Goal: Task Accomplishment & Management: Manage account settings

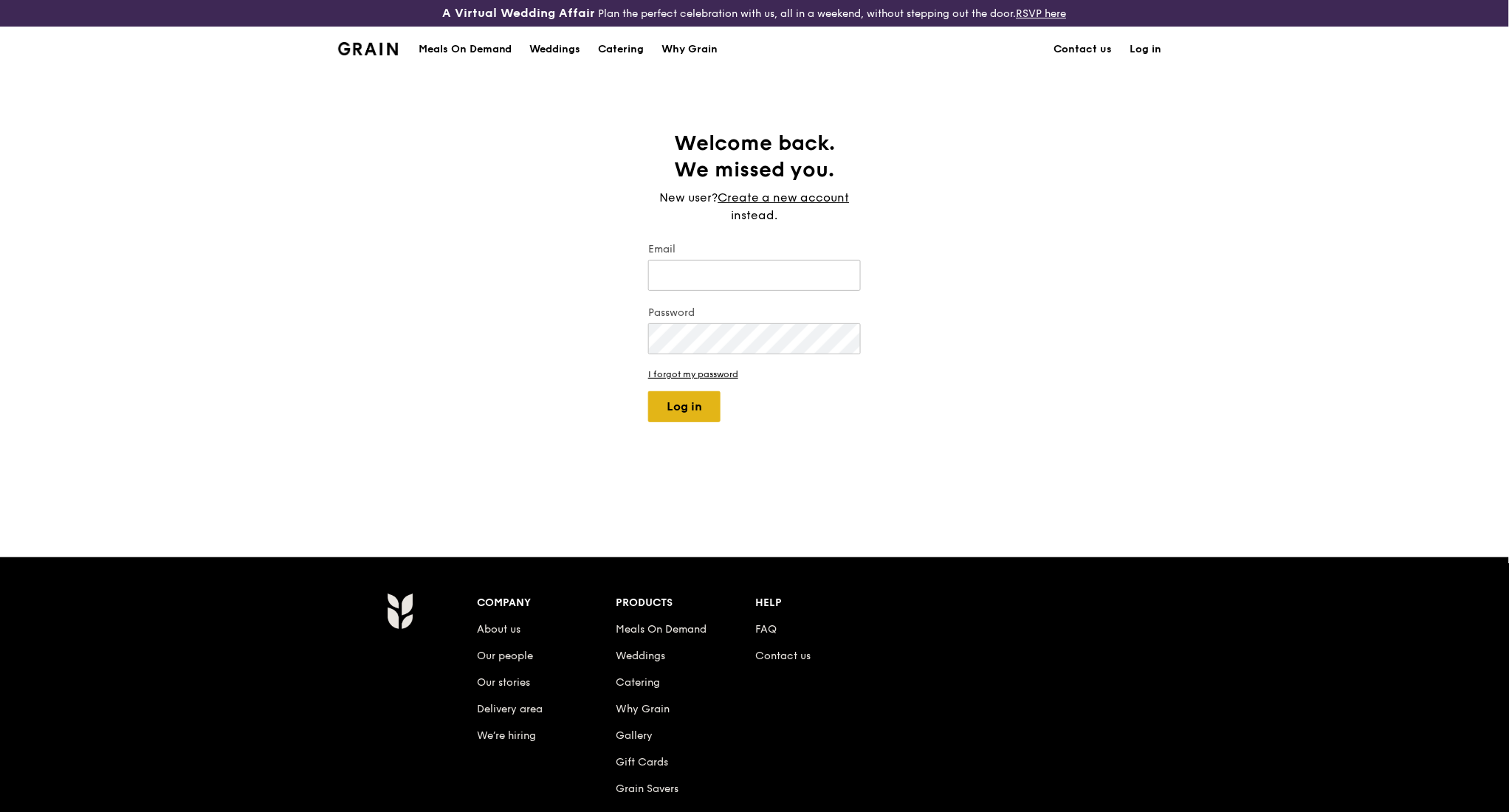
type input "kathleen@grain.com.sg"
click at [706, 410] on button "Log in" at bounding box center [684, 406] width 72 height 31
select select "100"
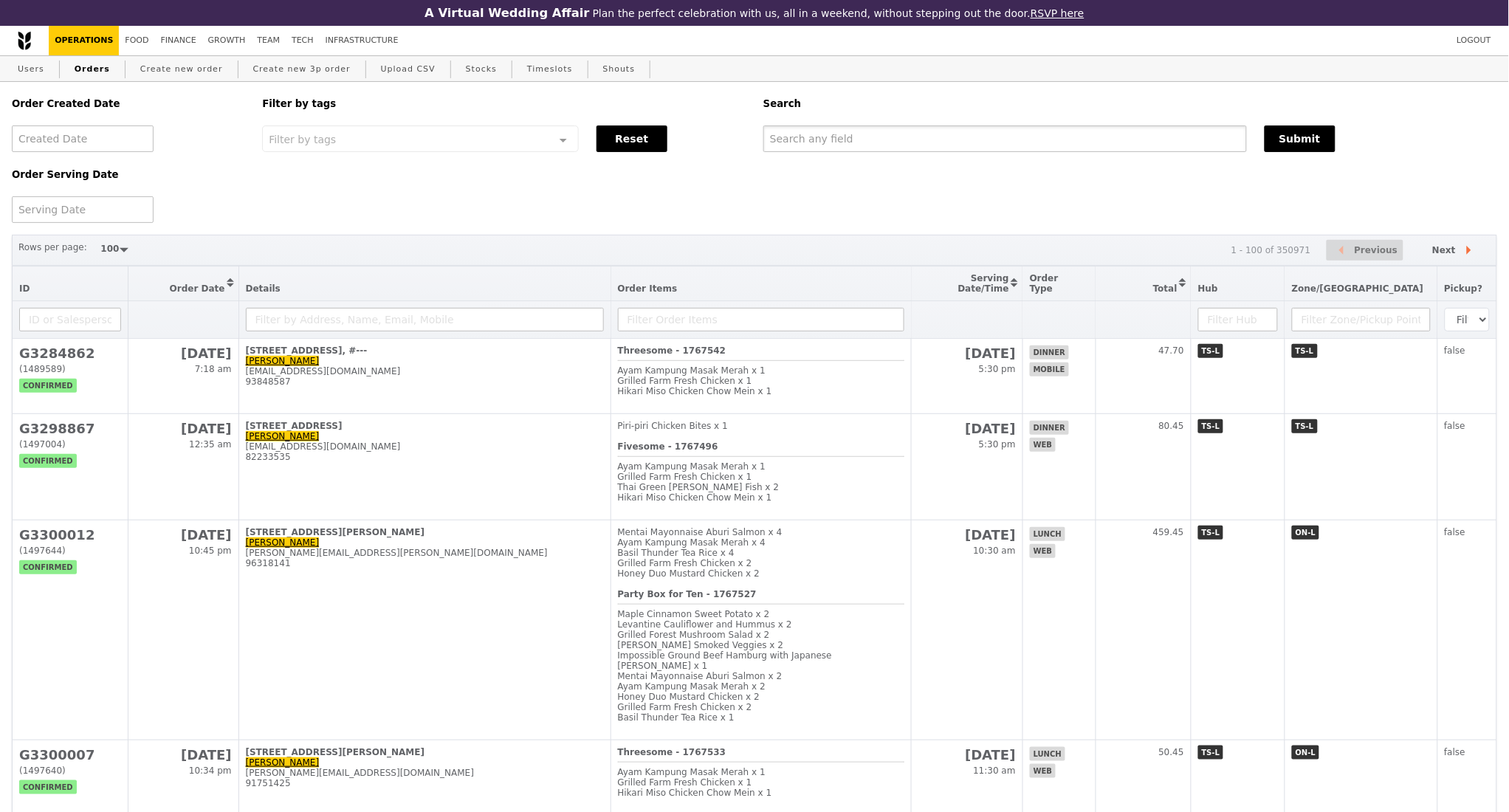
click at [825, 146] on input "text" at bounding box center [1005, 139] width 484 height 26
paste input "G3300012"
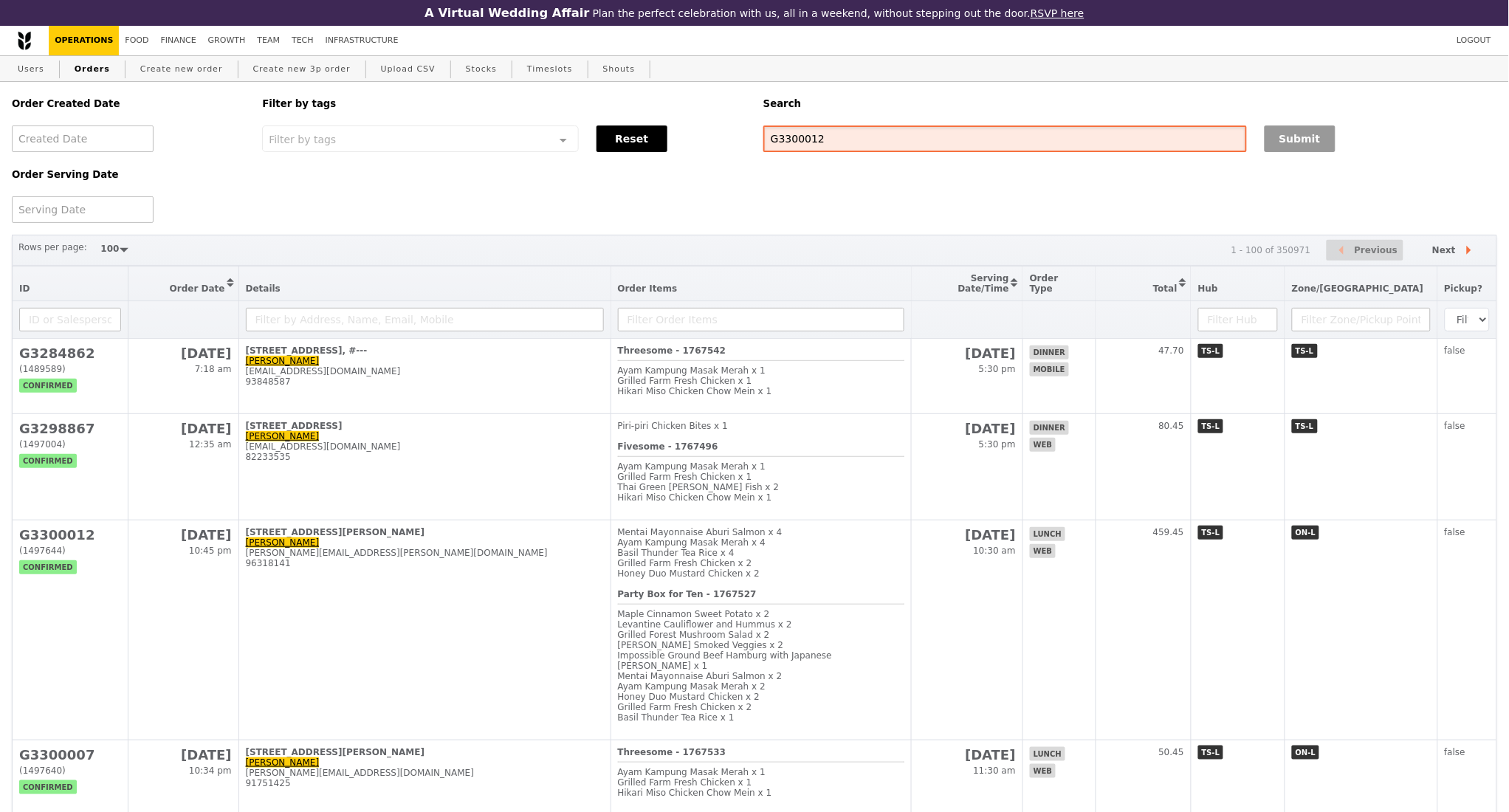
type input "G3300012"
click at [1287, 145] on button "Submit" at bounding box center [1300, 139] width 70 height 26
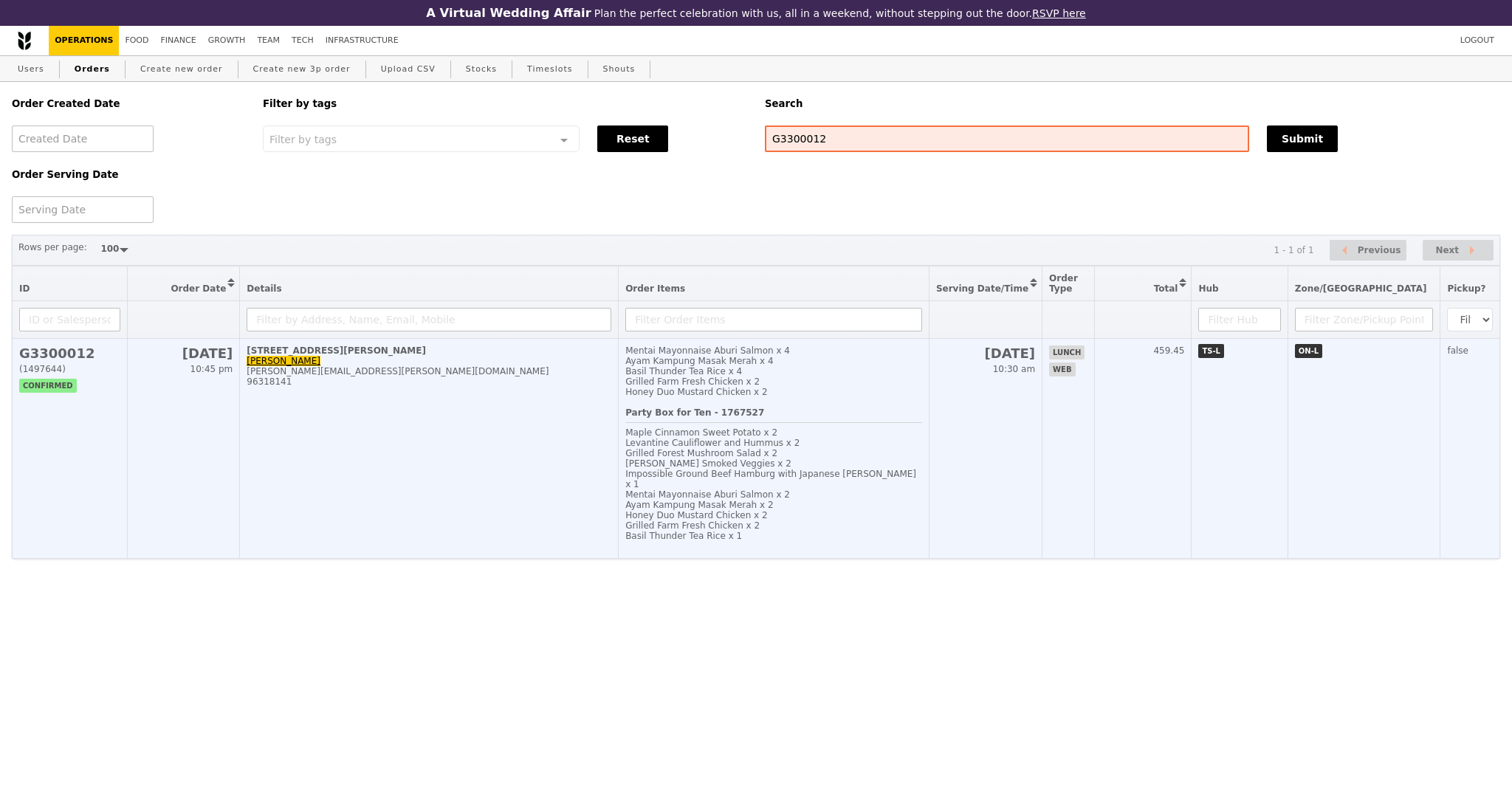
click at [447, 462] on td "73 Ayer Rajah Crescent, #02-18 Alexandra alexandra.lim@amili.asia 96318141" at bounding box center [428, 449] width 378 height 220
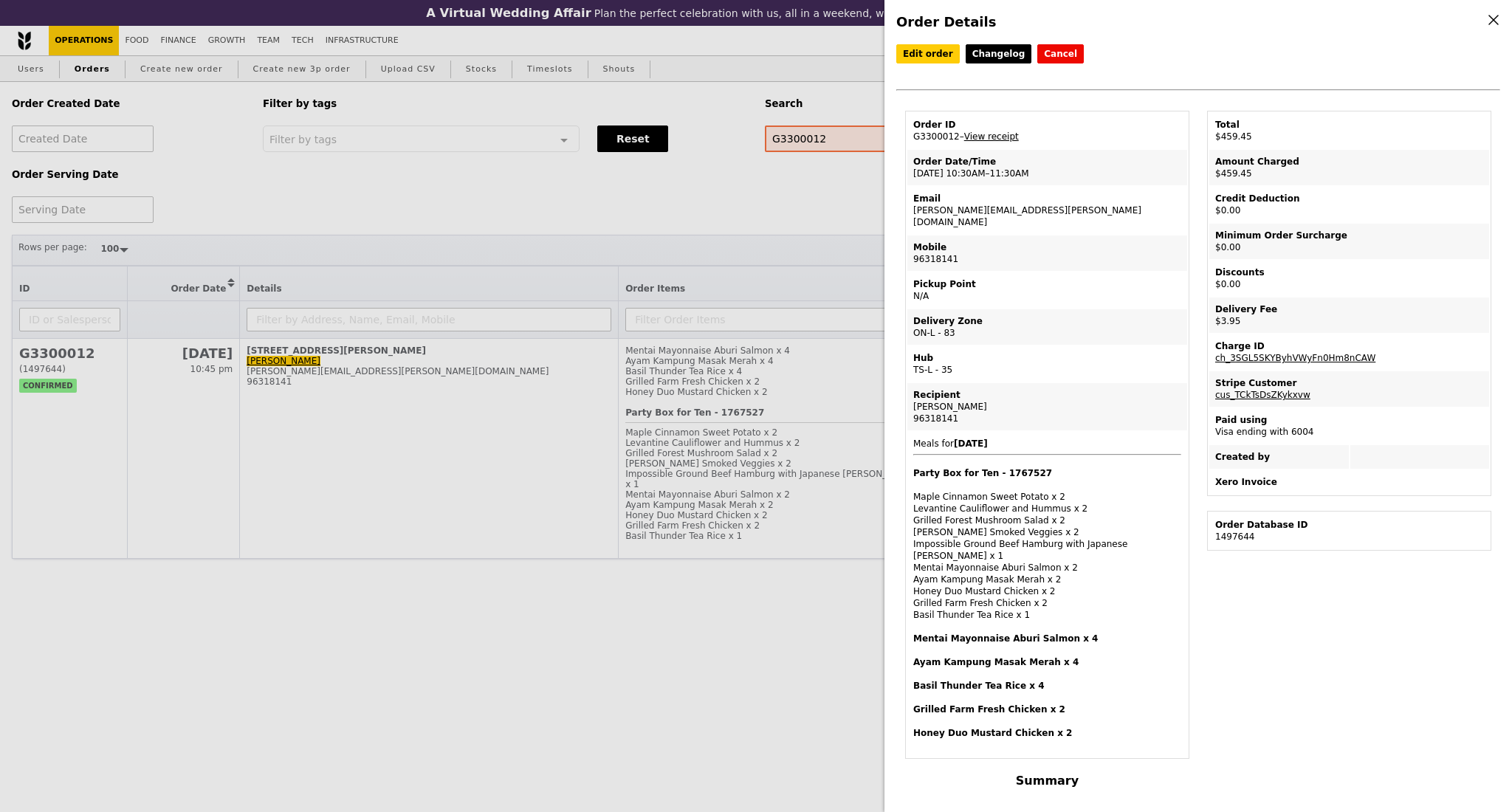
click at [999, 141] on link "View receipt" at bounding box center [992, 136] width 54 height 10
click at [938, 54] on link "Edit order" at bounding box center [928, 54] width 64 height 19
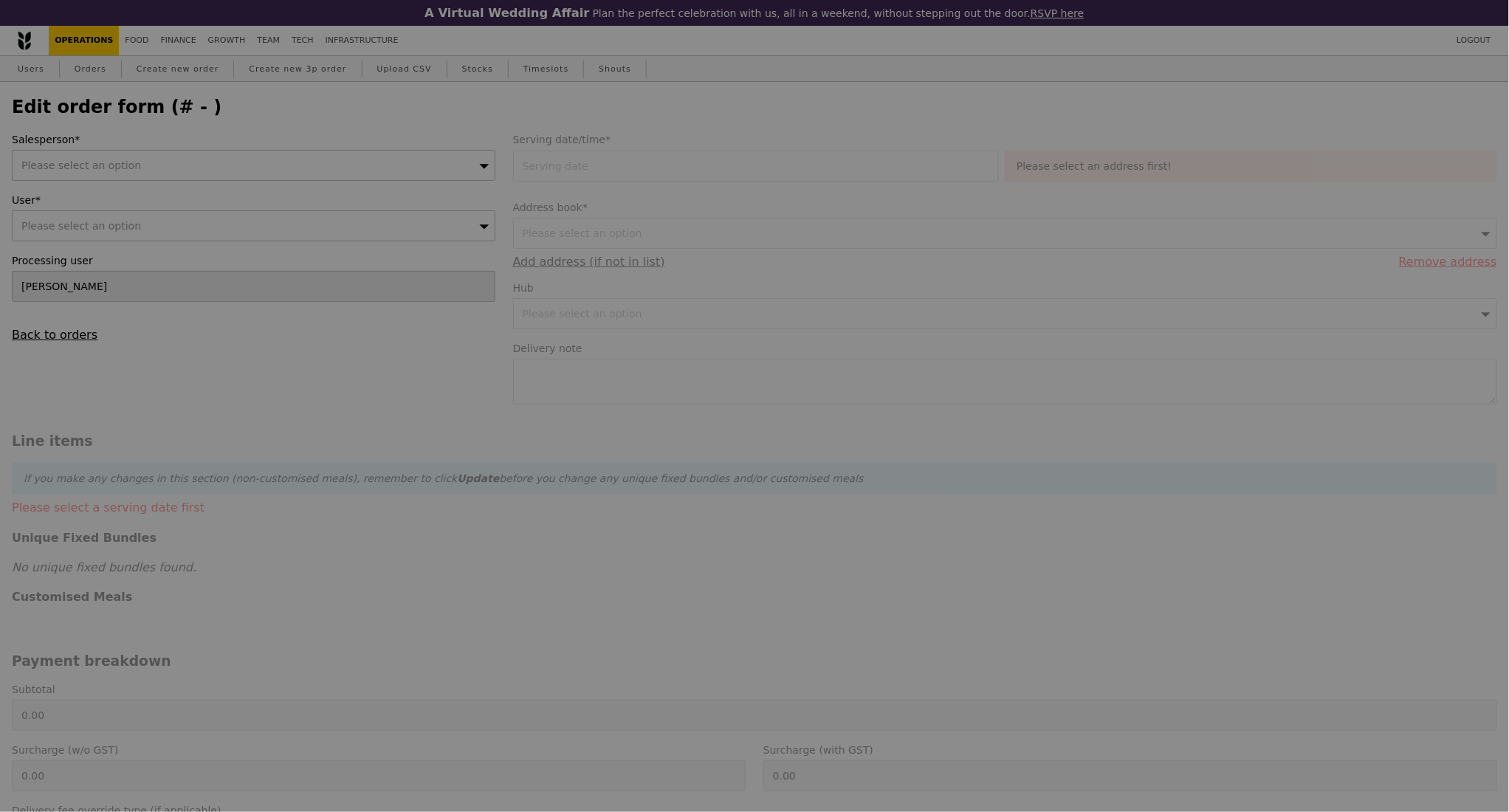
type input "17 Oct 2025"
type input "455.50"
type input "2.71"
type input "2.95"
type input "458.45"
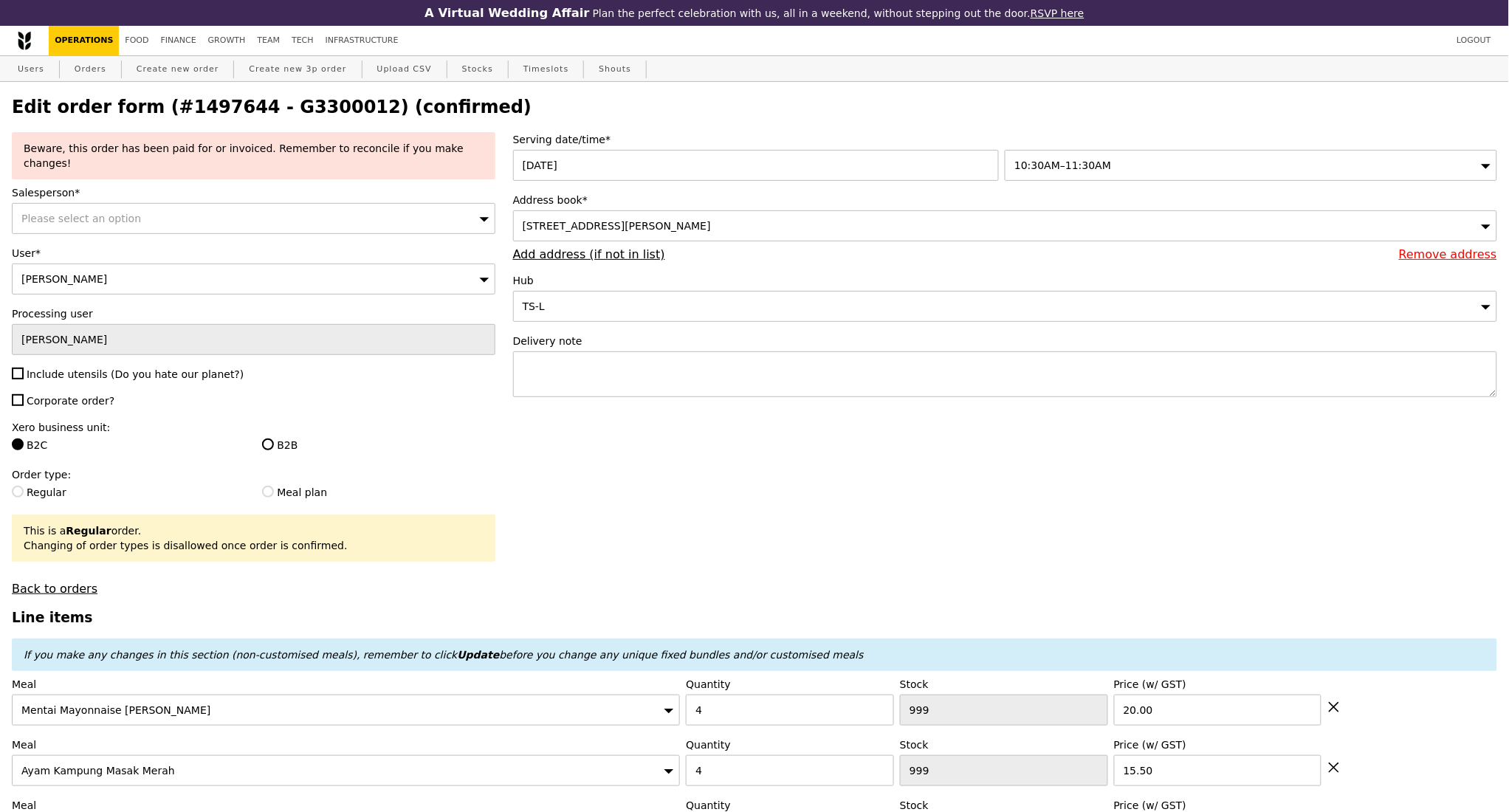
type input "Update"
type input "492"
type input "494"
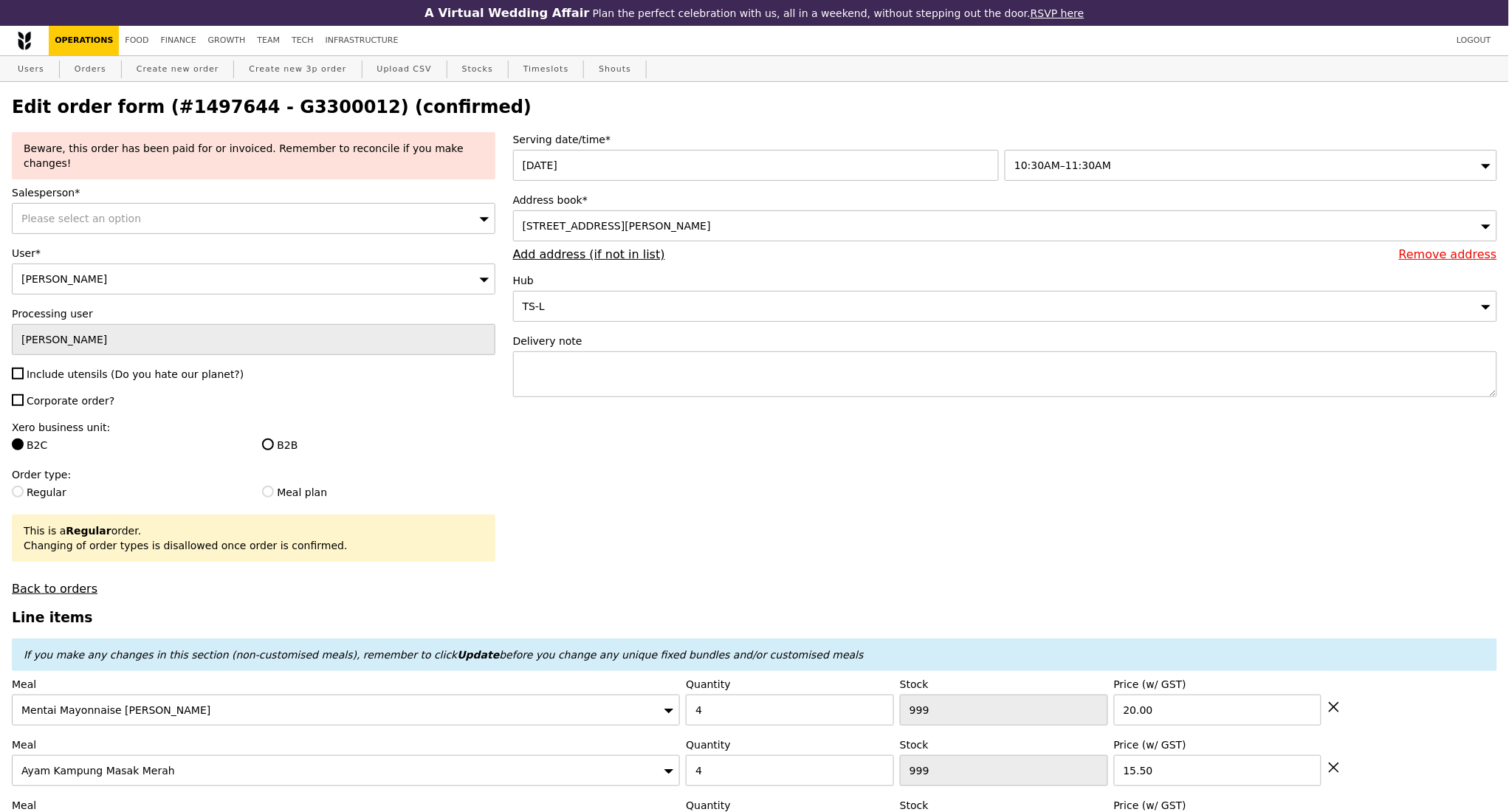
type input "492"
click at [804, 231] on div "73 Ayer Rajah Crescent, #02-18, Singapore 139952" at bounding box center [1005, 225] width 984 height 31
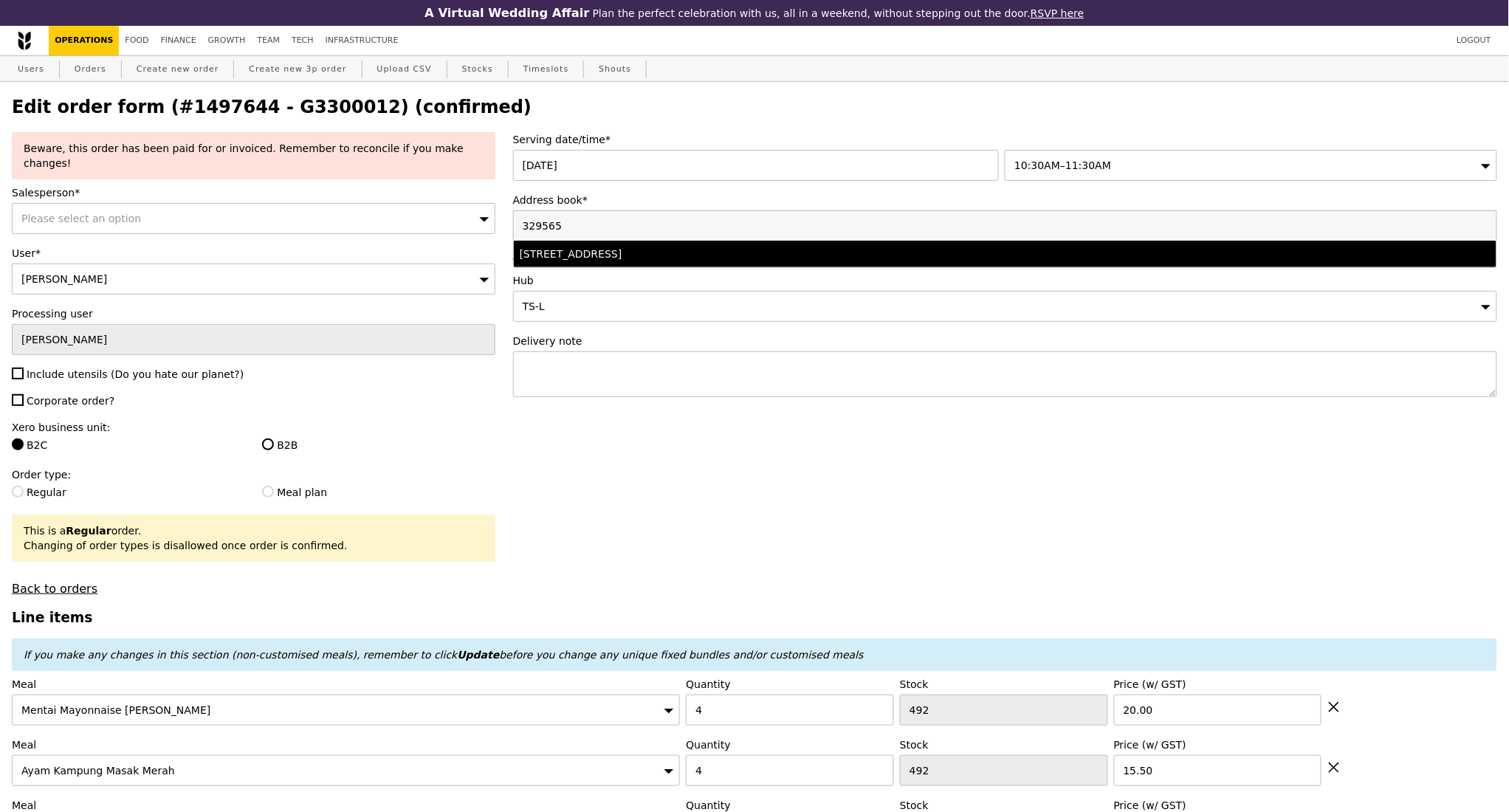
type input "329565"
click at [763, 259] on div "101 Irrawaddy Road, #null-12-12, Singapore 329565" at bounding box center [883, 254] width 728 height 15
type input "Loading..."
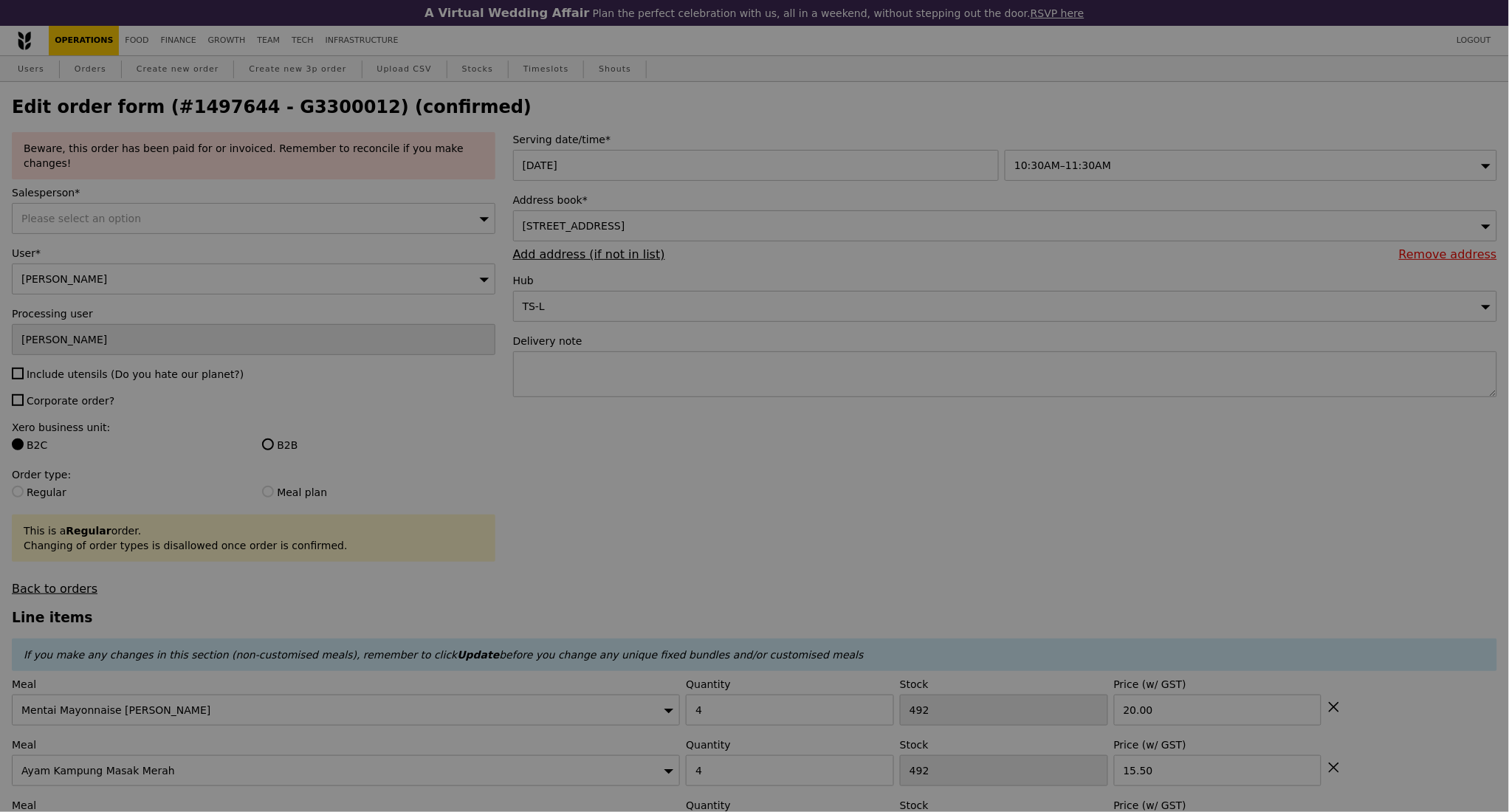
type input "0.00"
type input "3.62"
type input "3.95"
type input "Update"
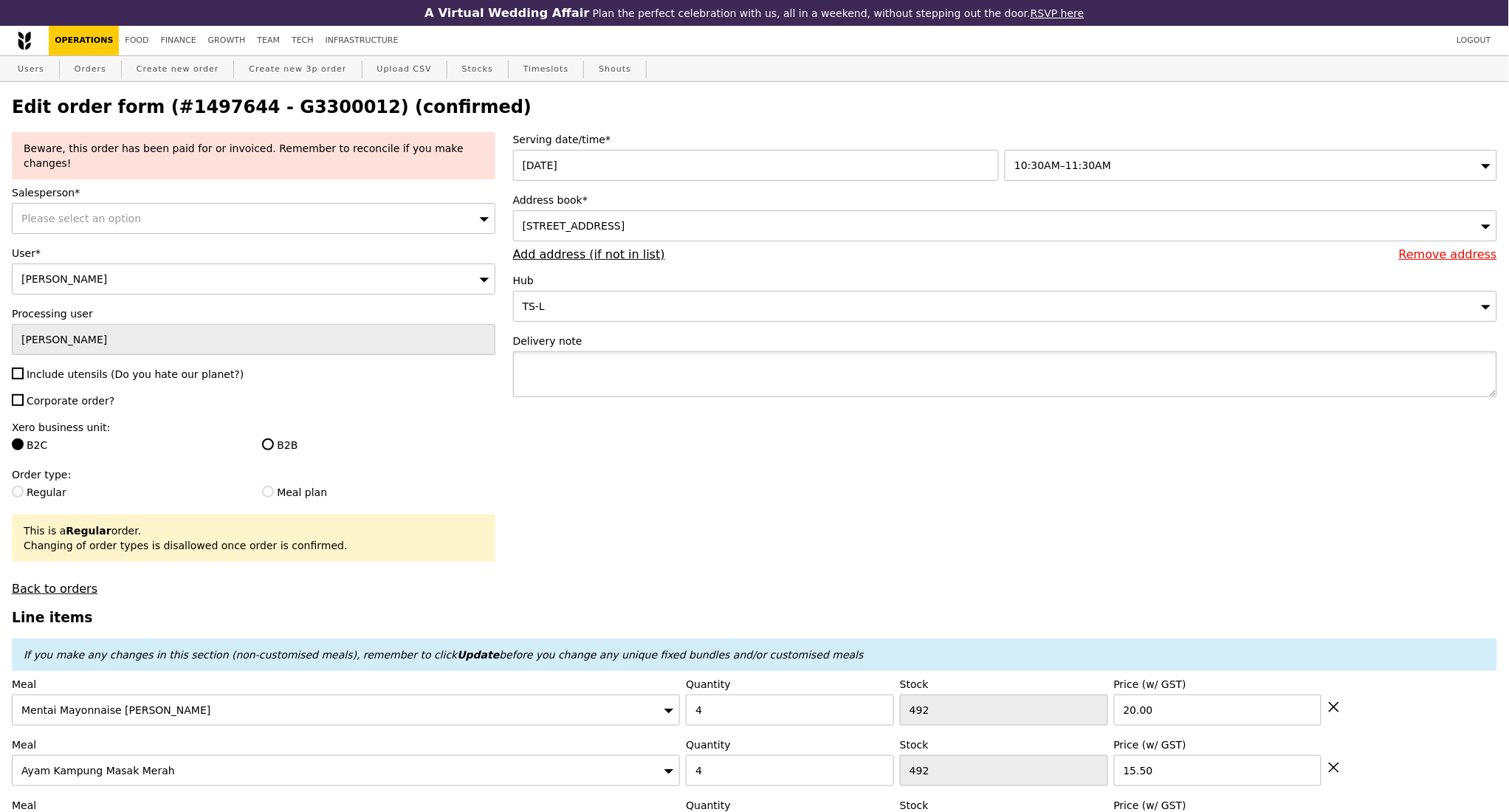
click at [684, 372] on textarea at bounding box center [1005, 374] width 984 height 46
paste textarea "Delivery Address (exact location w/ postal code): 101 Irrawaddy Rd, #12-12 Roya…"
drag, startPoint x: 600, startPoint y: 375, endPoint x: 740, endPoint y: 375, distance: 140.0
click at [740, 375] on textarea "Delivery Address (exact location w/ postal code): 101 Irrawaddy Rd, #12-12 Roya…" at bounding box center [1005, 374] width 984 height 46
click at [984, 371] on textarea "Delivery Address: 101 Irrawaddy Rd, #12-12 Royal Square Medical Centre, Singapo…" at bounding box center [1005, 374] width 984 height 46
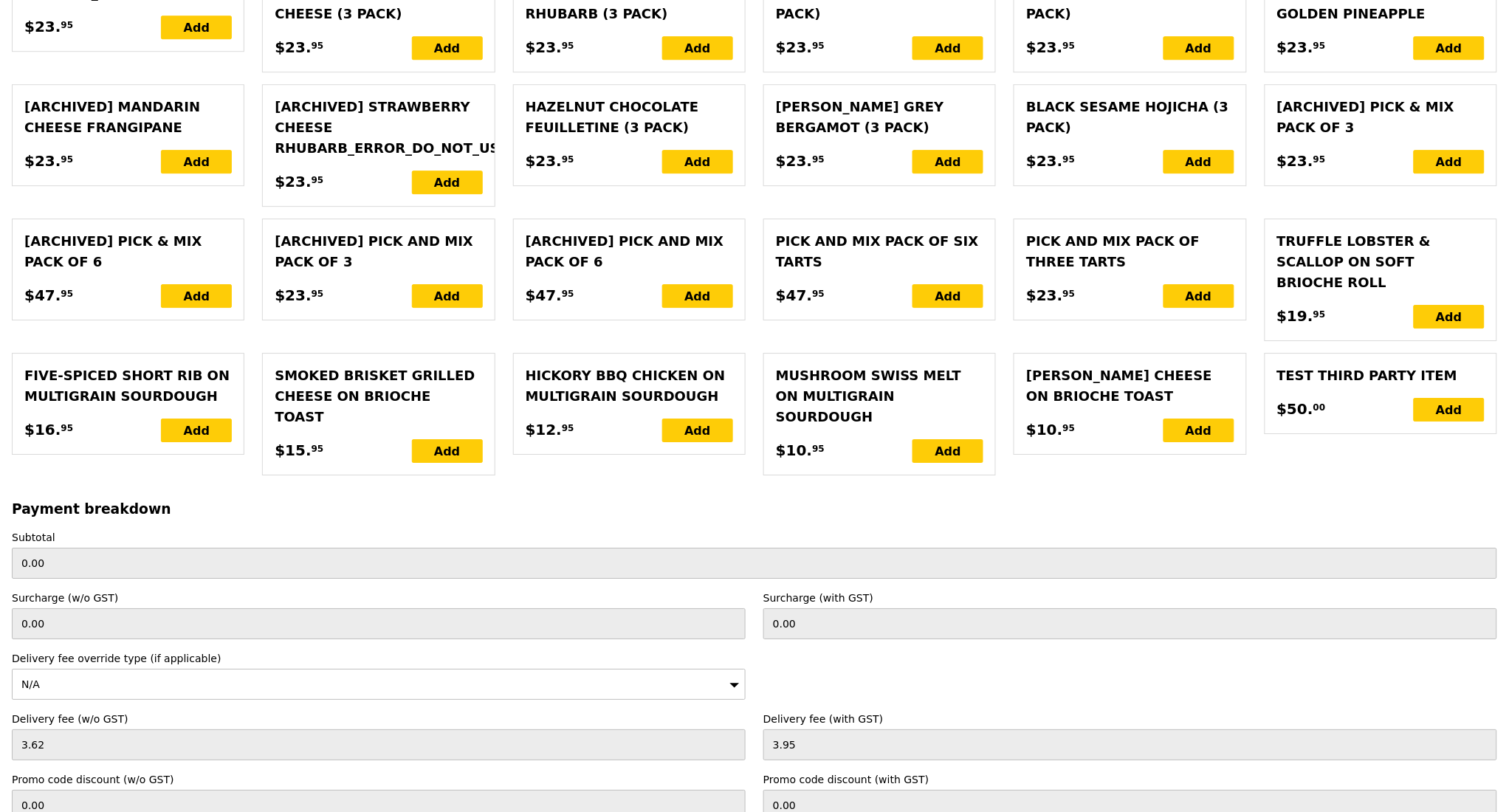
scroll to position [3424, 0]
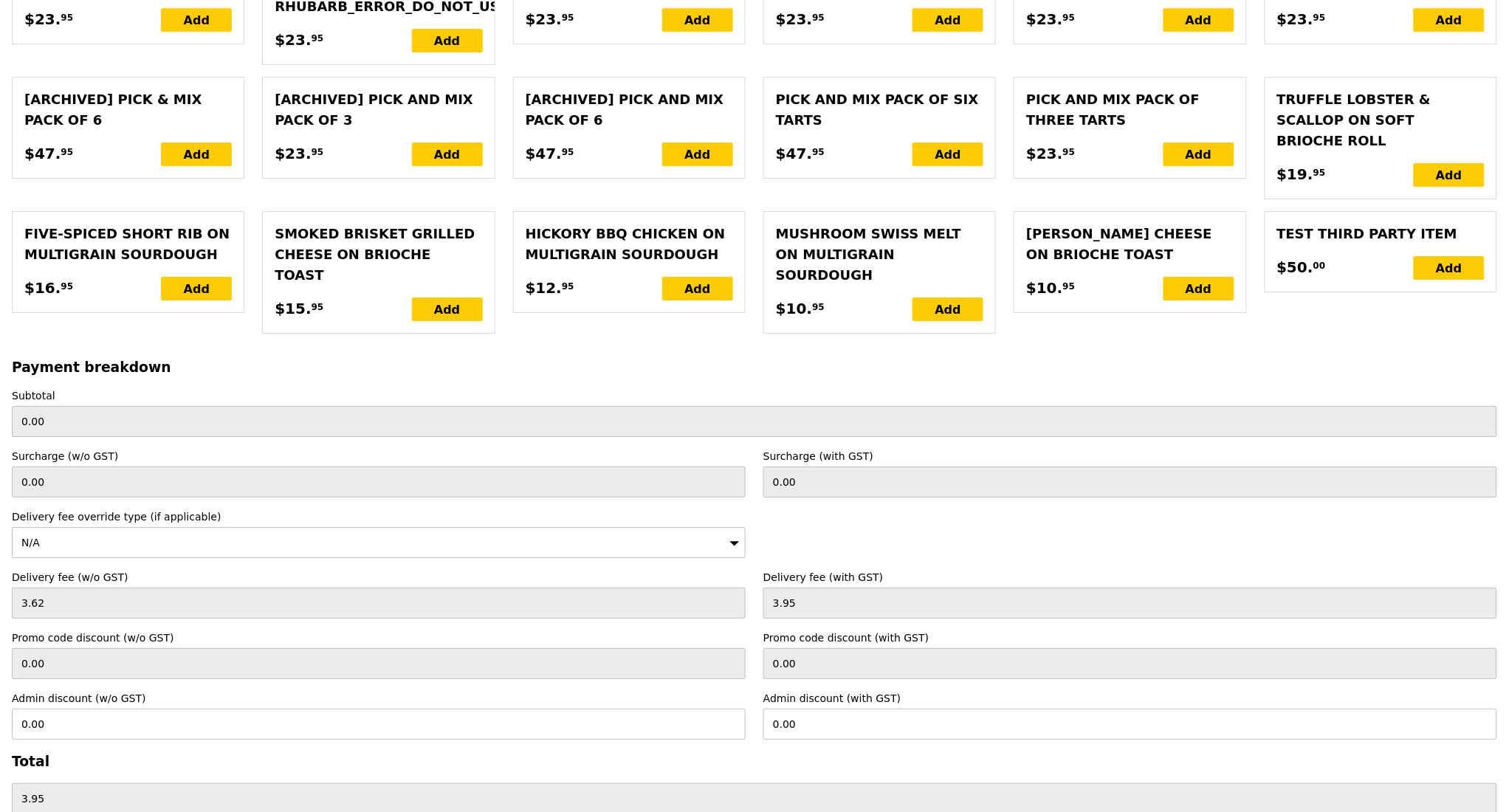
type textarea "Delivery Address: 101 Irrawaddy Rd, #12-12 Royal Square Medical Centre, Singapo…"
type input "Loading..."
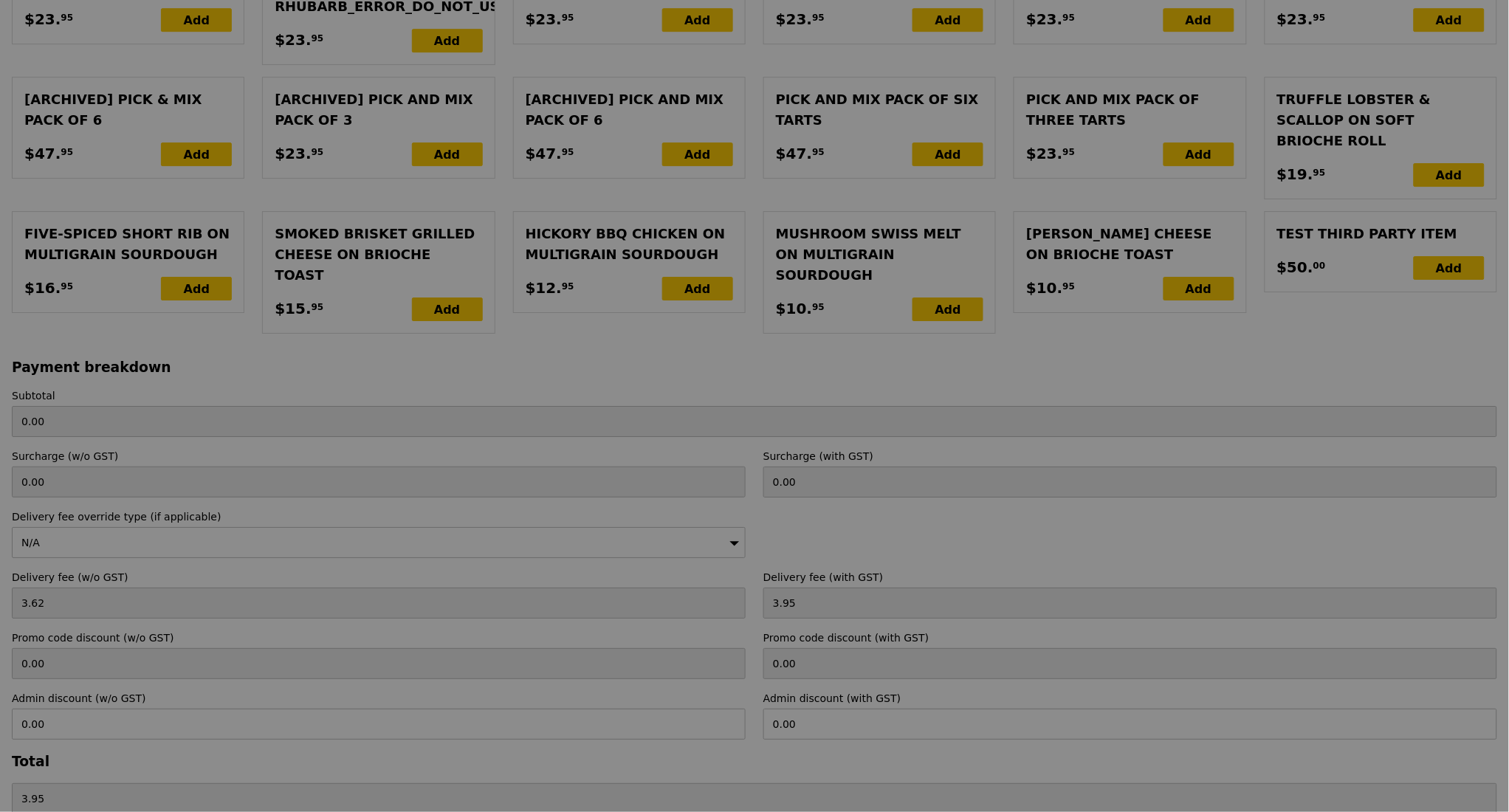
type input "455.50"
type input "2.71"
type input "2.95"
type input "458.45"
type input "Update"
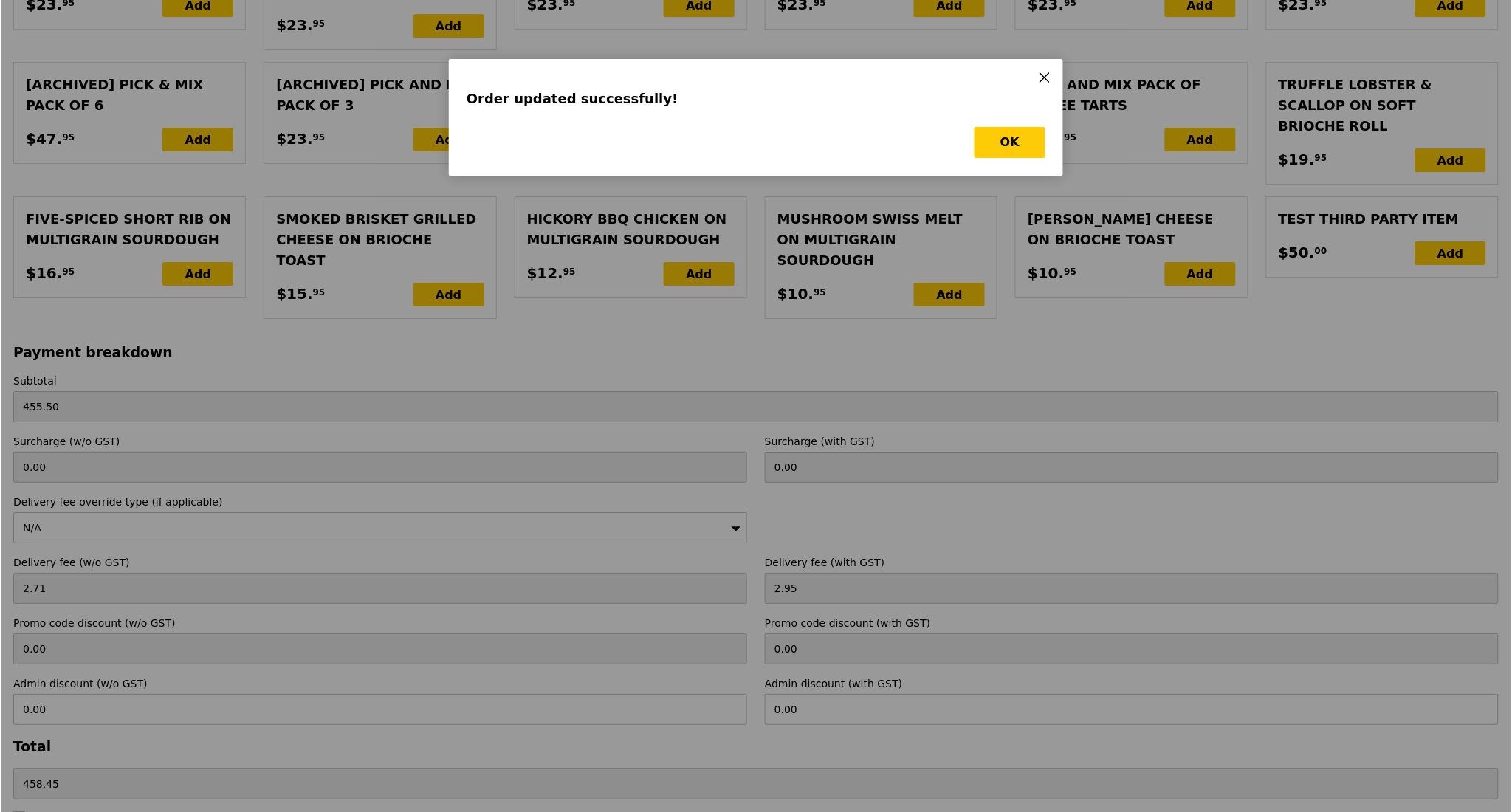
scroll to position [0, 0]
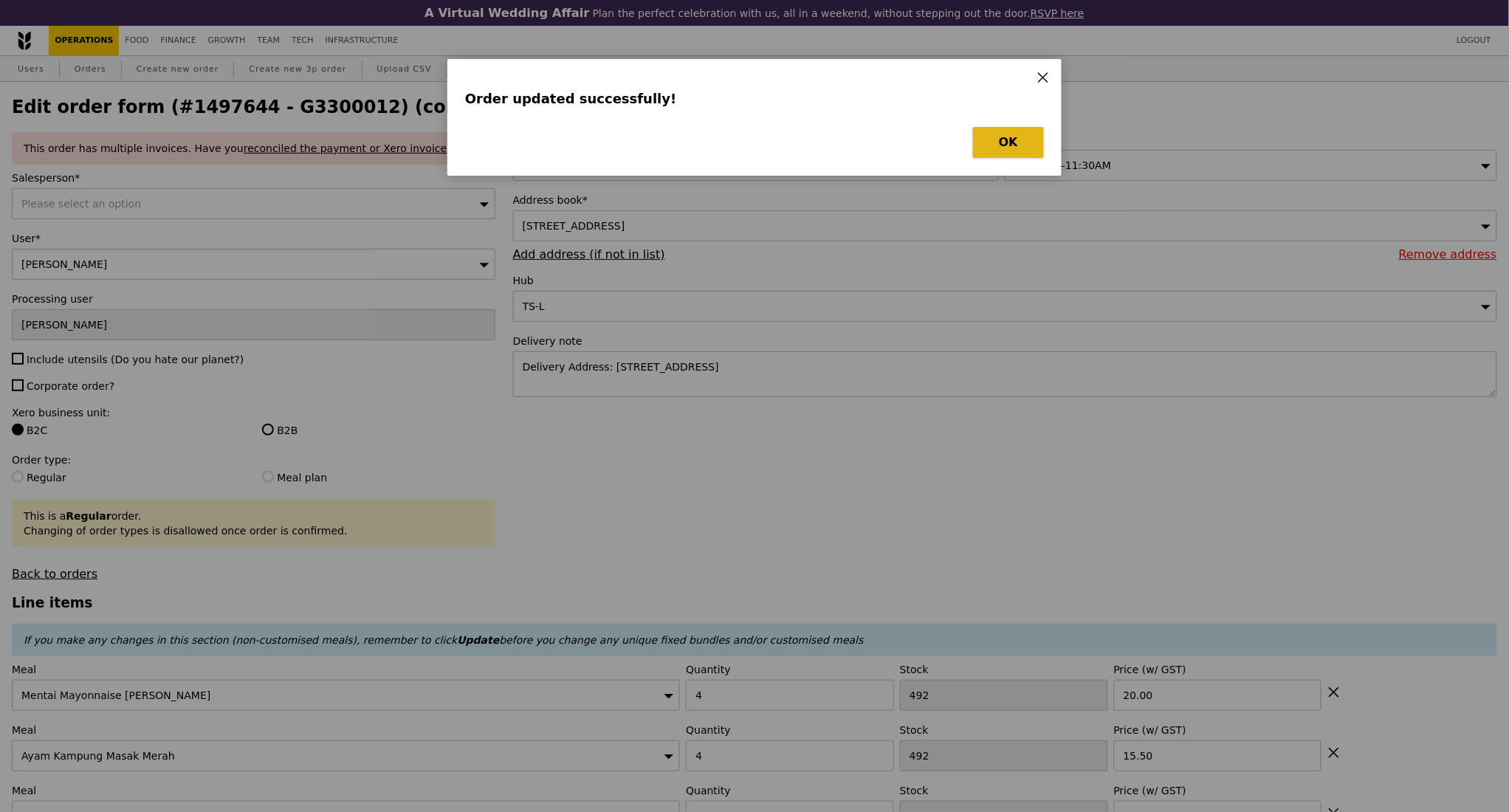
click at [1008, 137] on button "OK" at bounding box center [1008, 142] width 70 height 31
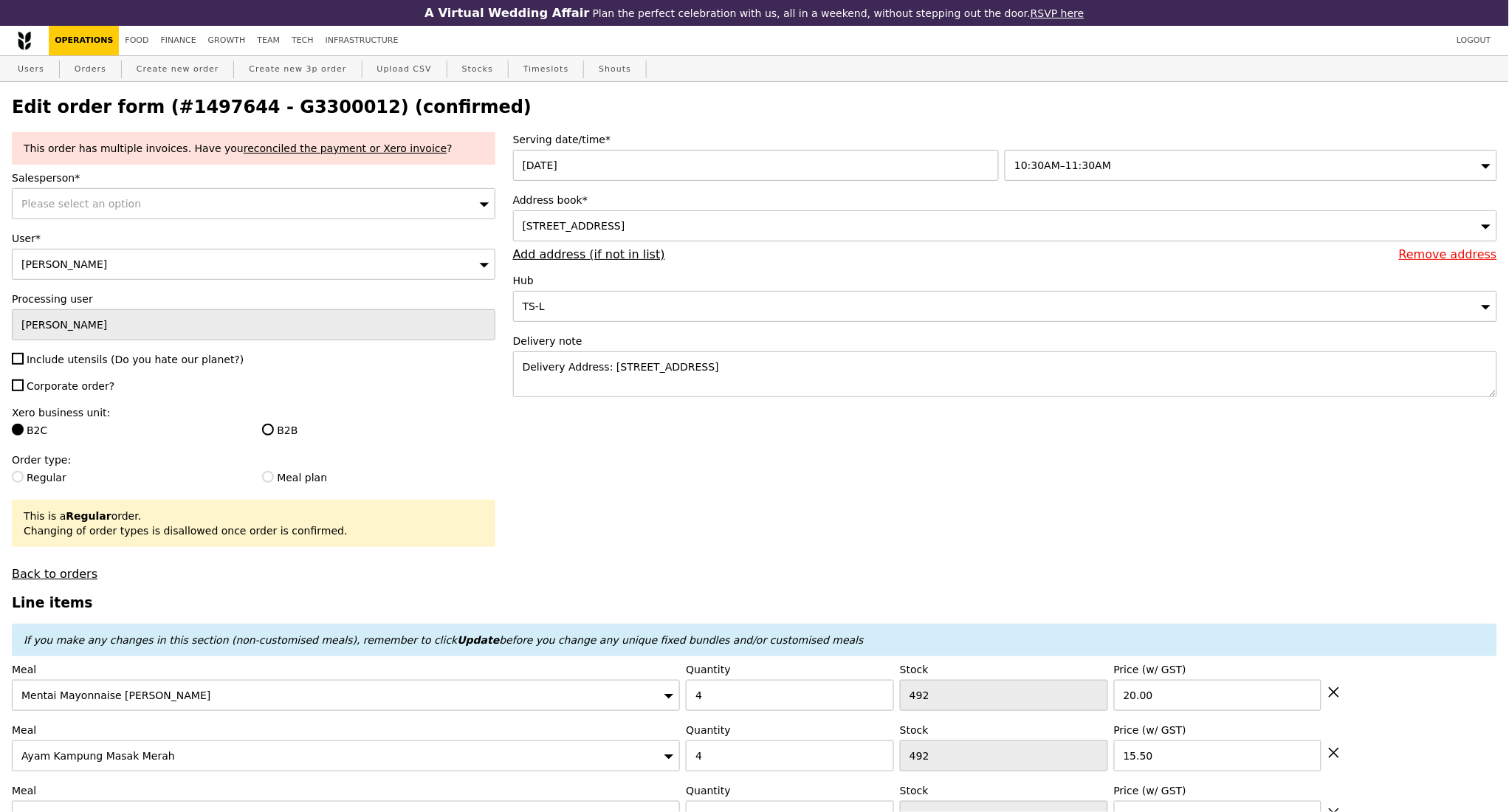
click at [305, 110] on h2 "Edit order form (#1497644 - G3300012) (confirmed)" at bounding box center [755, 107] width 1486 height 21
copy h2 "G3300012"
click at [89, 75] on link "Orders" at bounding box center [90, 69] width 43 height 26
select select "100"
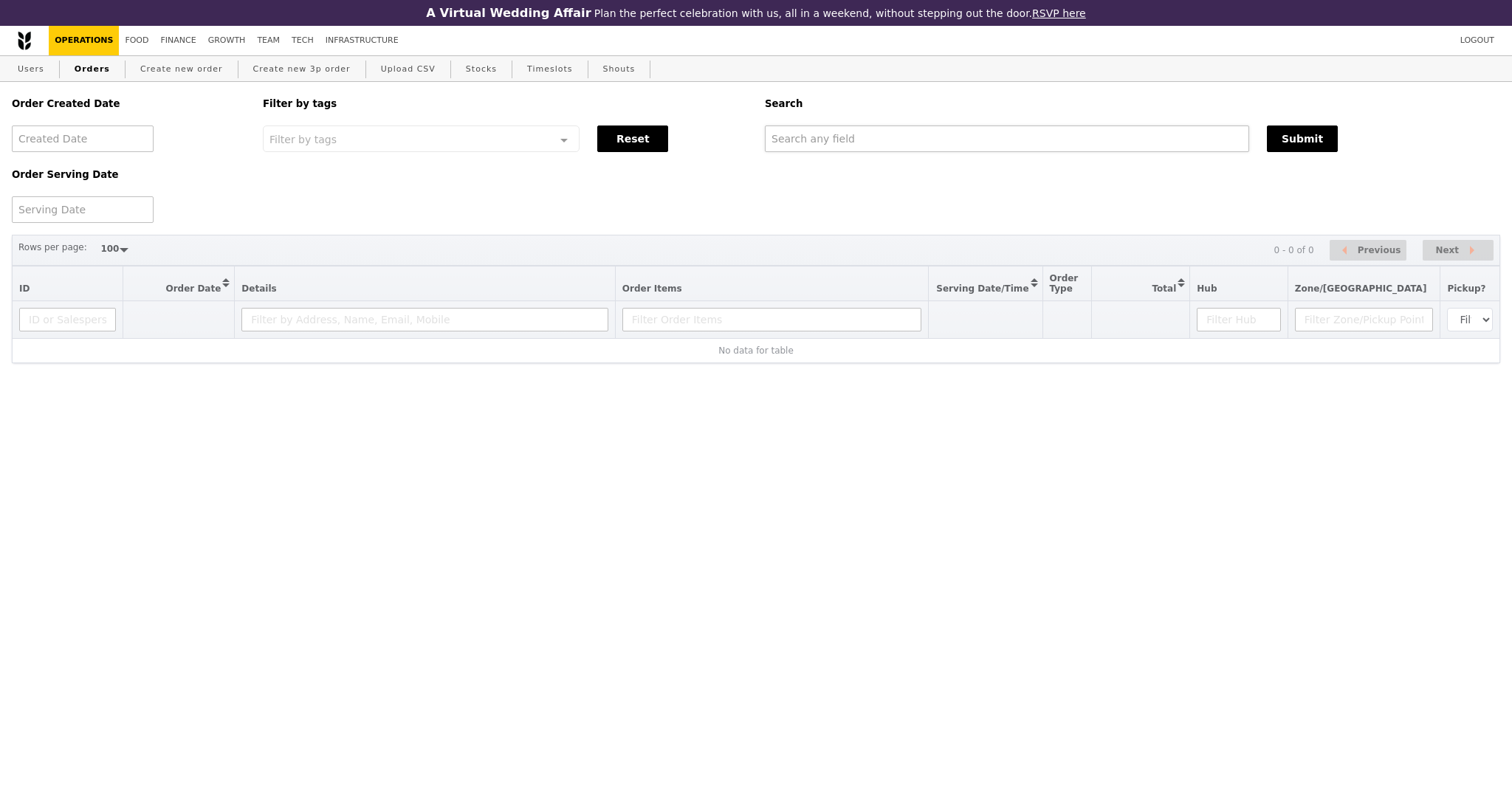
click at [843, 156] on div "Order Created Date Order Serving Date Filter by tags Filter by tags Meal_Plan W…" at bounding box center [756, 152] width 1506 height 141
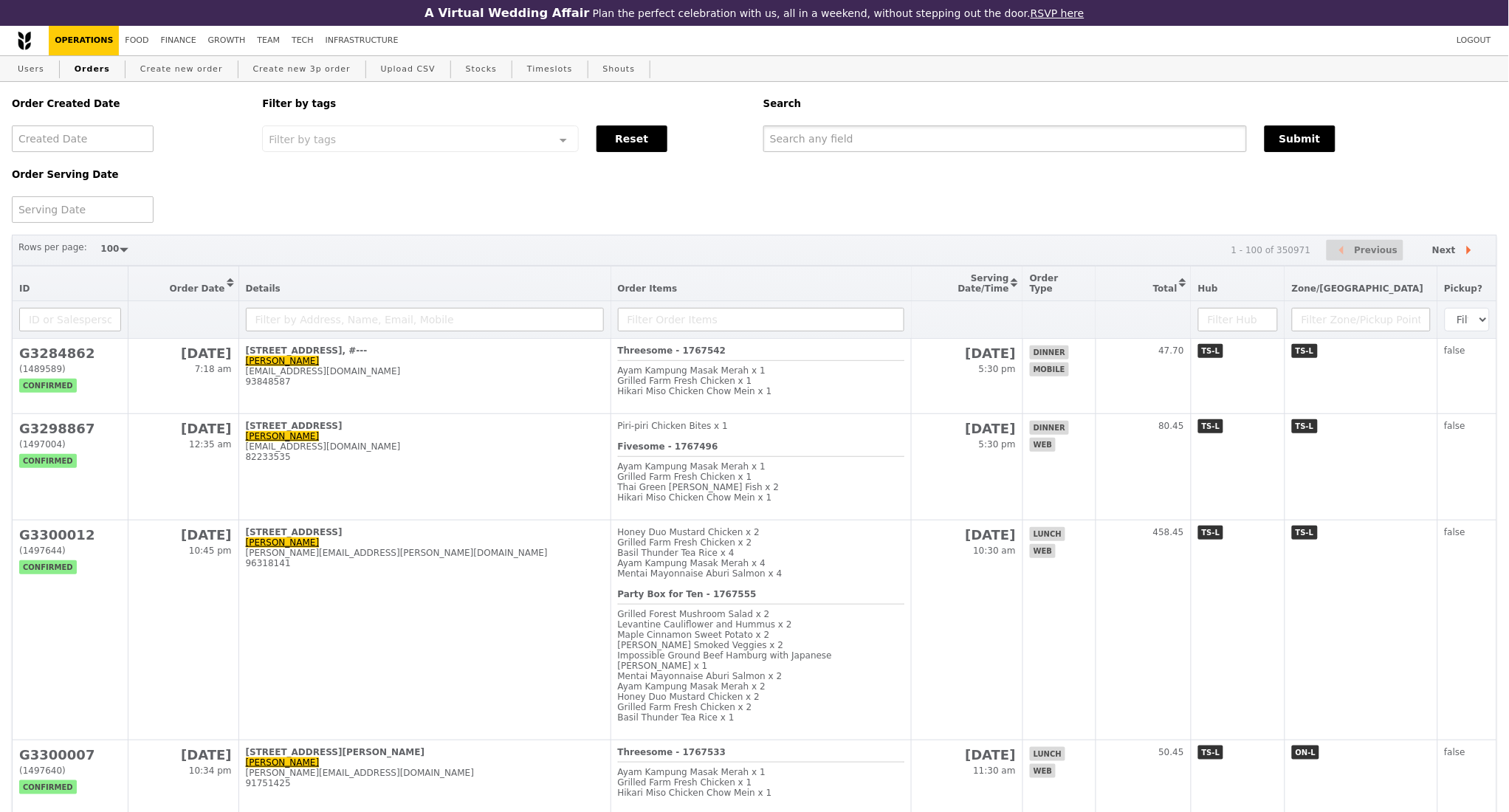
click at [845, 150] on input "text" at bounding box center [1005, 139] width 484 height 26
paste input "G3300012"
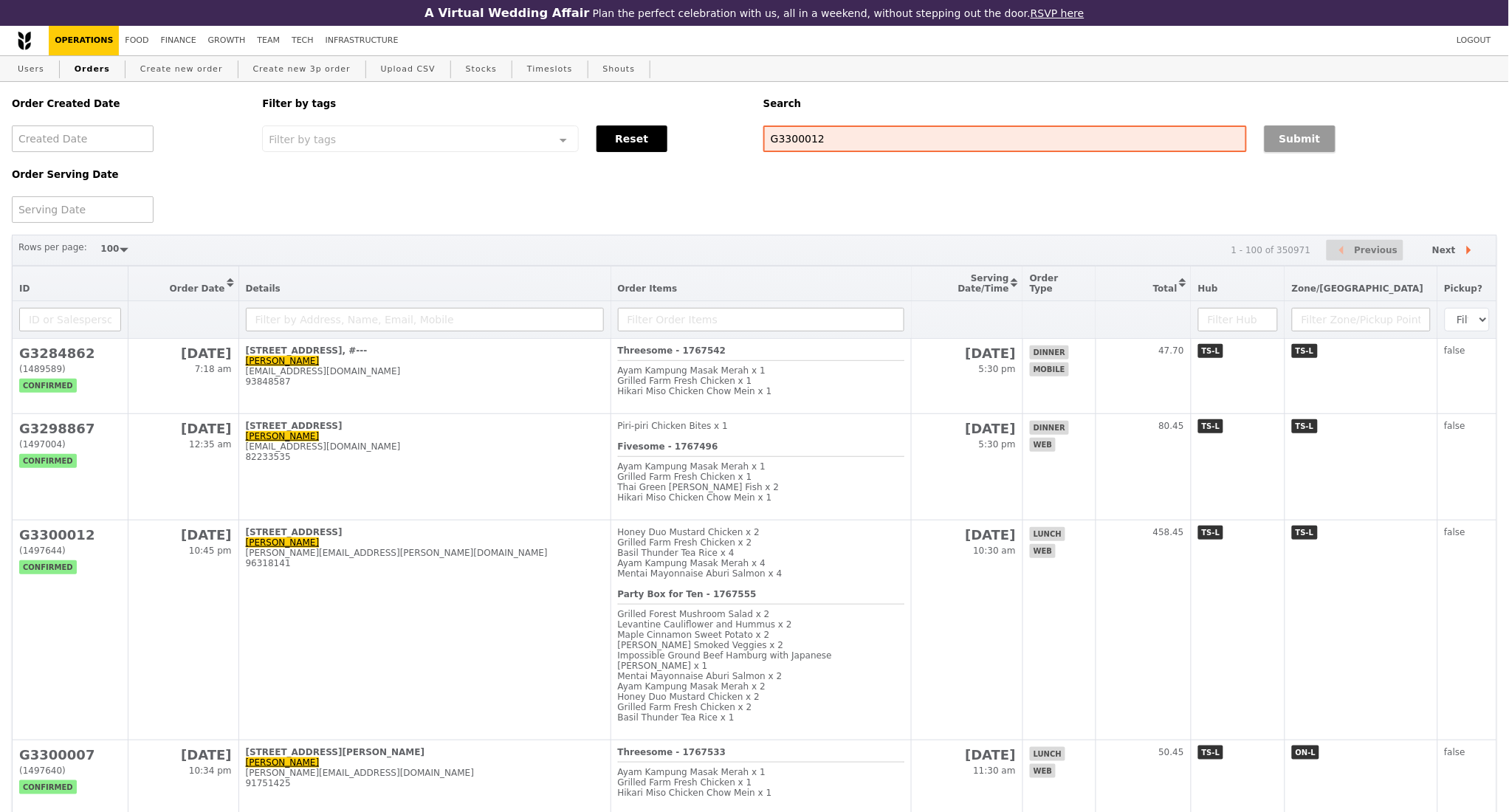
click at [1280, 141] on button "Submit" at bounding box center [1300, 139] width 70 height 26
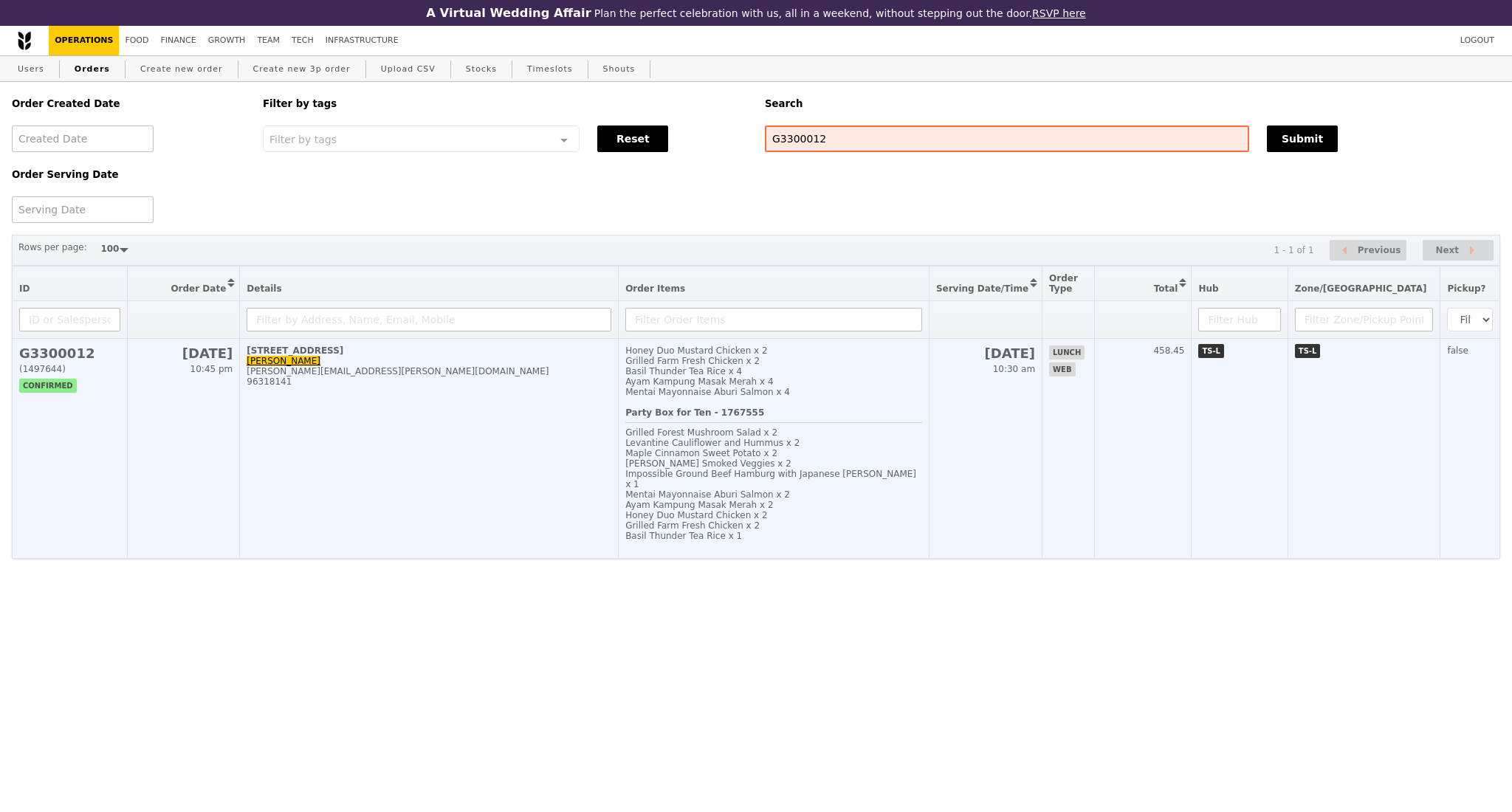
click at [372, 495] on td "101 Irrawaddy Road, #-12-12 Alexandra alexandra.lim@amili.asia 96318141" at bounding box center [428, 449] width 378 height 220
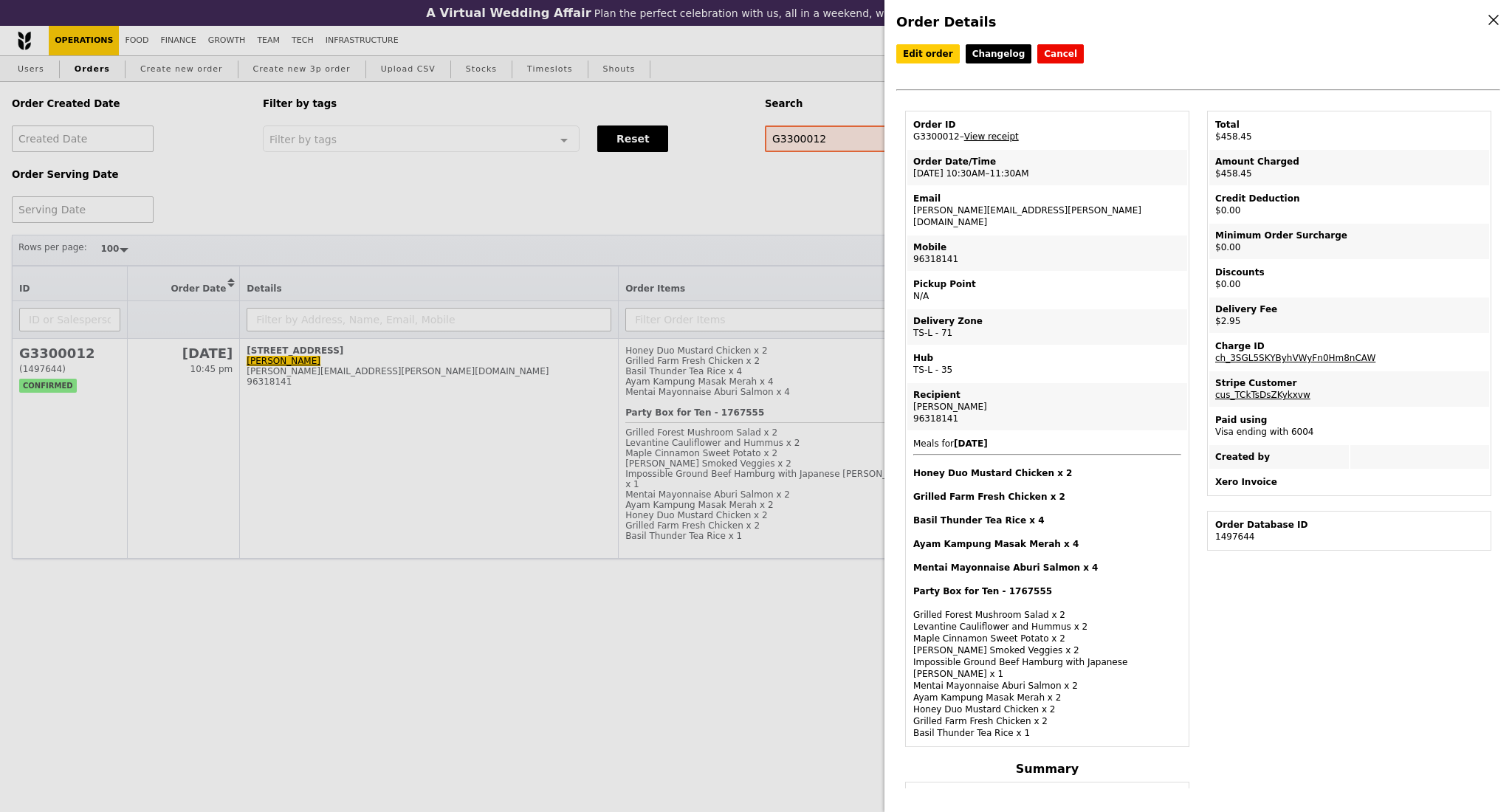
click at [987, 142] on link "View receipt" at bounding box center [992, 136] width 54 height 10
click at [992, 140] on link "View receipt" at bounding box center [992, 136] width 54 height 10
drag, startPoint x: 706, startPoint y: 205, endPoint x: 790, endPoint y: 154, distance: 98.3
click at [705, 205] on div "Order Details Edit order Changelog Cancel Order ID G3300012 – View receipt Orde…" at bounding box center [756, 406] width 1512 height 812
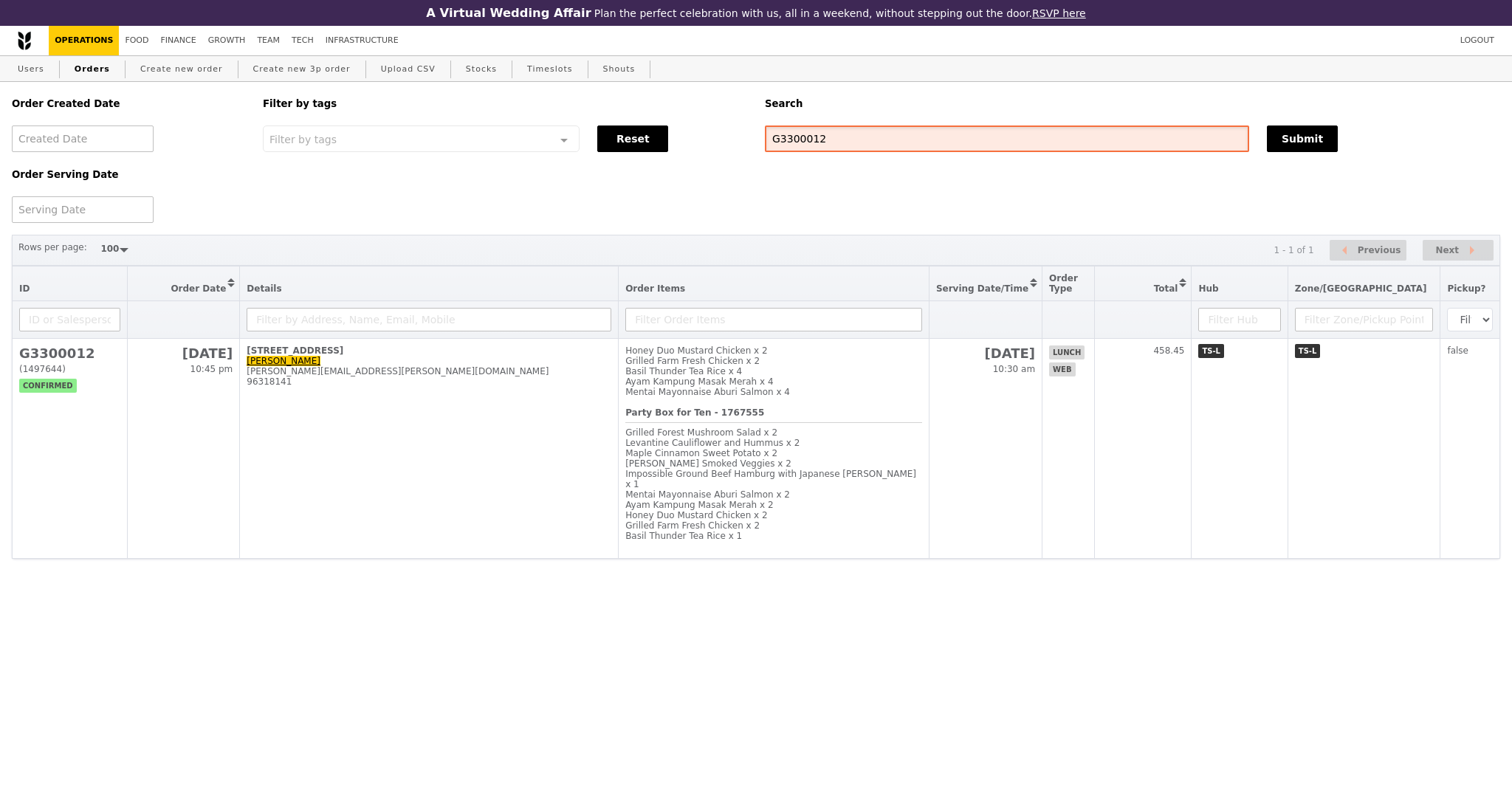
drag, startPoint x: 831, startPoint y: 143, endPoint x: 754, endPoint y: 142, distance: 77.0
click at [754, 142] on div "Order Created Date Order Serving Date Filter by tags Filter by tags Meal_Plan W…" at bounding box center [756, 152] width 1506 height 141
paste input "297942"
type input "G3297942"
click at [1294, 140] on button "Submit" at bounding box center [1302, 139] width 70 height 26
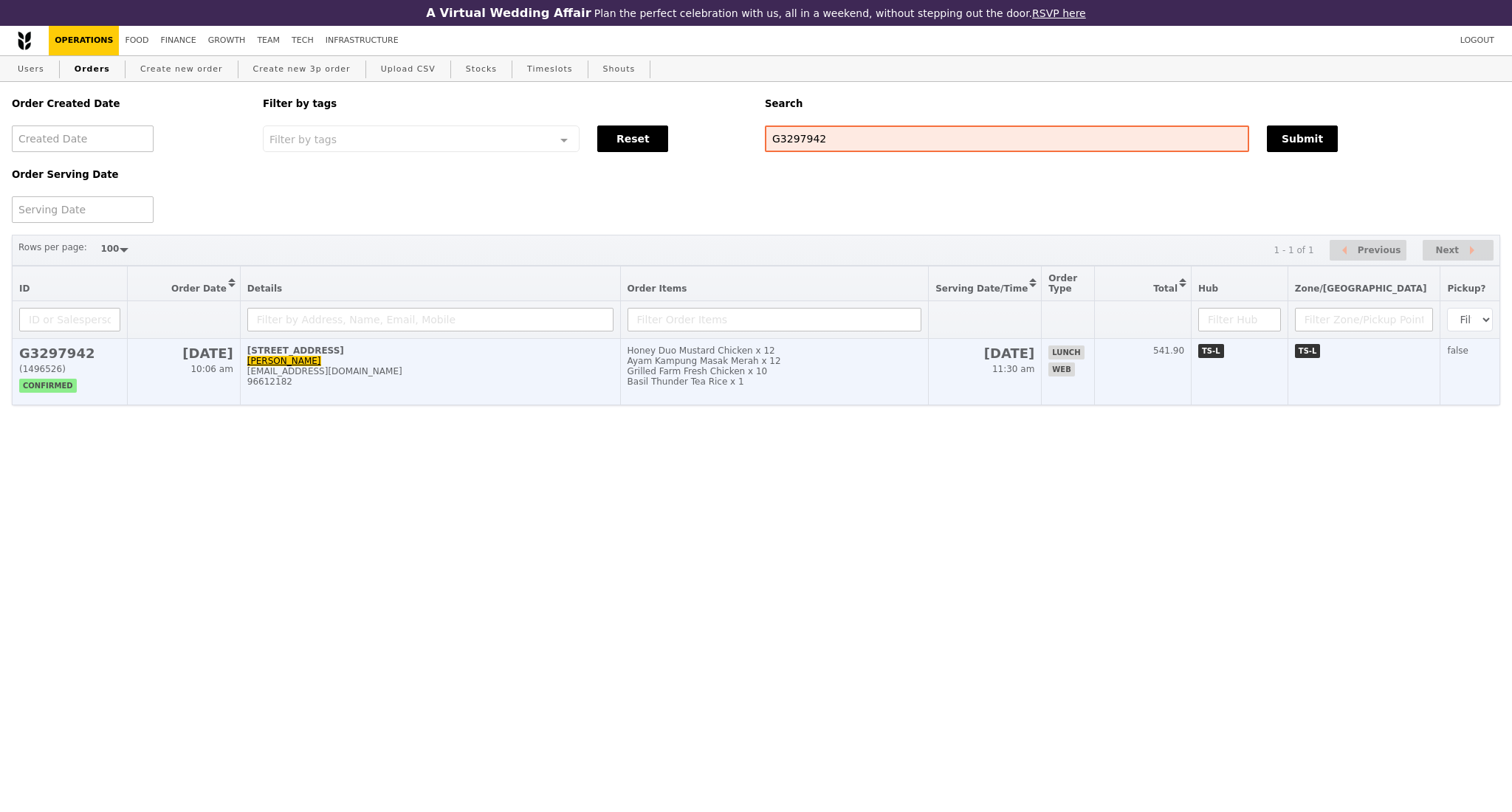
click at [426, 387] on div "96612182" at bounding box center [430, 381] width 366 height 10
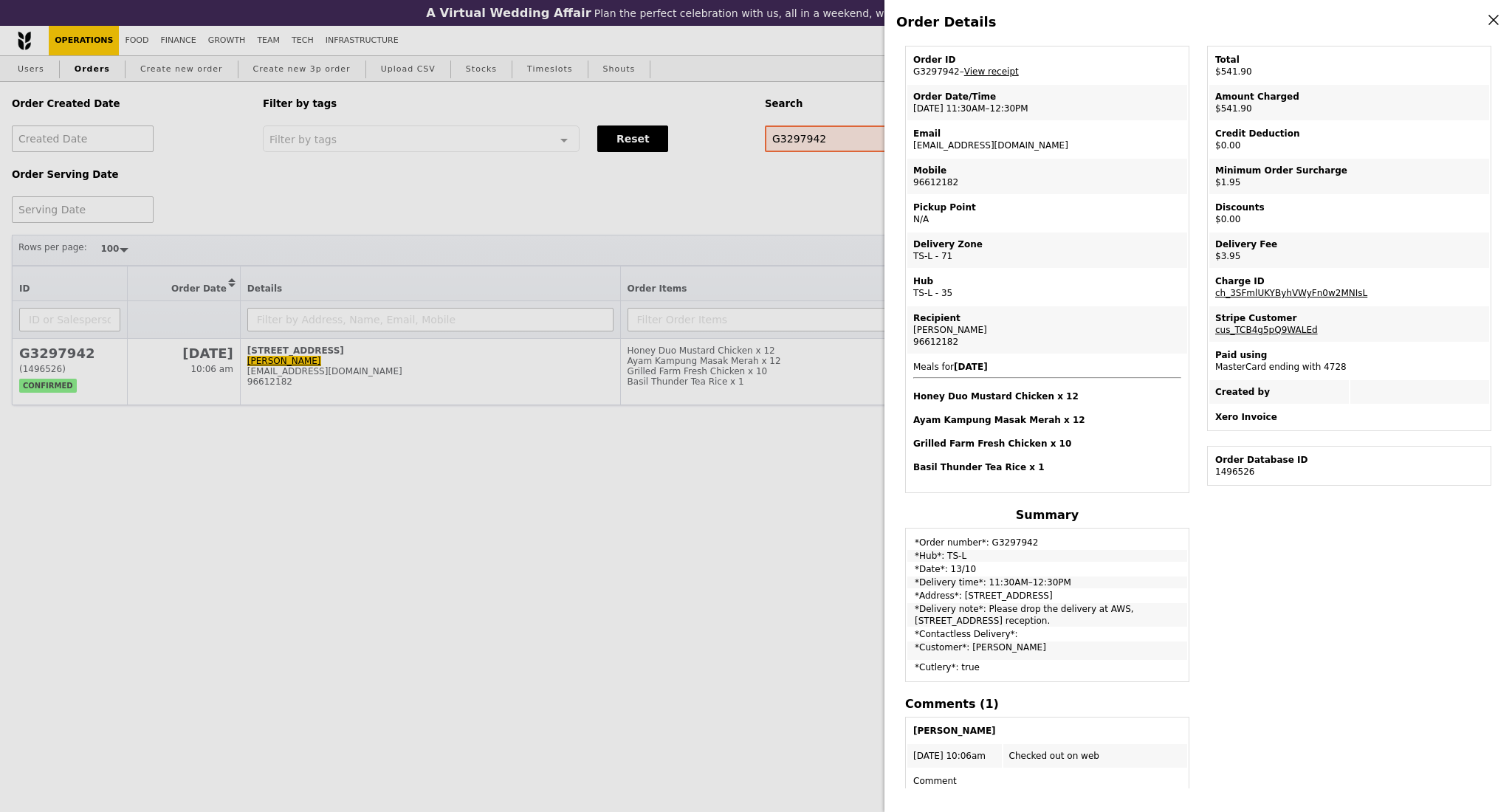
scroll to position [99, 0]
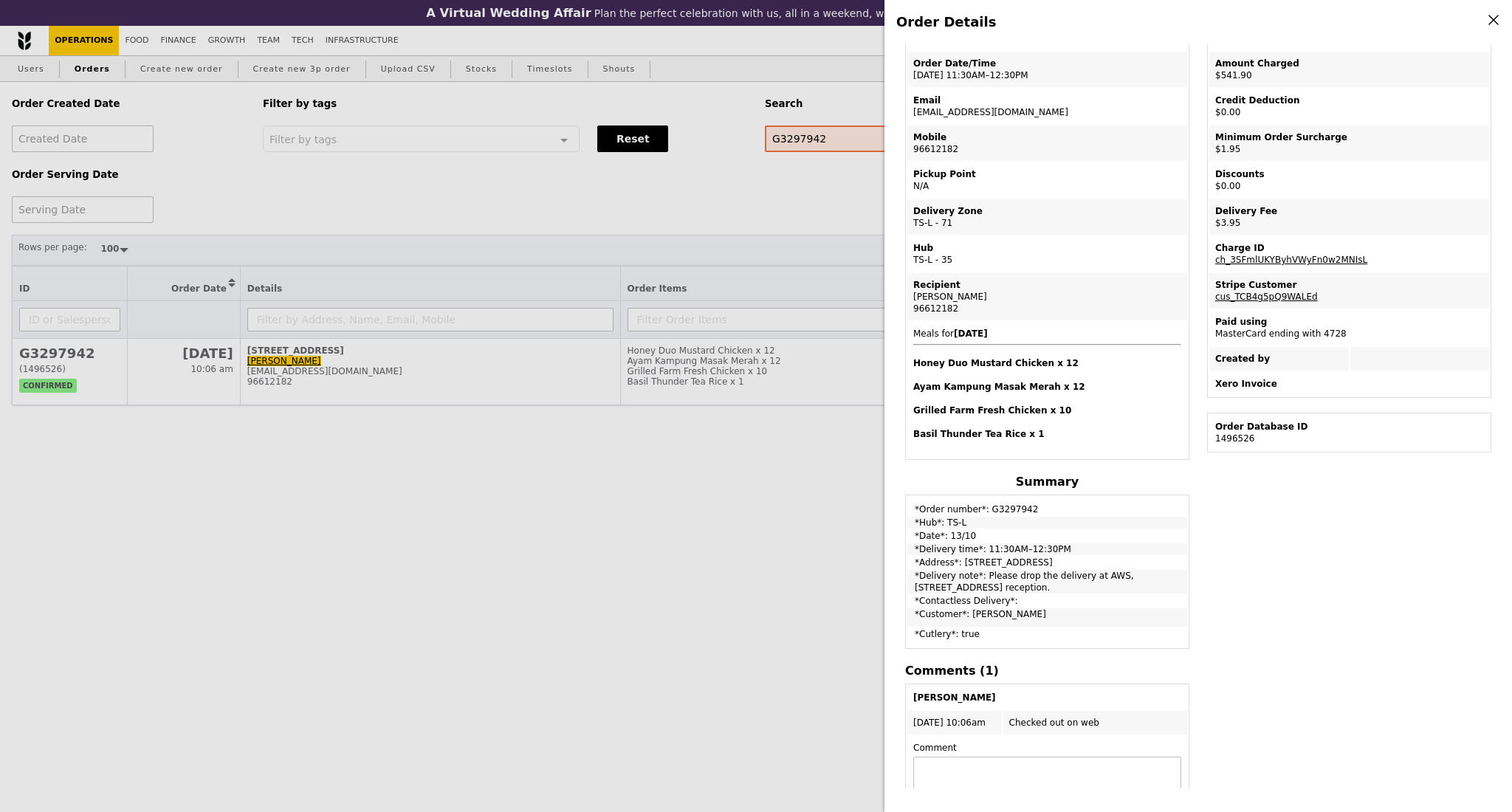
click at [591, 477] on div "Order Details Edit order Changelog Cancel Order ID G3297942 – View receipt Orde…" at bounding box center [756, 406] width 1512 height 812
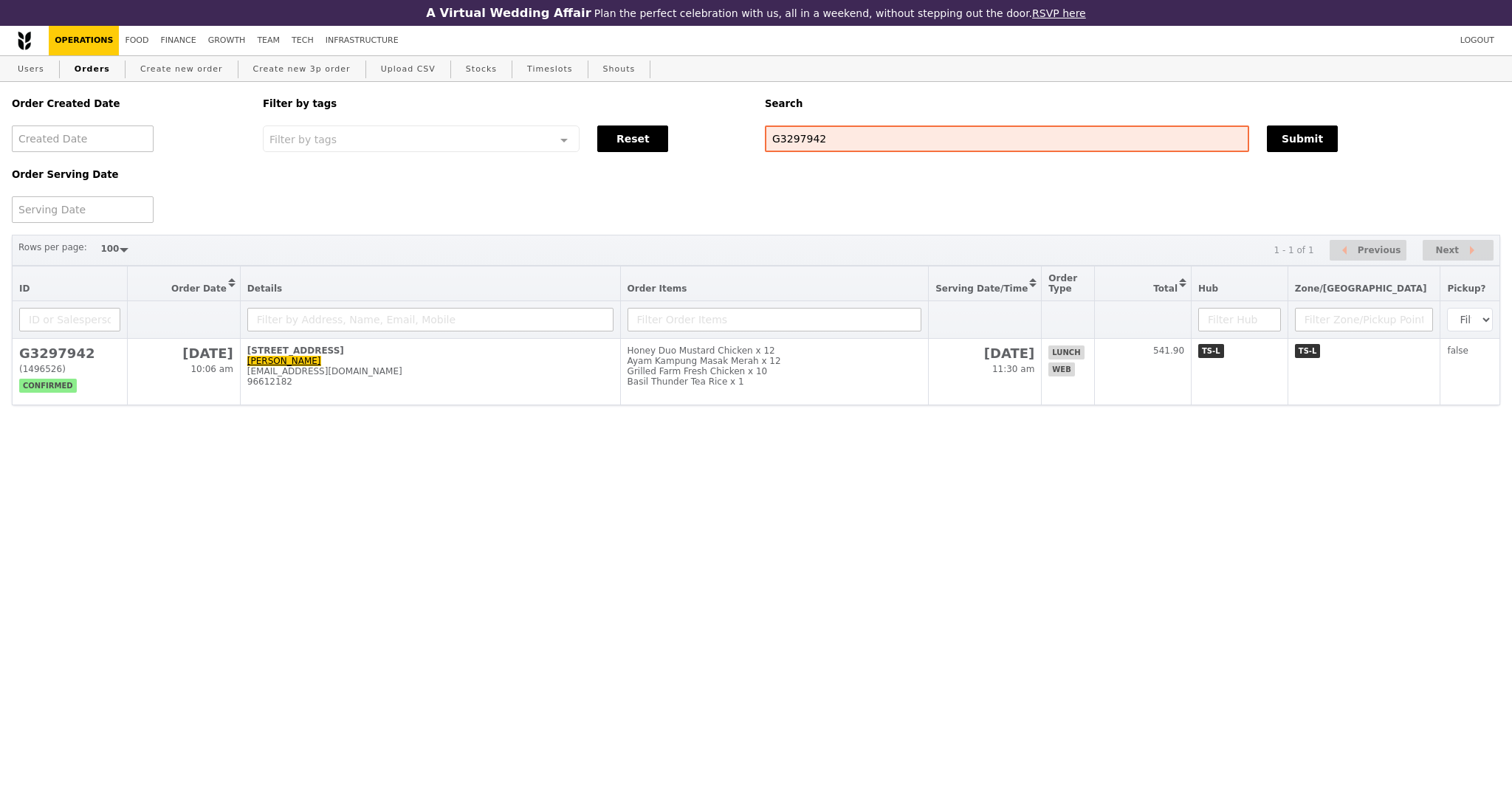
scroll to position [161, 0]
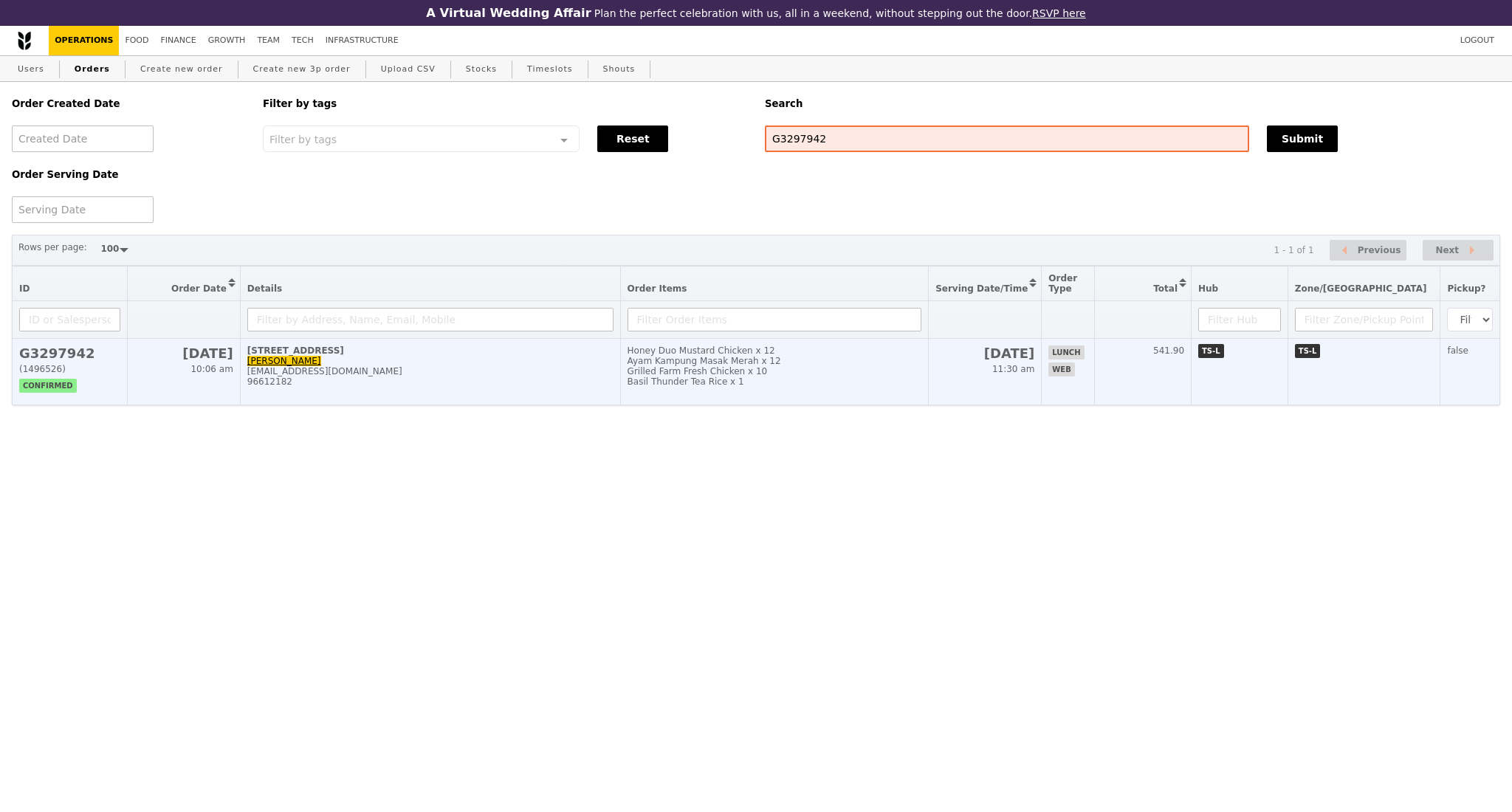
click at [556, 406] on td "2 Central Boulevard, #05-00 Sharon Low sglow@amazon.com 96612182" at bounding box center [429, 372] width 380 height 67
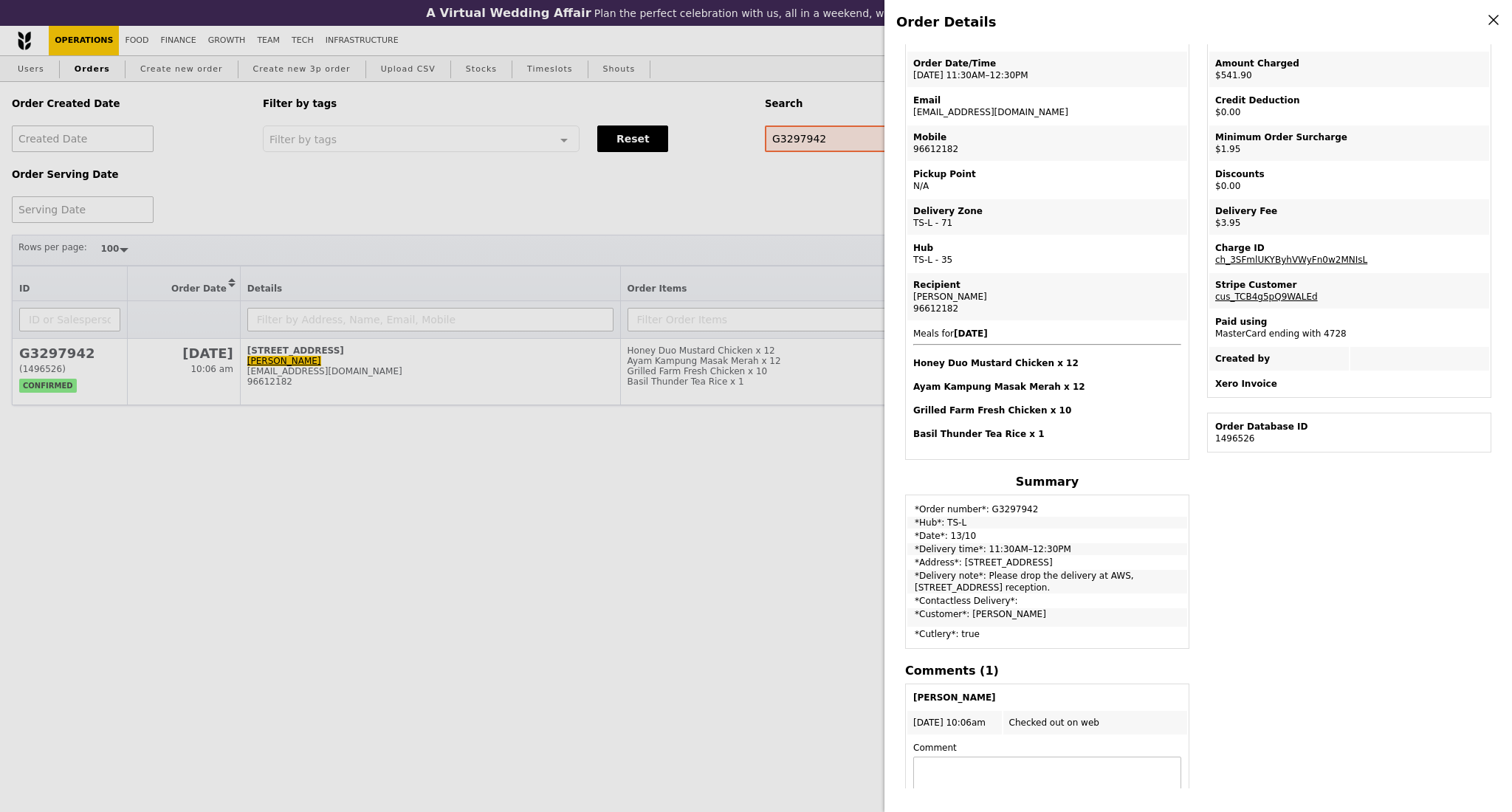
scroll to position [0, 0]
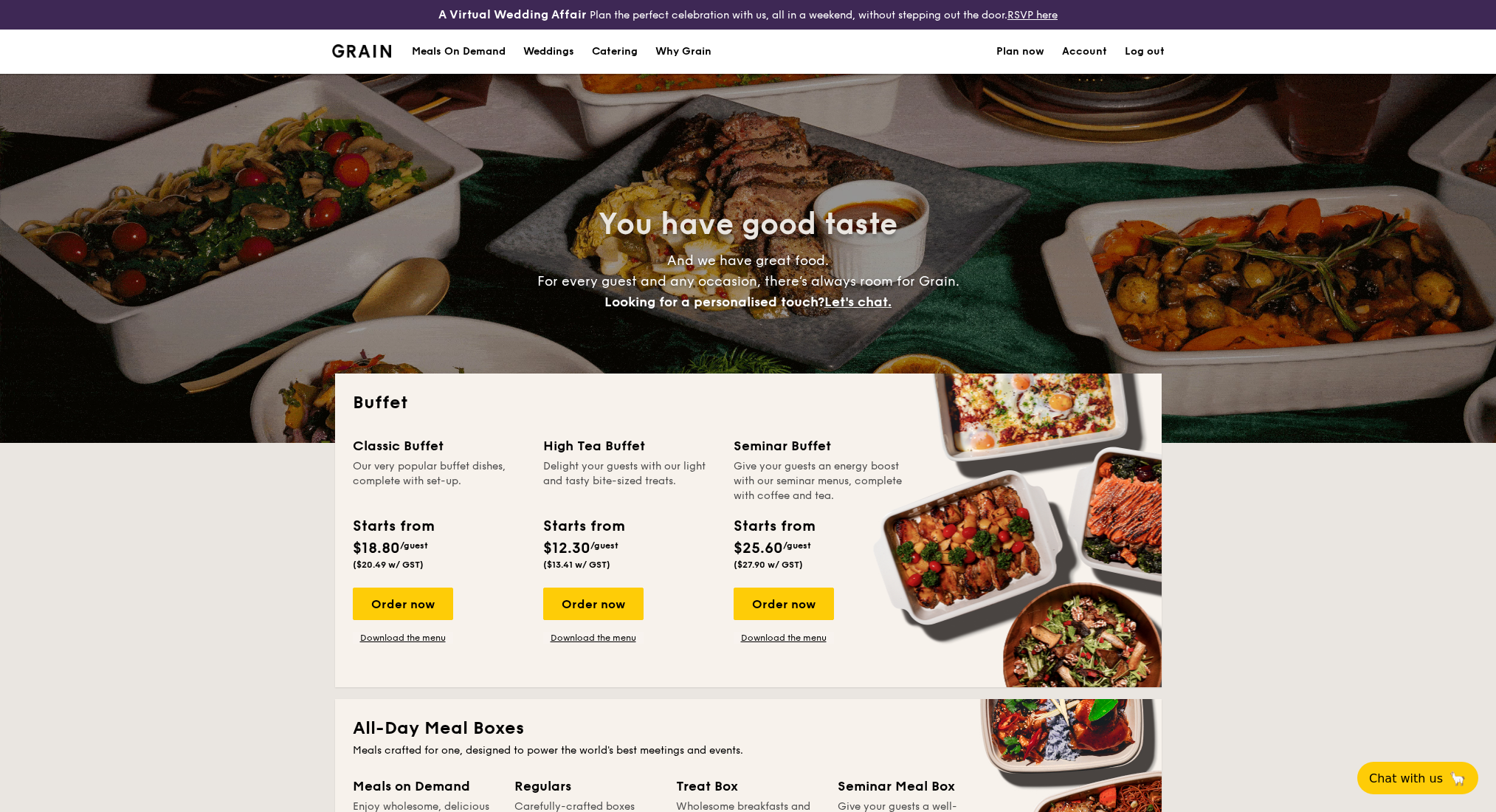
select select
click at [428, 640] on link "Download the menu" at bounding box center [403, 637] width 100 height 12
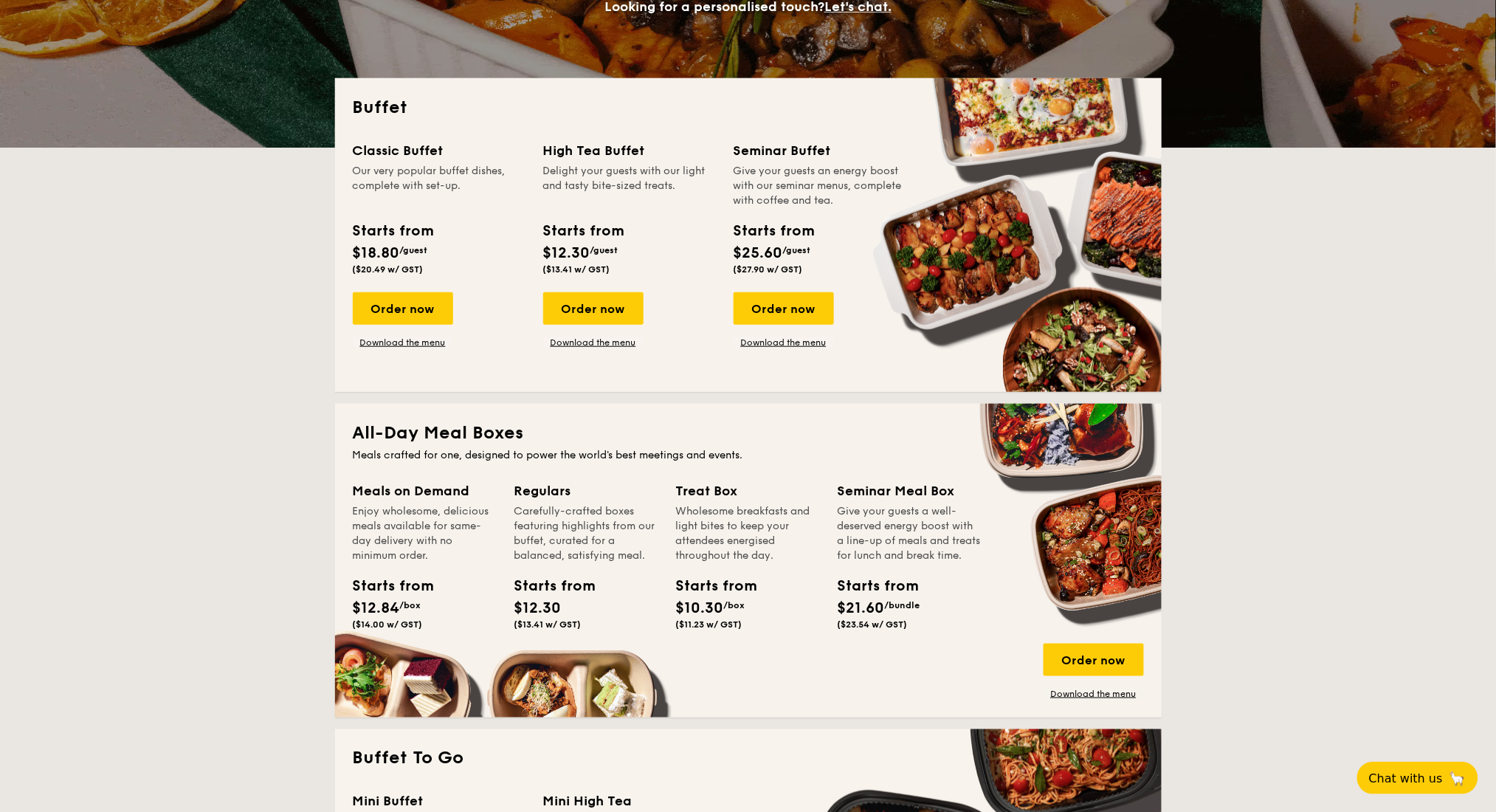
scroll to position [492, 0]
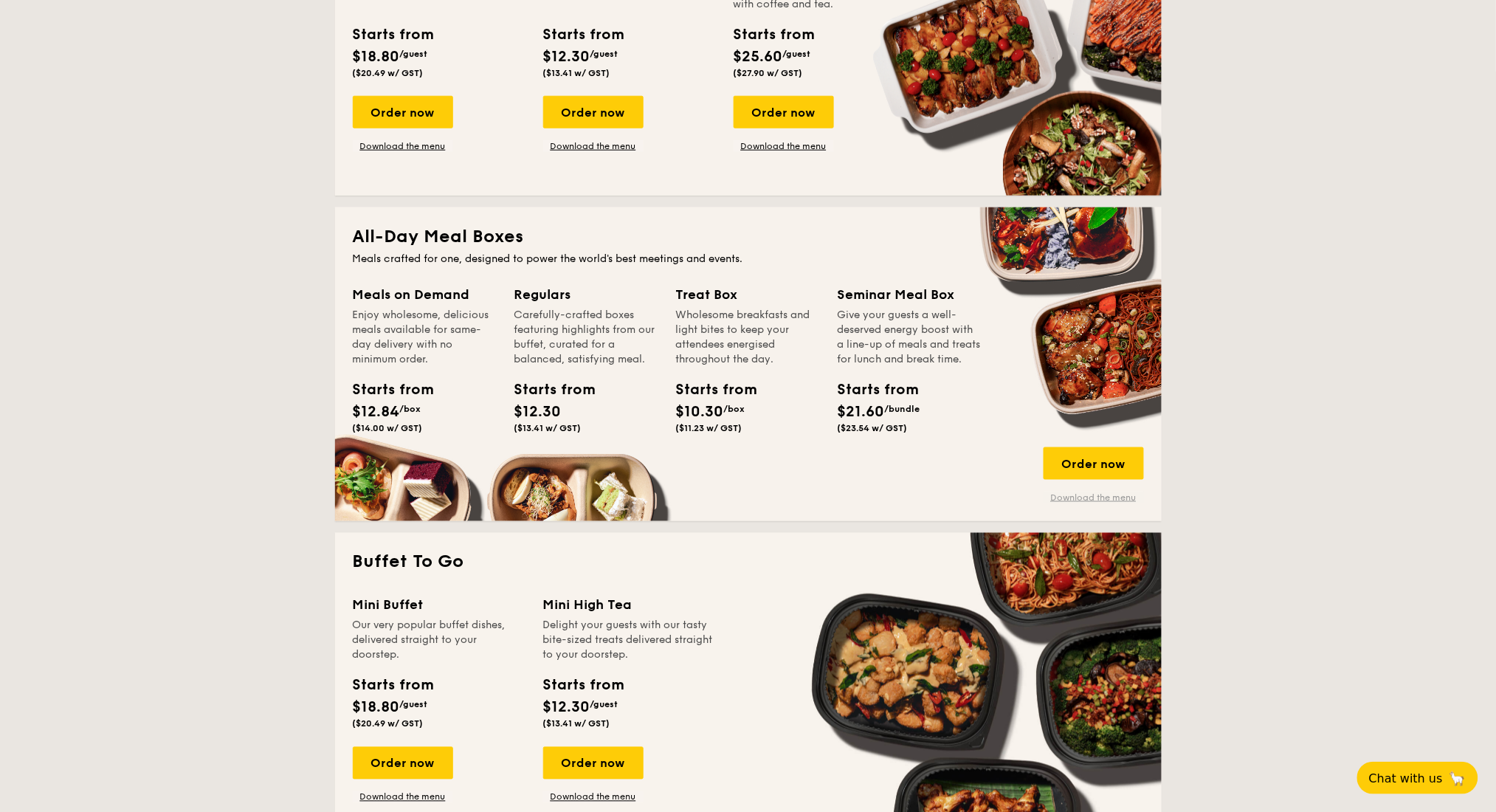
click at [1056, 494] on link "Download the menu" at bounding box center [1093, 498] width 100 height 12
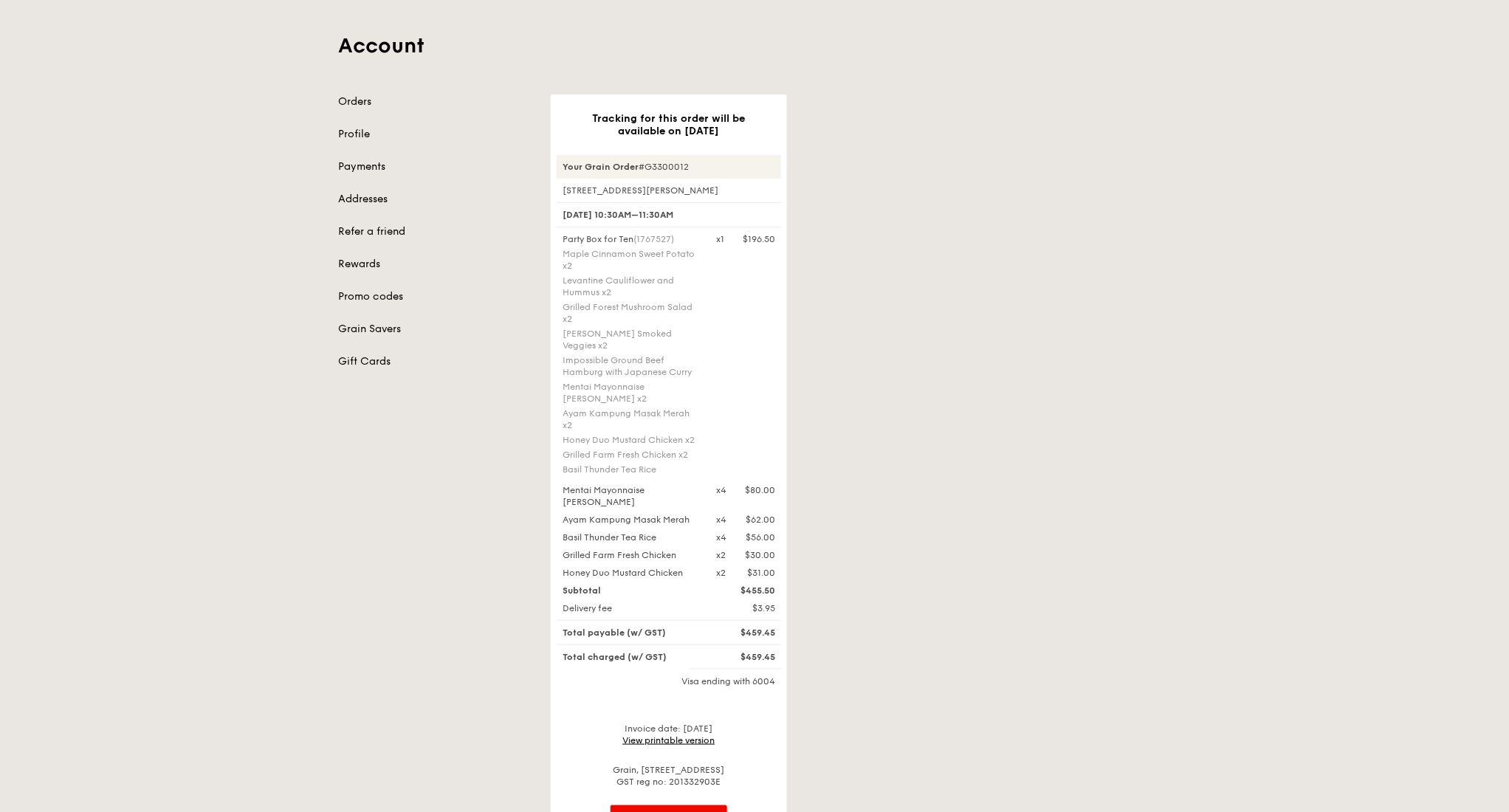
click at [671, 735] on link "View printable version" at bounding box center [669, 740] width 92 height 10
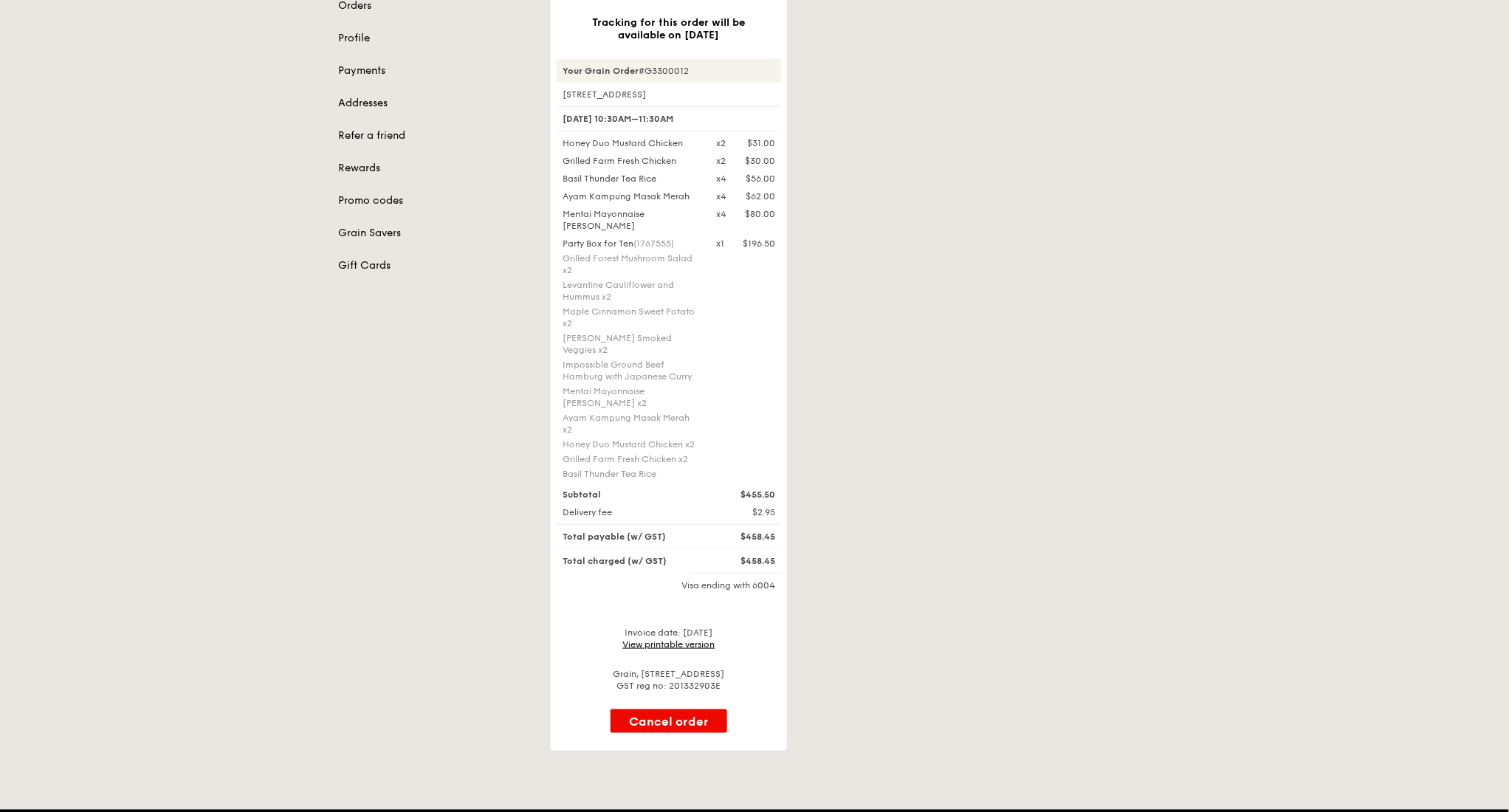
scroll to position [196, 0]
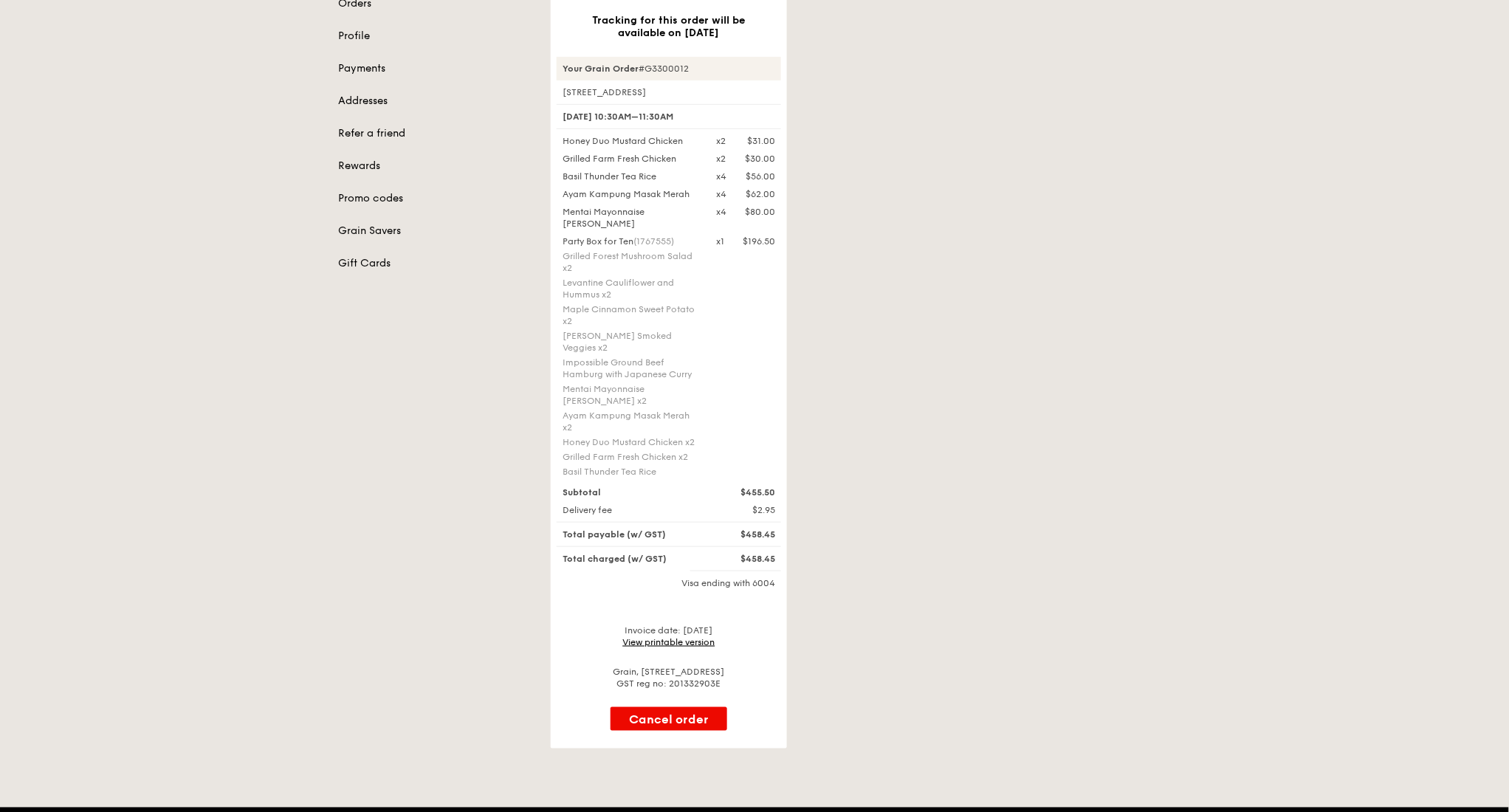
click at [662, 636] on link "View printable version" at bounding box center [669, 641] width 92 height 10
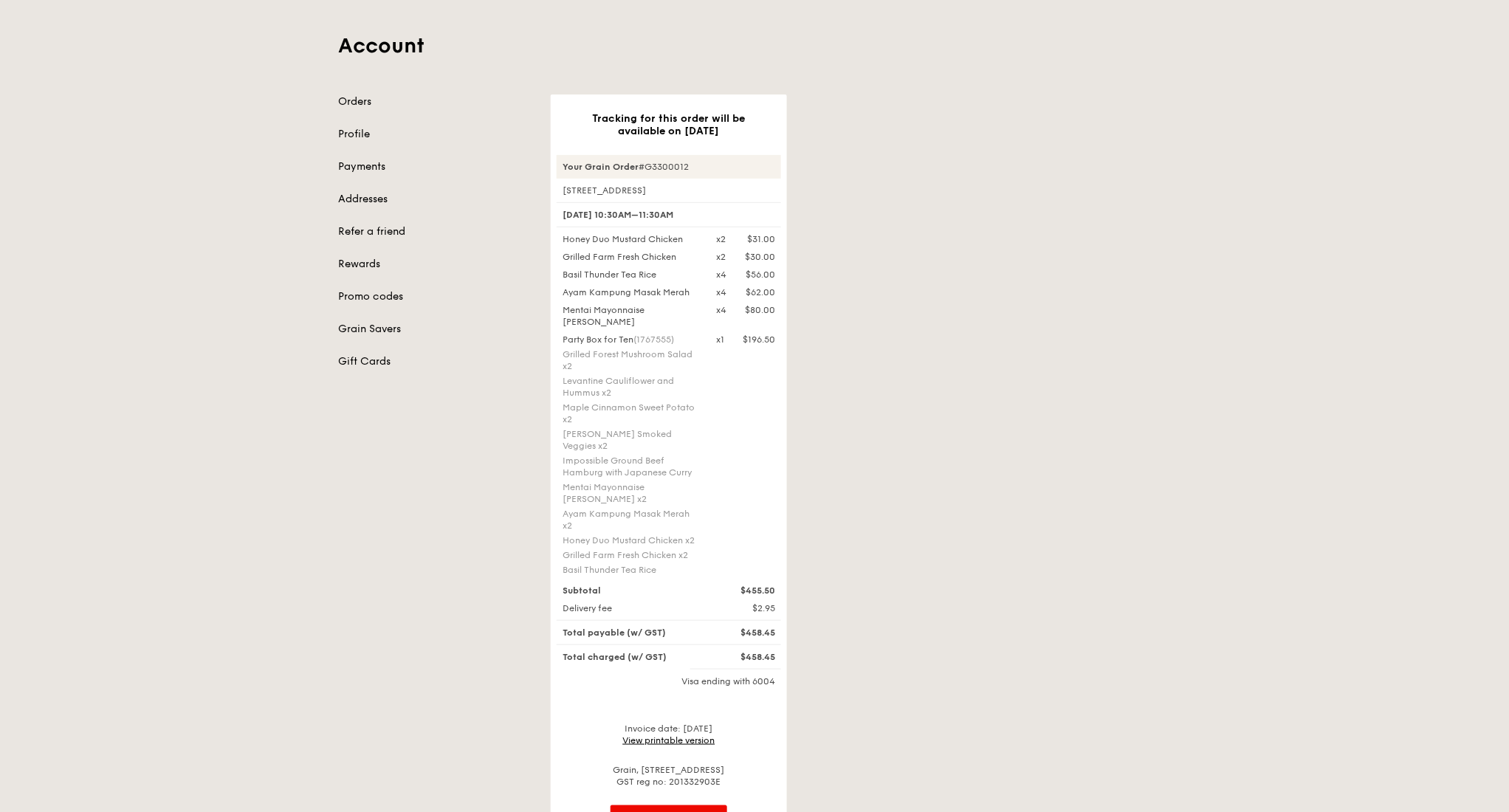
scroll to position [196, 0]
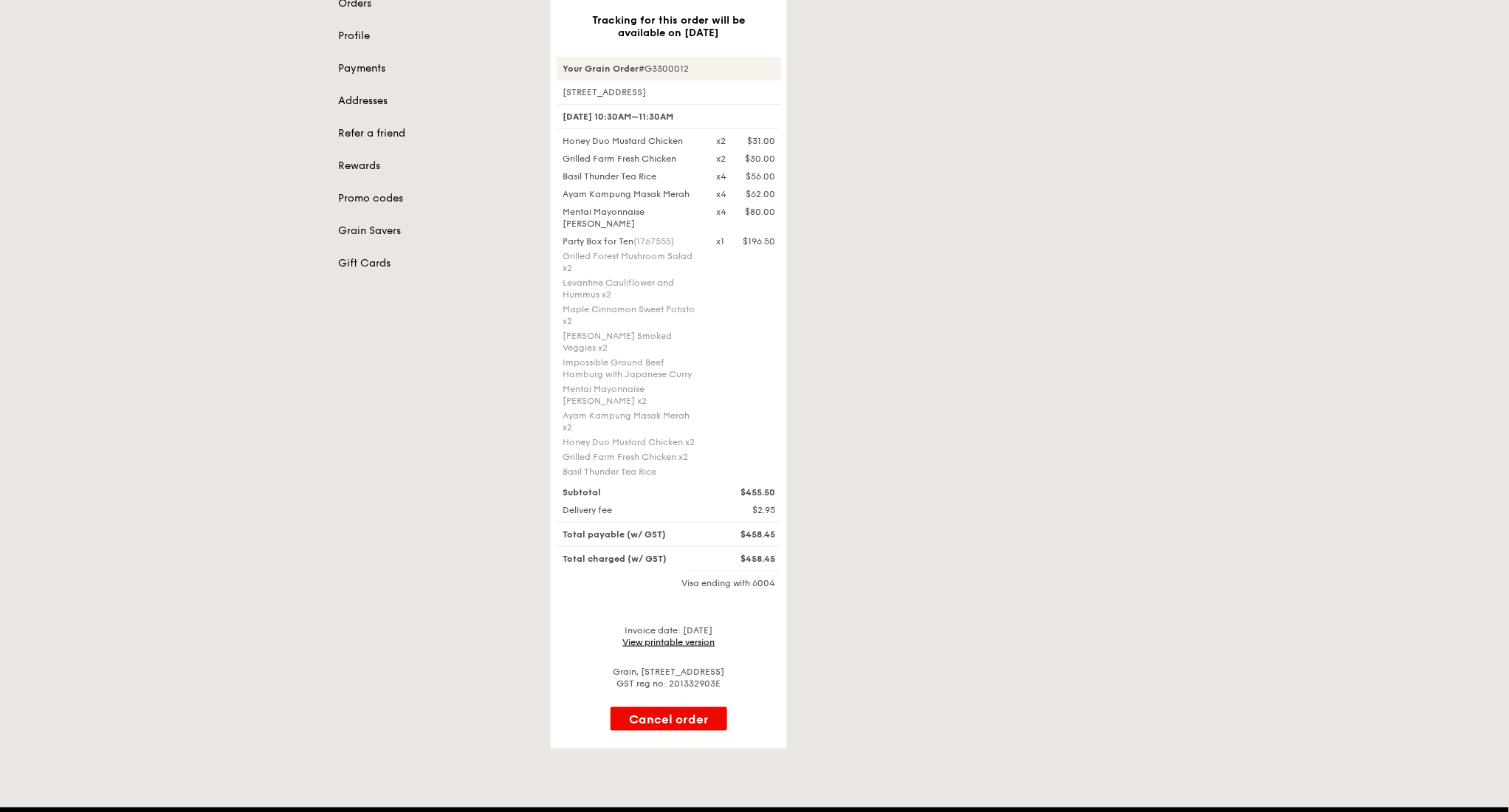
click at [682, 636] on link "View printable version" at bounding box center [669, 641] width 92 height 10
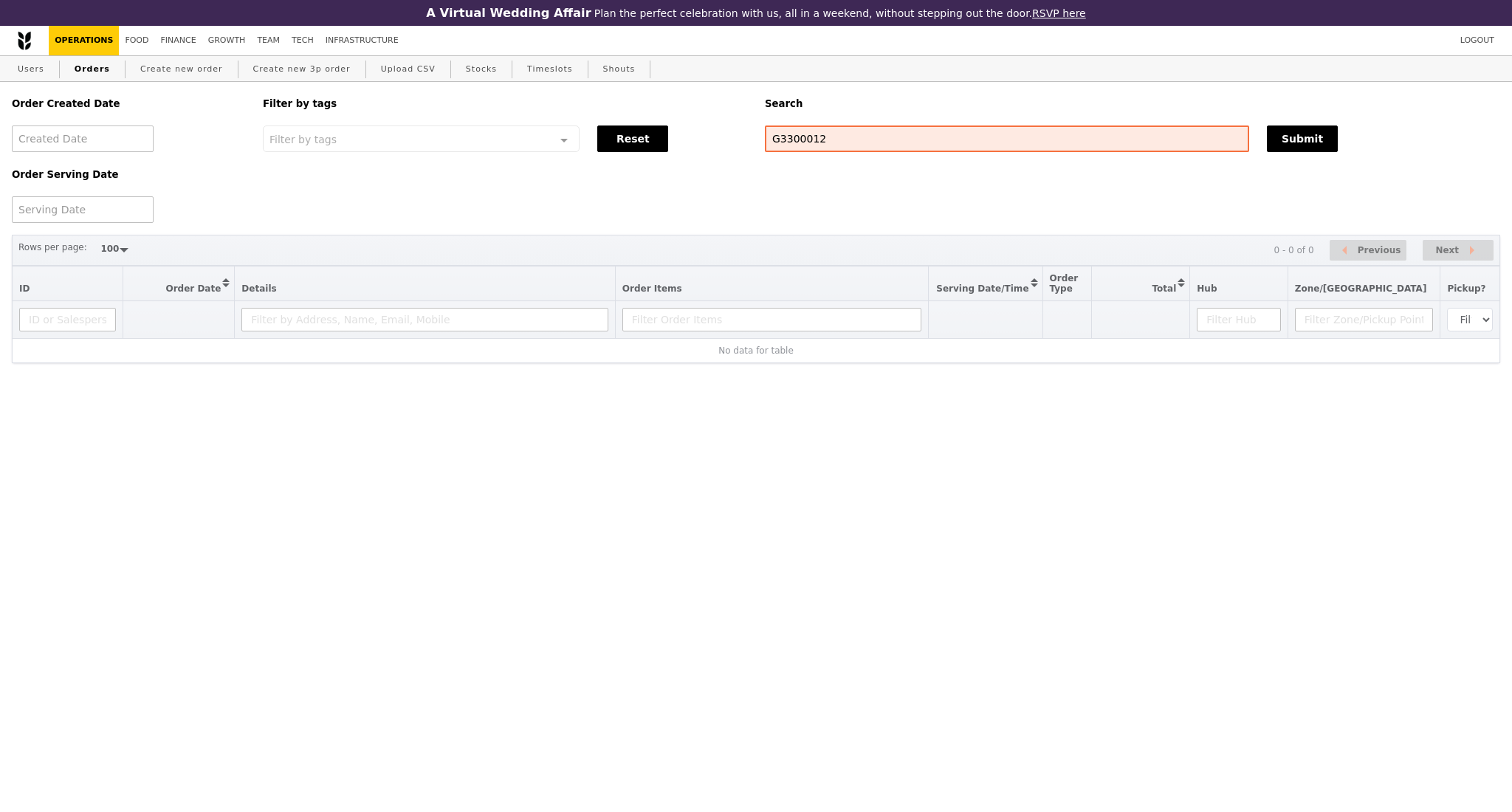
select select "100"
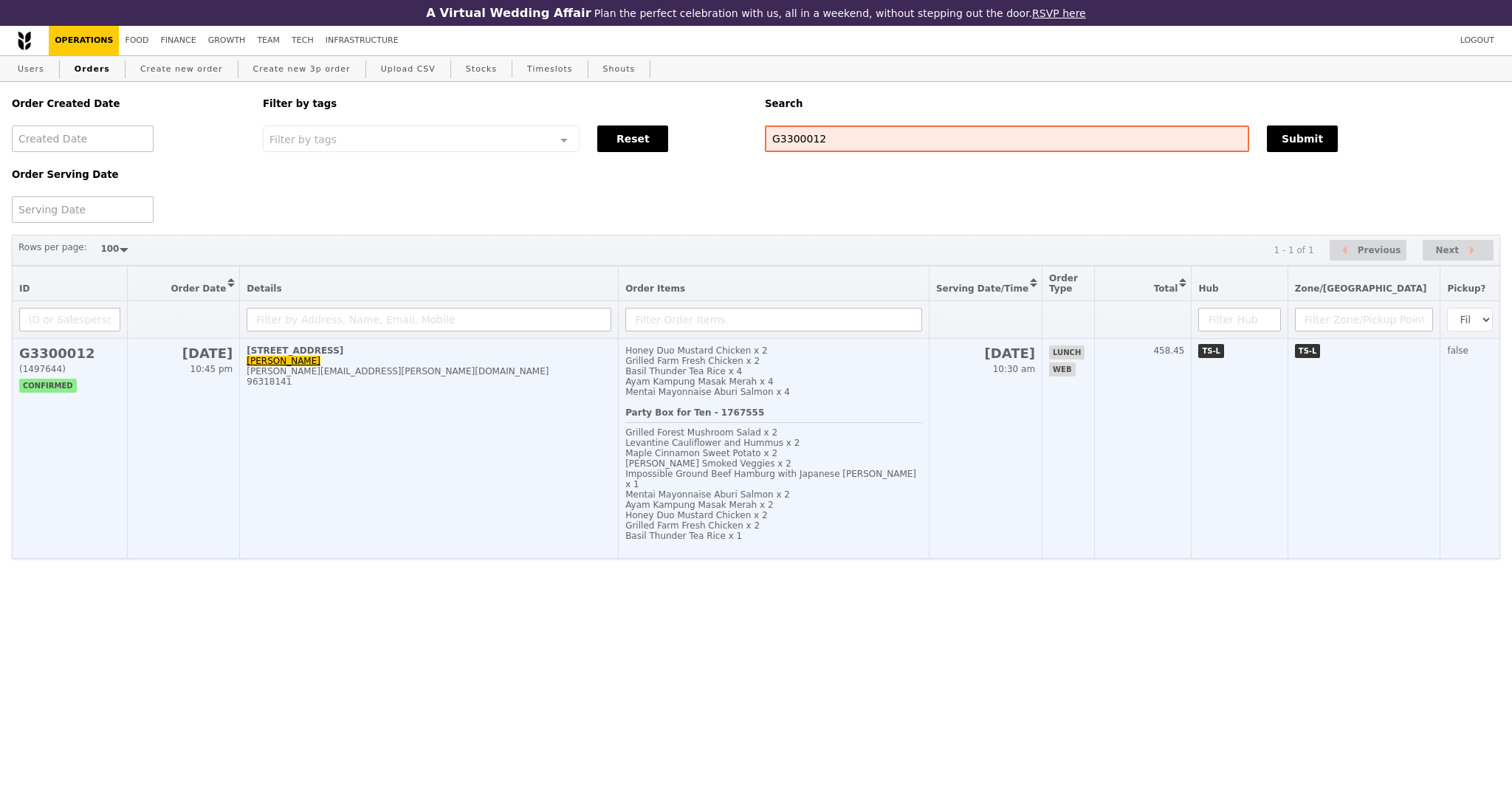
click at [549, 454] on td "[STREET_ADDRESS] [PERSON_NAME] [PERSON_NAME][EMAIL_ADDRESS][PERSON_NAME][DOMAIN…" at bounding box center [428, 449] width 378 height 220
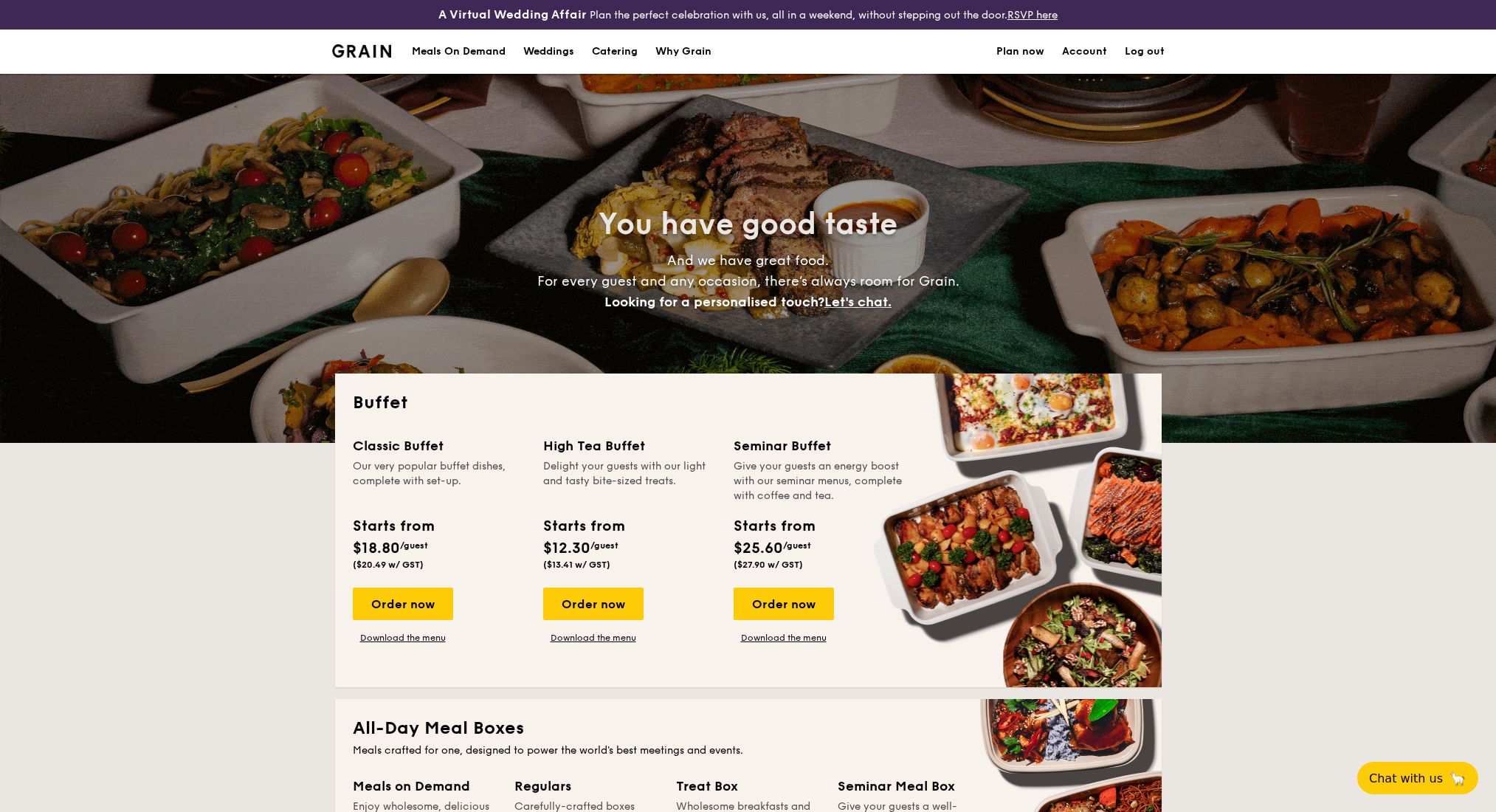
select select
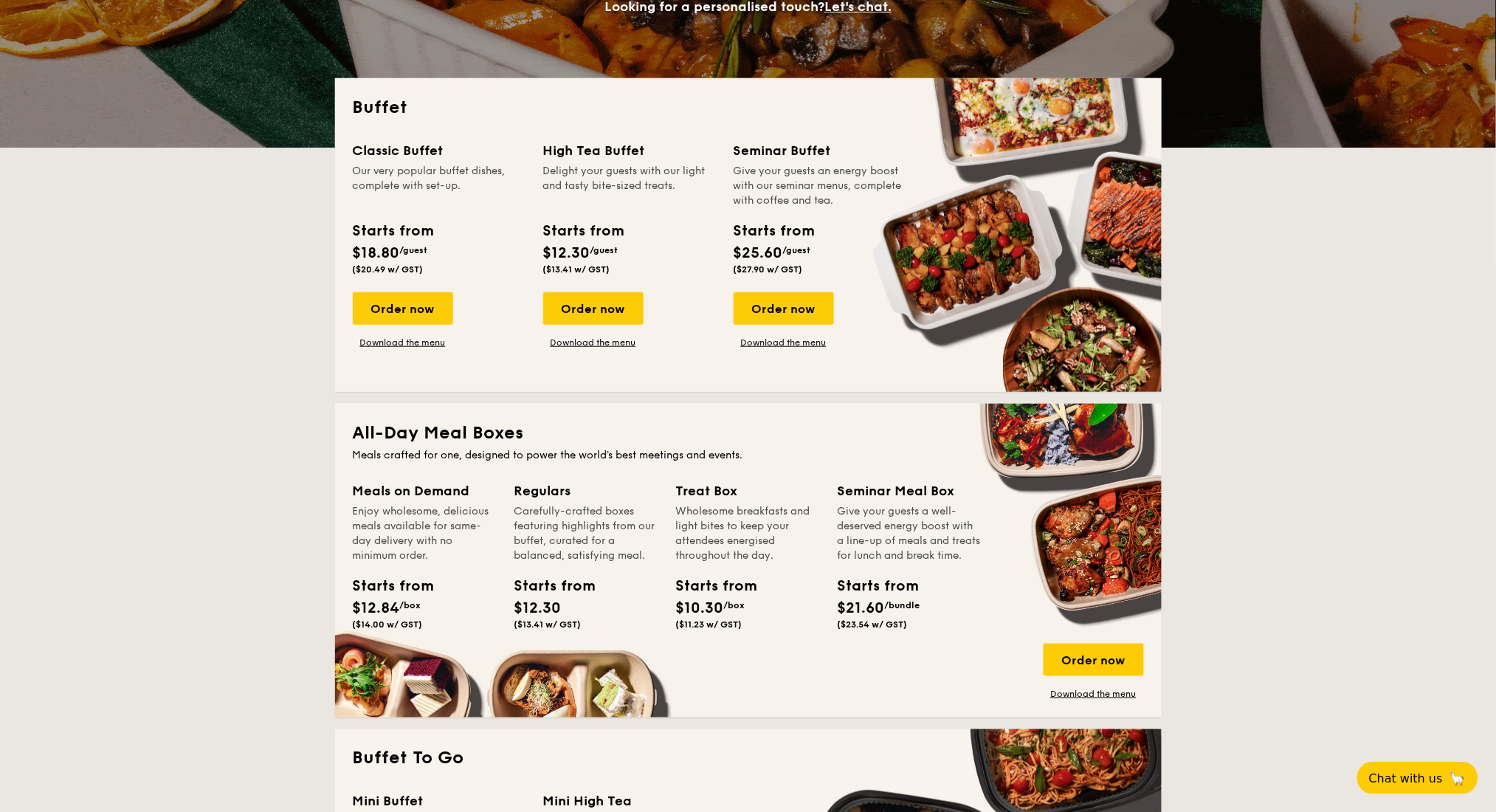
scroll to position [196, 0]
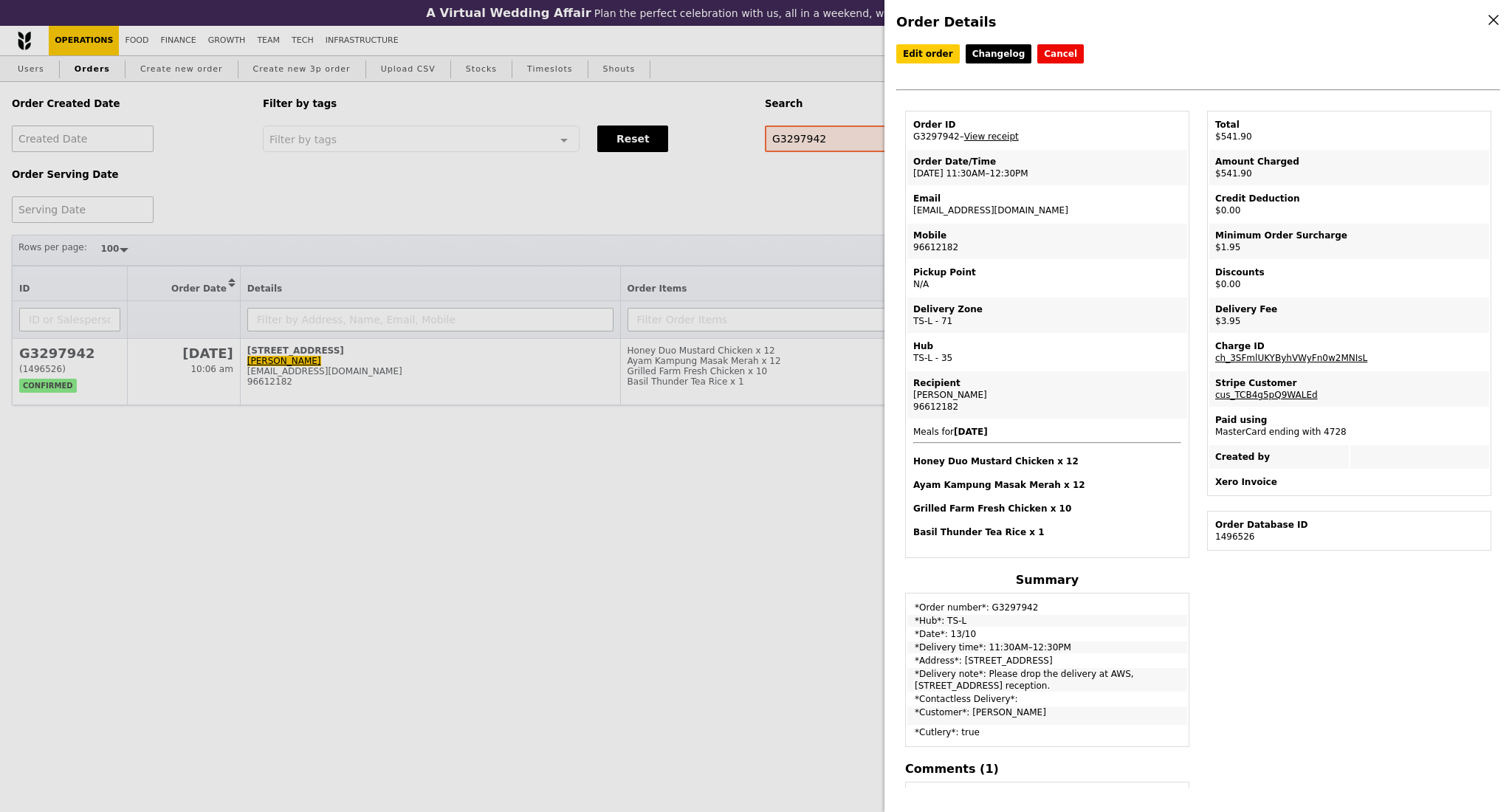
select select "100"
click at [726, 208] on div "Order Details Edit order Changelog Cancel Order ID G3297942 – View receipt Orde…" at bounding box center [756, 406] width 1512 height 812
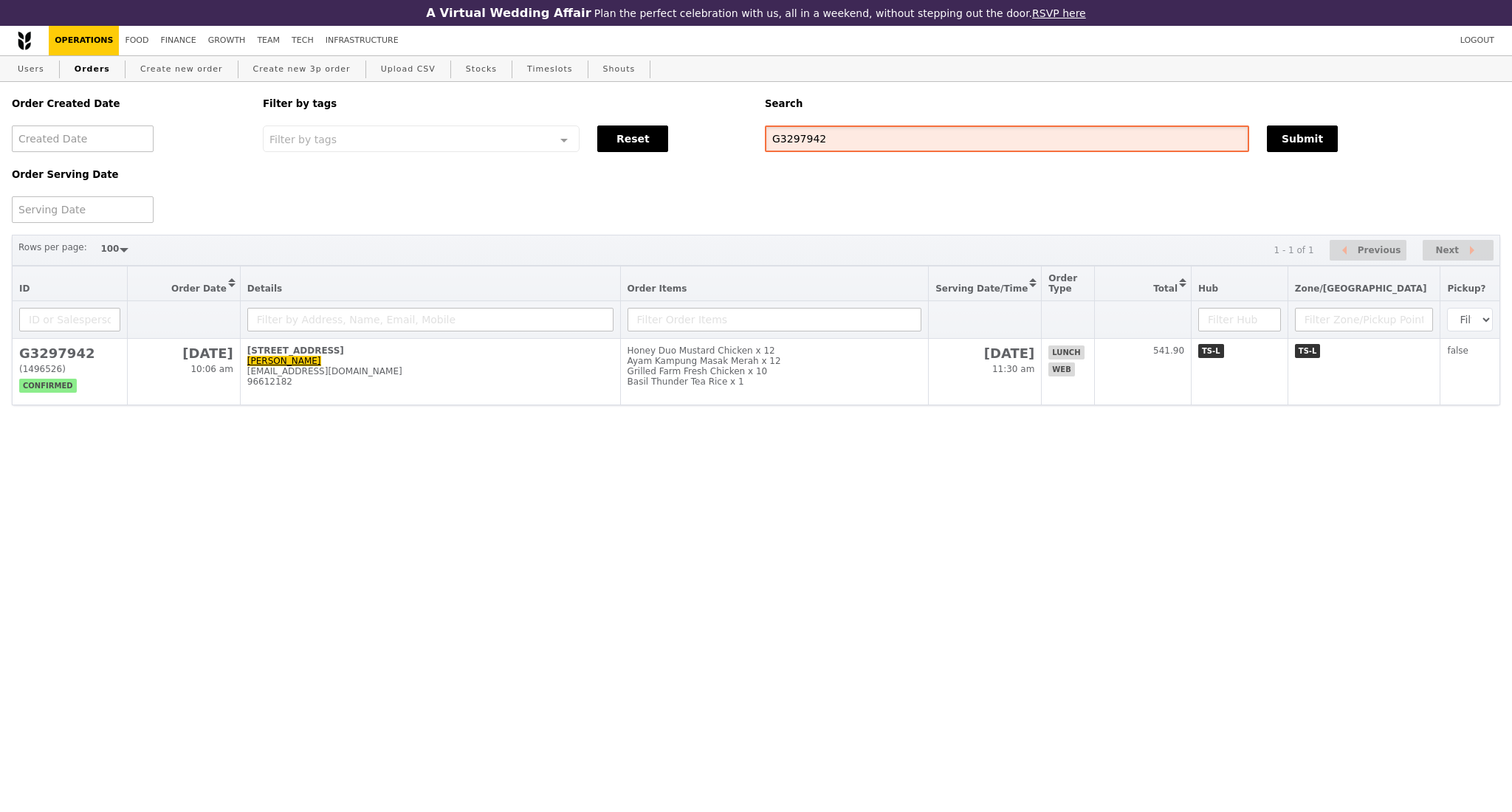
click at [802, 148] on input "G3297942" at bounding box center [1007, 139] width 485 height 26
type input "G3299188"
click at [1295, 152] on button "Submit" at bounding box center [1302, 139] width 70 height 26
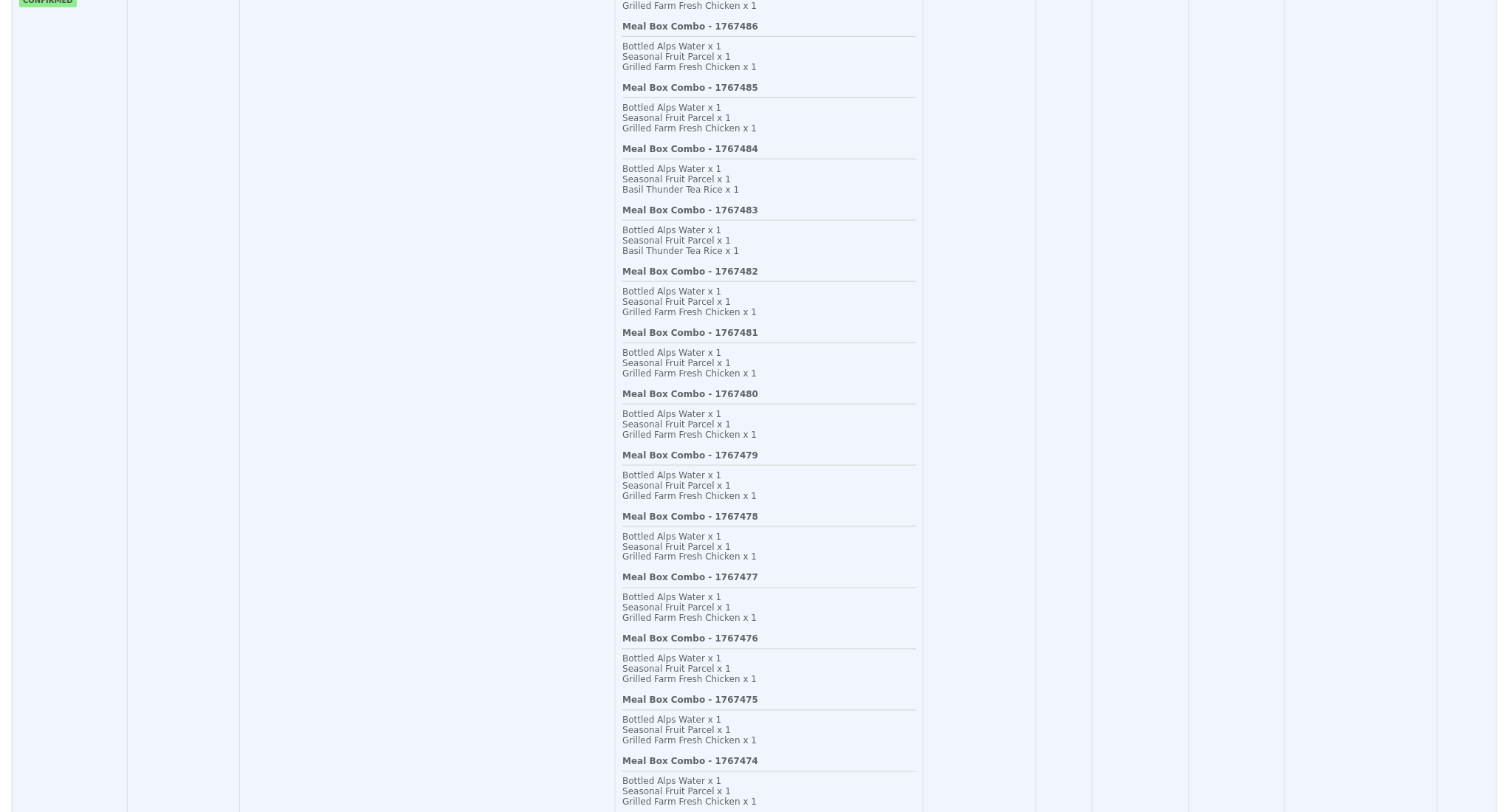
scroll to position [98, 0]
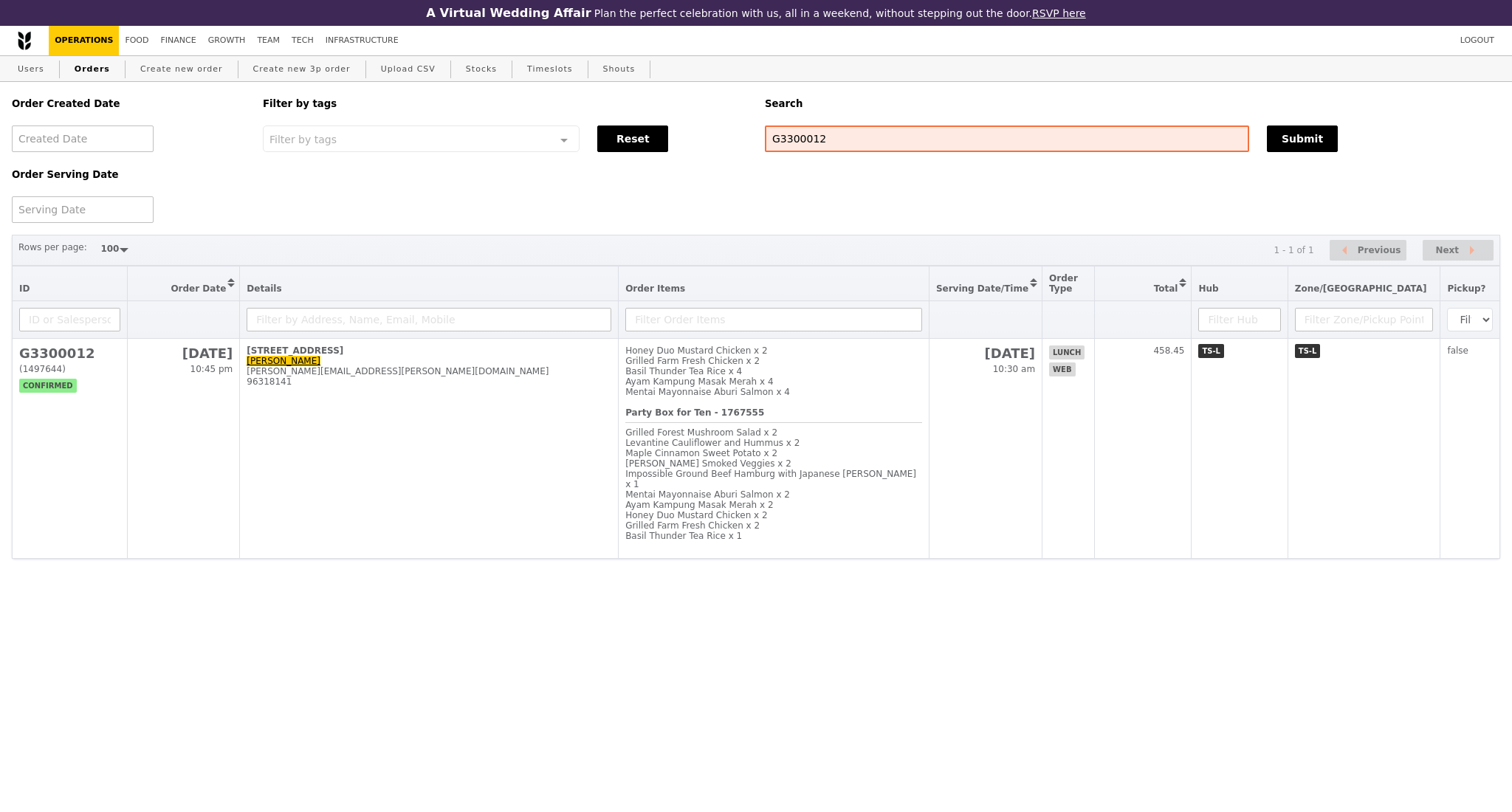
select select "100"
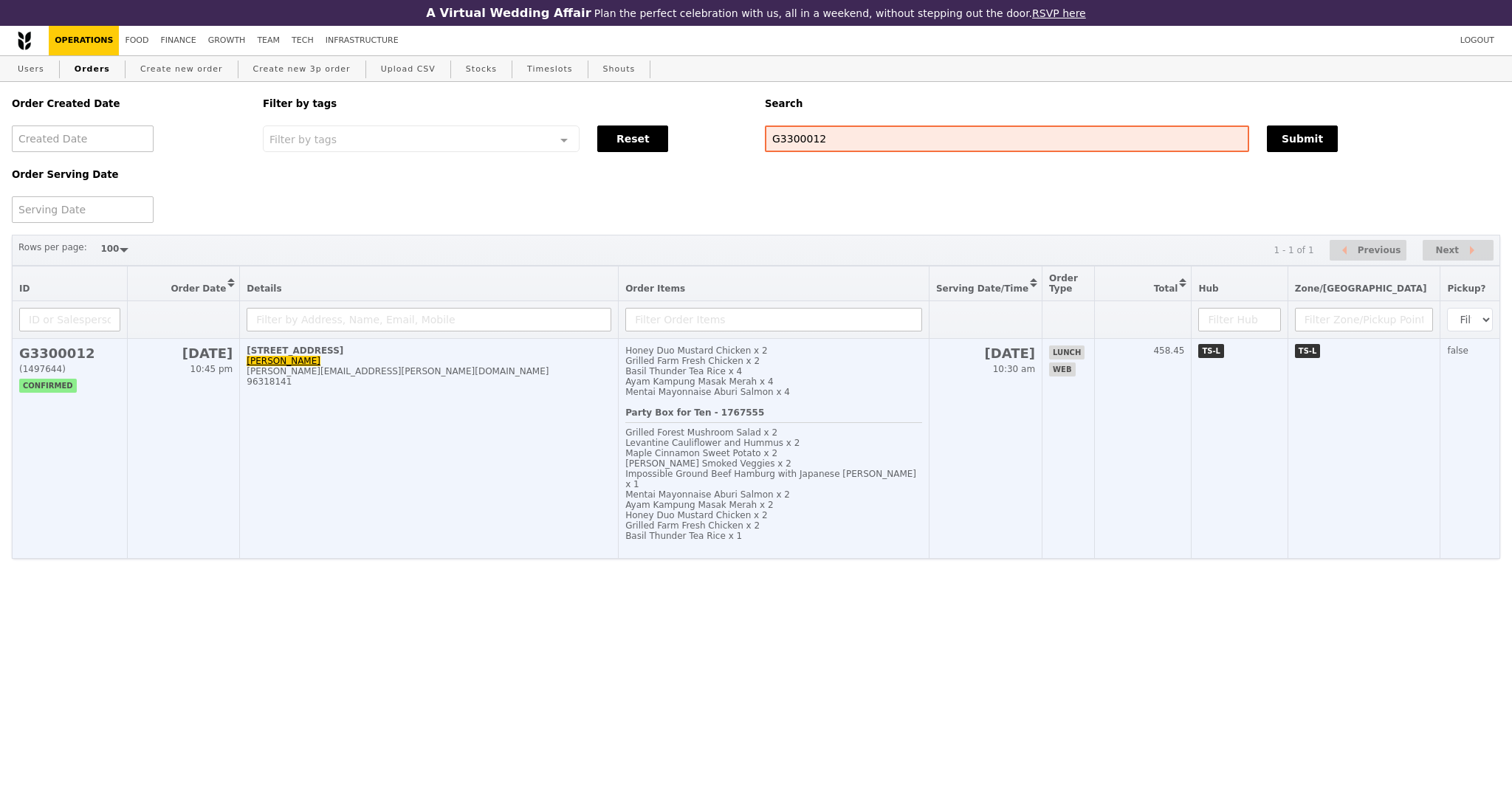
click at [530, 506] on td "[STREET_ADDRESS] [PERSON_NAME] [PERSON_NAME][EMAIL_ADDRESS][PERSON_NAME][DOMAIN…" at bounding box center [428, 449] width 378 height 220
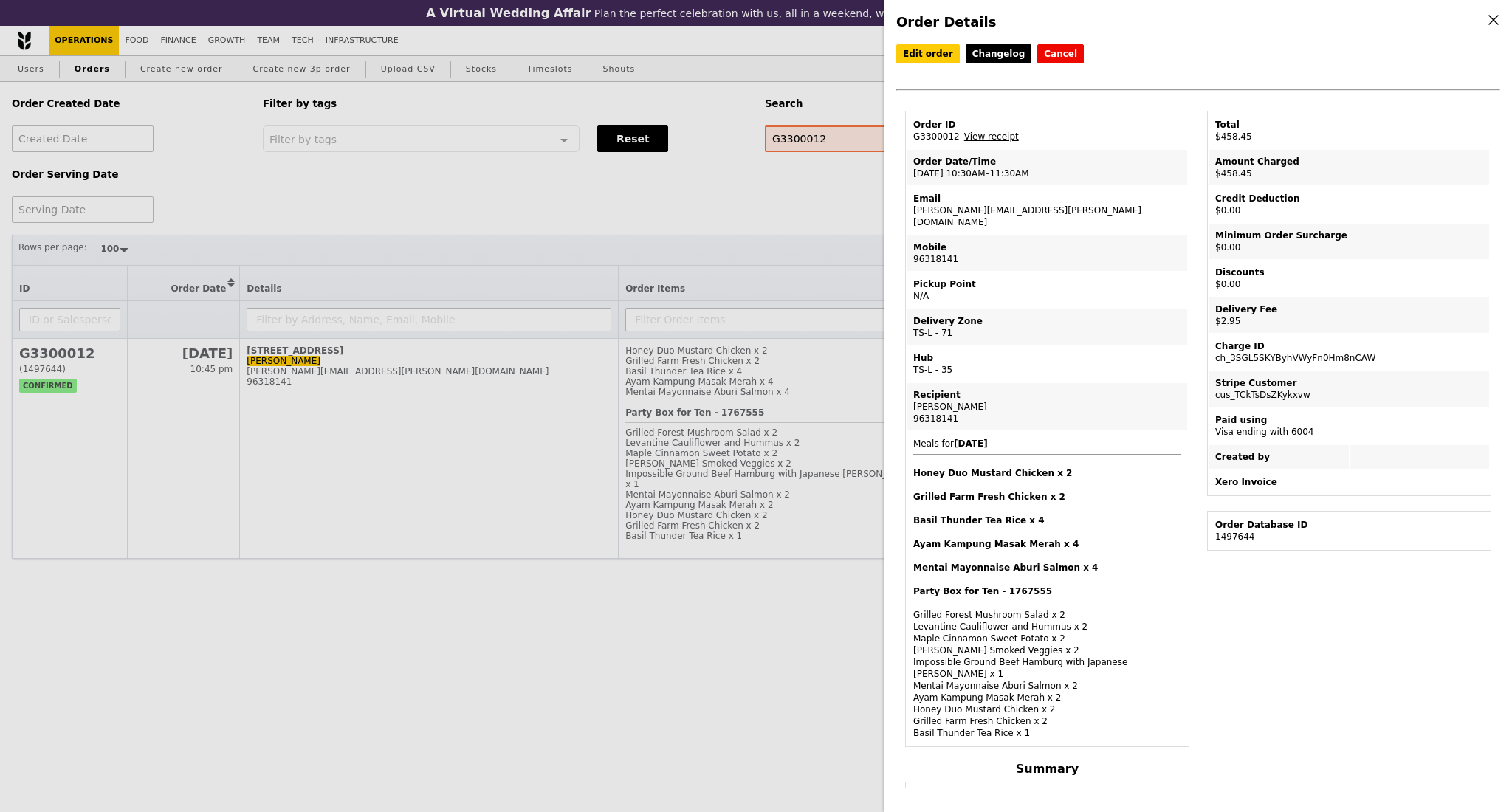
click at [710, 664] on div "Order Details Edit order Changelog Cancel Order ID G3300012 – View receipt Orde…" at bounding box center [756, 406] width 1512 height 812
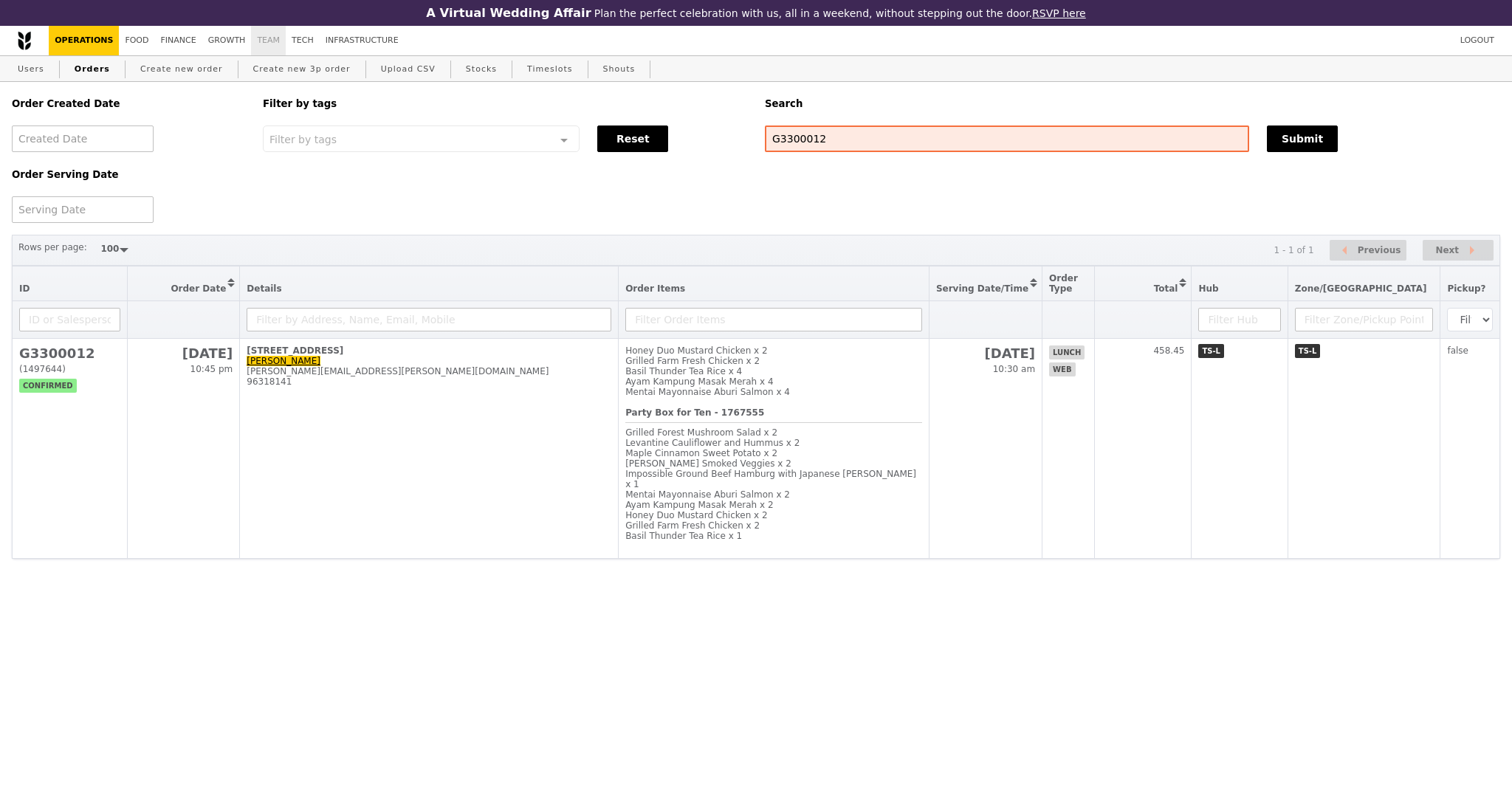
drag, startPoint x: 652, startPoint y: 374, endPoint x: 264, endPoint y: 57, distance: 501.0
click at [753, 366] on div "Grilled Farm Fresh Chicken x 2" at bounding box center [774, 360] width 297 height 10
copy div "Grilled Farm Fresh Chicken"
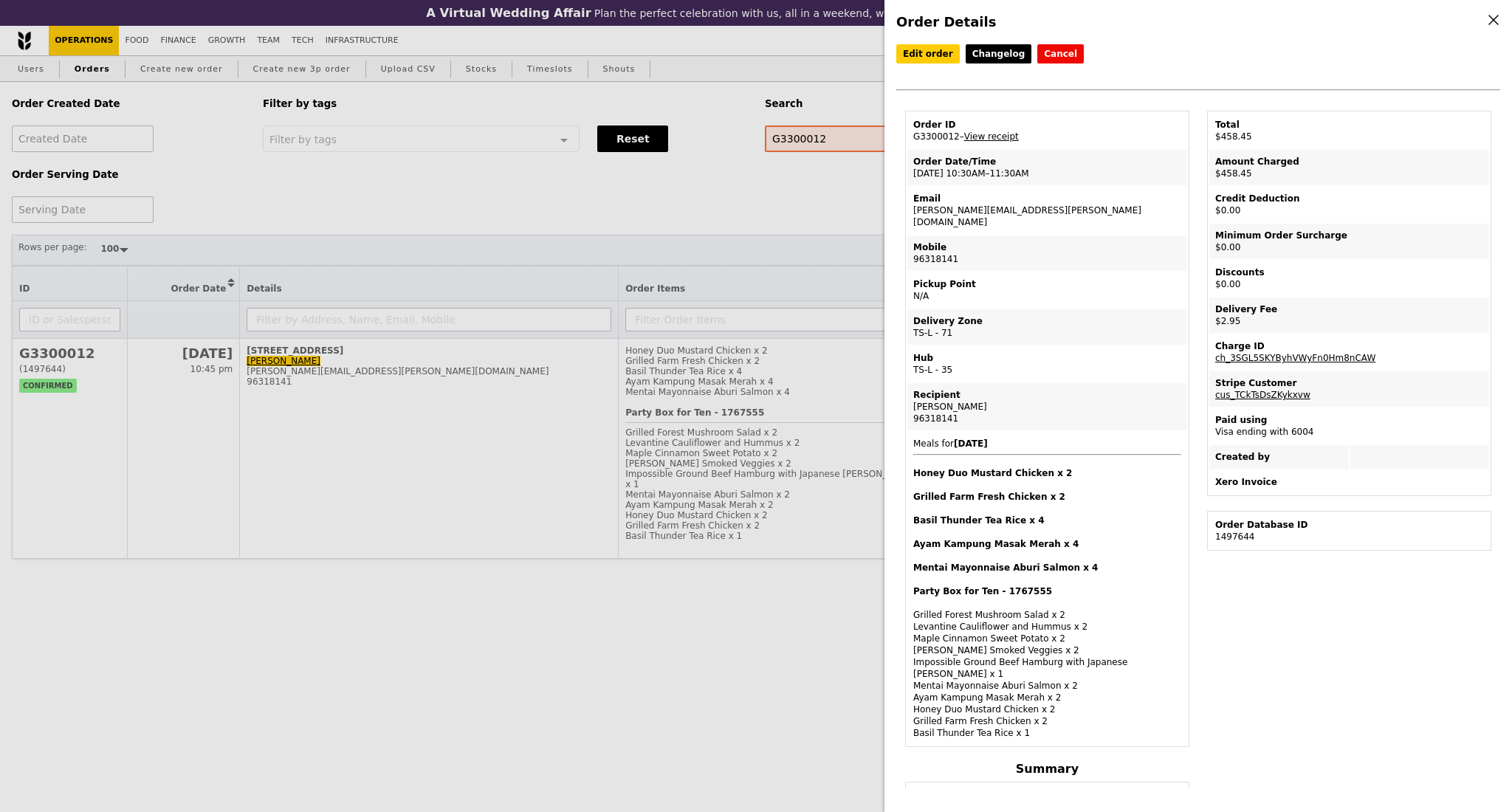
drag, startPoint x: 747, startPoint y: 193, endPoint x: 781, endPoint y: 159, distance: 48.1
click at [747, 194] on div "Order Details Edit order Changelog Cancel Order ID G3300012 – View receipt Orde…" at bounding box center [756, 406] width 1512 height 812
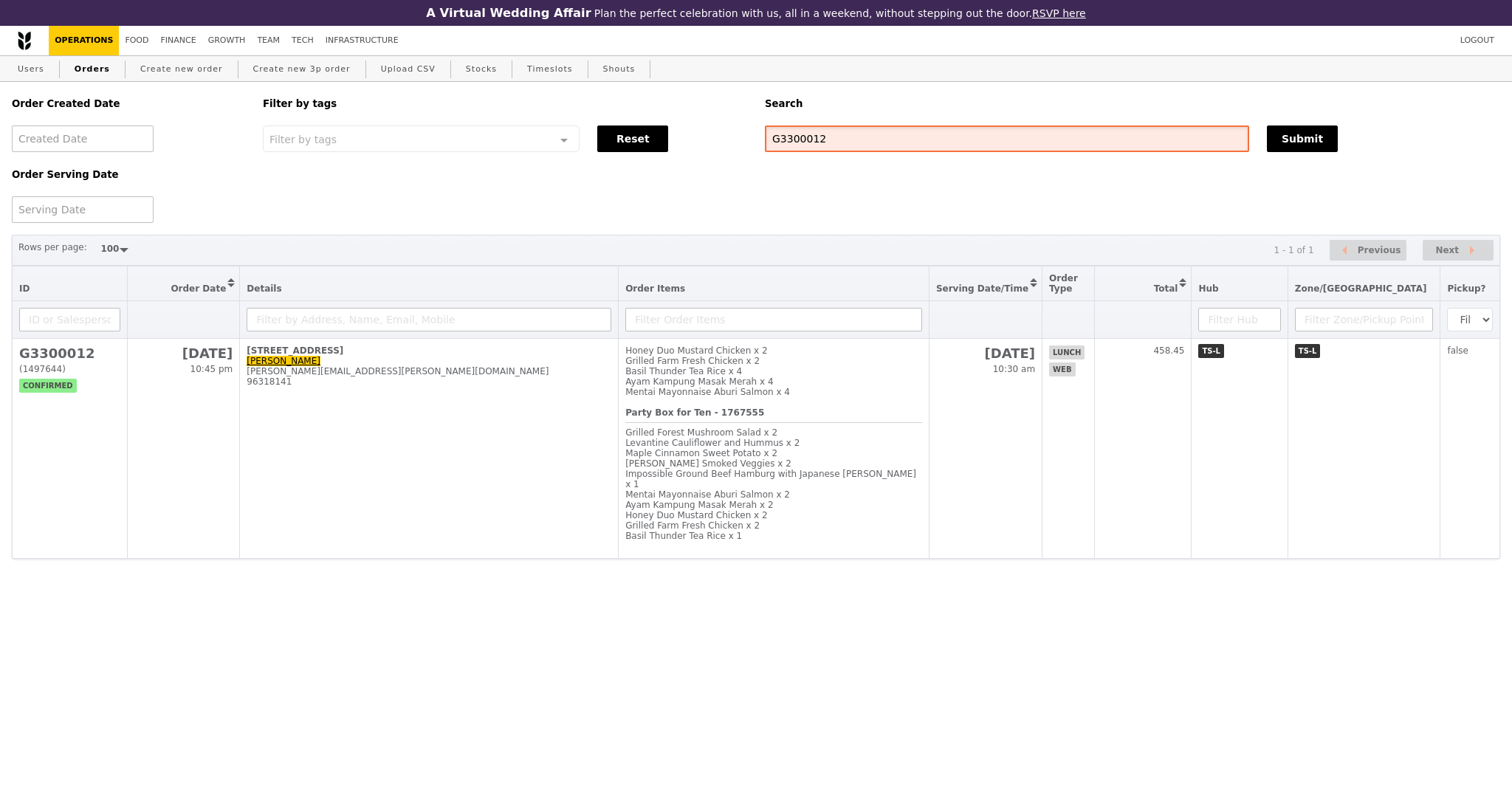
click at [787, 148] on input "G3300012" at bounding box center [1007, 139] width 485 height 26
paste input "299188"
type input "G3299188"
click at [1283, 139] on button "Submit" at bounding box center [1302, 139] width 70 height 26
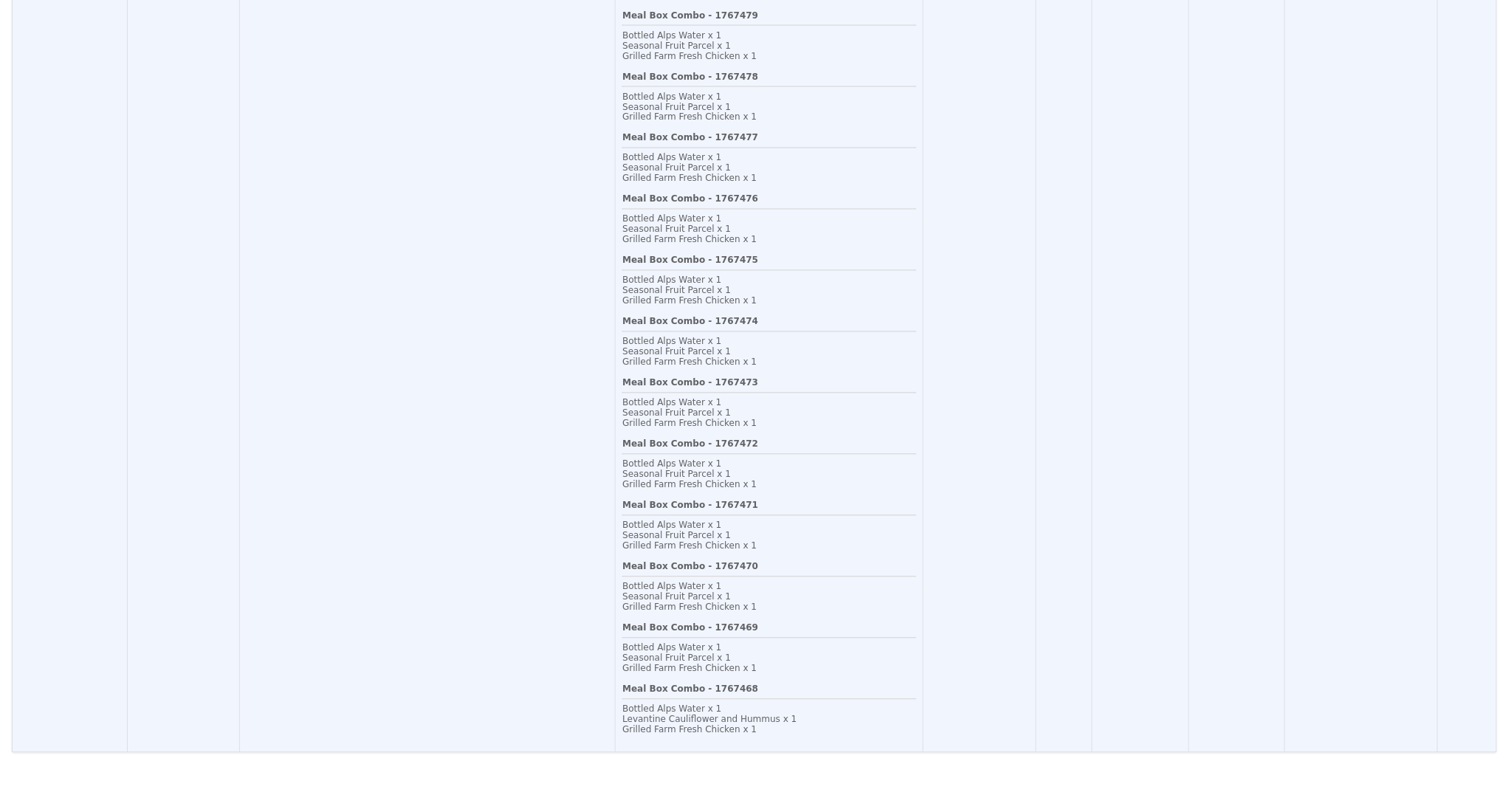
scroll to position [983, 0]
click at [499, 480] on td "11 Prinsep Link, #01-01 Jasper Tang jasper_tang@hotmail.com 81130116" at bounding box center [427, 133] width 377 height 1239
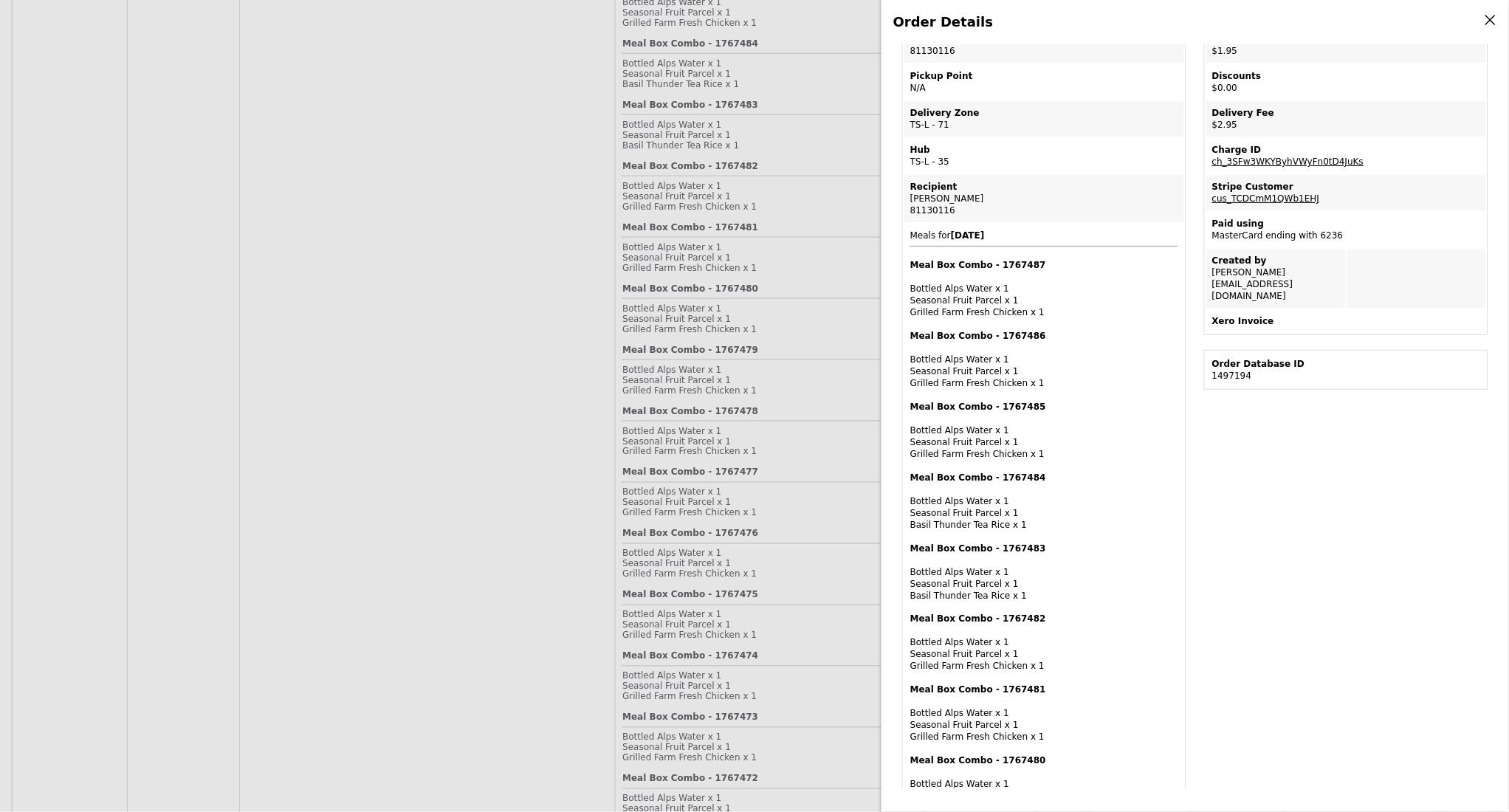
scroll to position [98, 0]
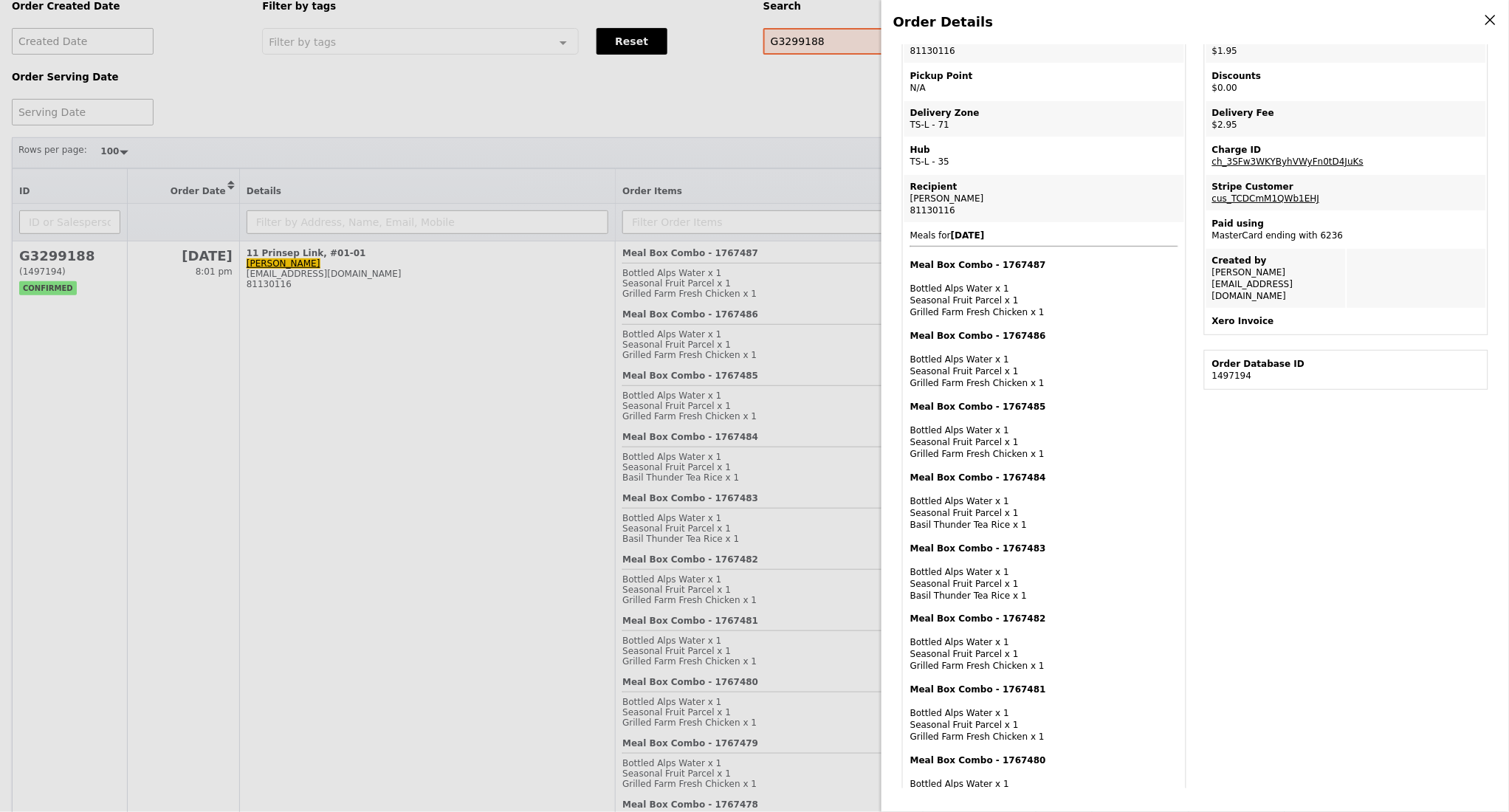
click at [827, 192] on div "Order Details Edit order Changelog Cancel Order ID G3299188 – View receipt | Pi…" at bounding box center [754, 406] width 1509 height 812
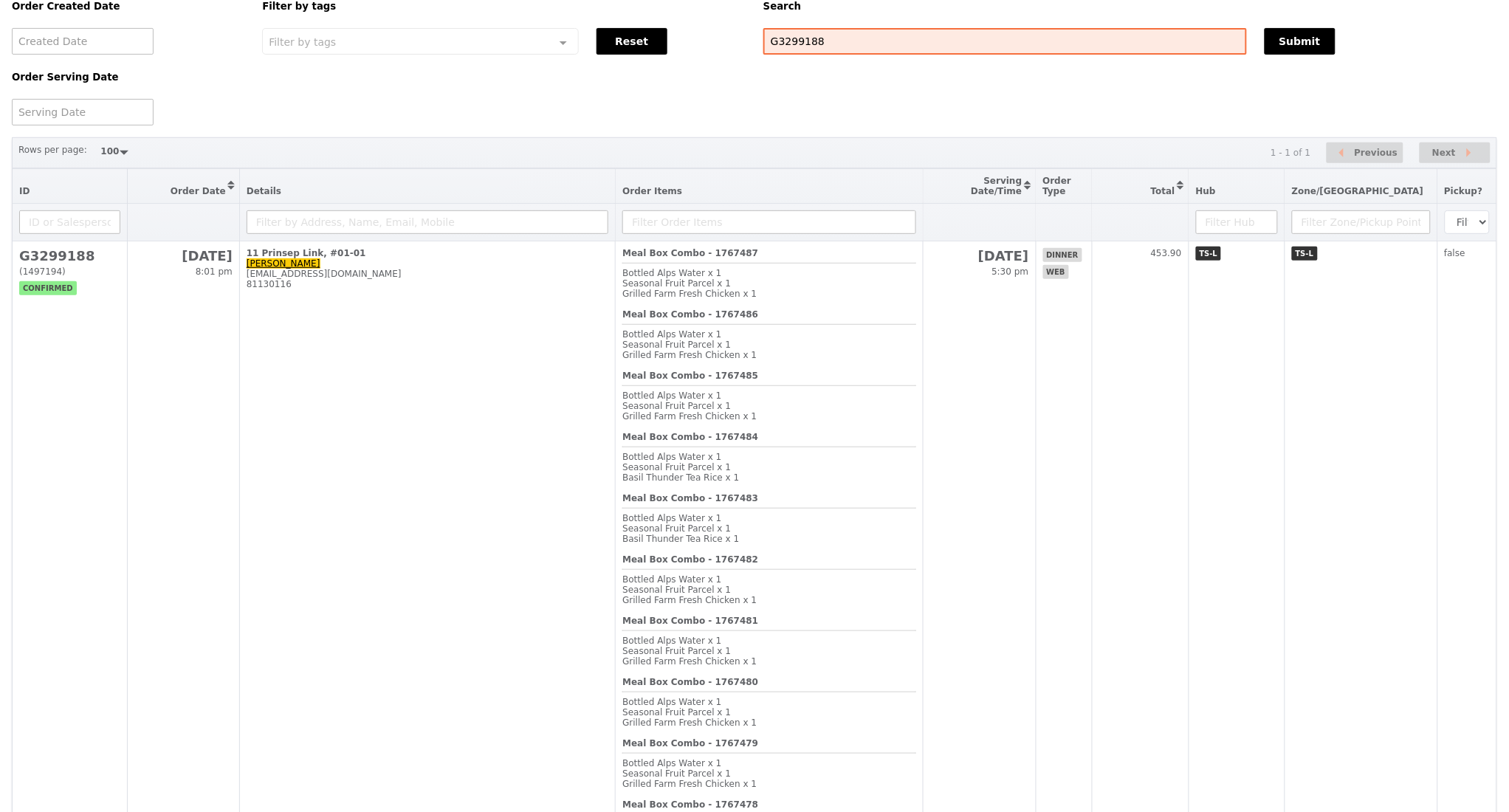
scroll to position [270, 0]
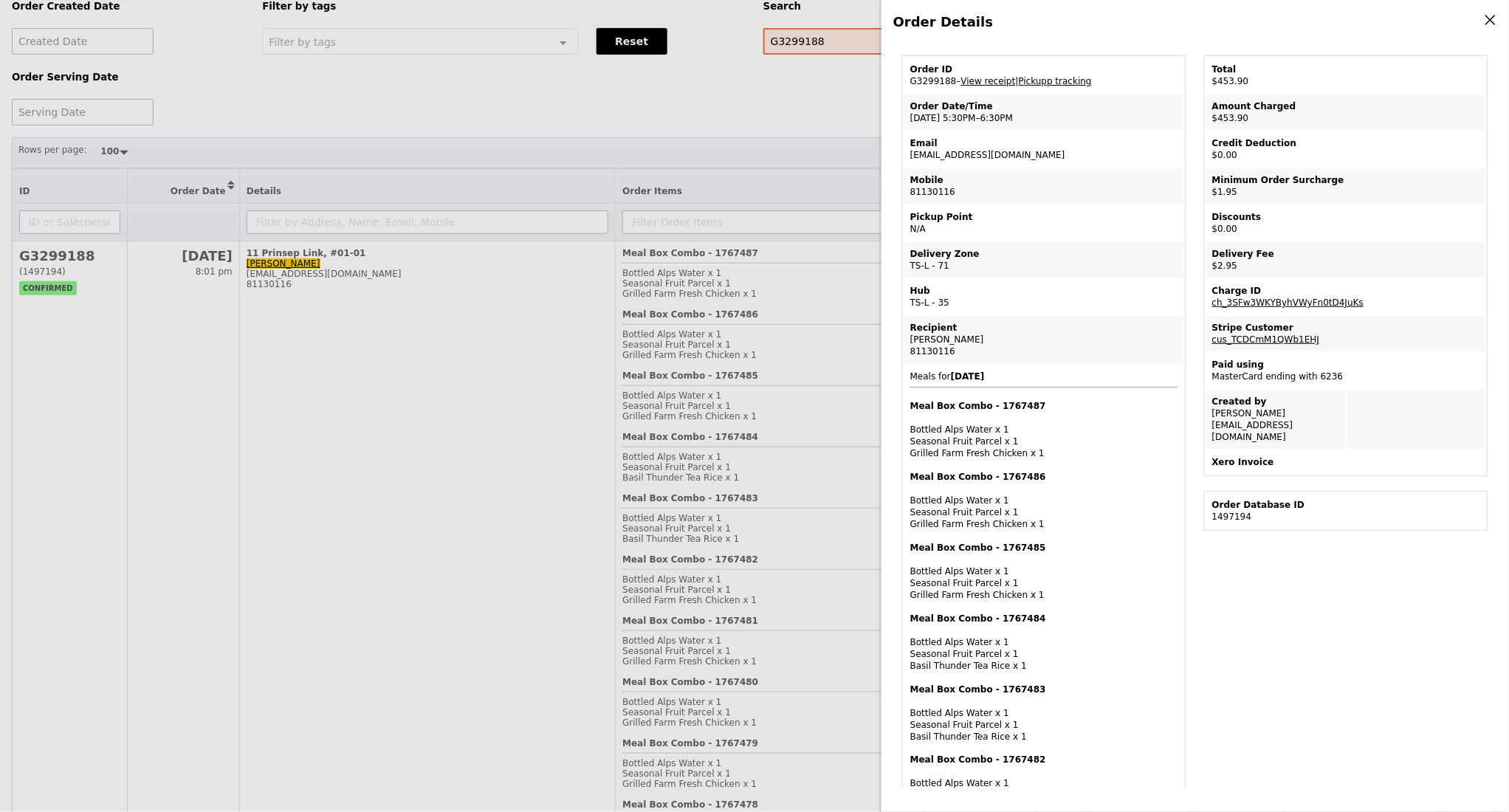
scroll to position [0, 0]
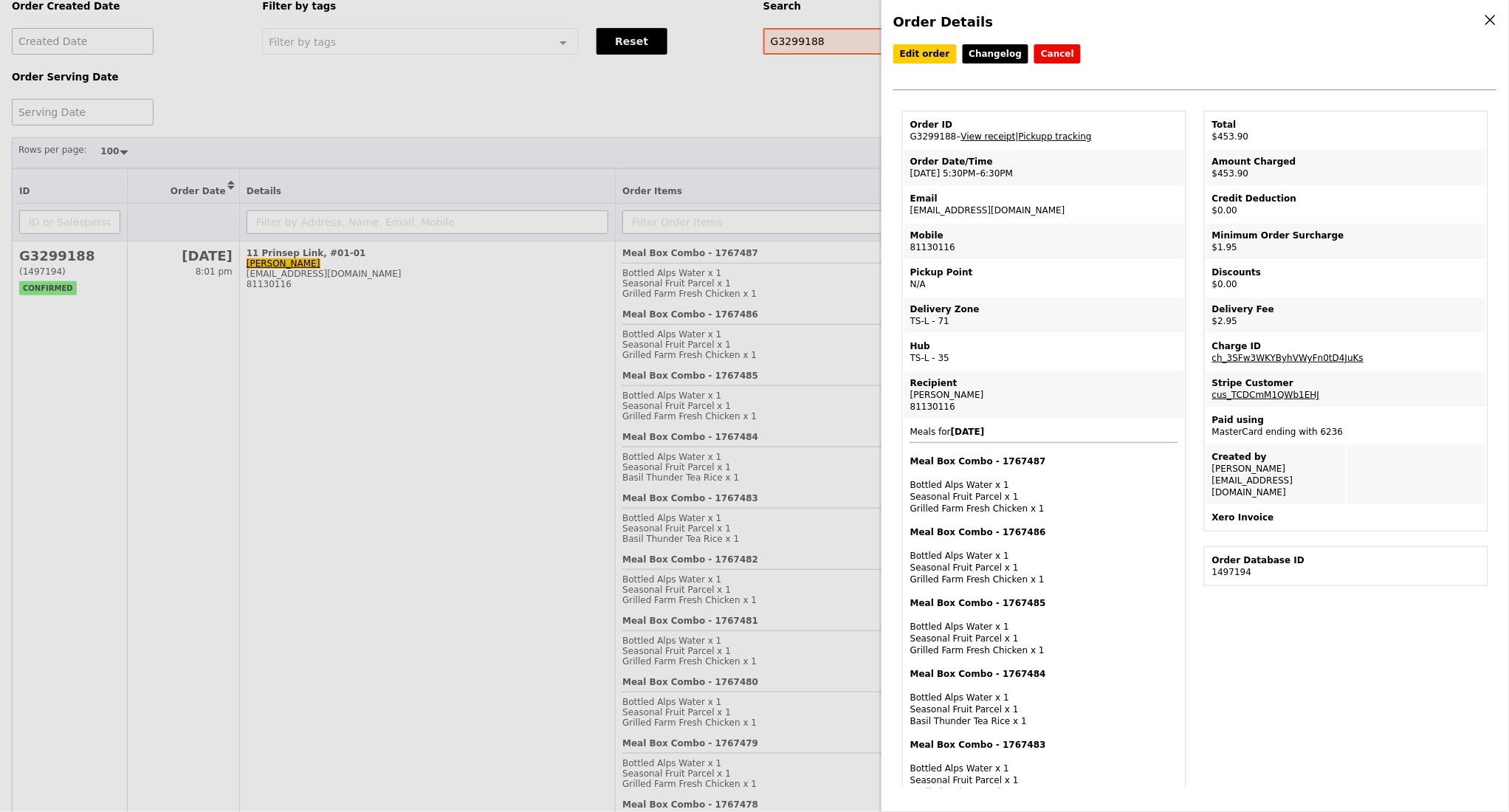
click at [982, 142] on link "View receipt" at bounding box center [988, 136] width 54 height 10
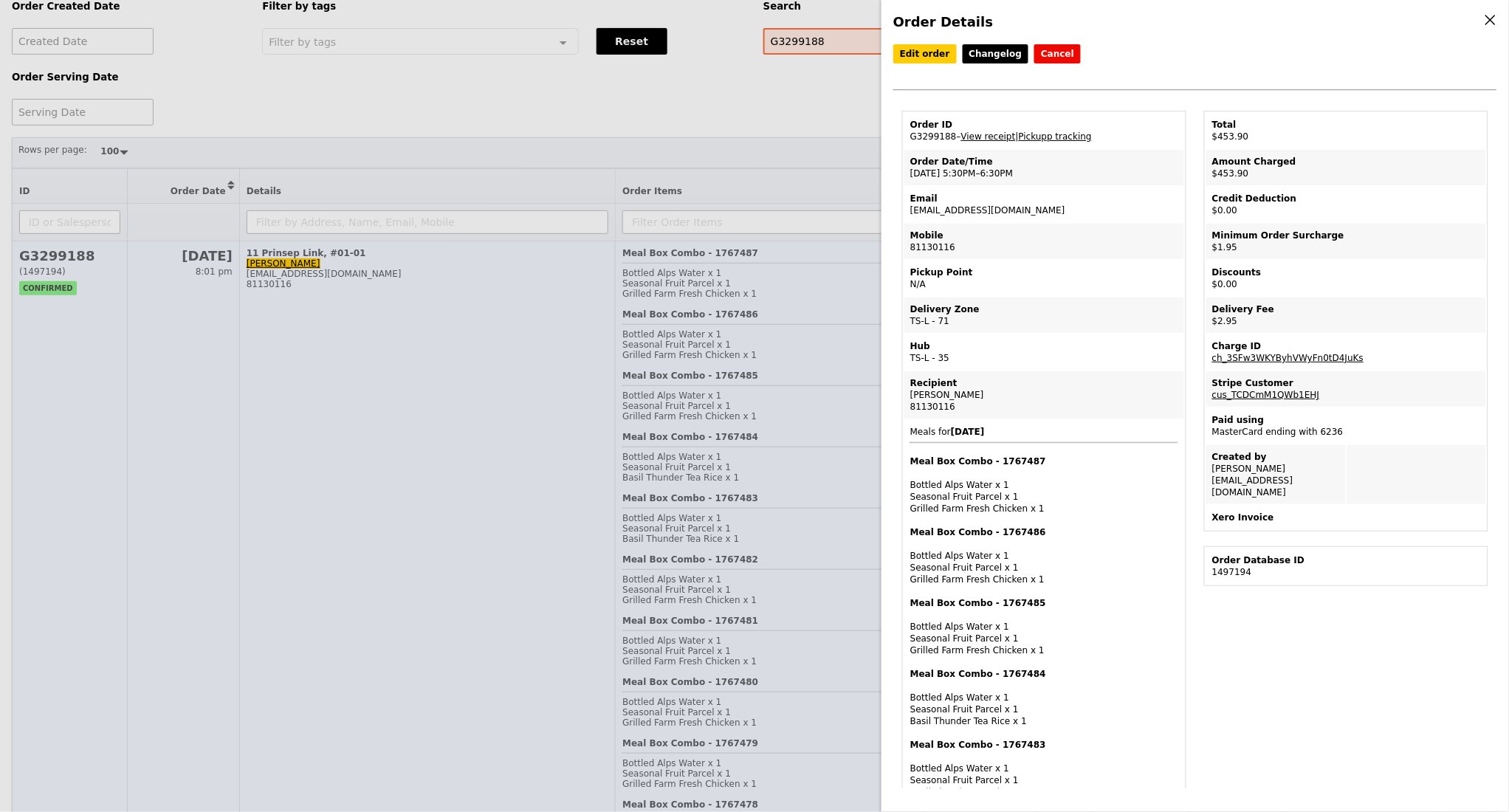
click at [583, 360] on div "Order Details Edit order Changelog Cancel Order ID G3299188 – View receipt | Pi…" at bounding box center [754, 406] width 1509 height 812
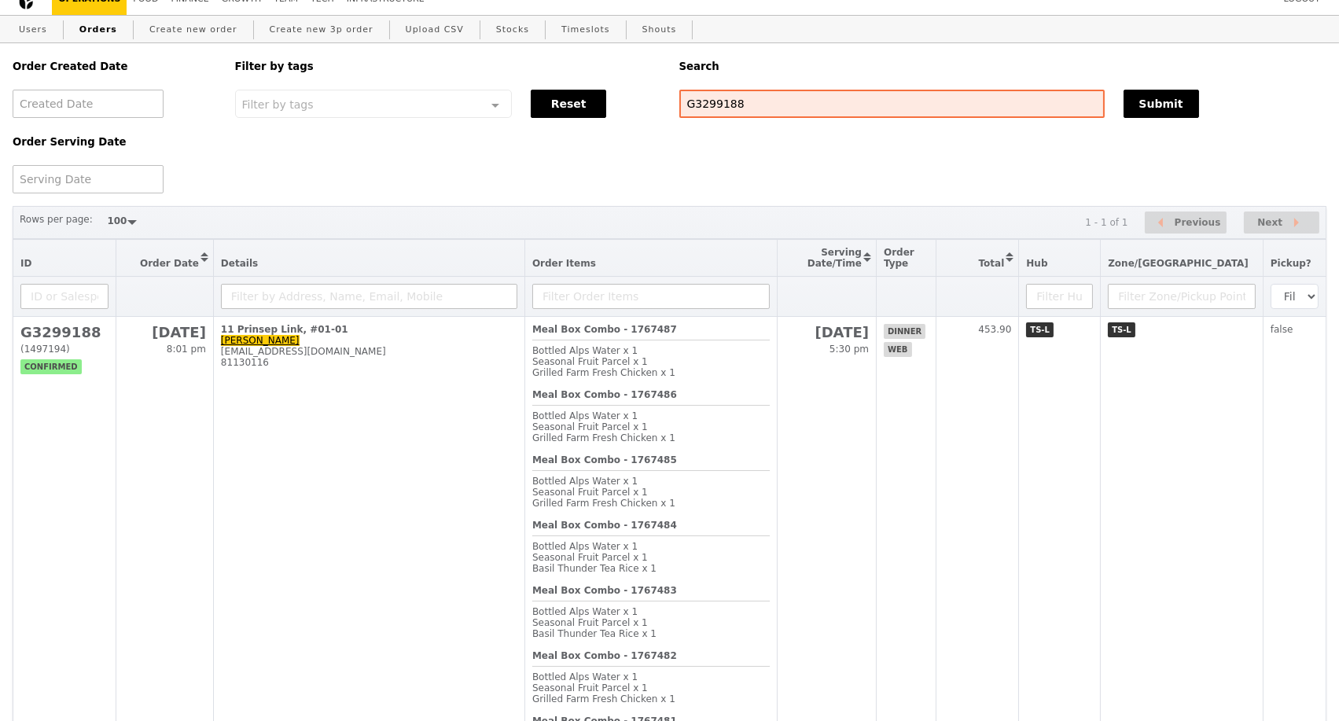
scroll to position [87, 0]
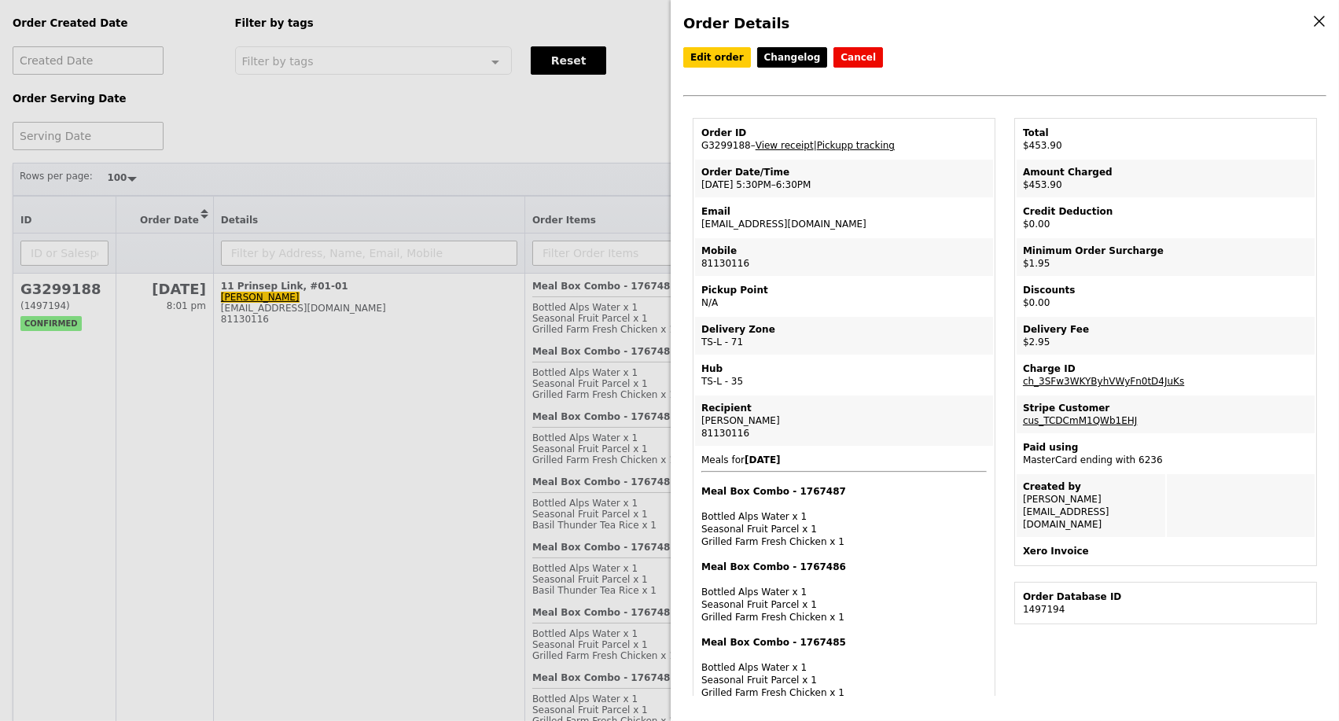
click at [454, 182] on div "Order Details Edit order Changelog Cancel Order ID G3299188 – View receipt | Pi…" at bounding box center [669, 360] width 1339 height 721
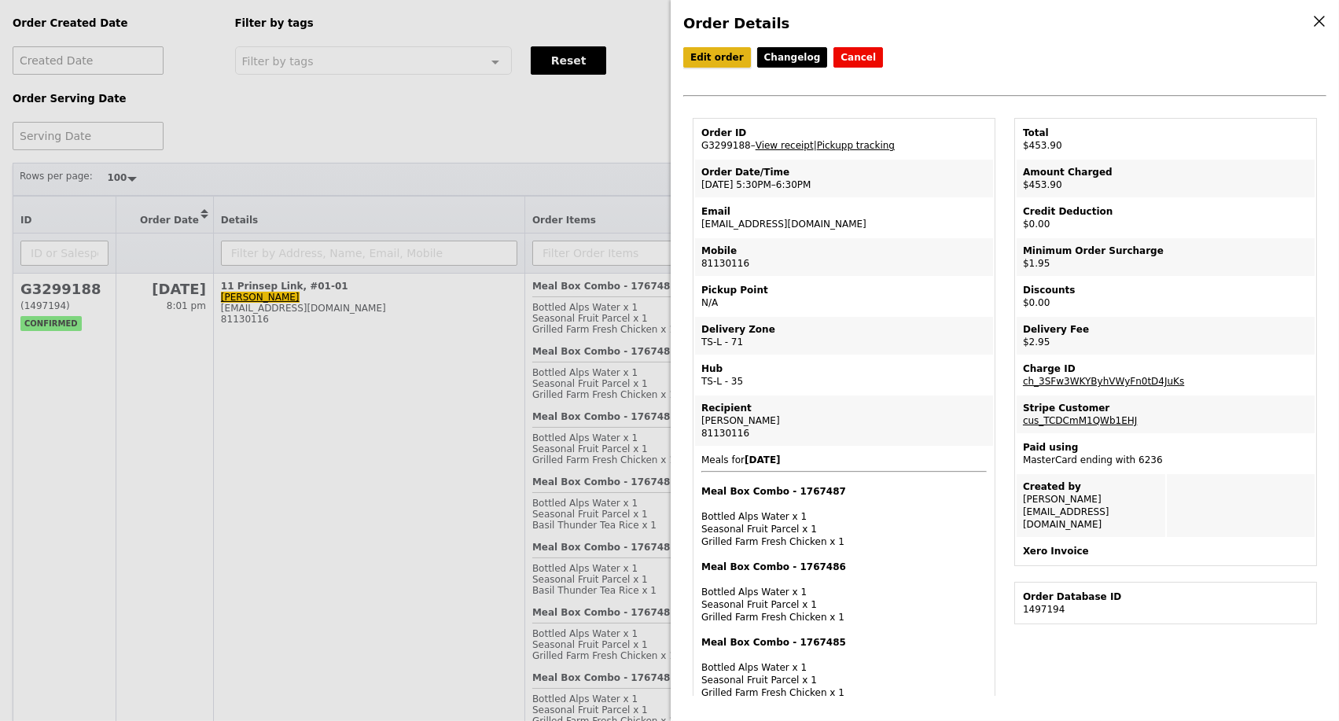
click at [704, 66] on link "Edit order" at bounding box center [717, 57] width 68 height 20
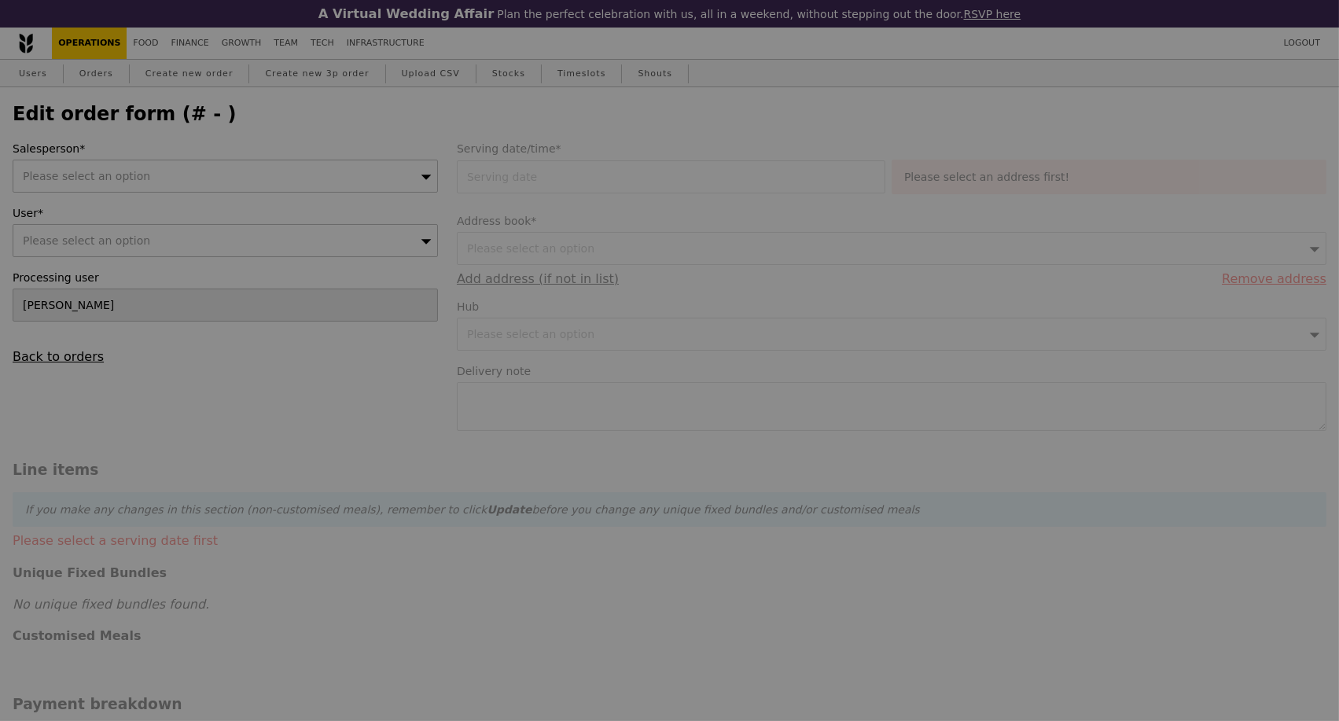
type input "10 Oct 2025"
type textarea "Please confirm that there is 18x Grilled Farm Fresh Chicken (must not be spicy)…"
type input "449.00"
type input "1.79"
type input "1.95"
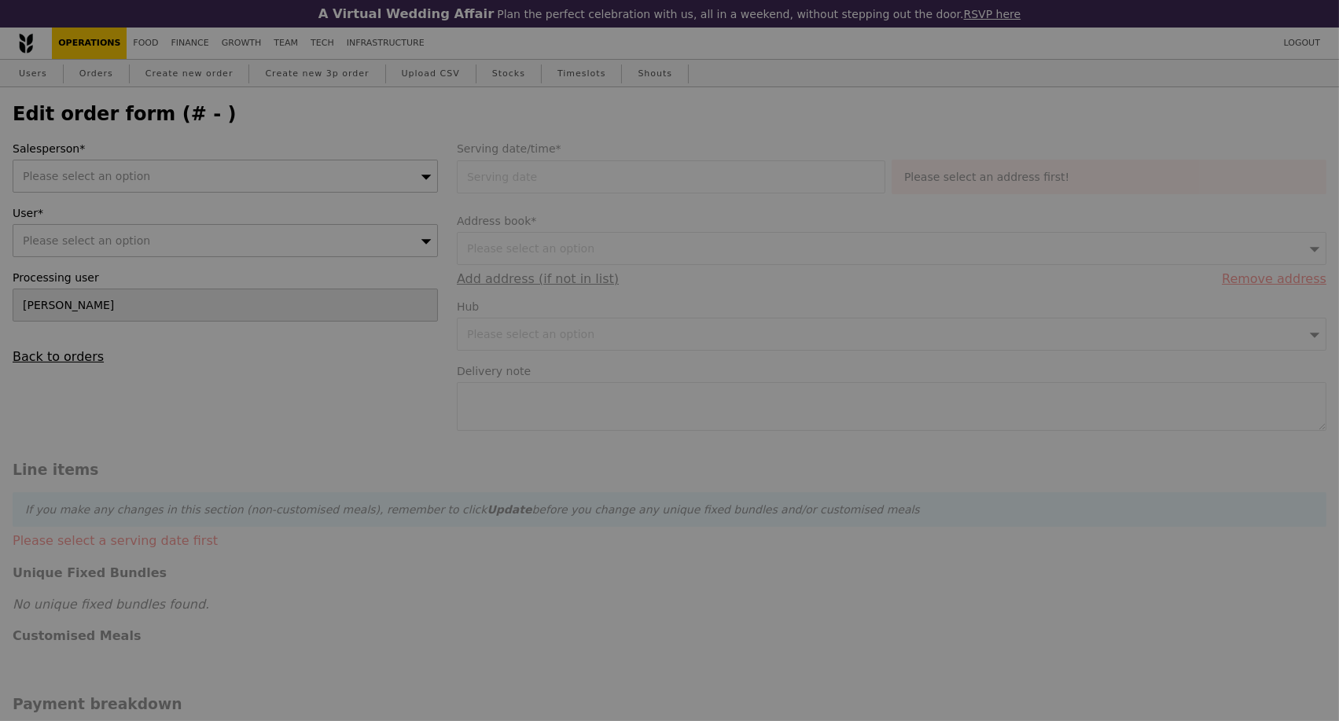
type input "2.71"
type input "2.95"
type input "453.90"
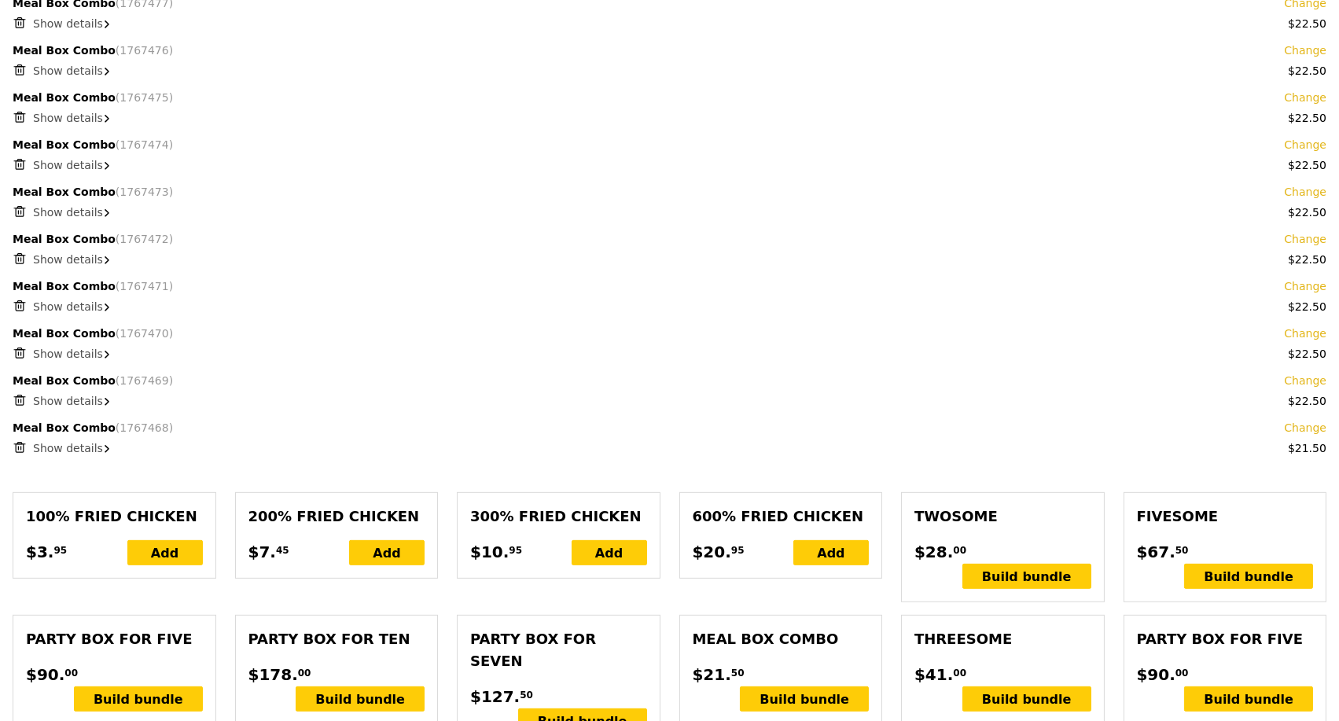
scroll to position [1397, 0]
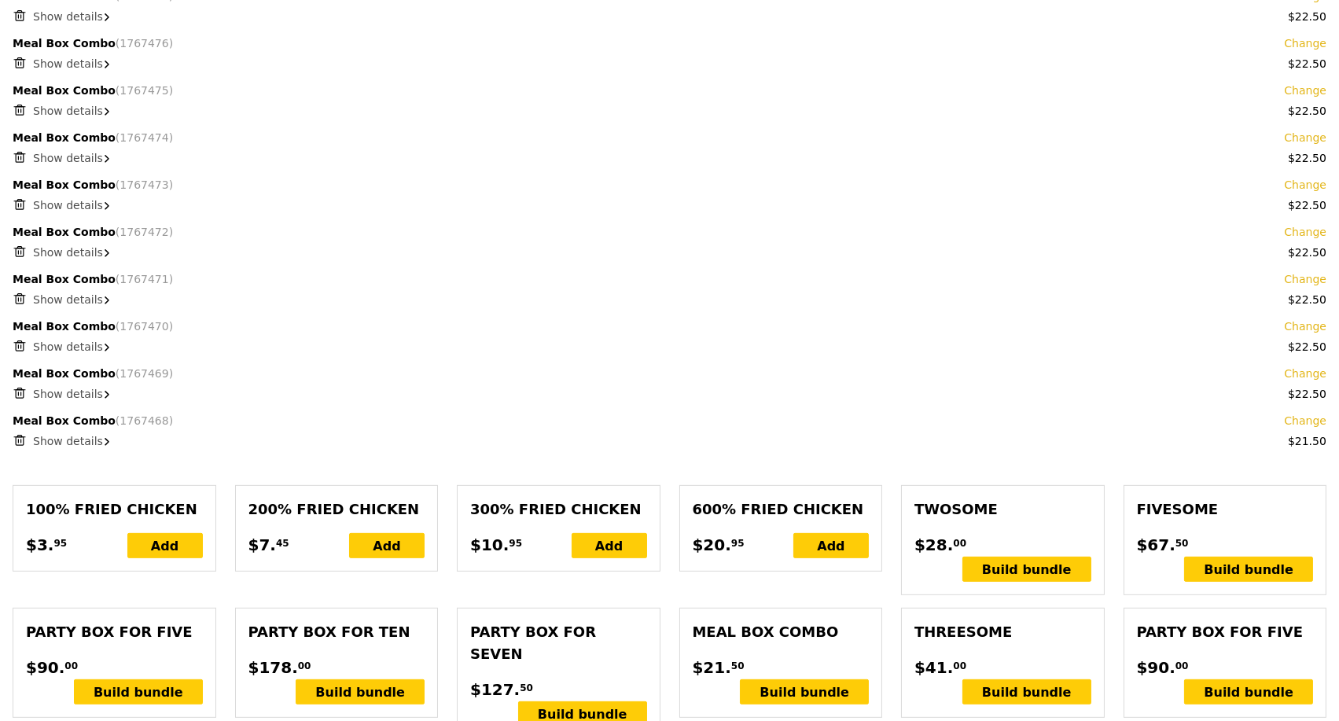
click at [78, 447] on span "Show details" at bounding box center [68, 441] width 70 height 13
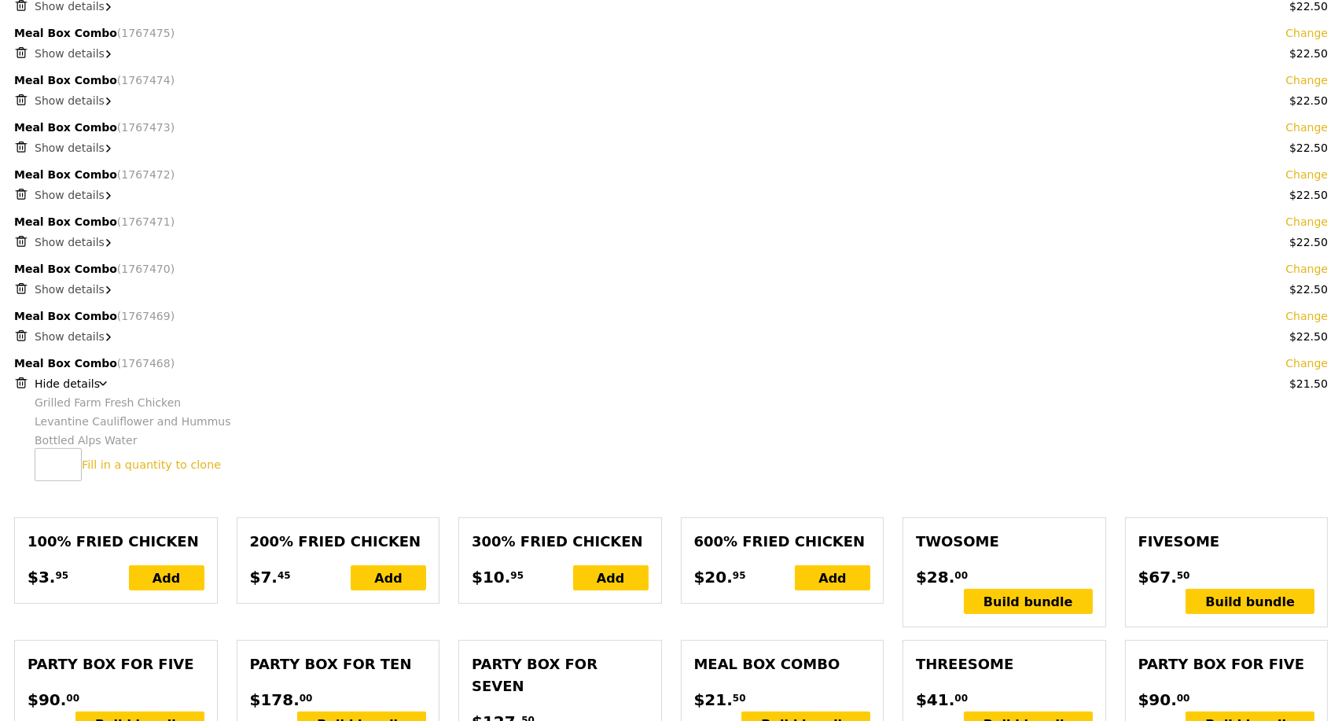
scroll to position [1484, 0]
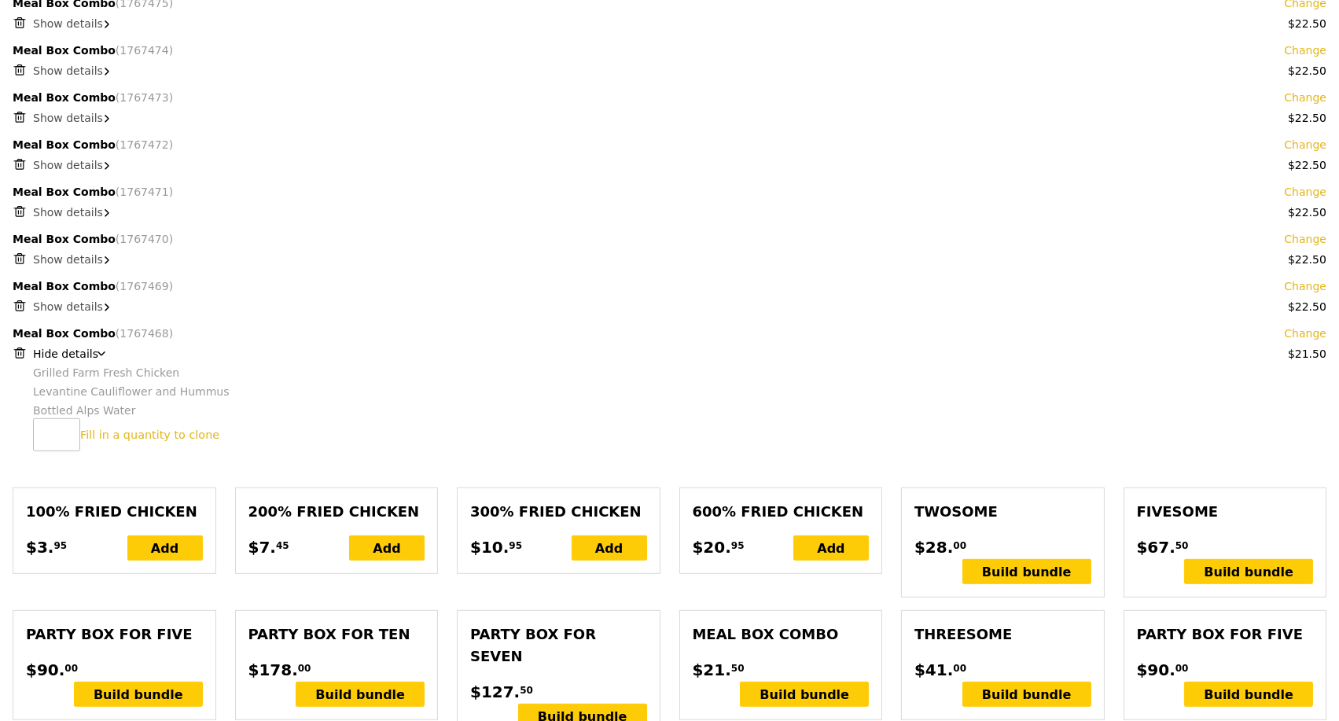
click at [1310, 341] on link "Change" at bounding box center [1305, 333] width 42 height 16
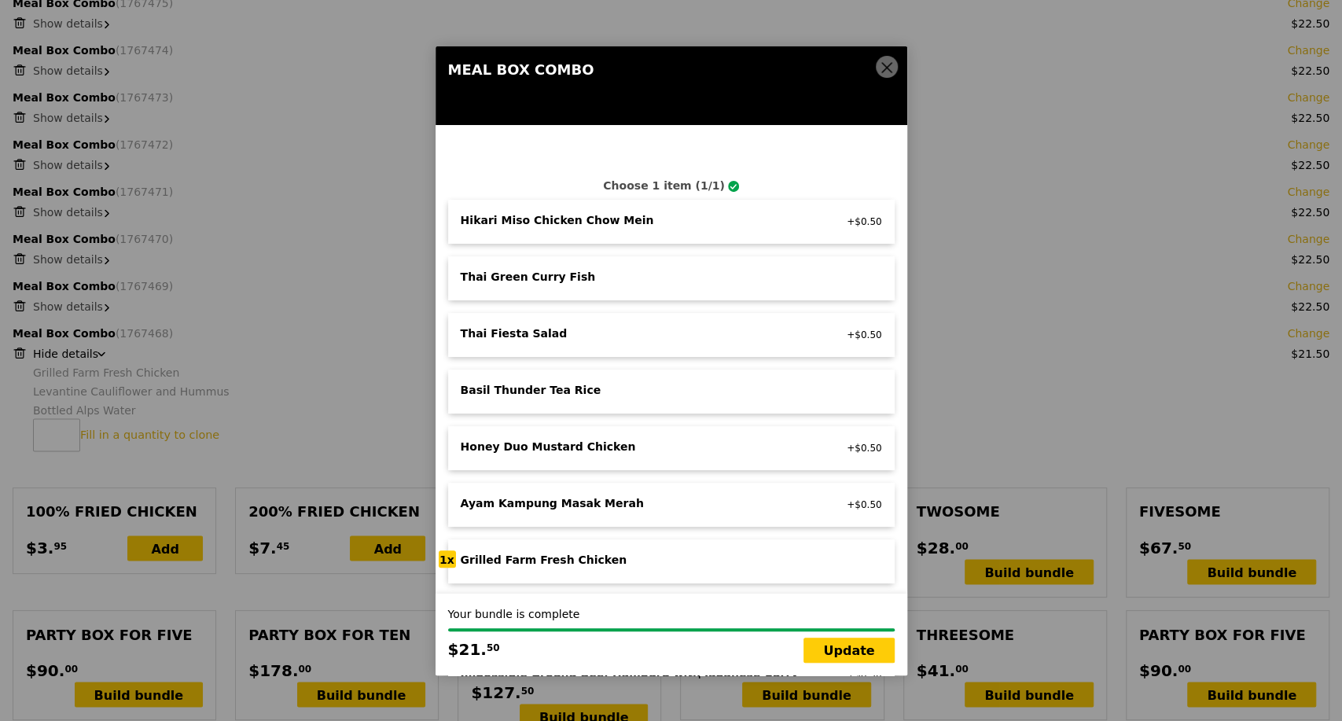
click at [652, 553] on div "Grilled Farm Fresh Chicken" at bounding box center [635, 560] width 348 height 16
click at [624, 450] on div "Honey Duo Mustard Chicken" at bounding box center [635, 447] width 348 height 16
click at [604, 380] on div "Basil Thunder Tea Rice vegetarian, contains allium, barley, egg, nuts, soy, whe…" at bounding box center [671, 391] width 446 height 44
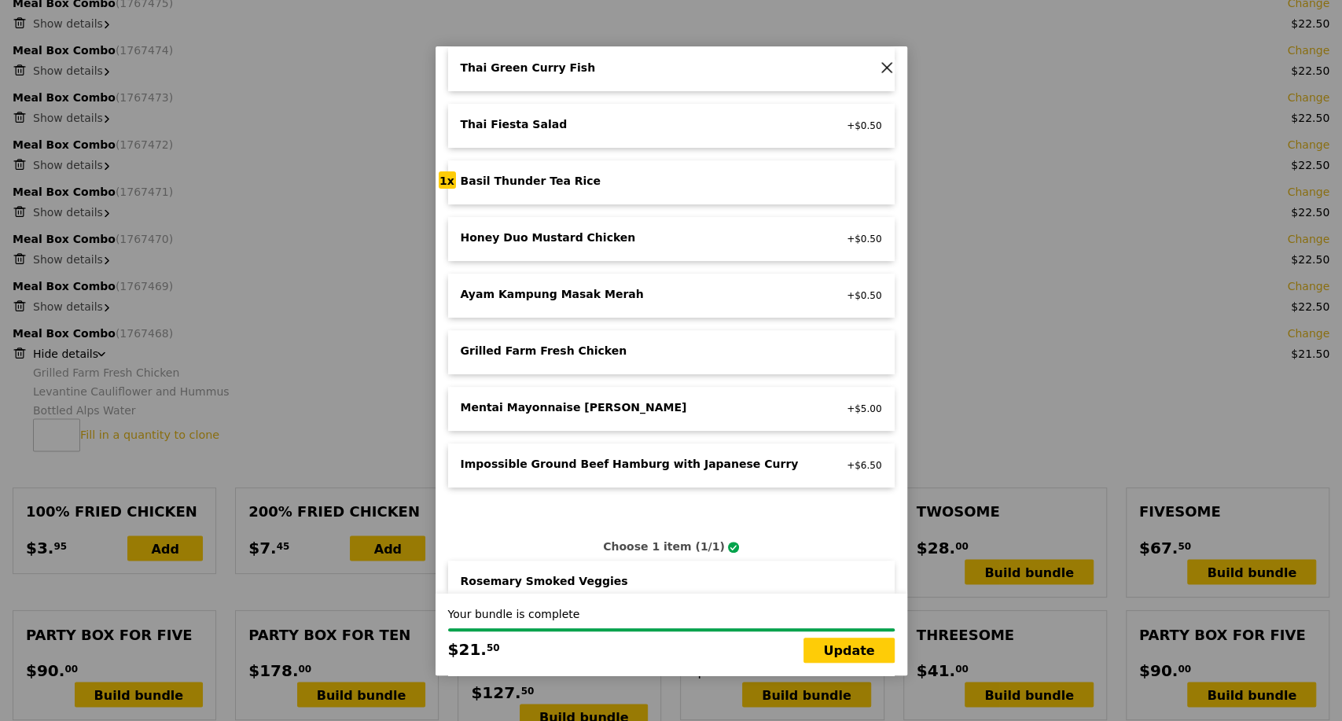
scroll to position [175, 0]
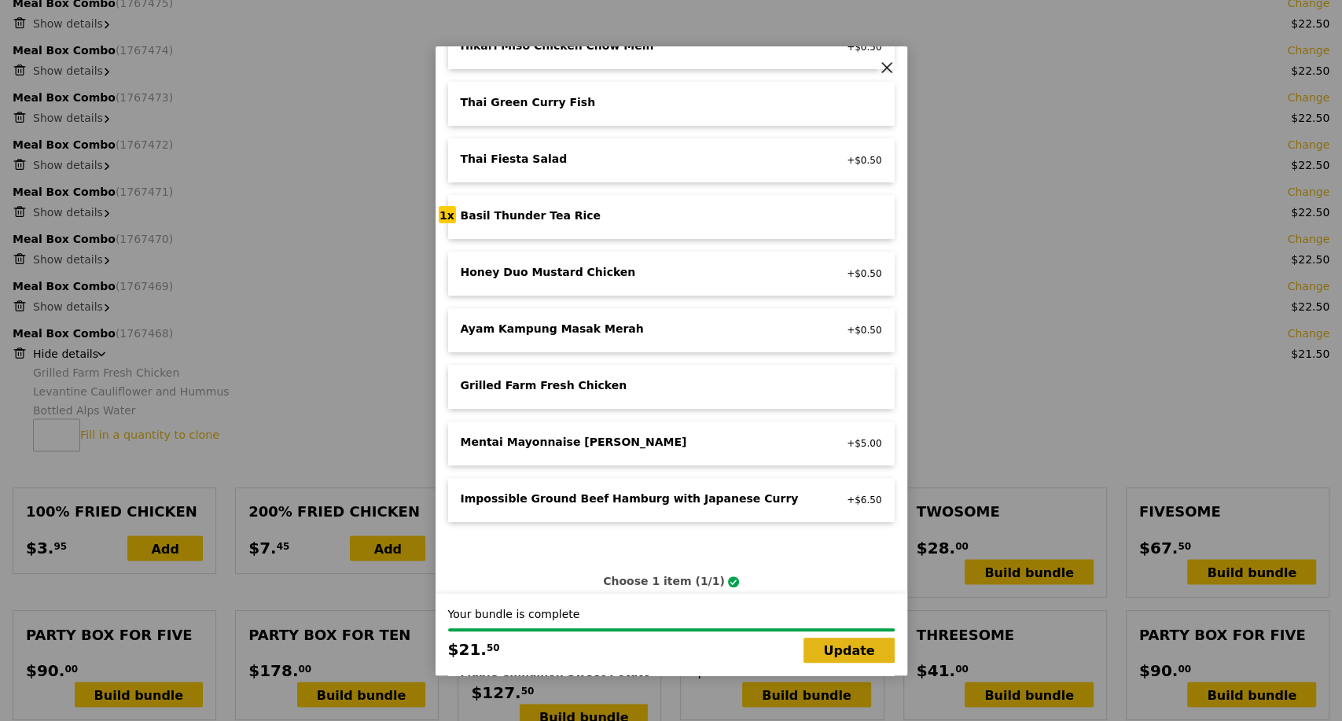
click at [840, 645] on link "Update" at bounding box center [848, 649] width 90 height 25
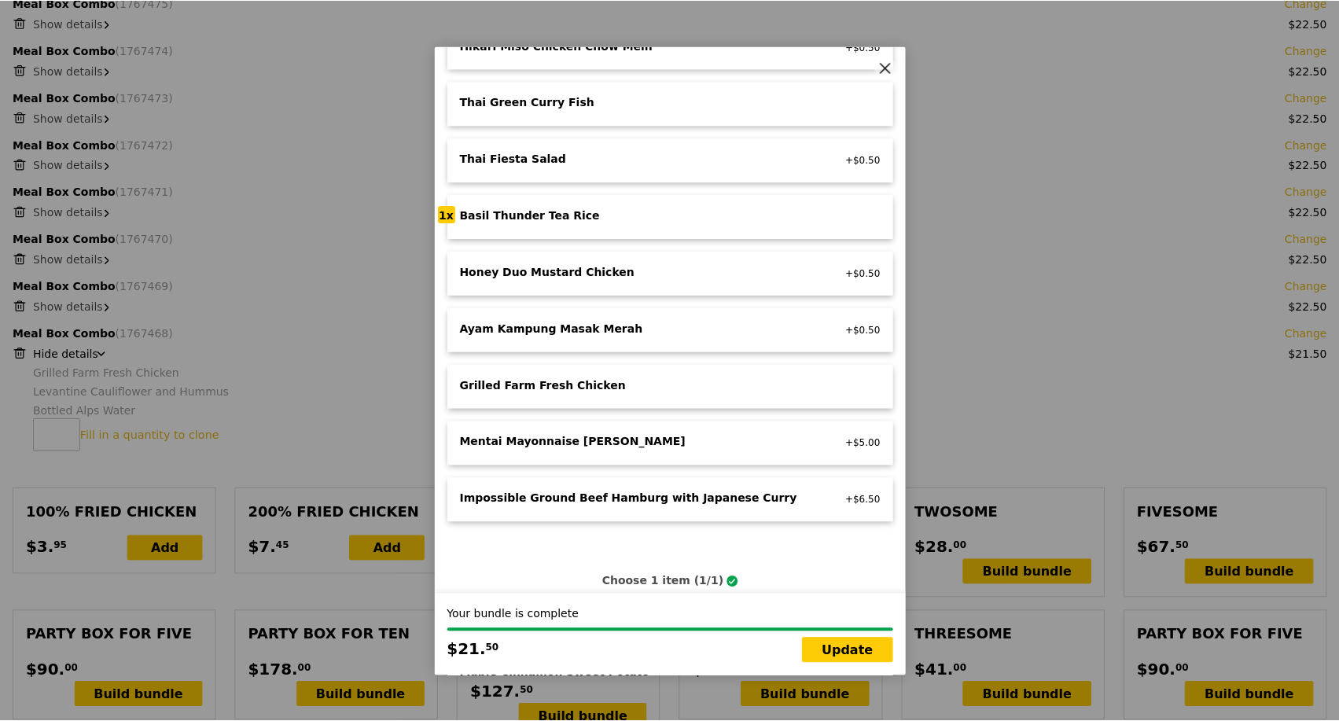
scroll to position [1484, 0]
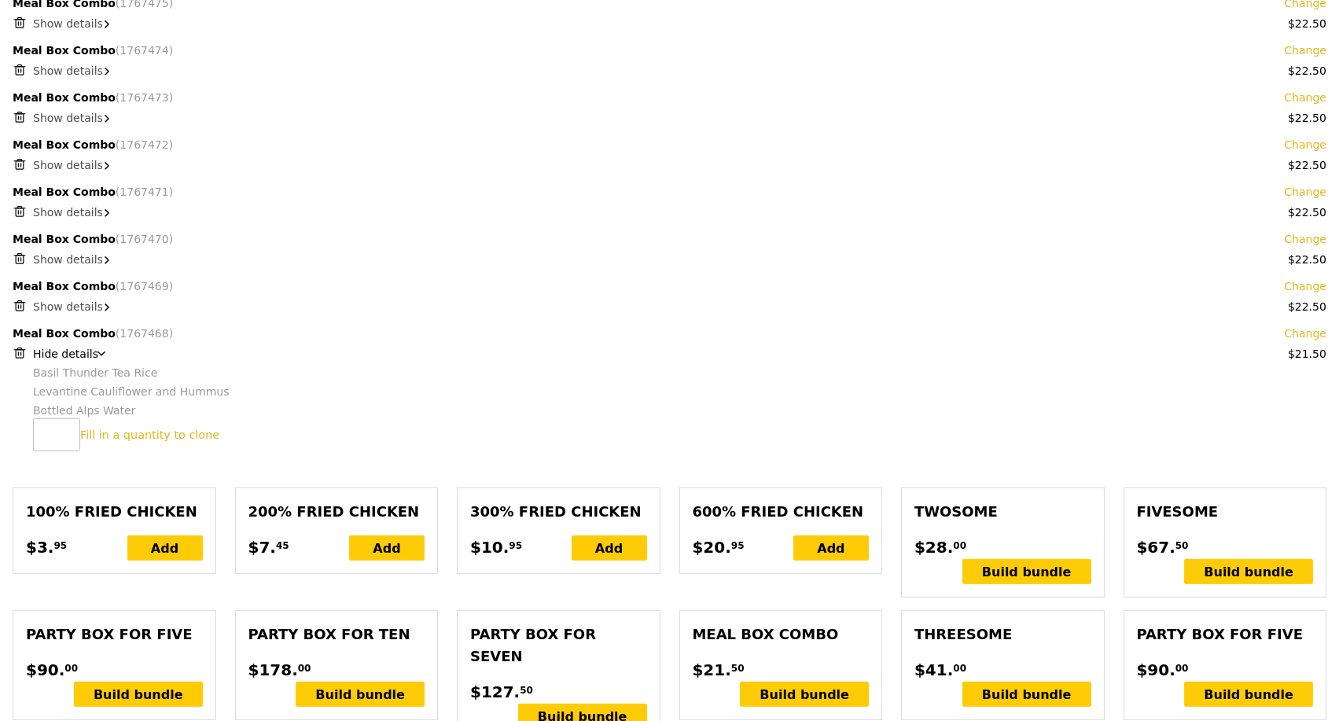
click at [97, 314] on div "Show details" at bounding box center [679, 307] width 1293 height 16
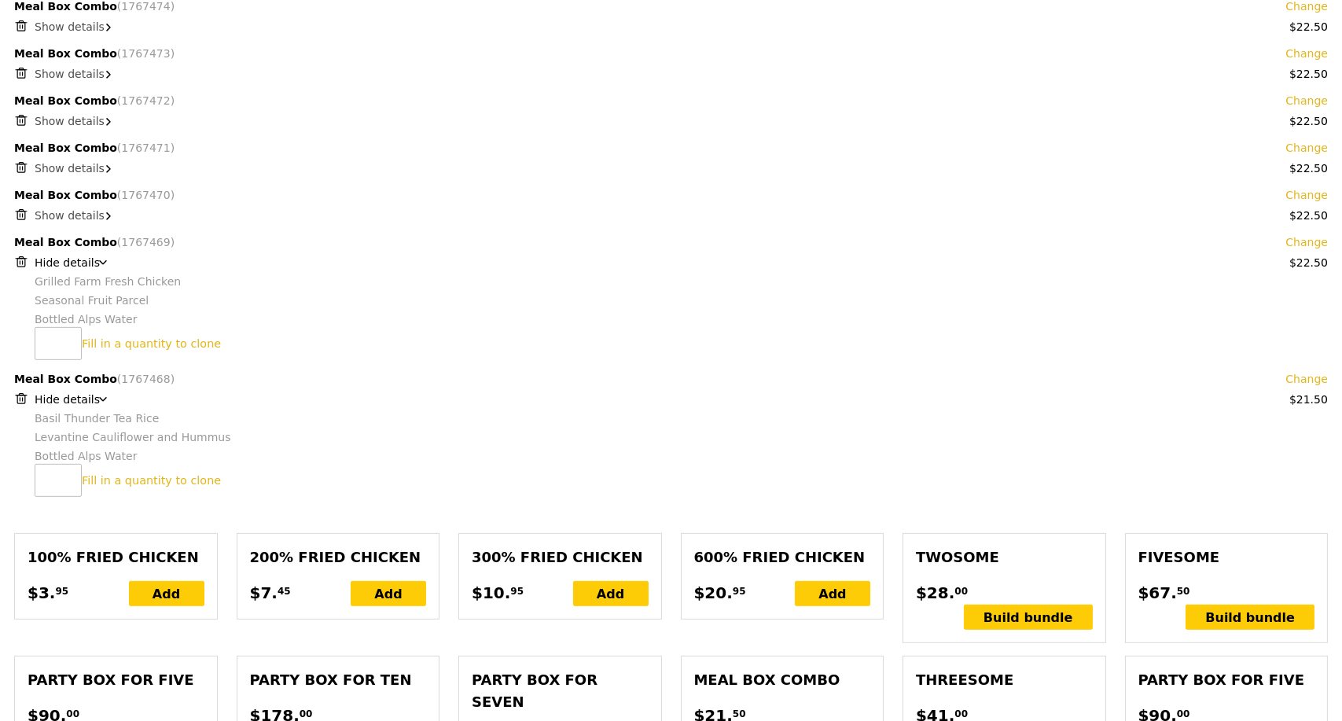
scroll to position [1571, 0]
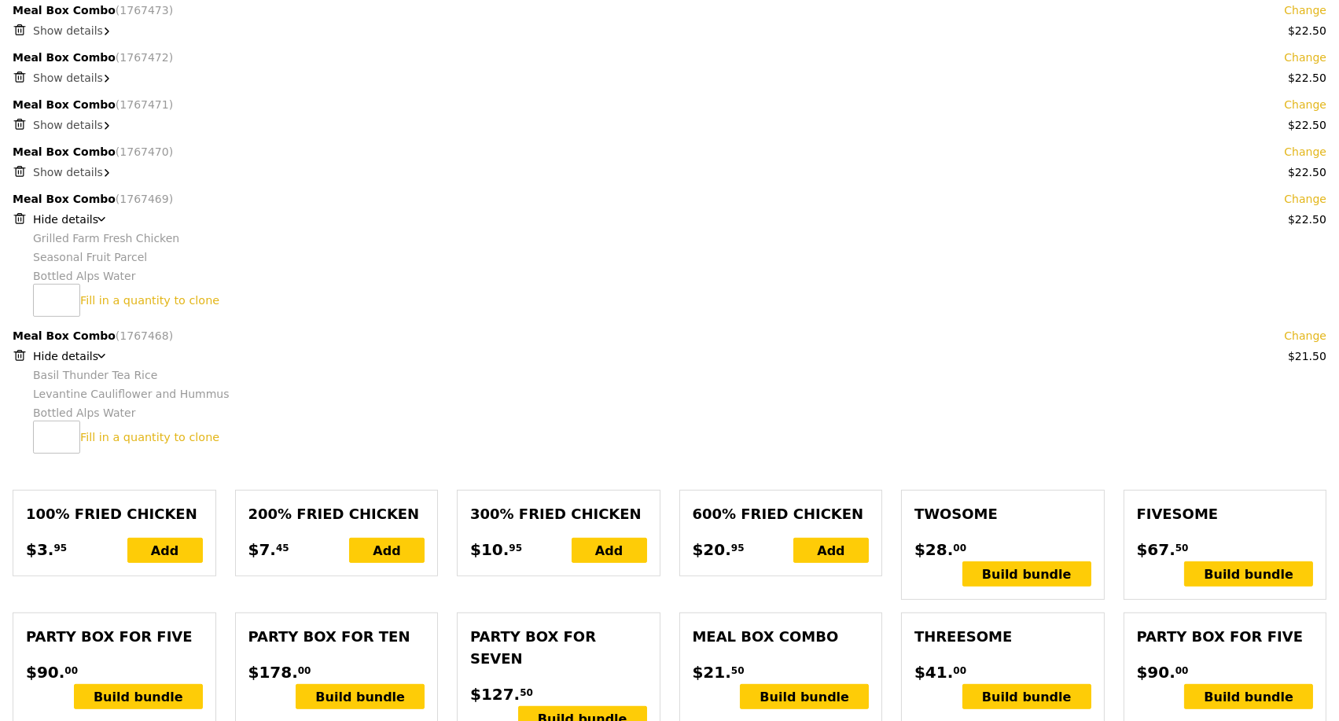
click at [1305, 207] on link "Change" at bounding box center [1305, 199] width 42 height 16
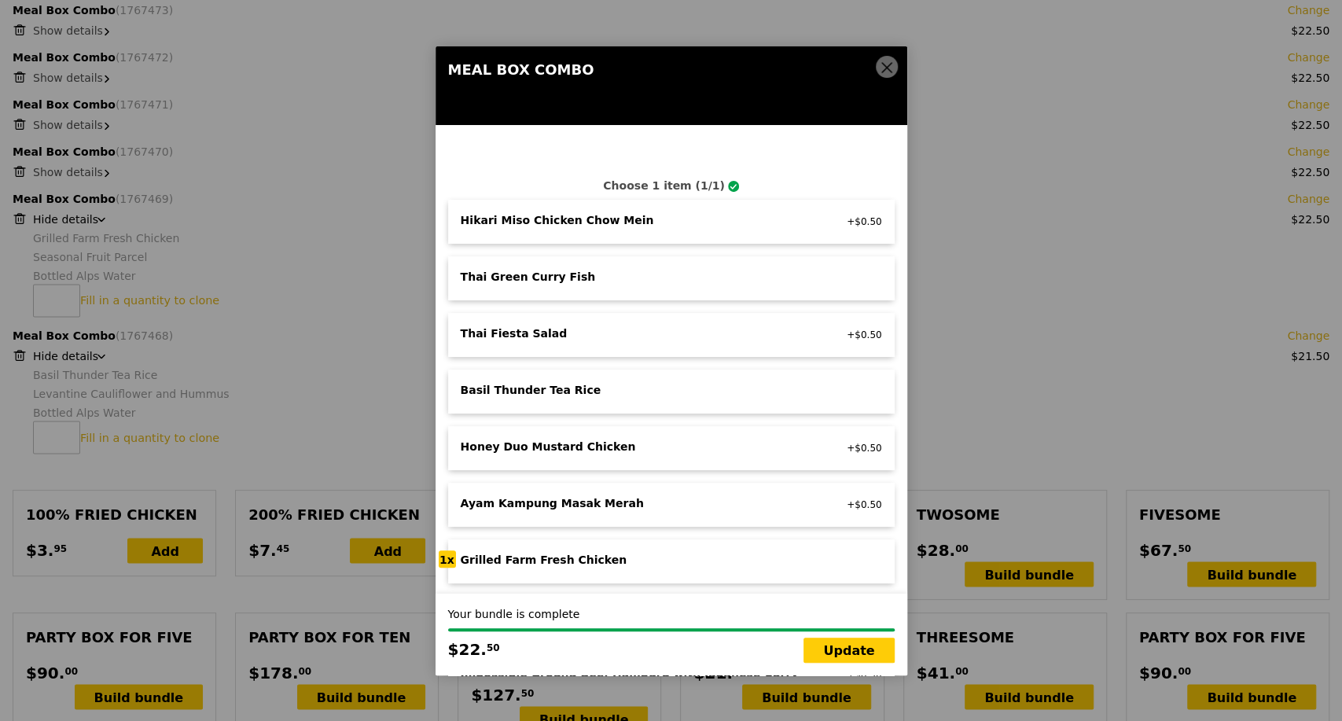
click at [572, 386] on div "Basil Thunder Tea Rice" at bounding box center [635, 390] width 348 height 16
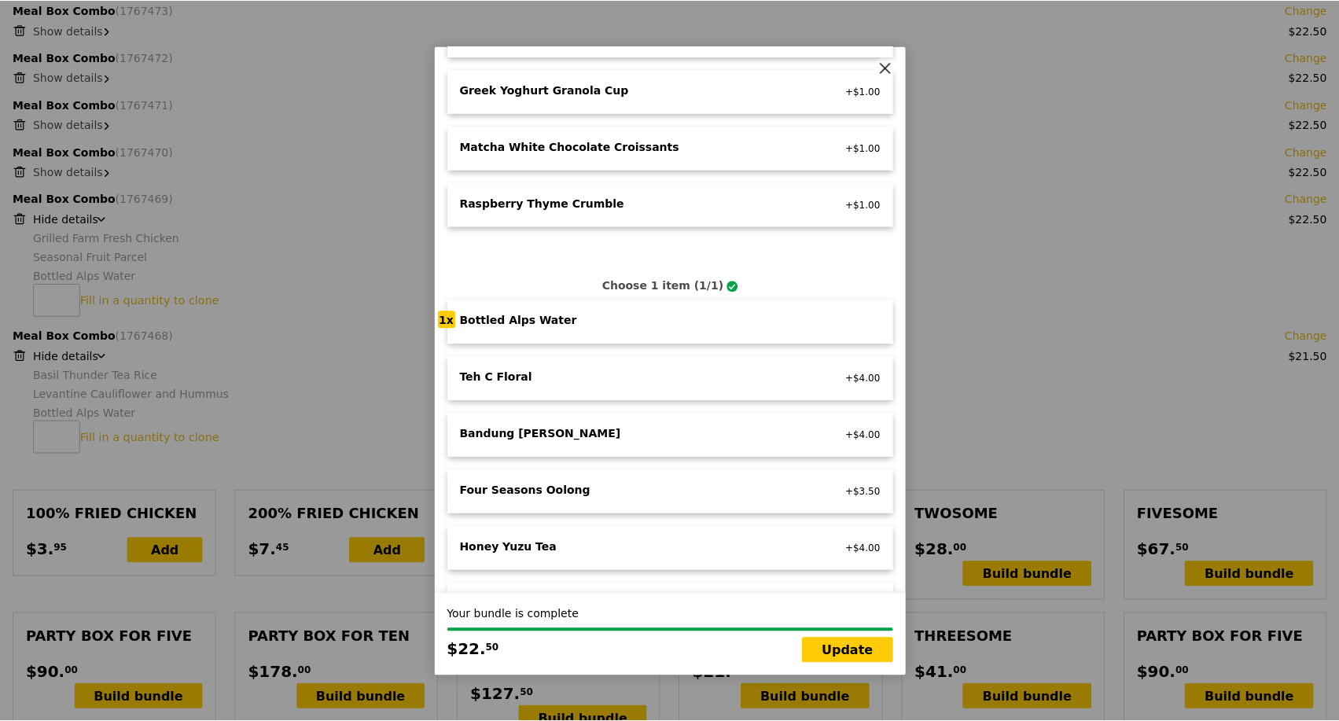
scroll to position [1135, 0]
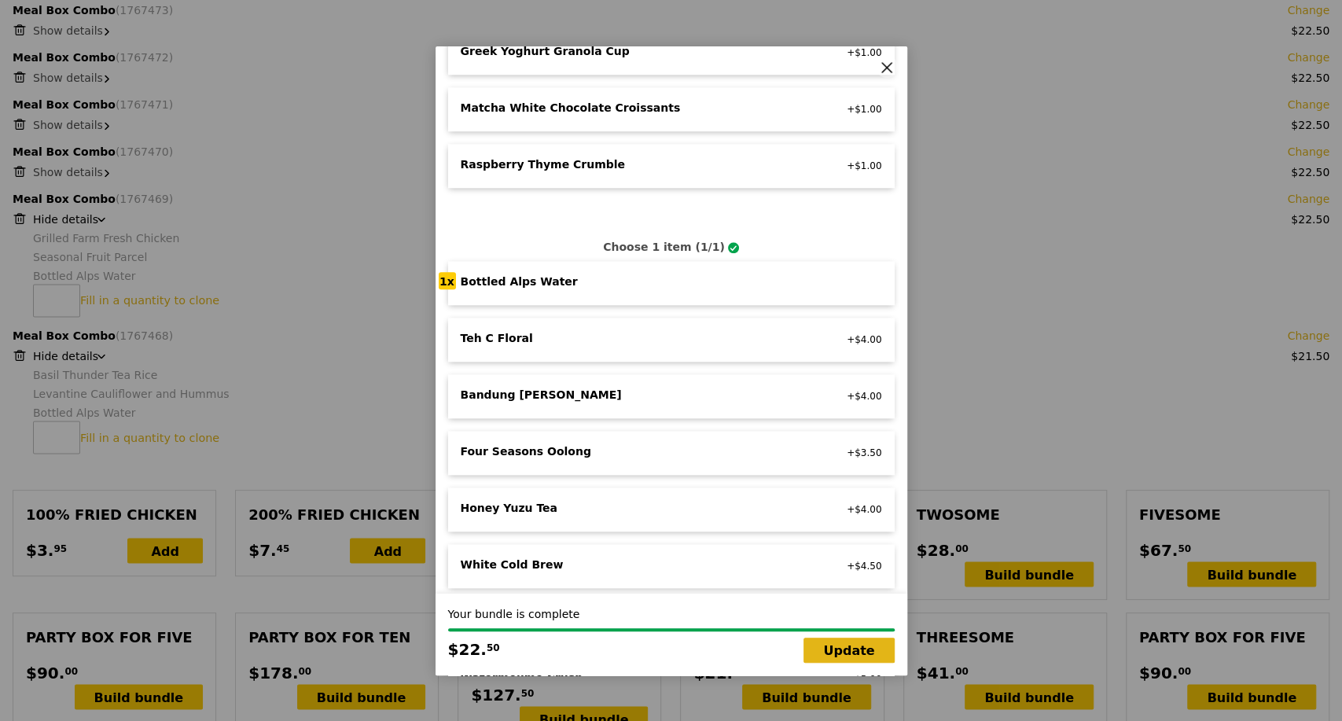
click at [831, 647] on link "Update" at bounding box center [848, 649] width 90 height 25
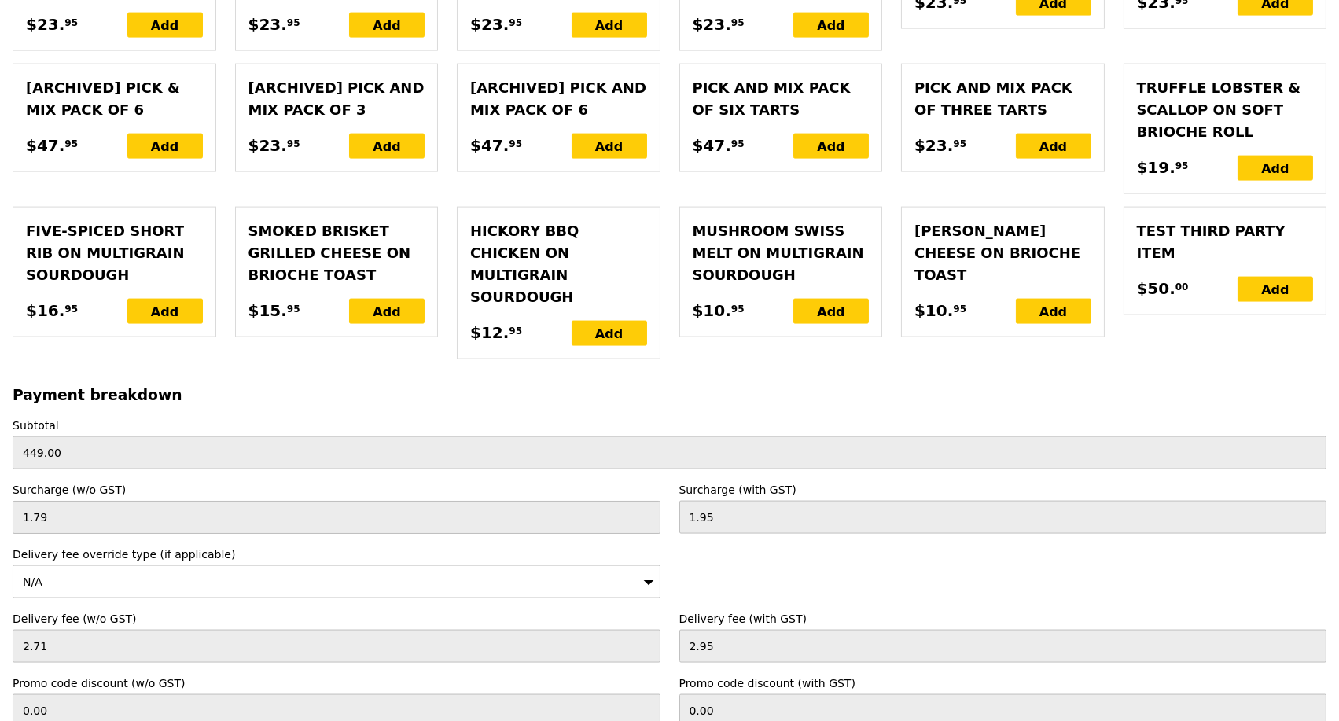
scroll to position [4770, 0]
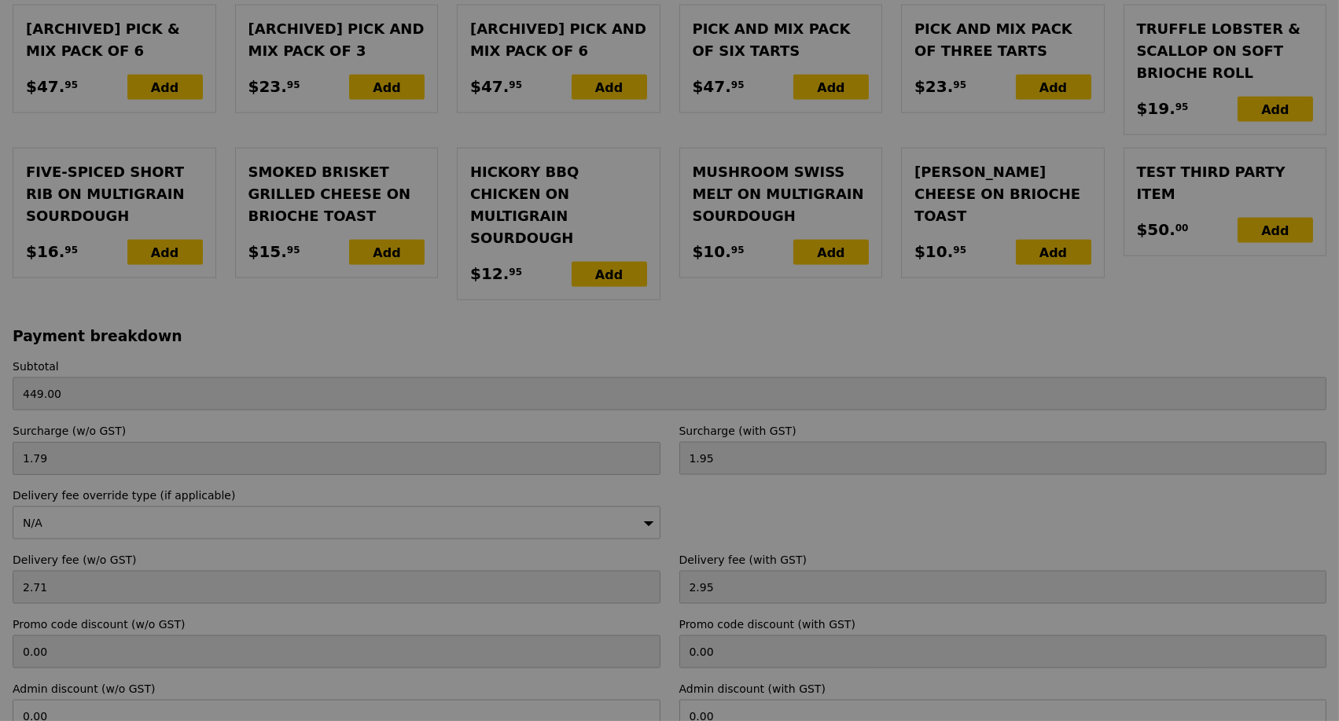
type input "Update"
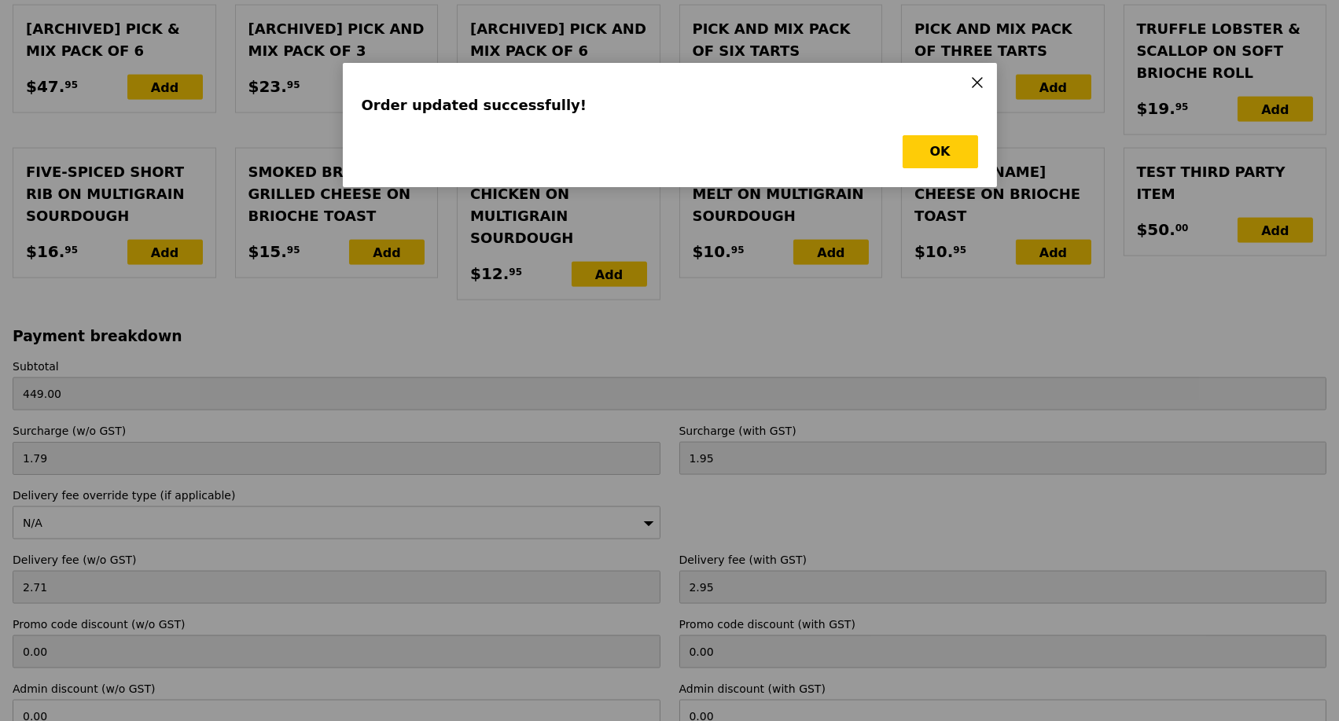
scroll to position [0, 0]
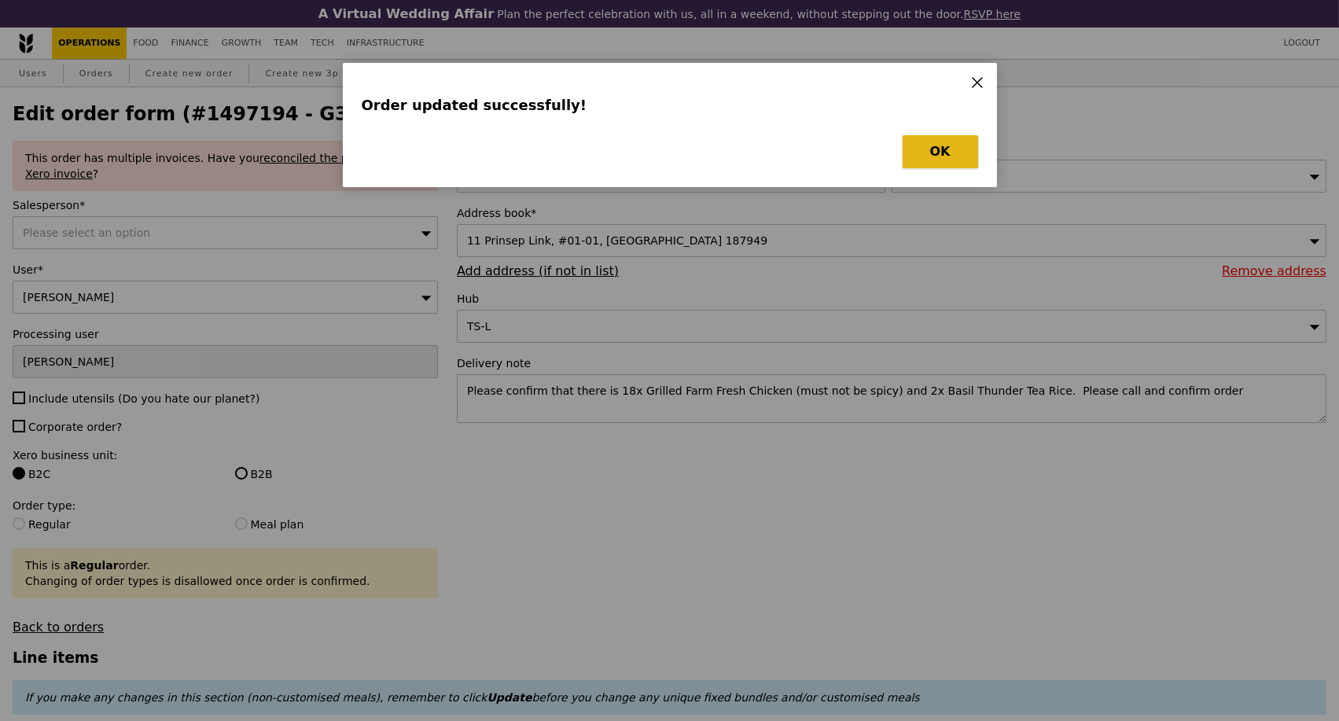
click at [947, 152] on button "OK" at bounding box center [939, 151] width 75 height 33
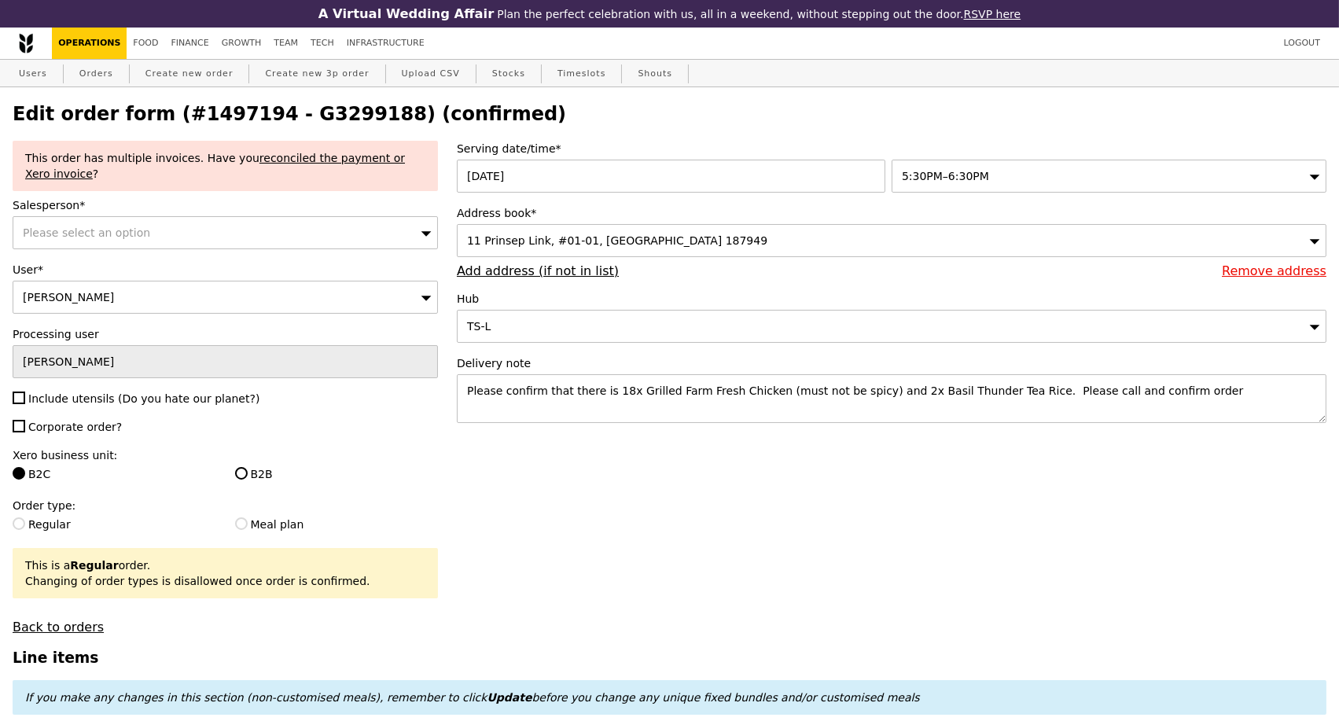
click at [296, 114] on h2 "Edit order form (#1497194 - G3299188) (confirmed)" at bounding box center [670, 114] width 1314 height 22
click at [296, 115] on h2 "Edit order form (#1497194 - G3299188) (confirmed)" at bounding box center [670, 114] width 1314 height 22
copy h2 "G3299188"
click at [94, 80] on link "Orders" at bounding box center [96, 74] width 46 height 28
select select "100"
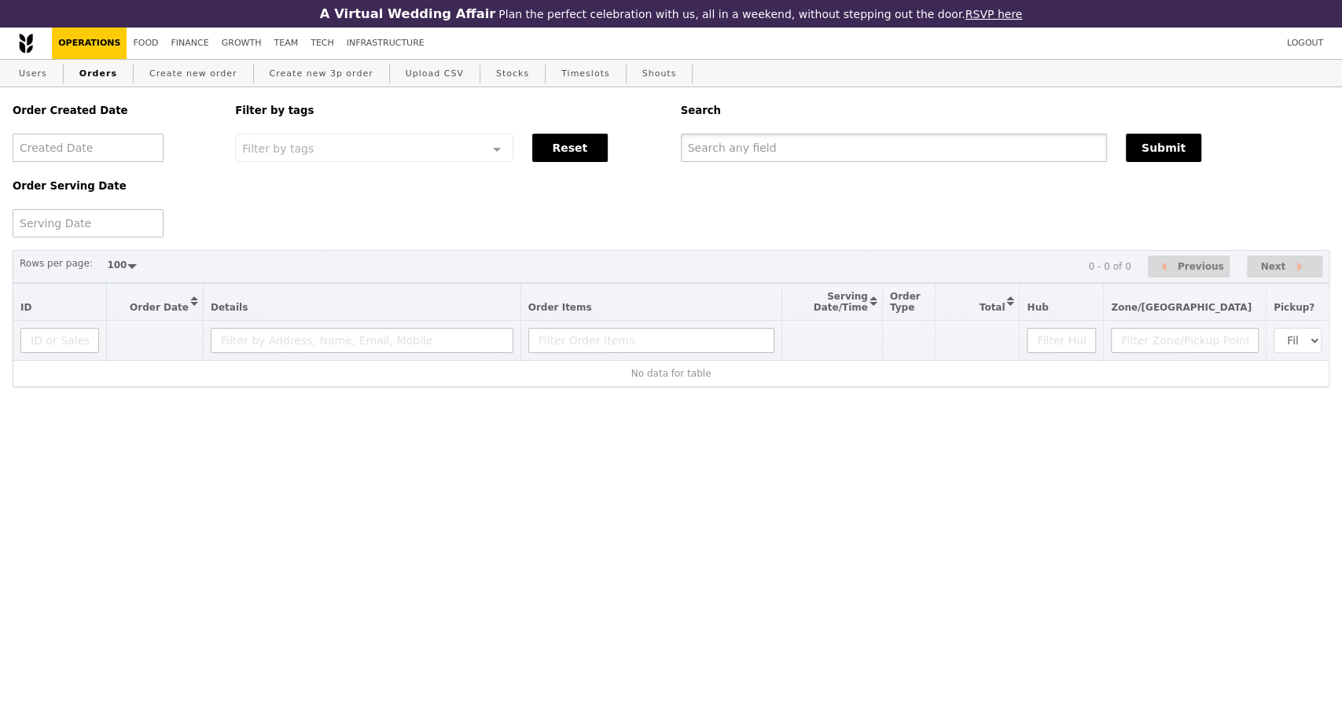
click at [841, 153] on input "text" at bounding box center [894, 148] width 426 height 28
paste input "G3299188"
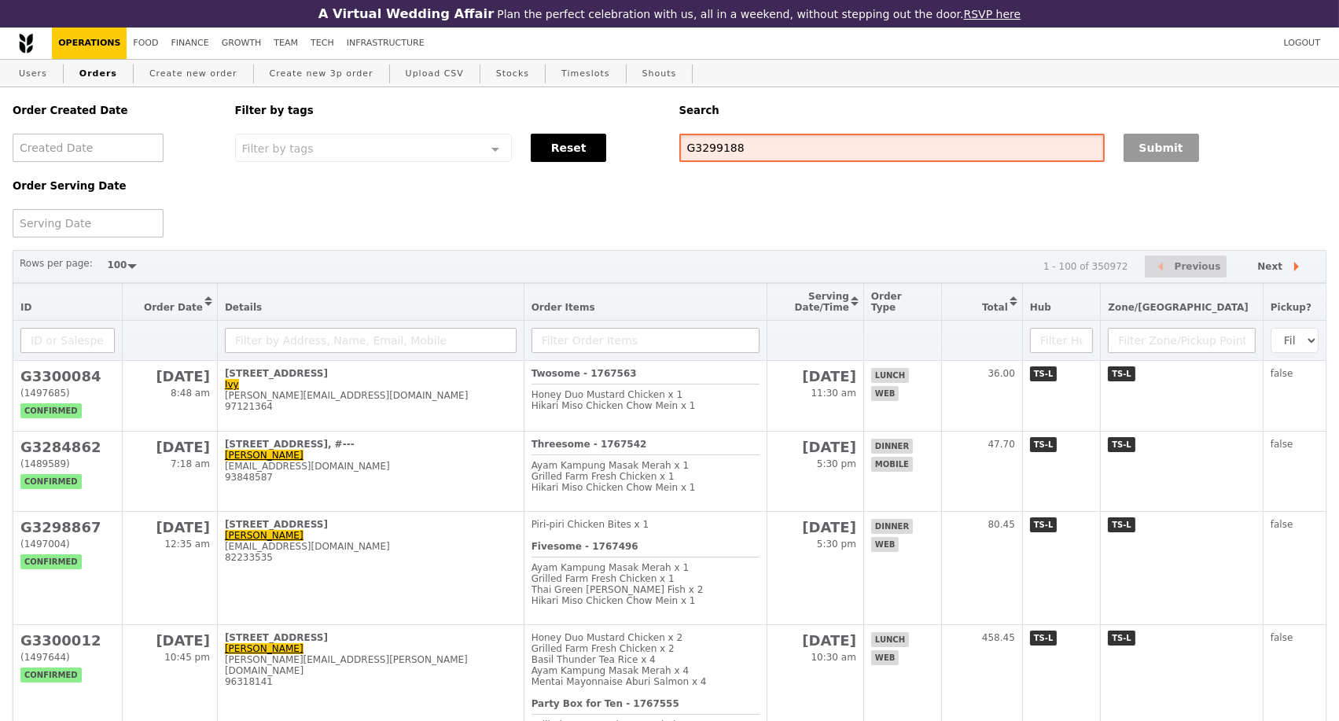
type input "G3299188"
click at [1189, 159] on button "Submit" at bounding box center [1160, 148] width 75 height 28
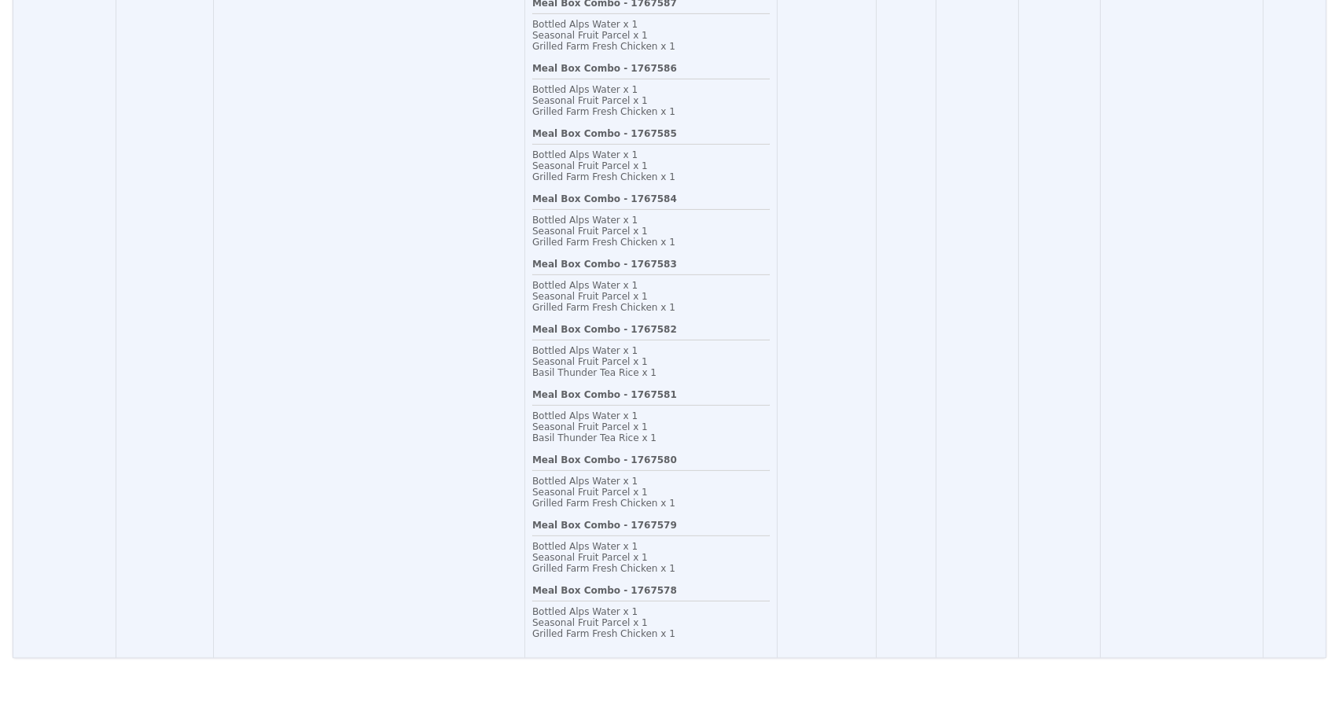
scroll to position [1189, 0]
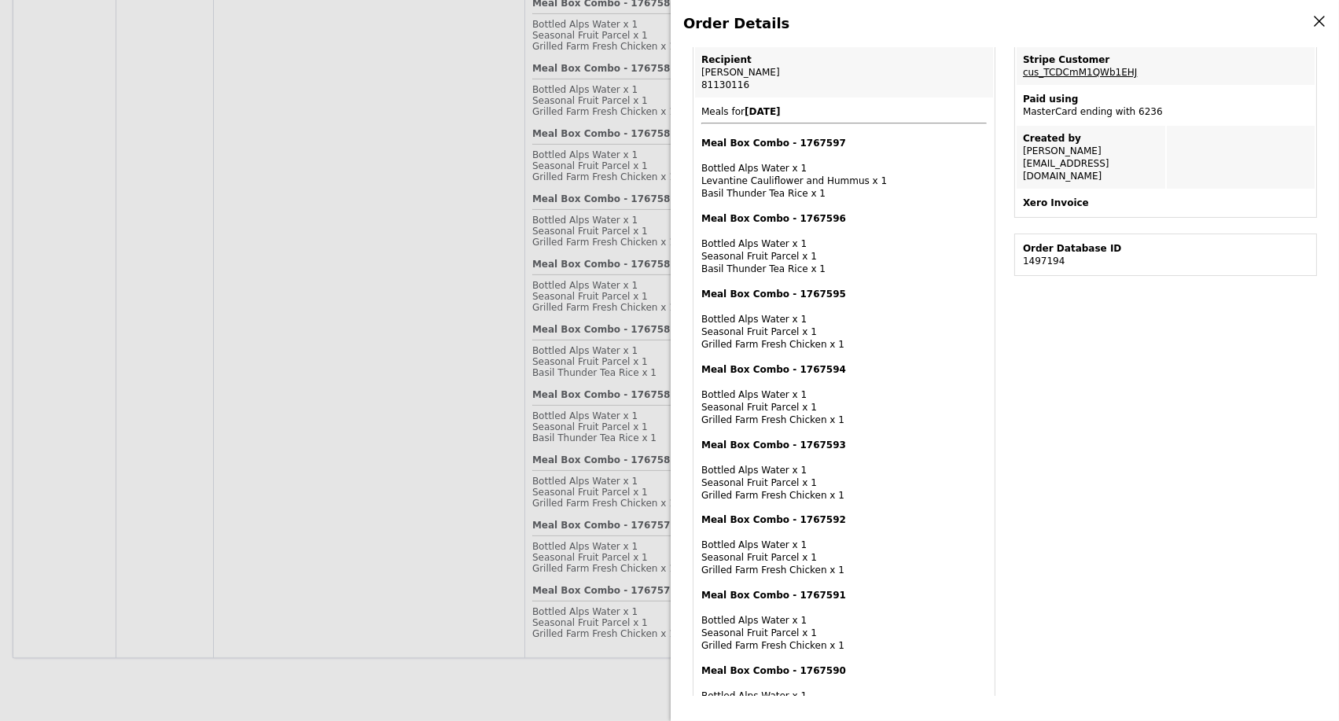
scroll to position [349, 0]
drag, startPoint x: 700, startPoint y: 194, endPoint x: 770, endPoint y: 253, distance: 90.9
click at [803, 189] on div "Meal Box Combo - 1767597 Bottled Alps Water x 1 Levantine Cauliflower and Hummu…" at bounding box center [843, 167] width 285 height 63
drag, startPoint x: 700, startPoint y: 270, endPoint x: 798, endPoint y: 270, distance: 98.3
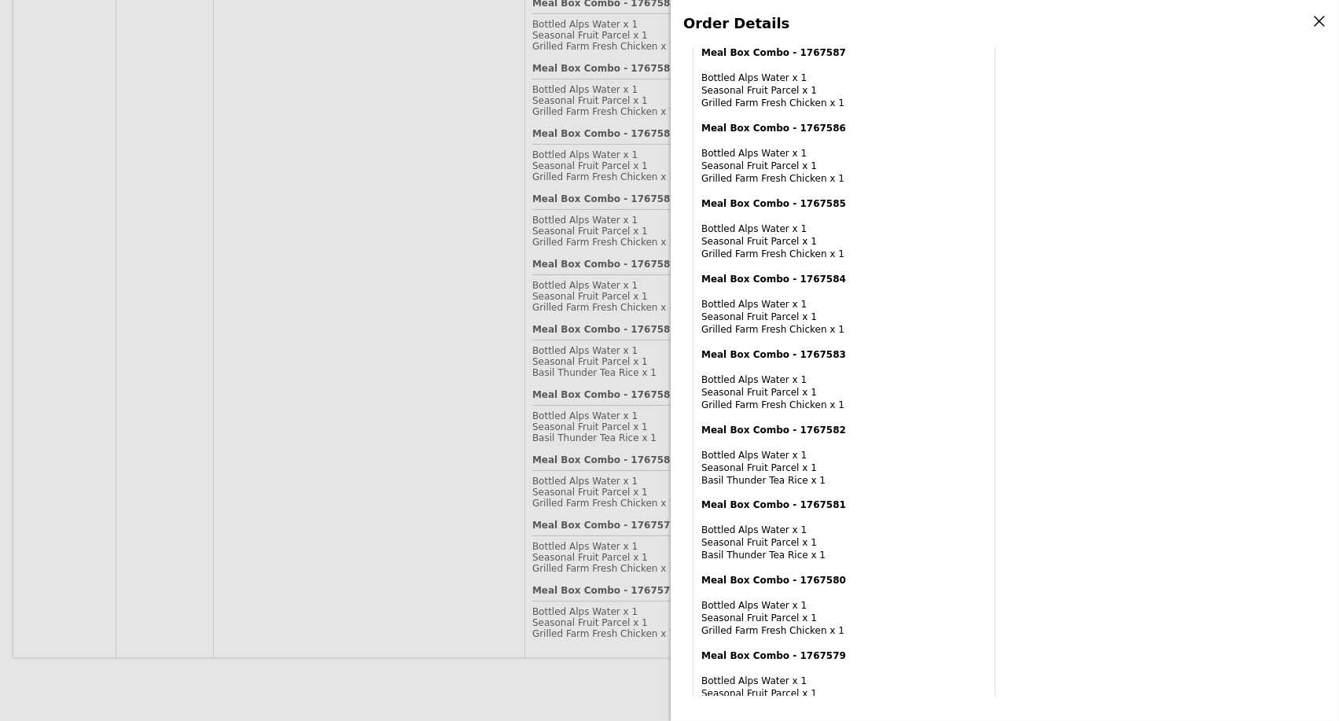
scroll to position [1222, 0]
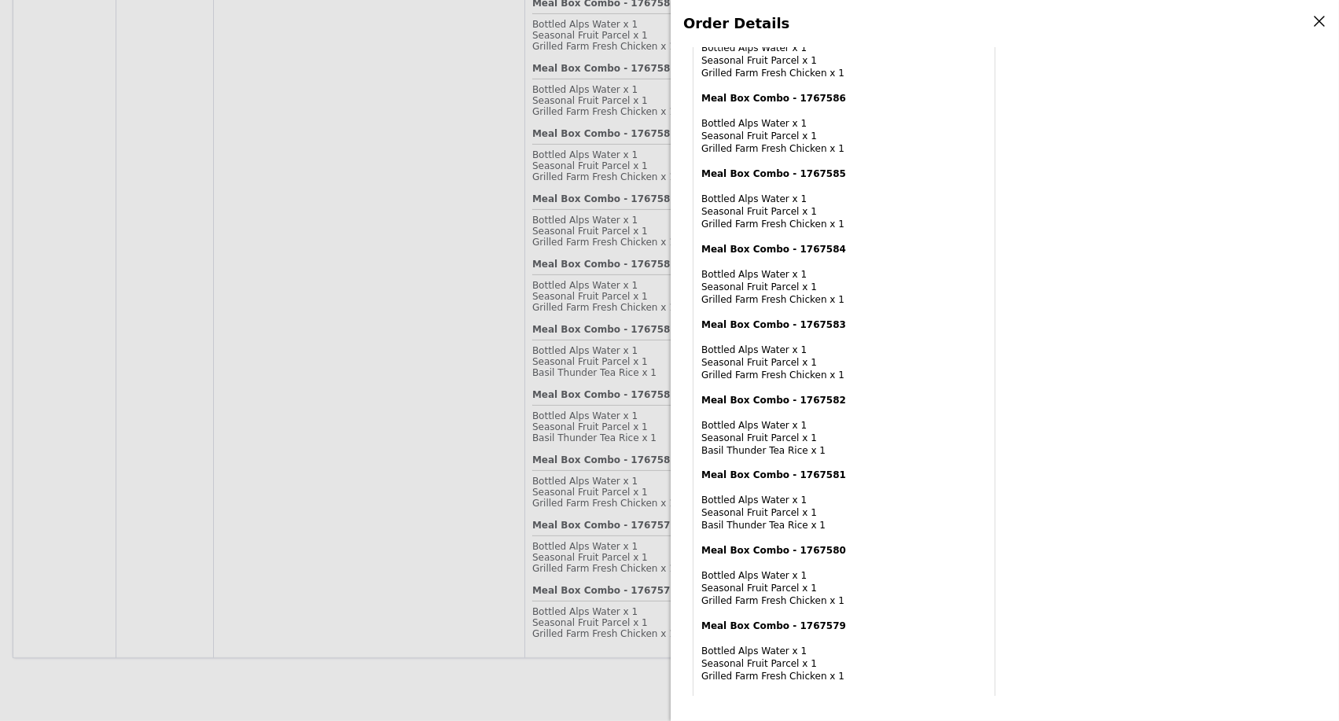
drag, startPoint x: 697, startPoint y: 454, endPoint x: 802, endPoint y: 453, distance: 104.5
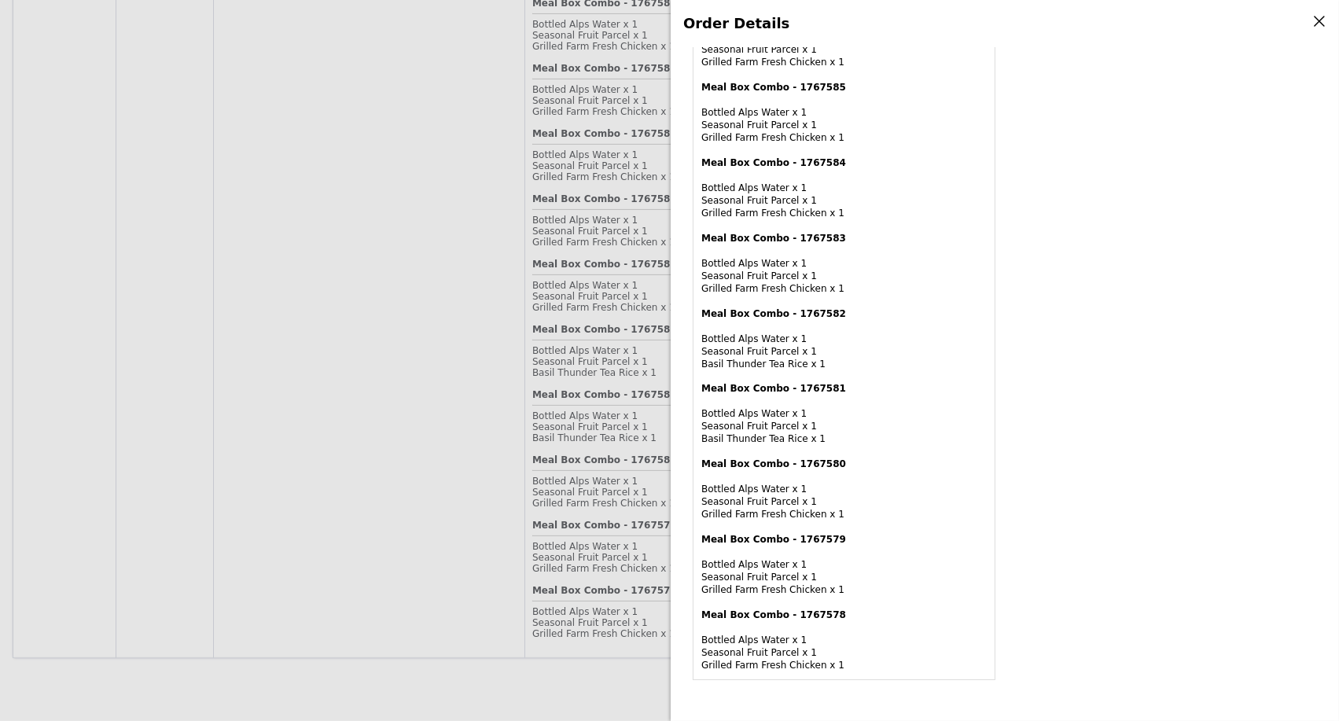
scroll to position [1310, 0]
drag, startPoint x: 700, startPoint y: 440, endPoint x: 818, endPoint y: 440, distance: 118.7
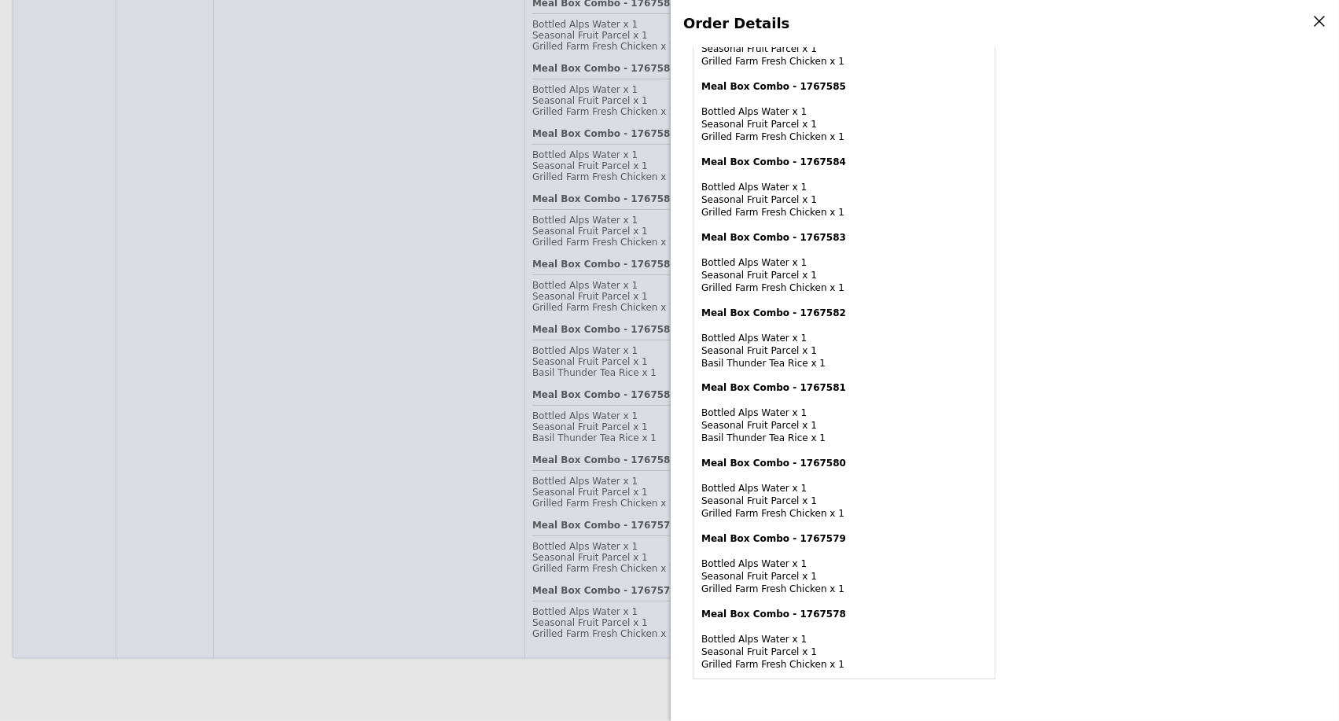
drag, startPoint x: 459, startPoint y: 334, endPoint x: 491, endPoint y: 336, distance: 31.5
click at [458, 333] on div "Order Details Edit order Changelog Cancel Order ID G3299188 – View receipt | Pi…" at bounding box center [669, 360] width 1339 height 721
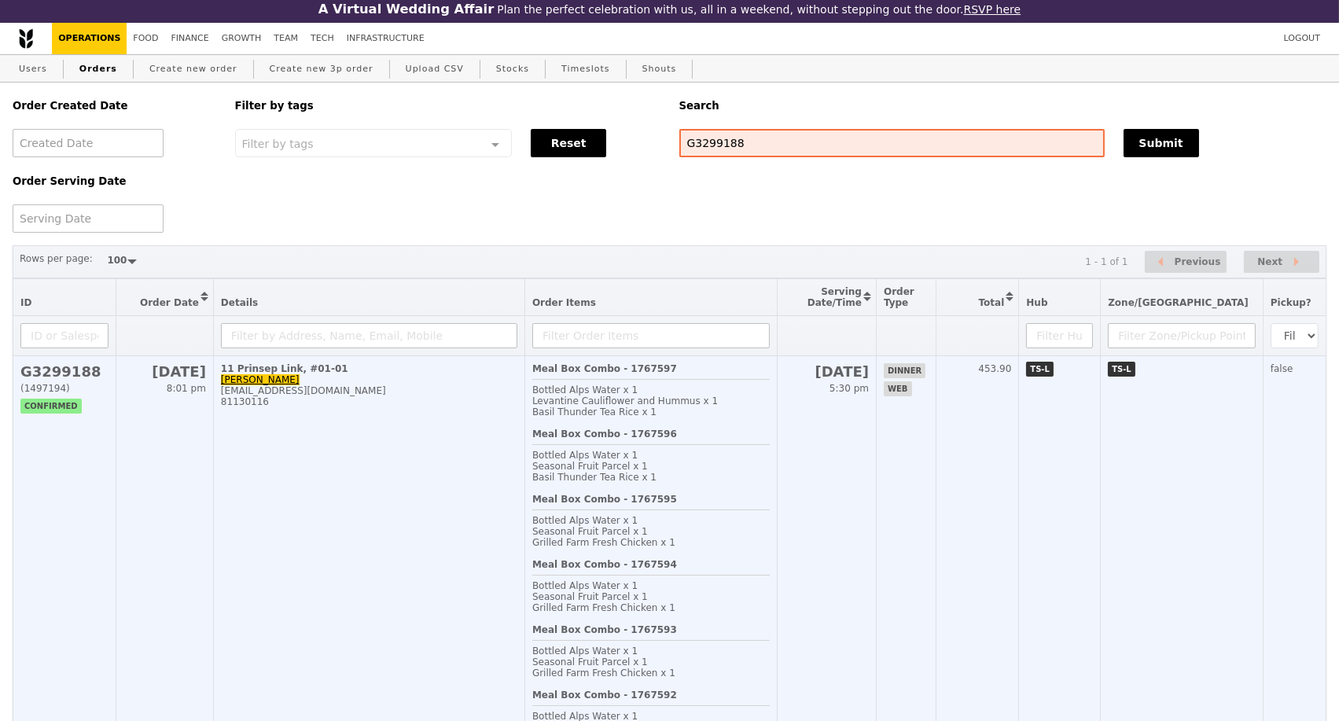
scroll to position [0, 0]
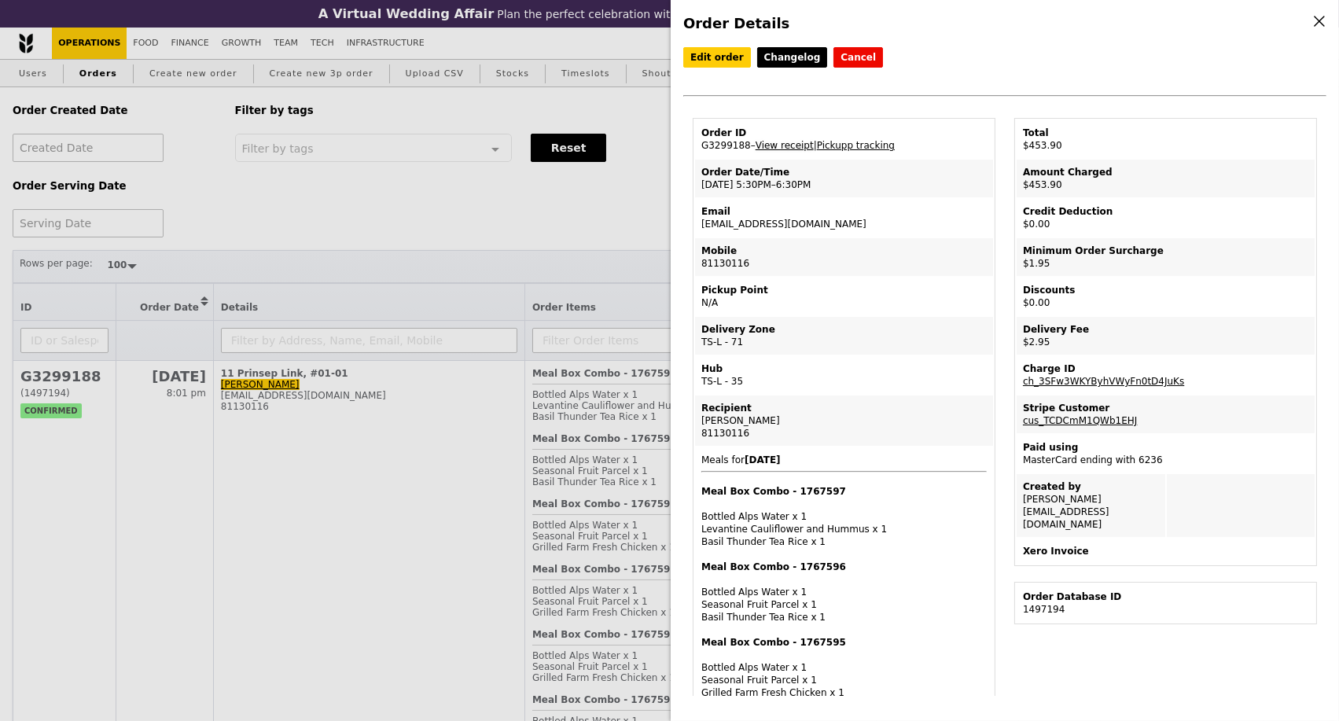
click at [792, 146] on link "View receipt" at bounding box center [784, 145] width 58 height 11
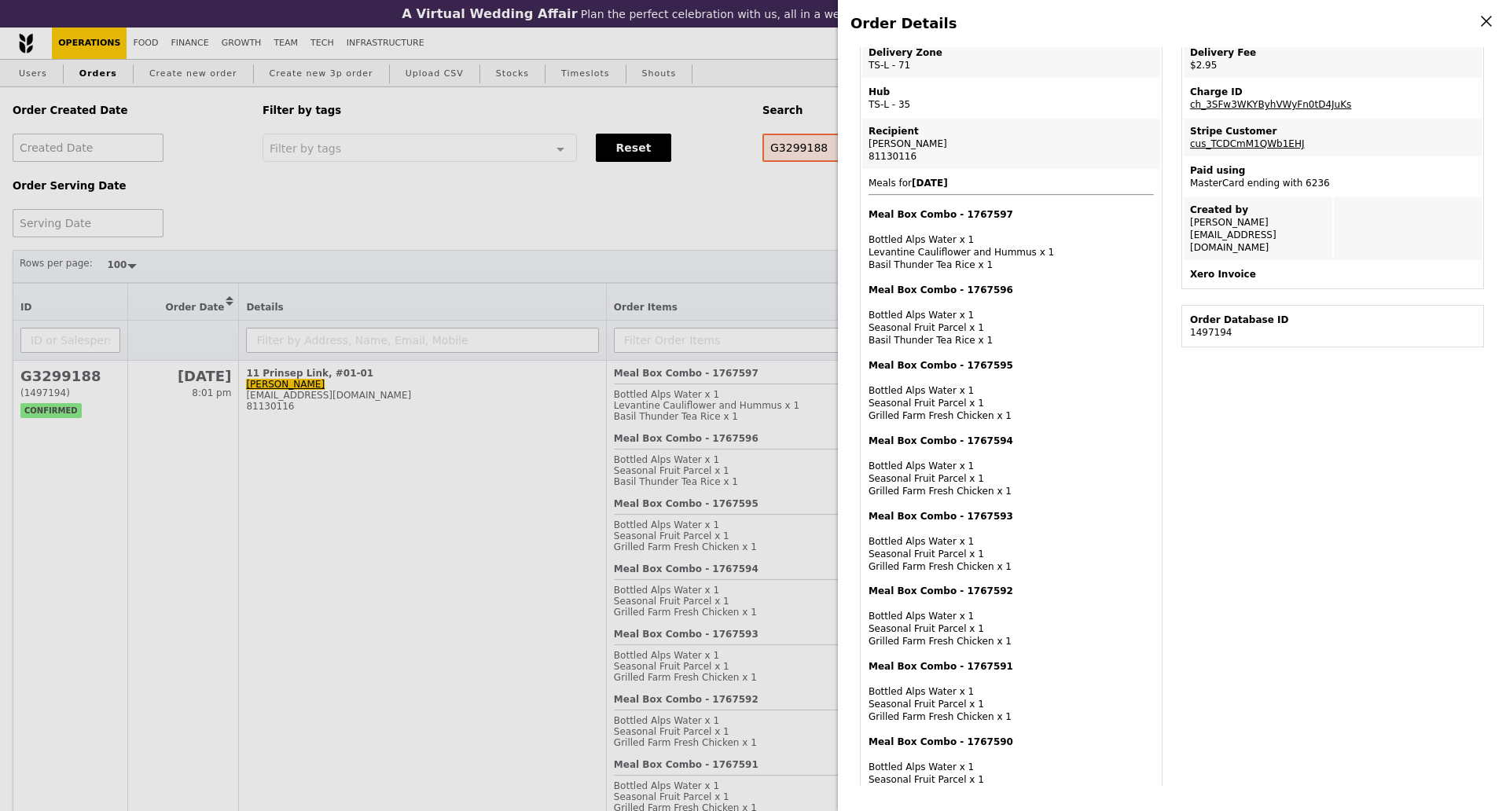
scroll to position [120, 0]
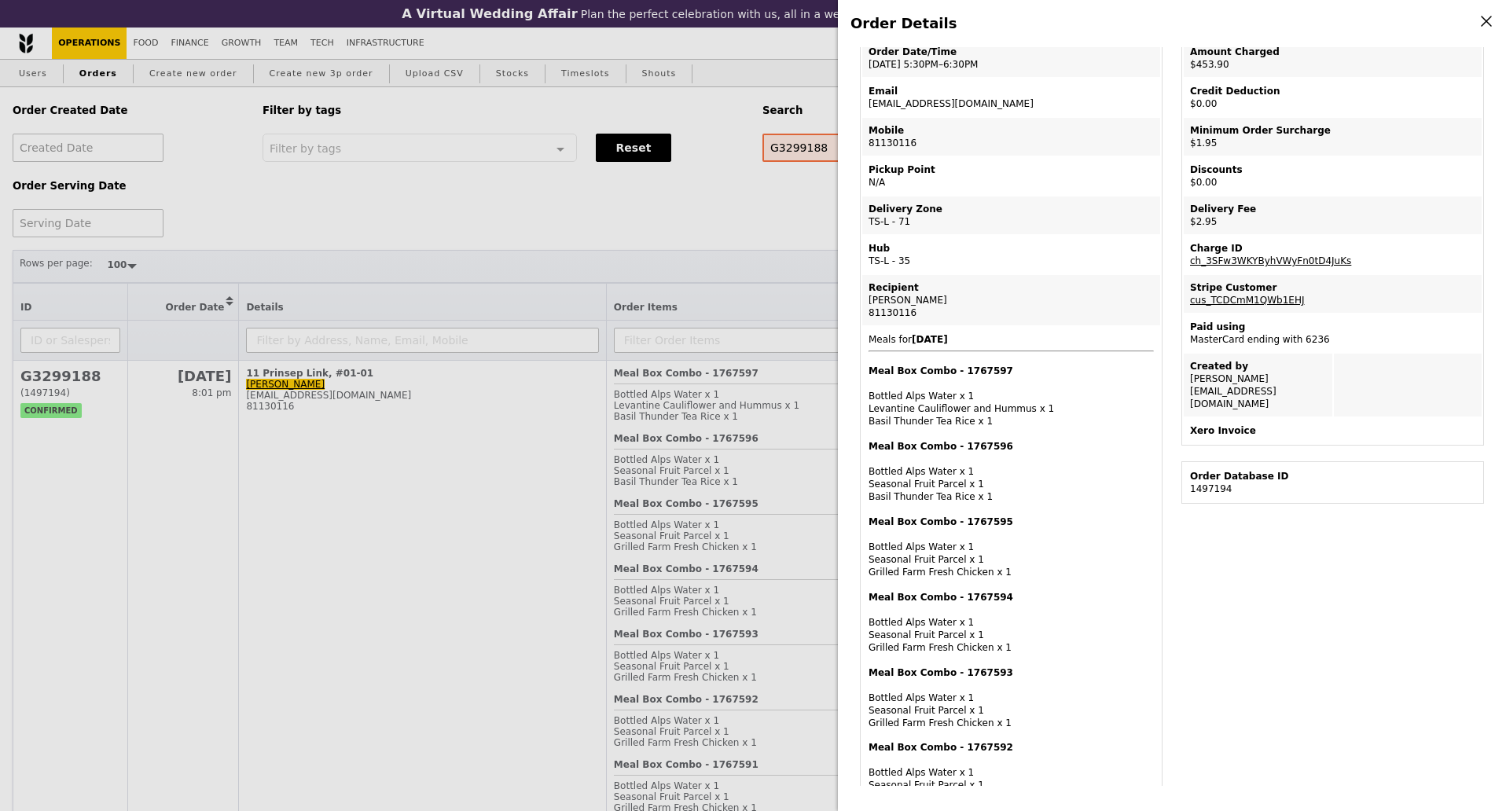
click at [735, 307] on div "Order Details Edit order Changelog Cancel Order ID G3299188 – View receipt | Pi…" at bounding box center [753, 405] width 1506 height 811
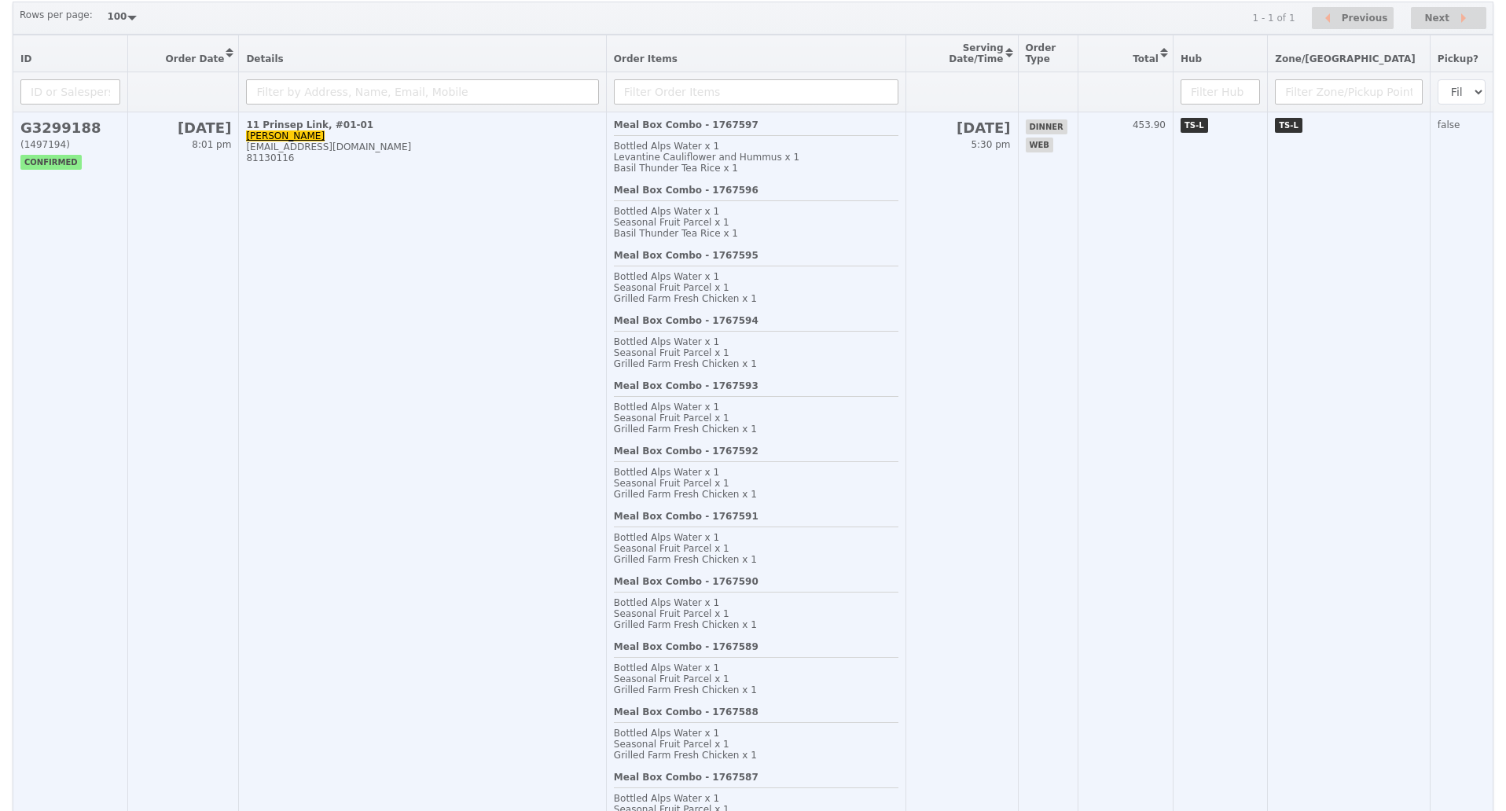
scroll to position [215, 0]
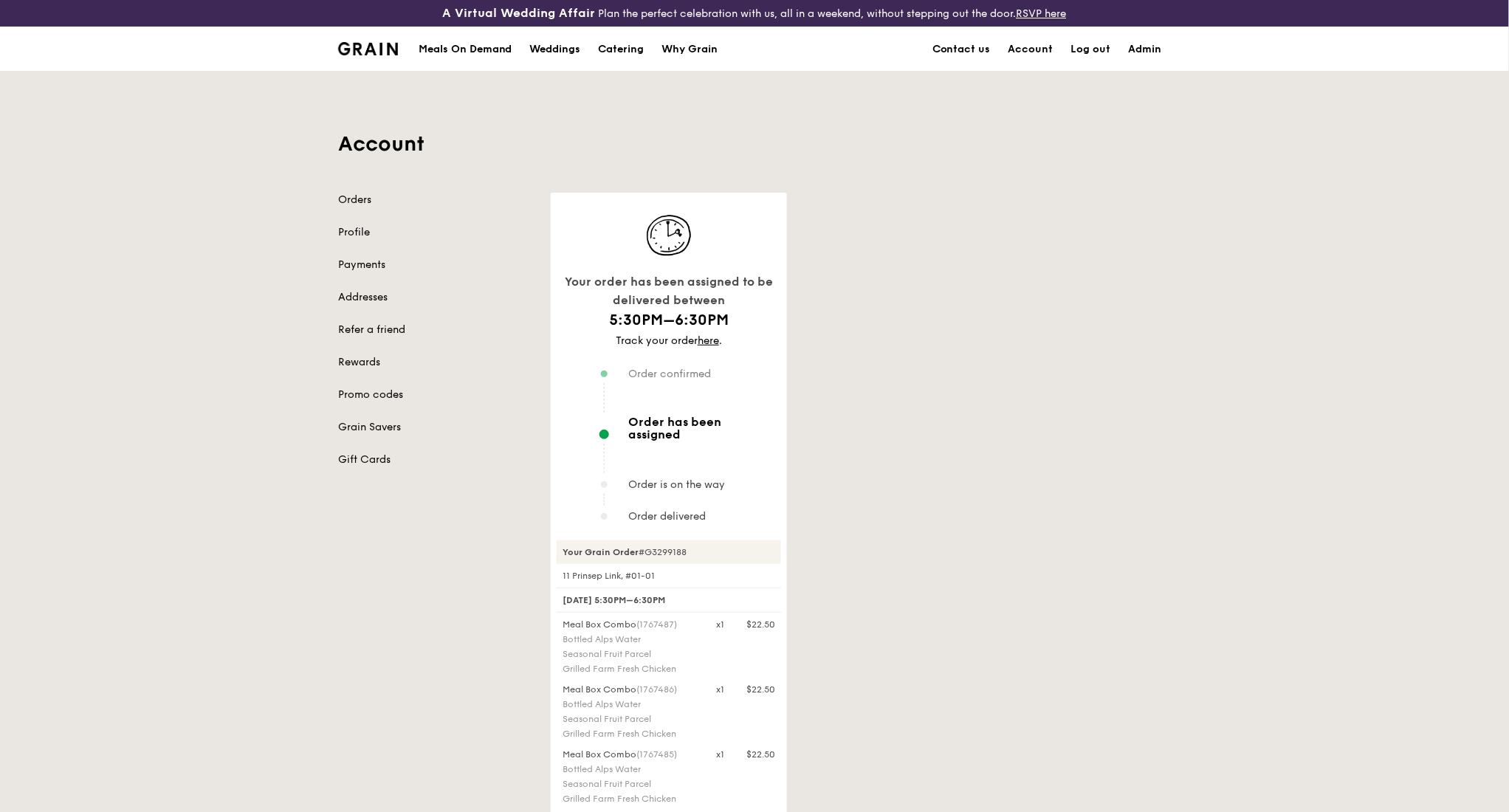
drag, startPoint x: 686, startPoint y: 536, endPoint x: 570, endPoint y: 524, distance: 116.6
click at [562, 540] on div "Your Grain Order #G3299188" at bounding box center [669, 551] width 224 height 23
copy div "Your Grain Order #G3299188"
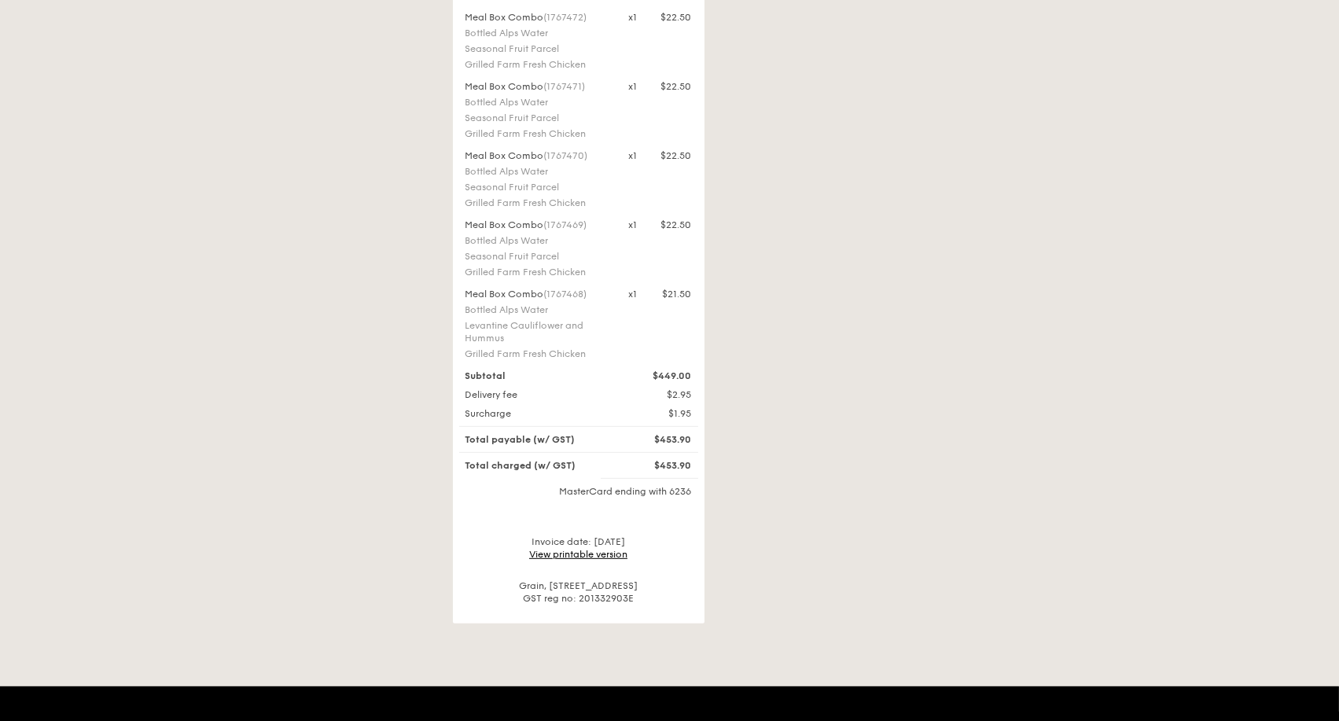
scroll to position [1747, 0]
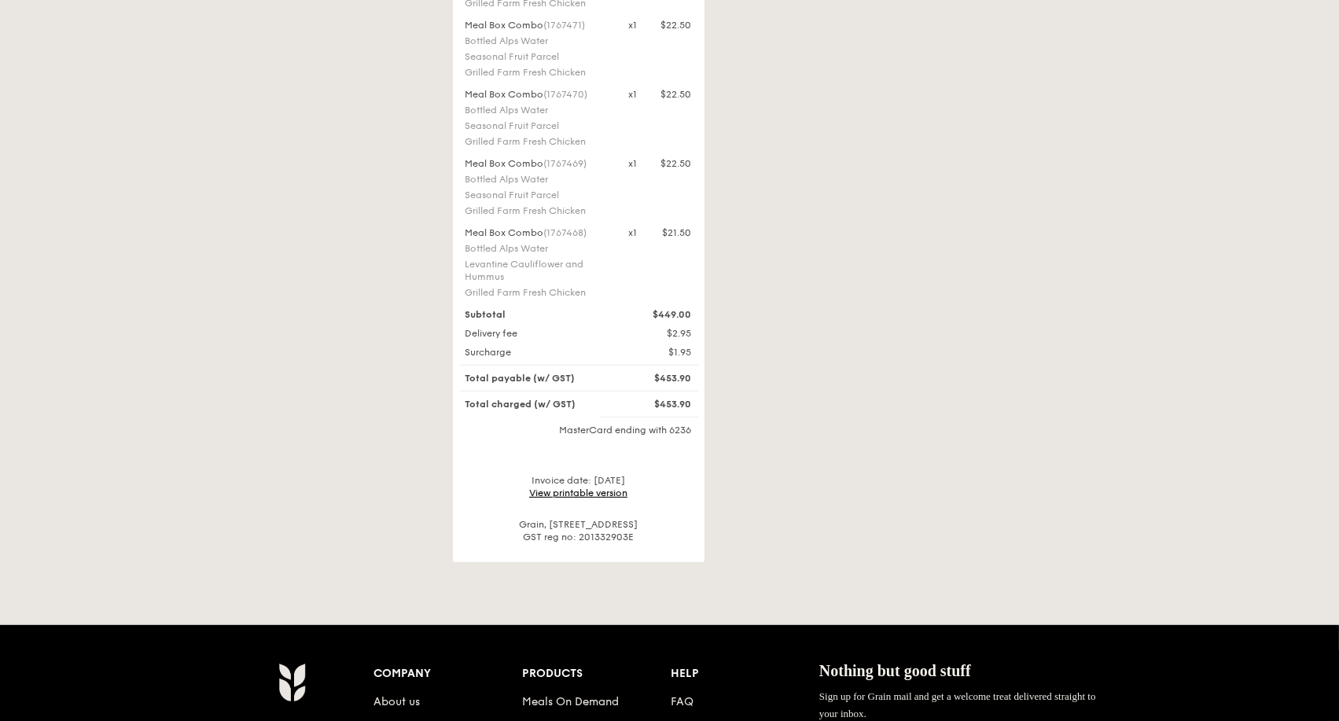
click at [582, 487] on link "View printable version" at bounding box center [578, 492] width 98 height 11
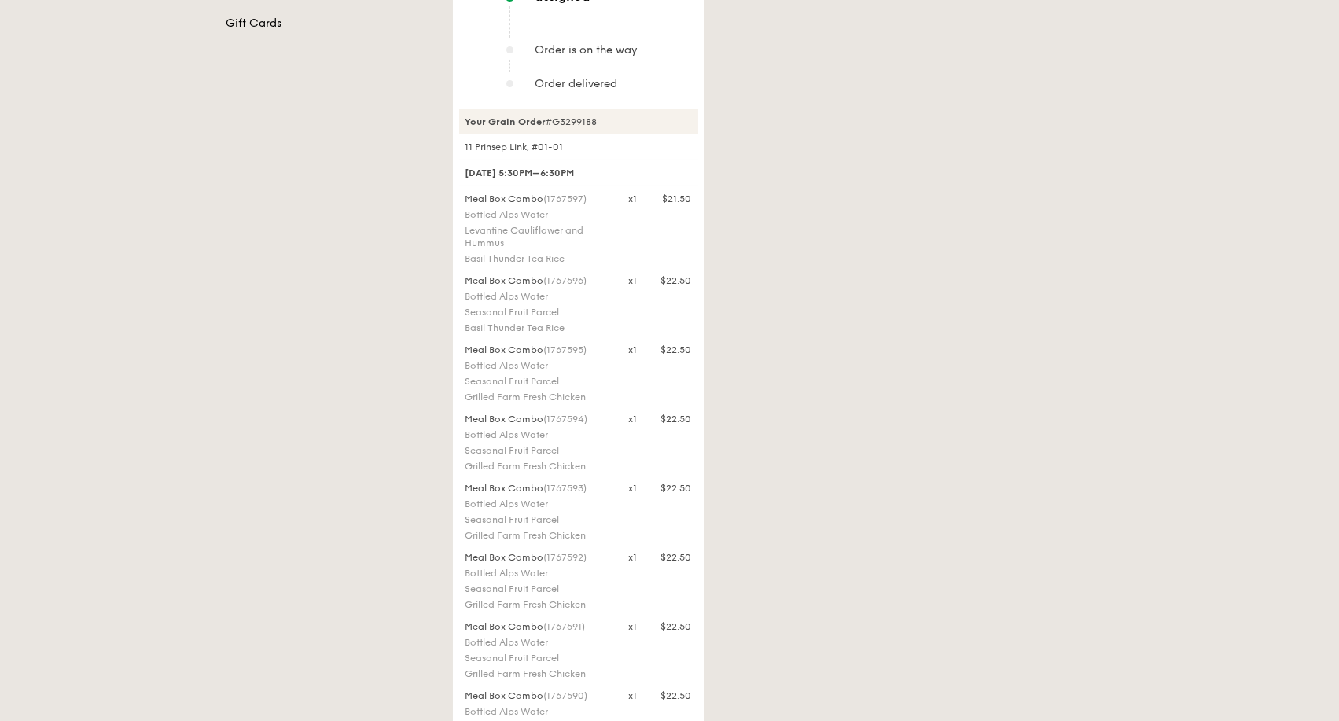
scroll to position [436, 0]
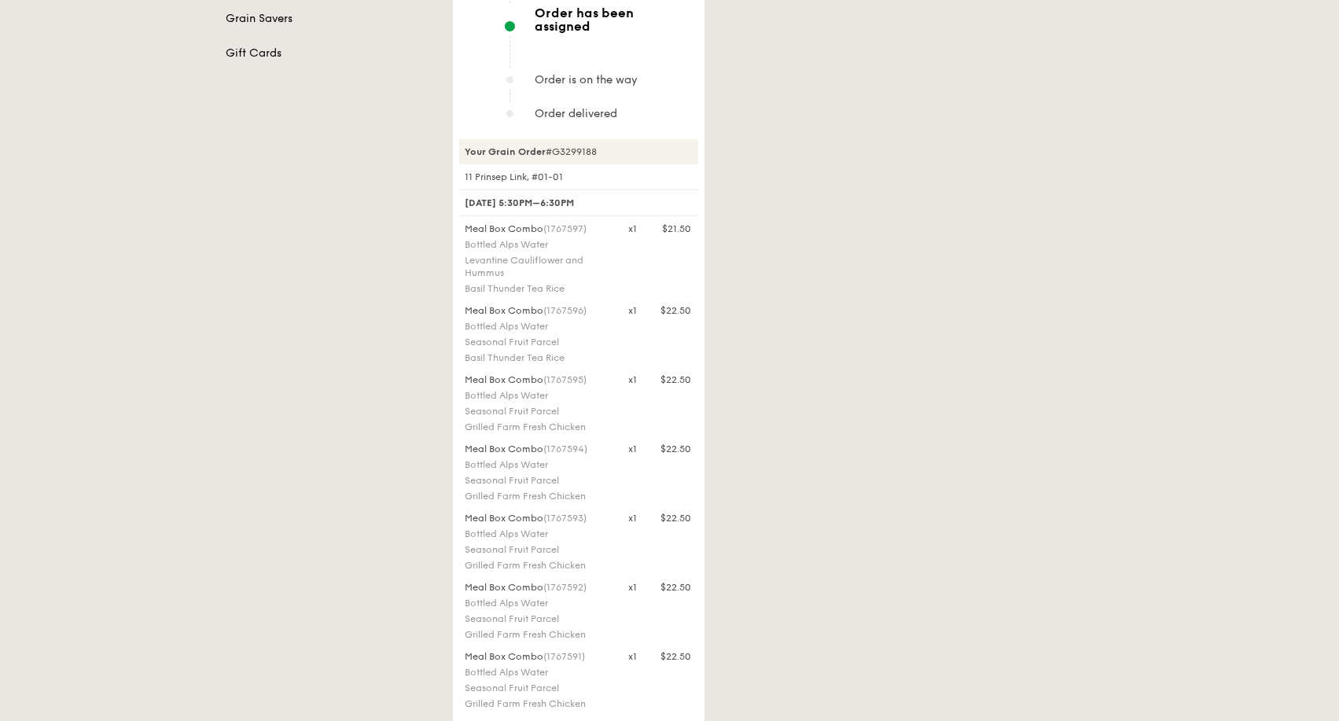
drag, startPoint x: 494, startPoint y: 134, endPoint x: 601, endPoint y: 131, distance: 107.7
click at [601, 139] on div "Your Grain Order #G3299188" at bounding box center [578, 151] width 239 height 25
copy div "Grain Order #G3299188"
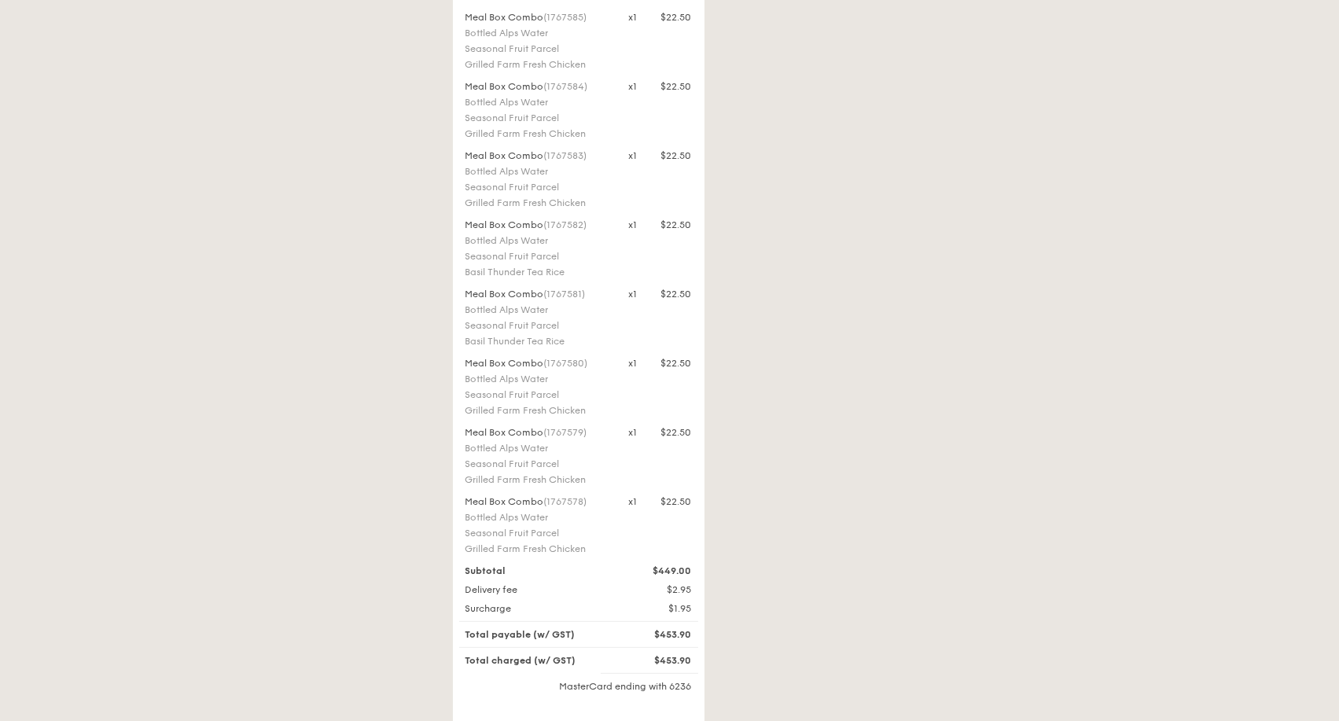
scroll to position [1747, 0]
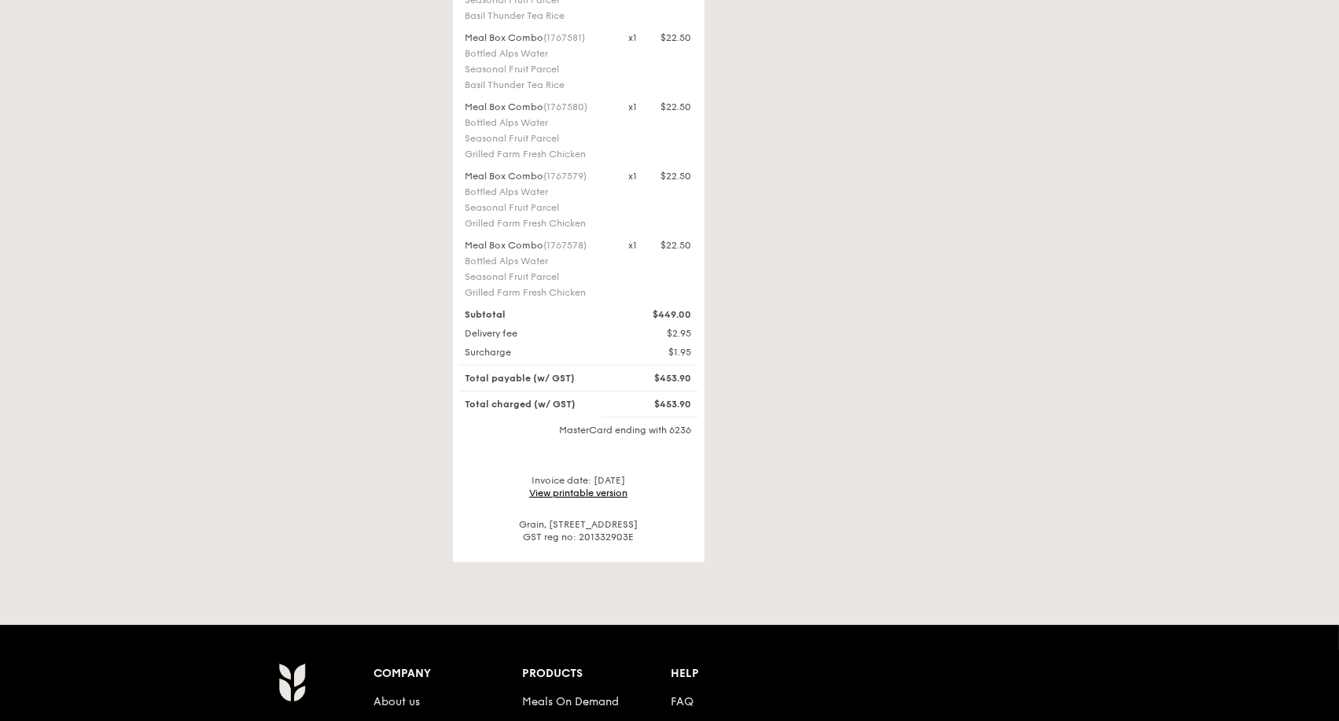
click at [570, 487] on link "View printable version" at bounding box center [578, 492] width 98 height 11
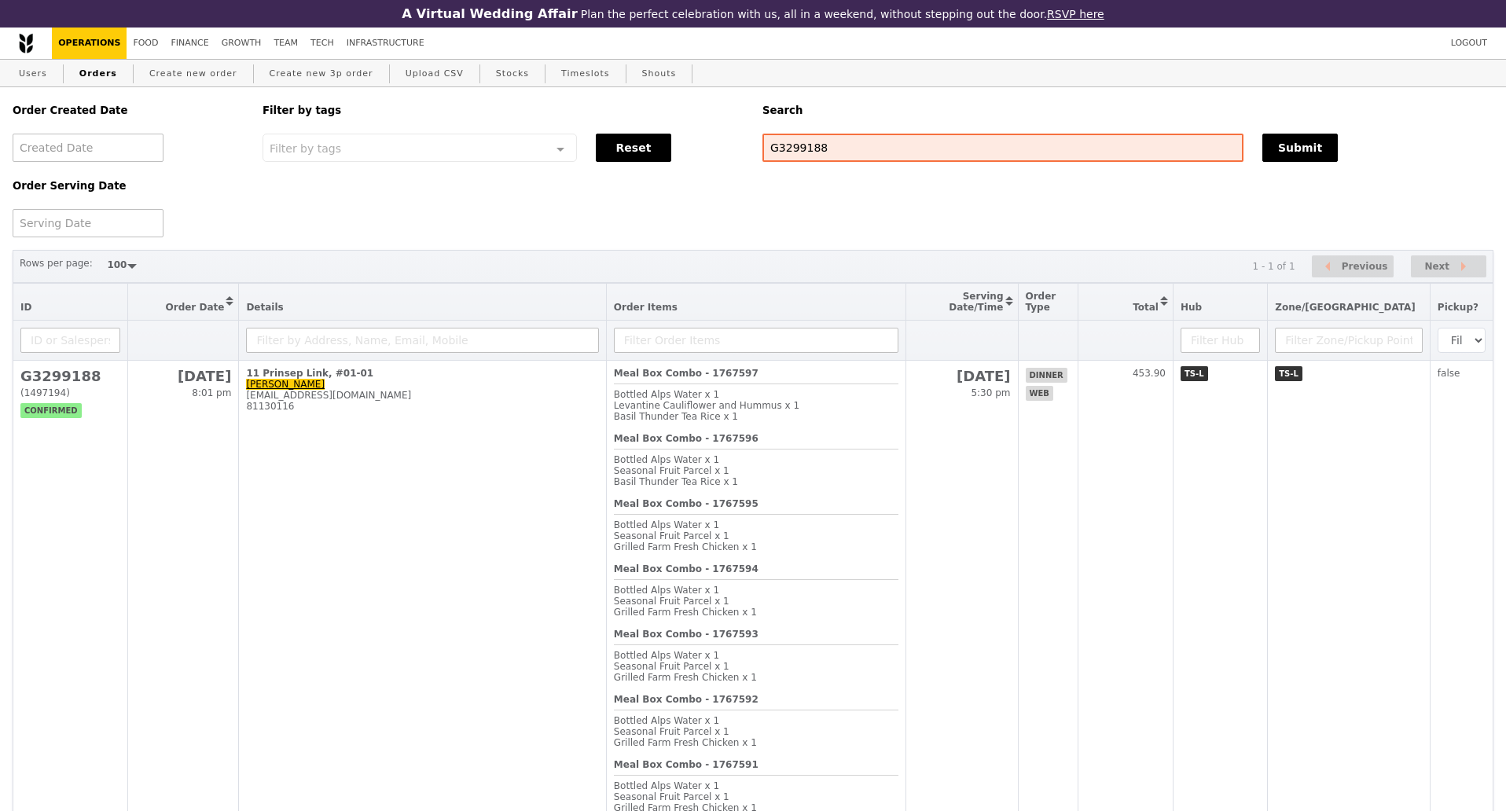
select select "100"
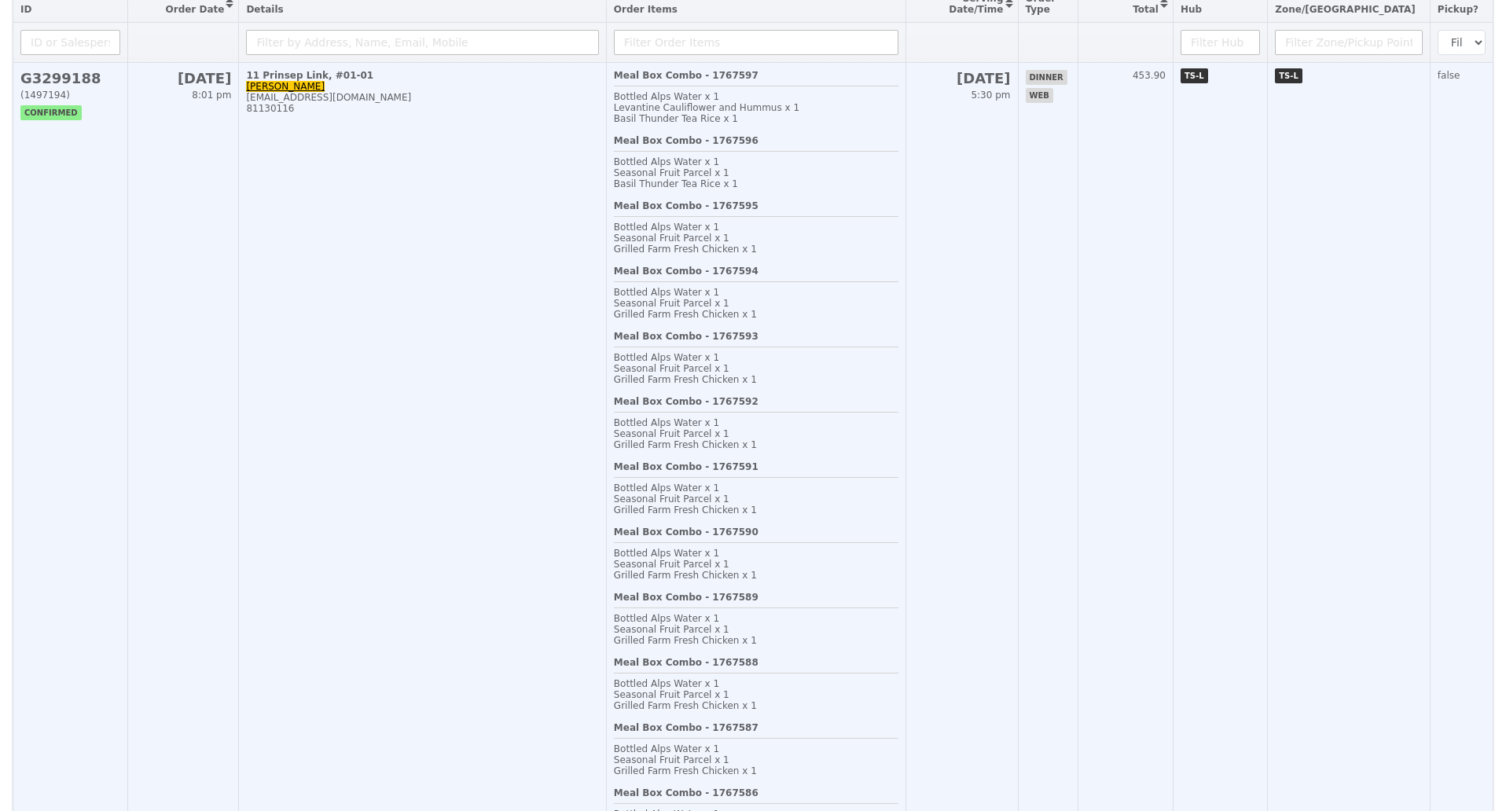
scroll to position [98, 0]
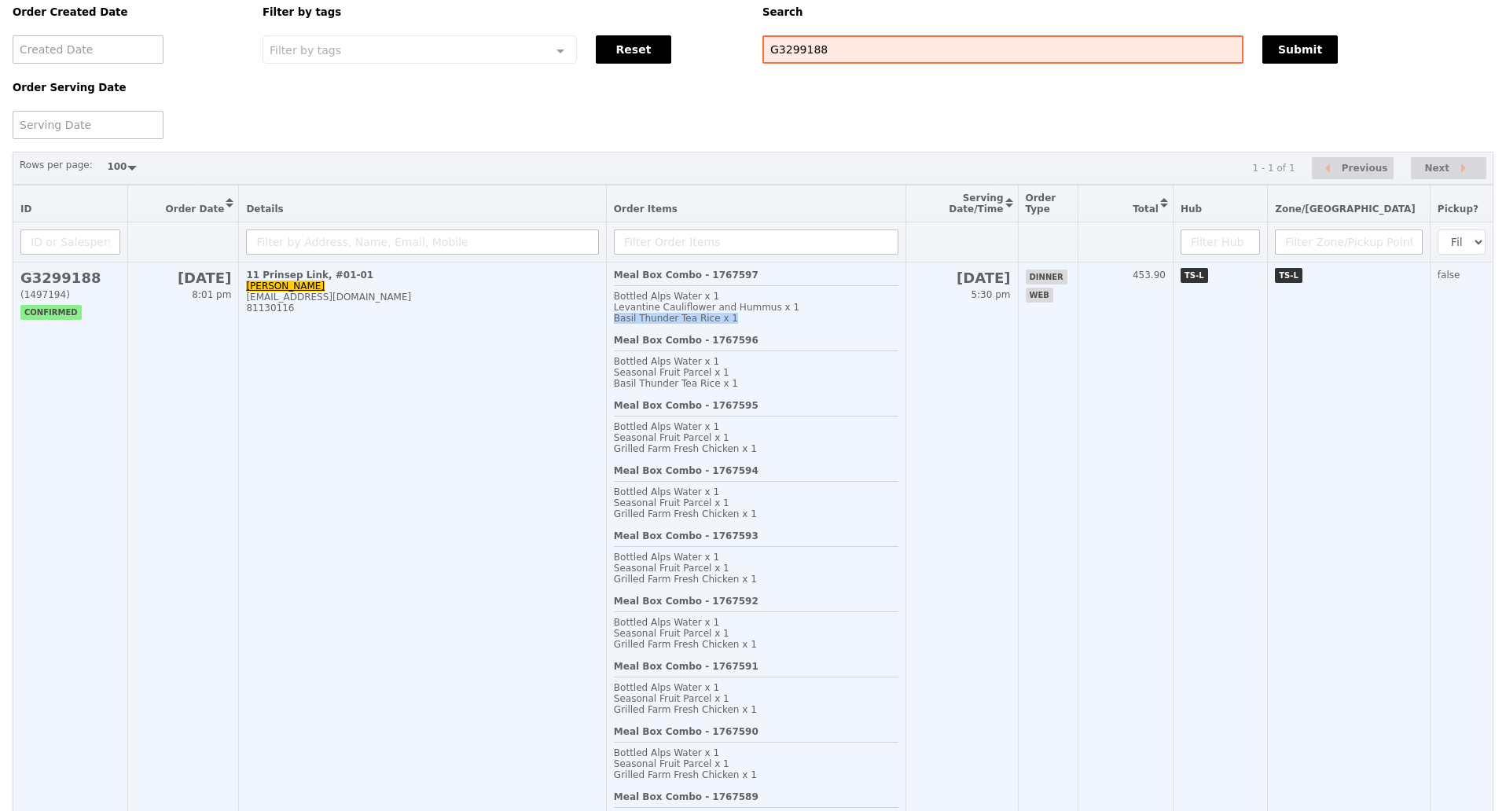
drag, startPoint x: 763, startPoint y: 336, endPoint x: 639, endPoint y: 336, distance: 124.2
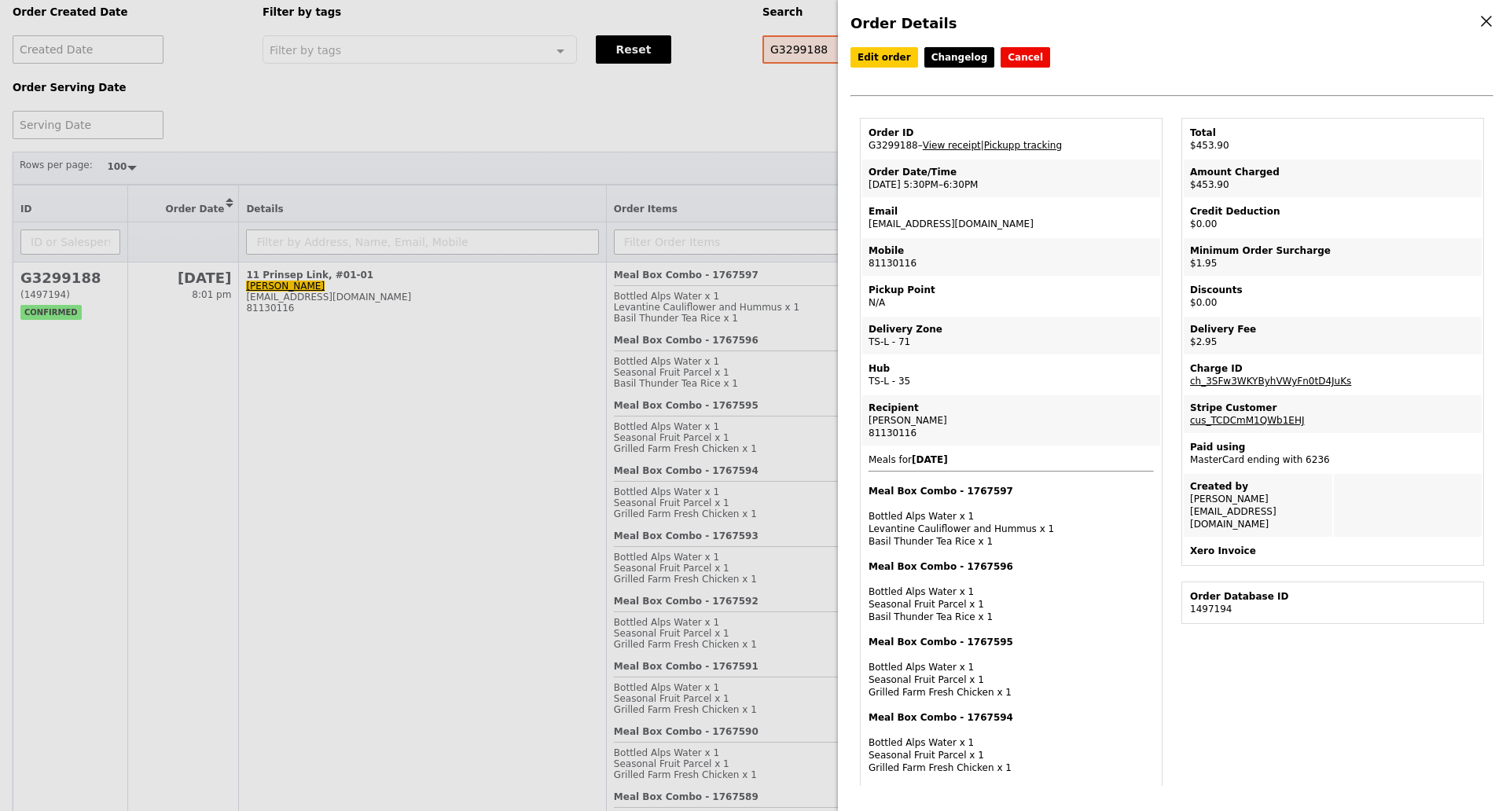
drag, startPoint x: 650, startPoint y: 411, endPoint x: 765, endPoint y: 406, distance: 114.9
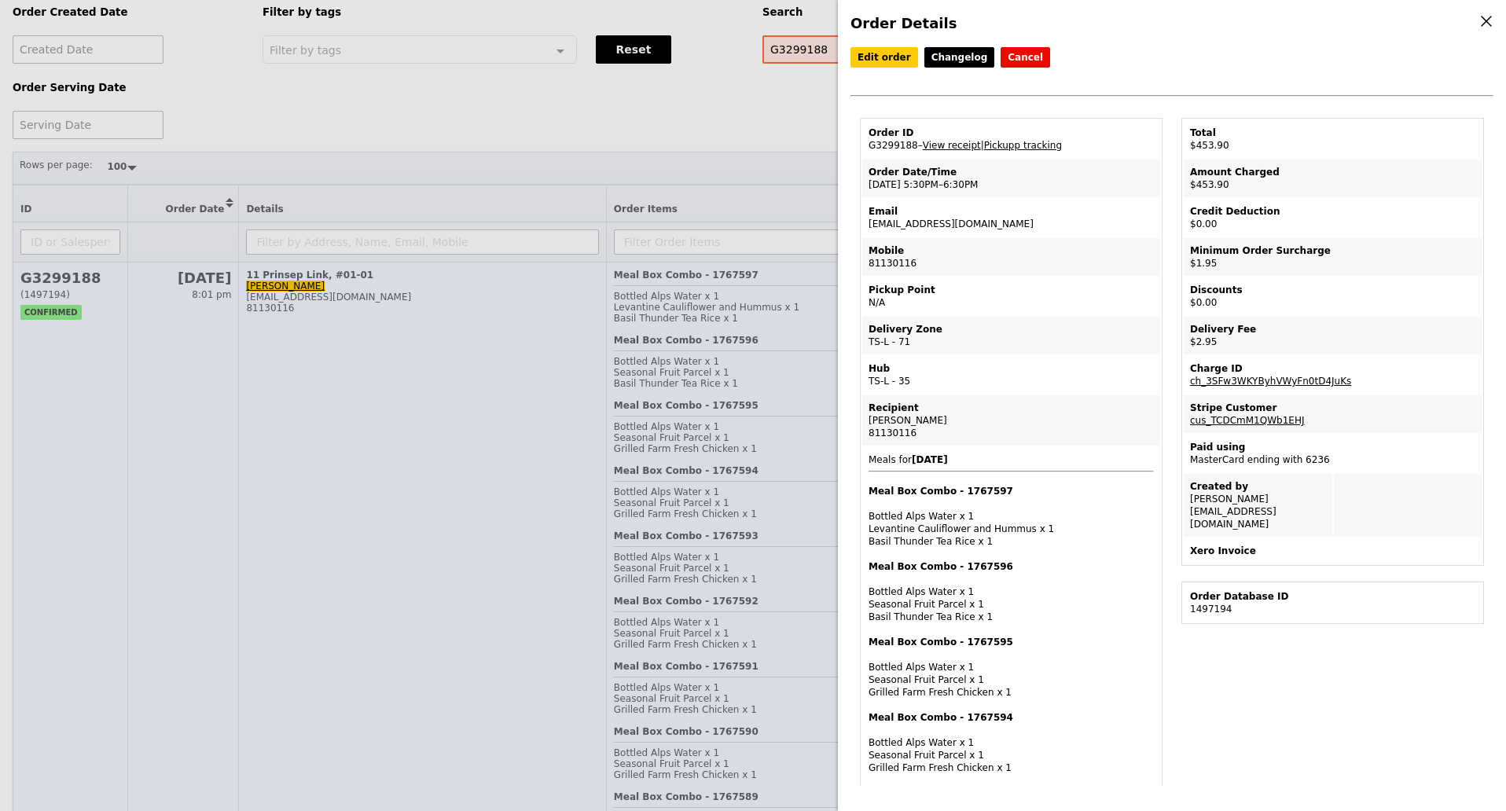
click at [765, 408] on div "Order Details Edit order Changelog Cancel Order ID G3299188 – View receipt | Pi…" at bounding box center [753, 405] width 1506 height 811
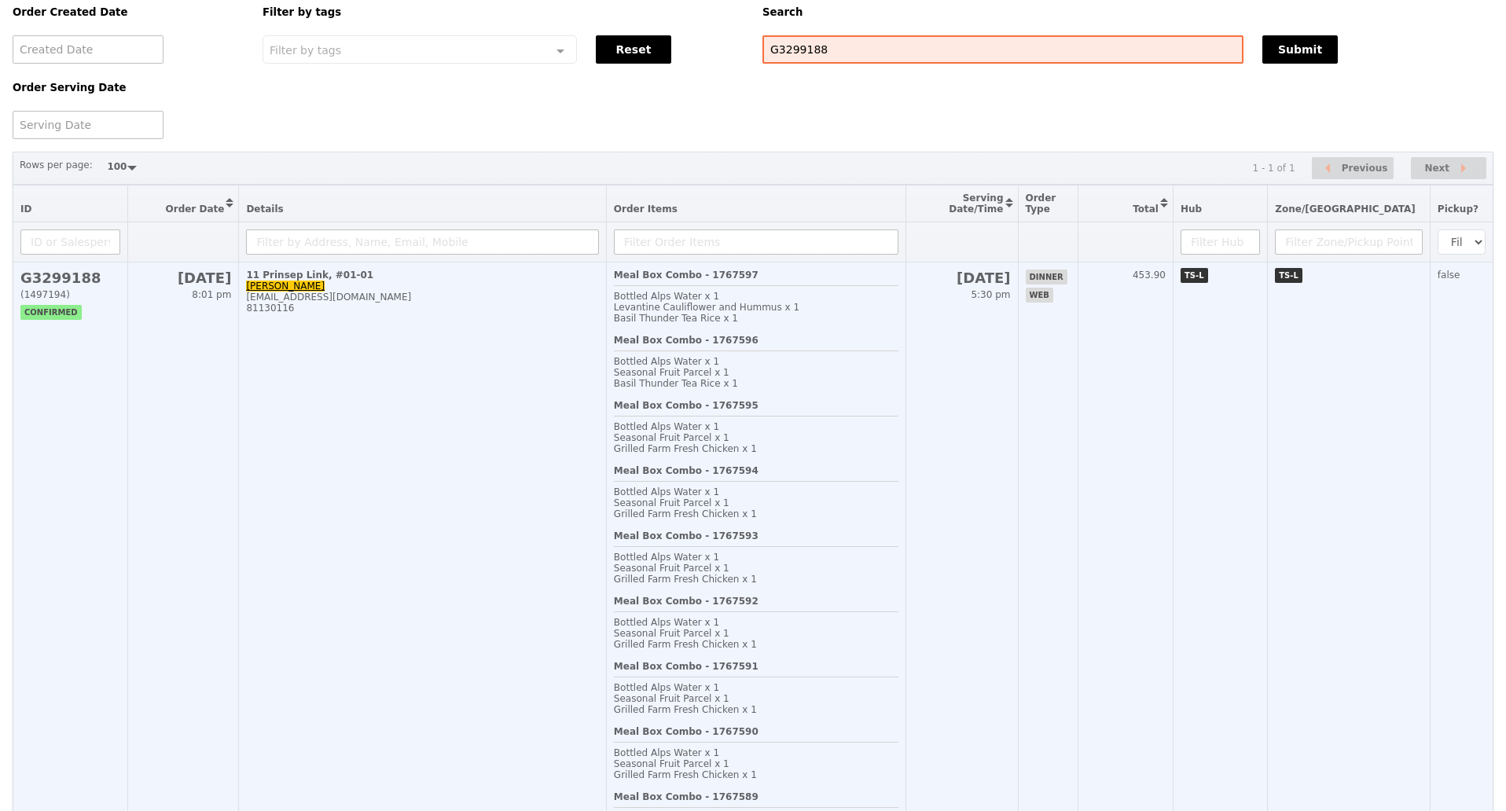
click at [765, 389] on div "Basil Thunder Tea Rice x 1" at bounding box center [756, 383] width 285 height 11
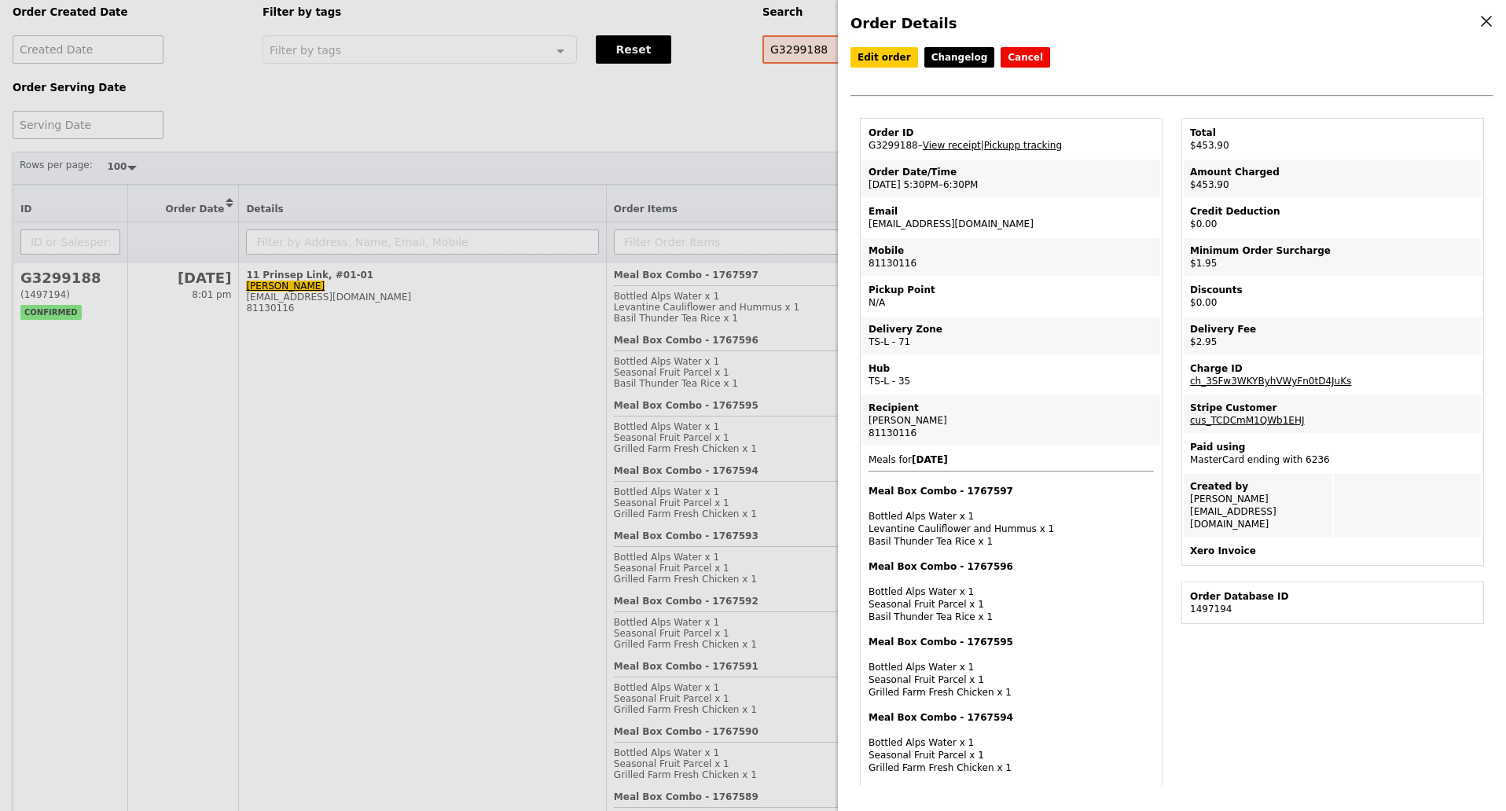
click at [737, 393] on div "Order Details Edit order Changelog Cancel Order ID G3299188 – View receipt | Pi…" at bounding box center [753, 405] width 1506 height 811
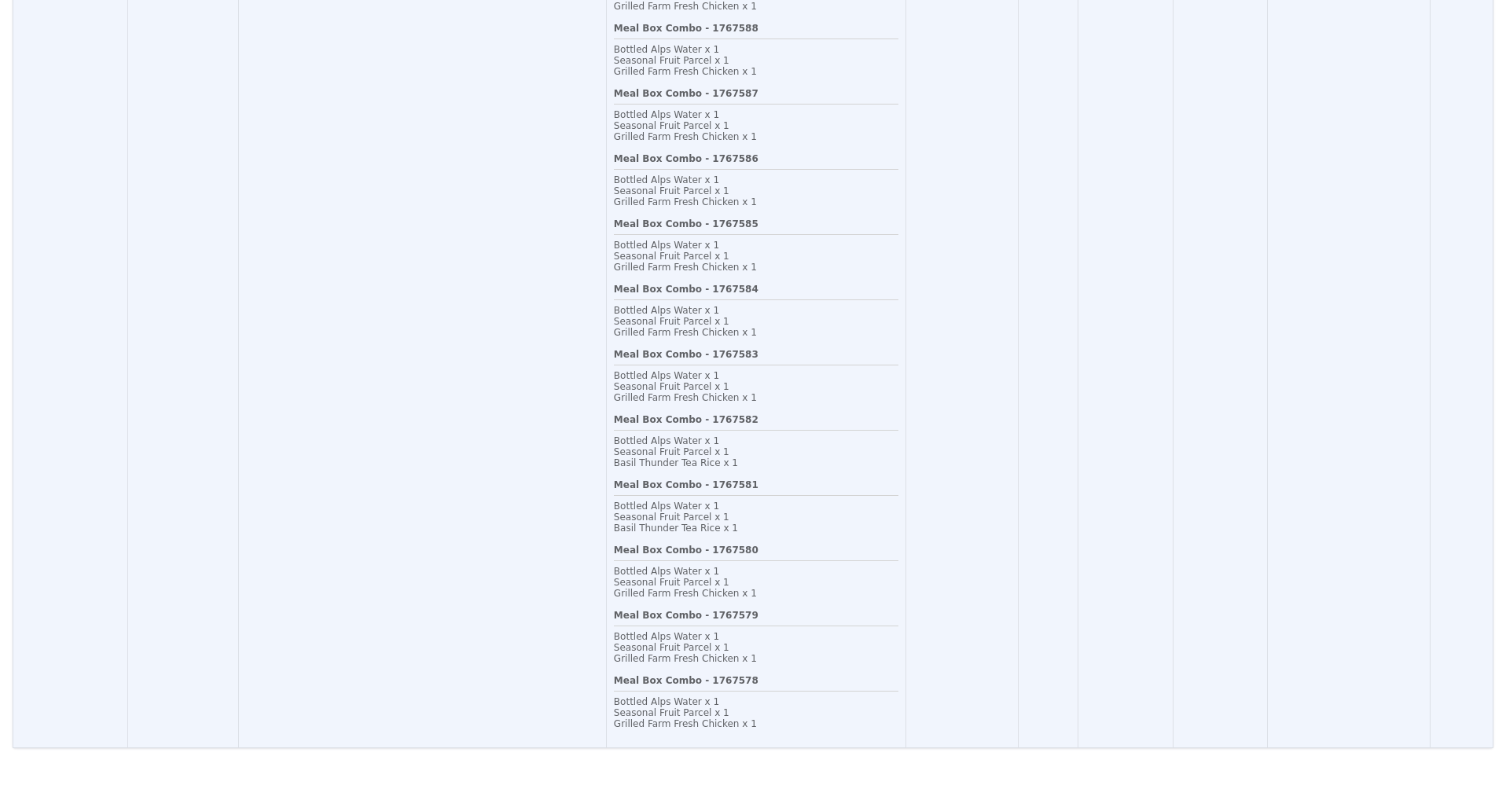
scroll to position [1100, 0]
drag, startPoint x: 647, startPoint y: 217, endPoint x: 751, endPoint y: 222, distance: 103.9
click at [739, 222] on div "Meal Box Combo - 1767585 Bottled Alps Water x 1 Seasonal Fruit Parcel x 1 Grill…" at bounding box center [756, 251] width 285 height 65
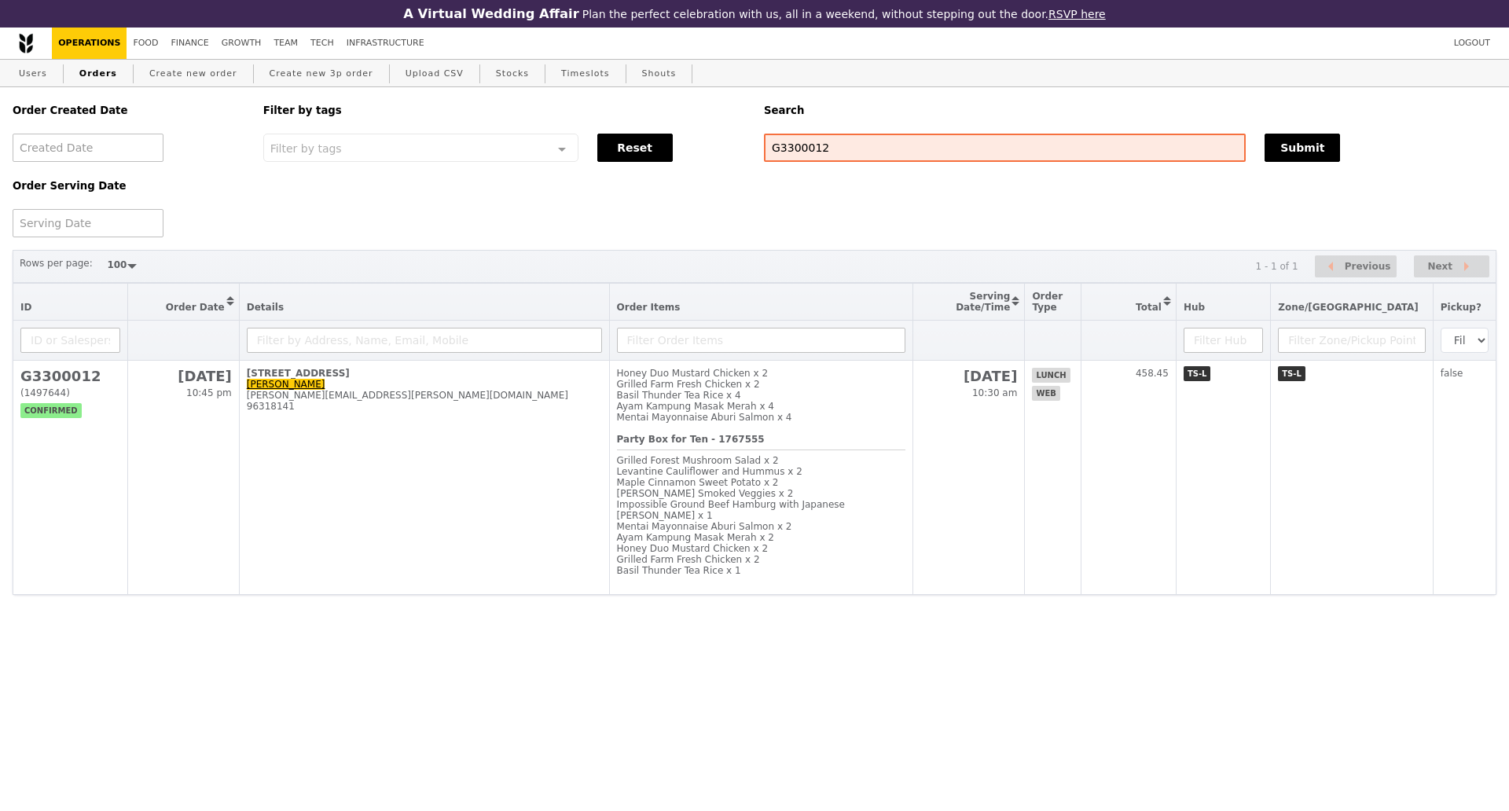
select select "100"
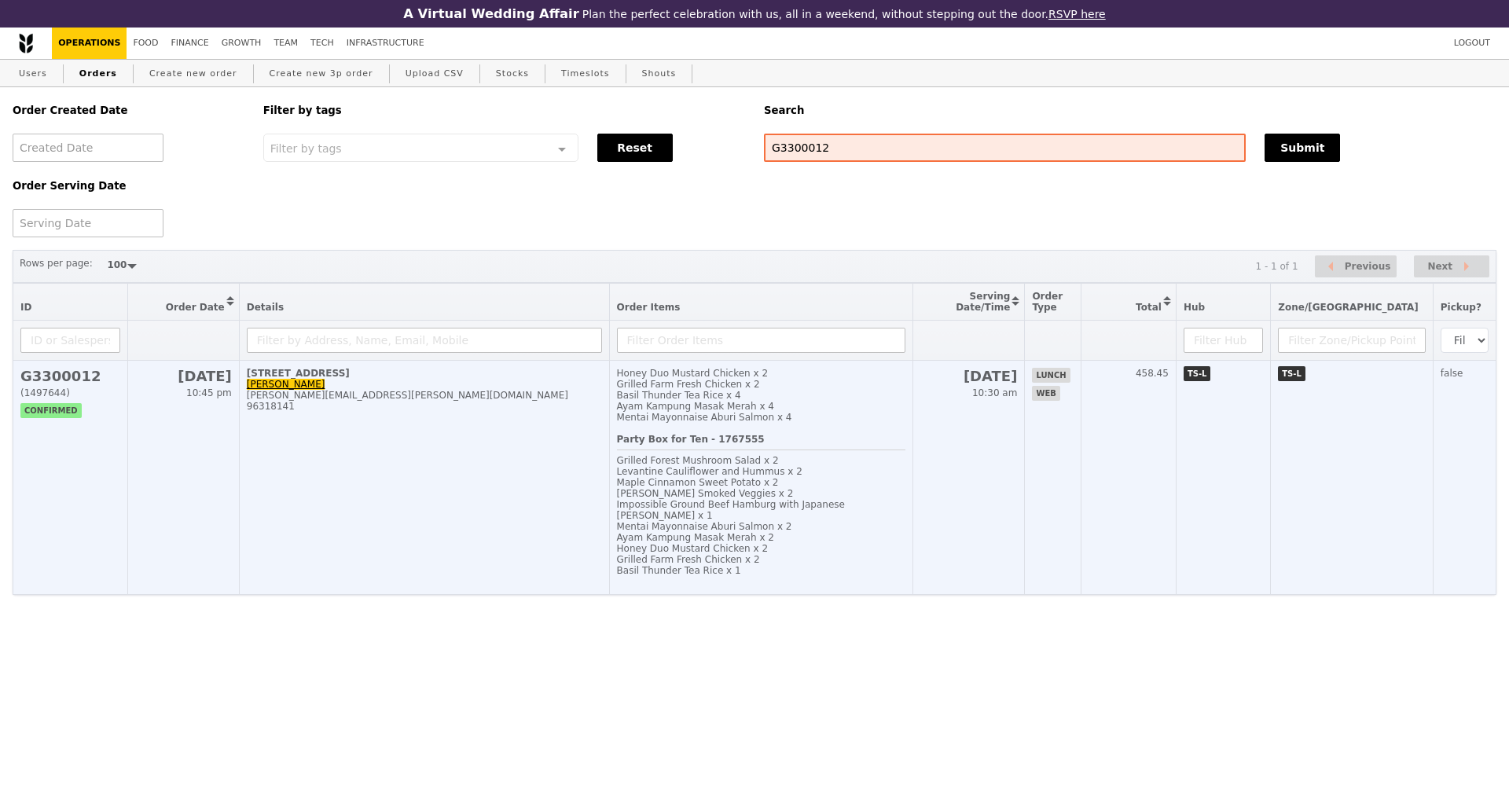
click at [546, 491] on td "101 Irrawaddy Road, #-12-12 Alexandra alexandra.lim@amili.asia 96318141" at bounding box center [424, 478] width 370 height 234
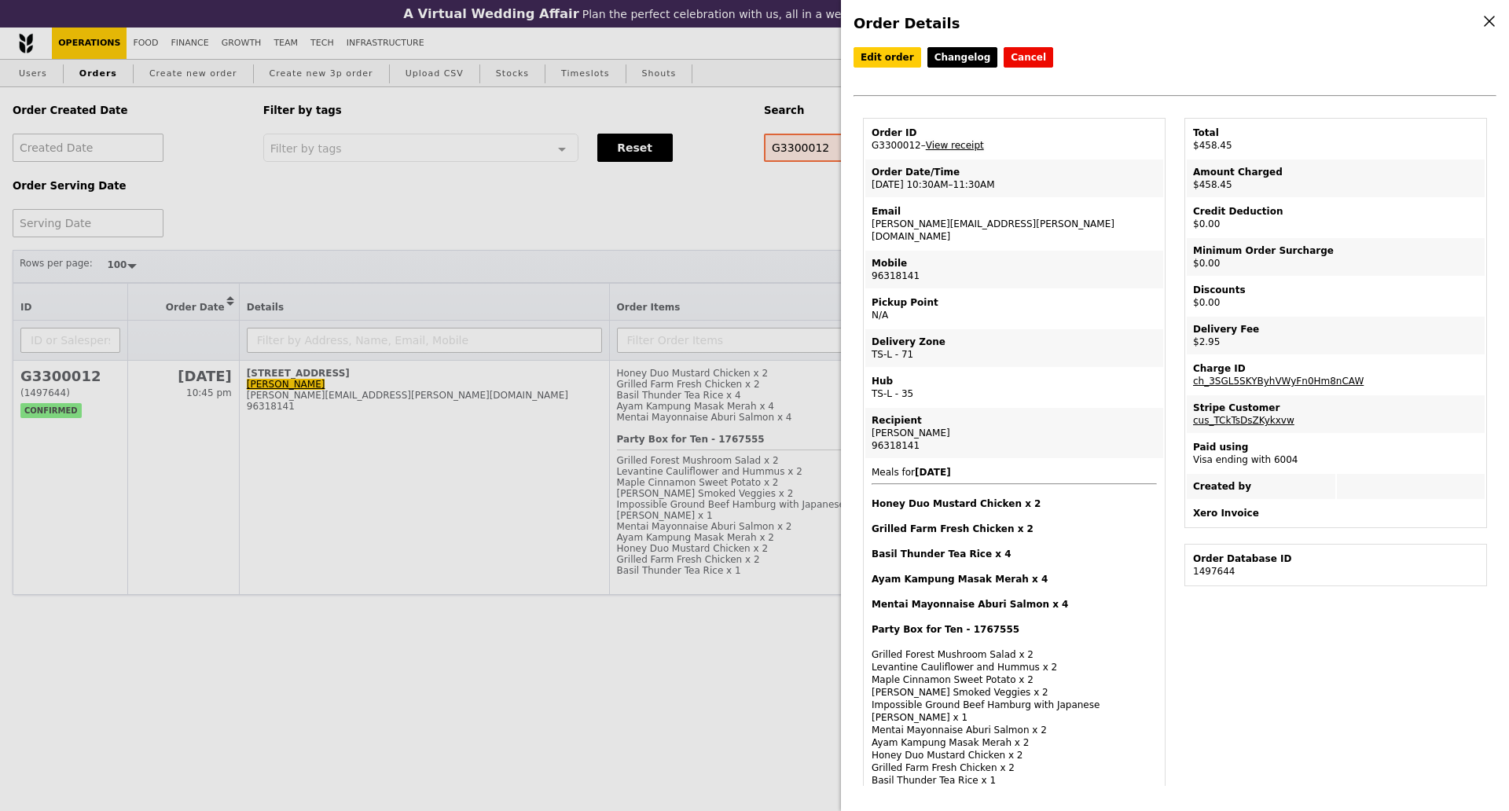
click at [954, 150] on link "View receipt" at bounding box center [955, 145] width 58 height 11
click at [895, 56] on link "Edit order" at bounding box center [888, 57] width 68 height 20
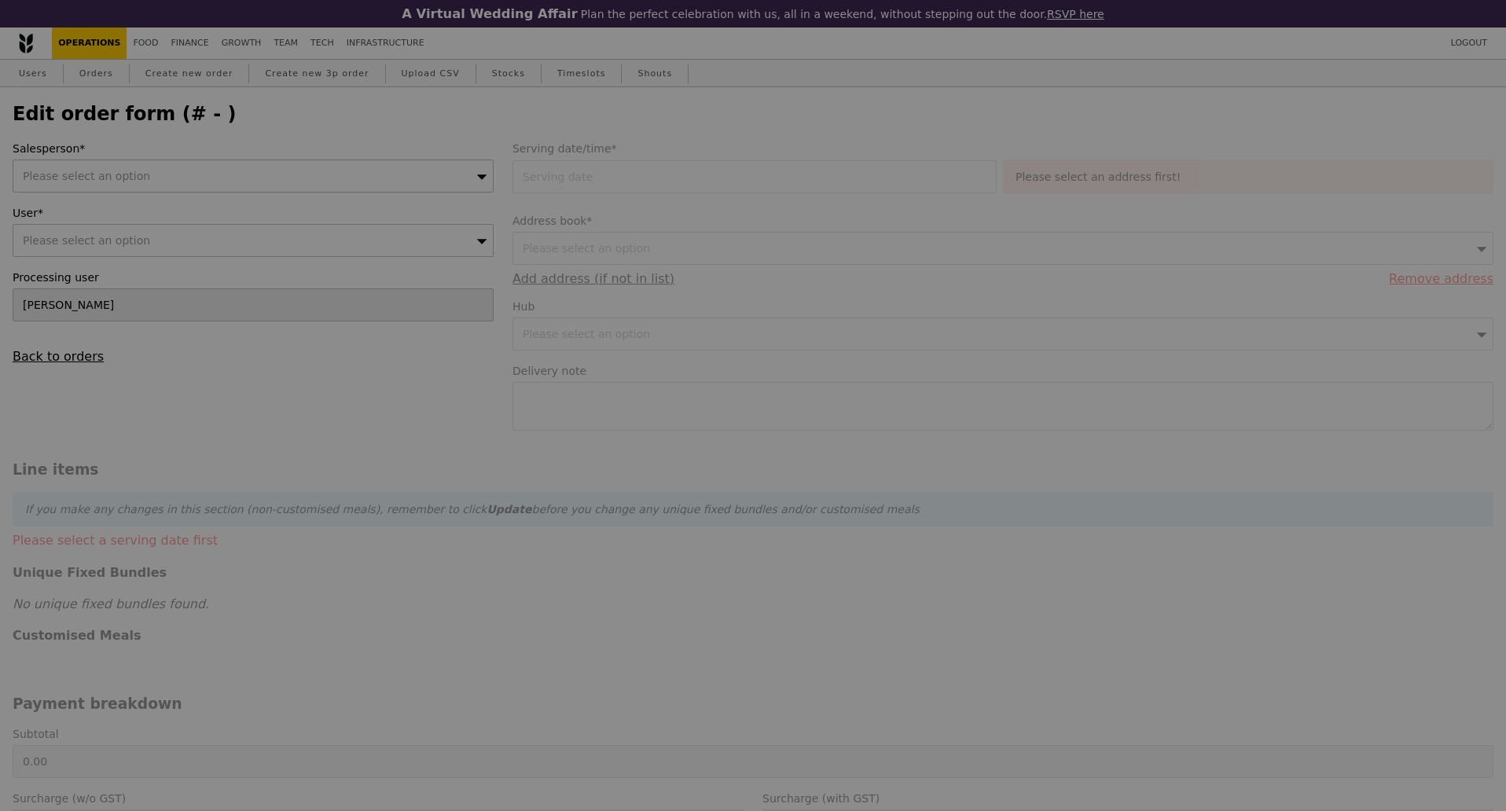
type input "17 Oct 2025"
type textarea "Delivery Address: 101 Irrawaddy Rd, #12-12 Royal Square Medical Centre, Singapo…"
type input "Loading..."
type input "455.50"
type input "2.71"
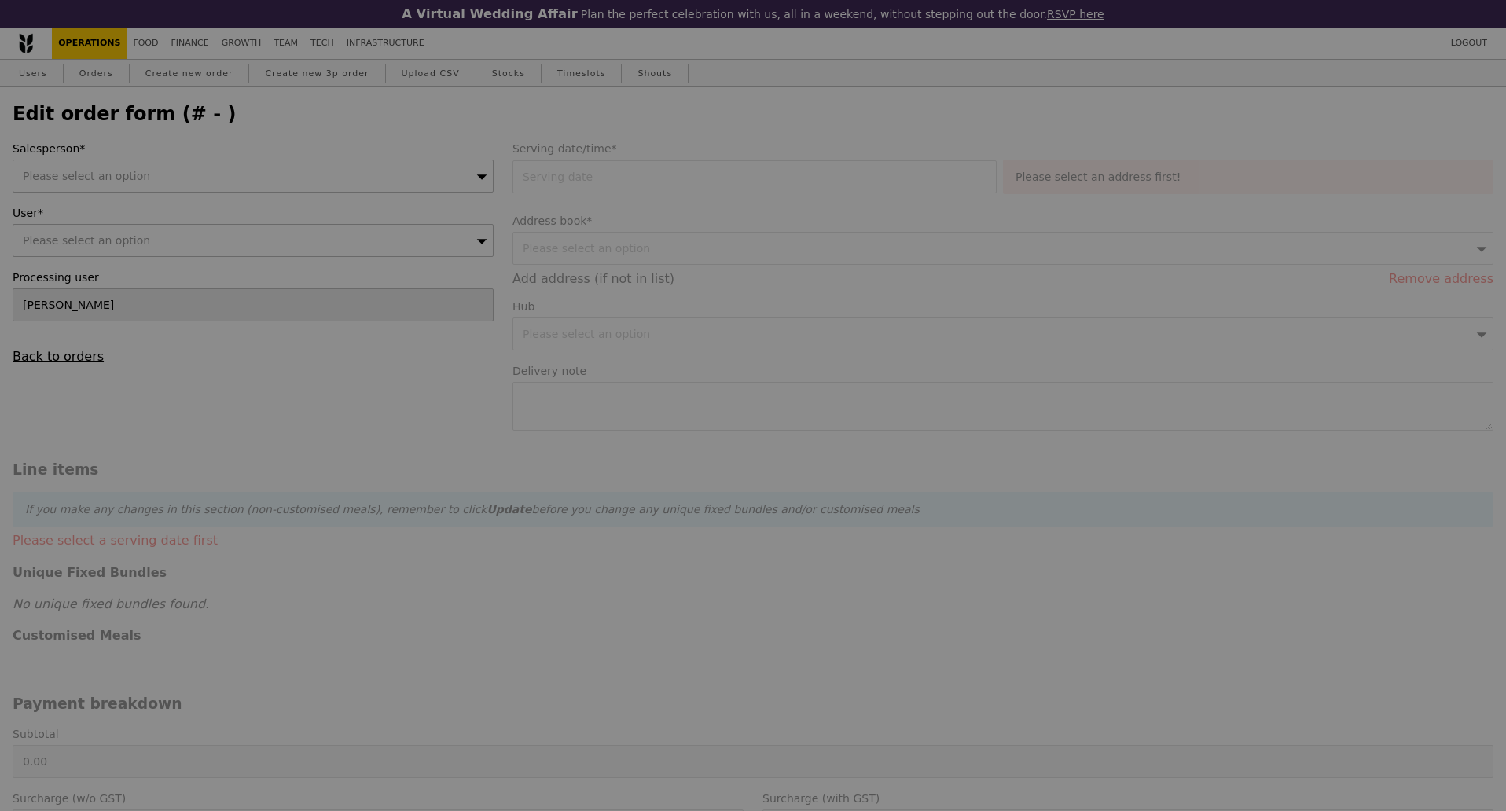
type input "2.95"
type input "458.45"
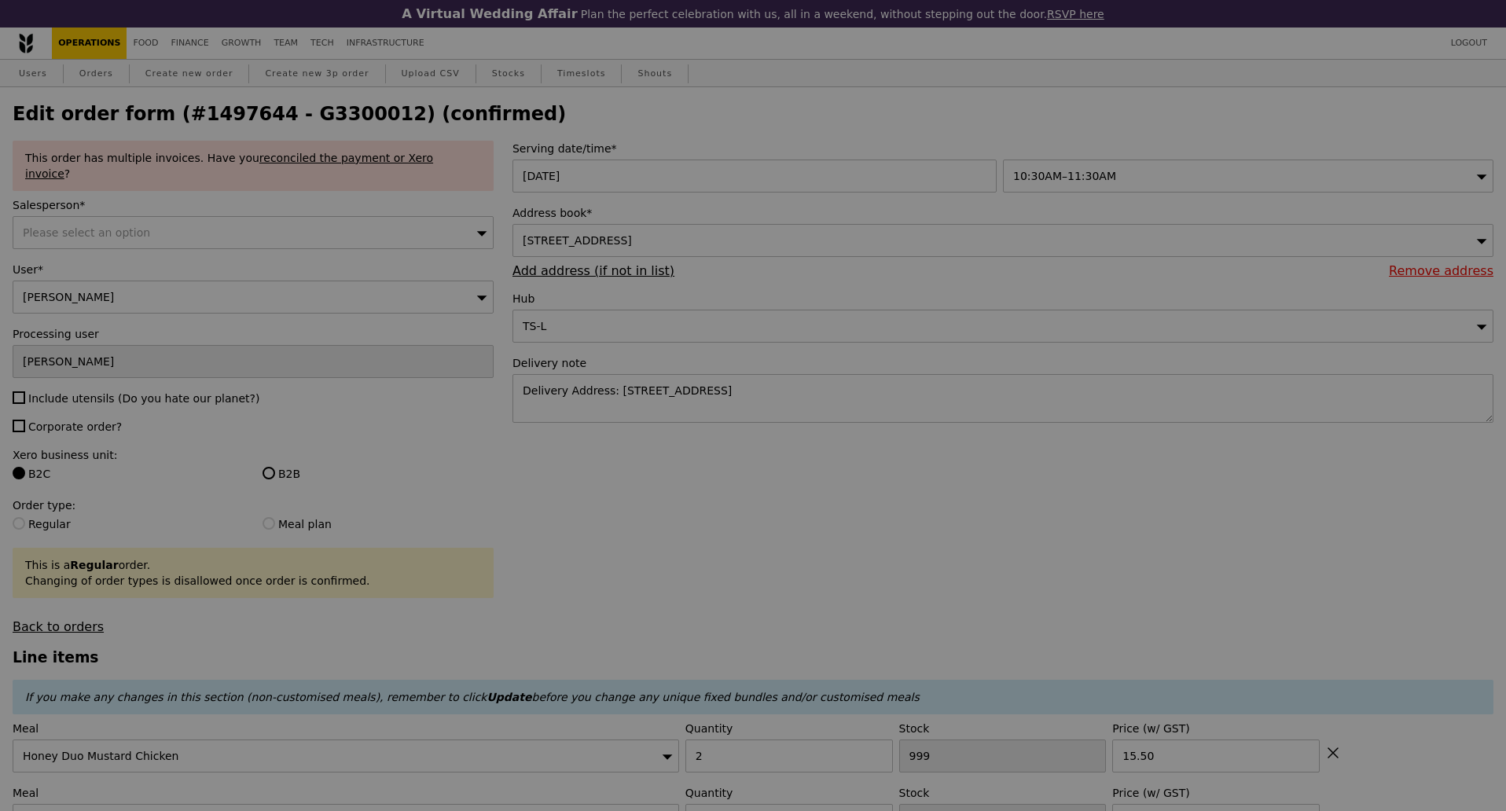
type input "492"
type input "494"
type input "492"
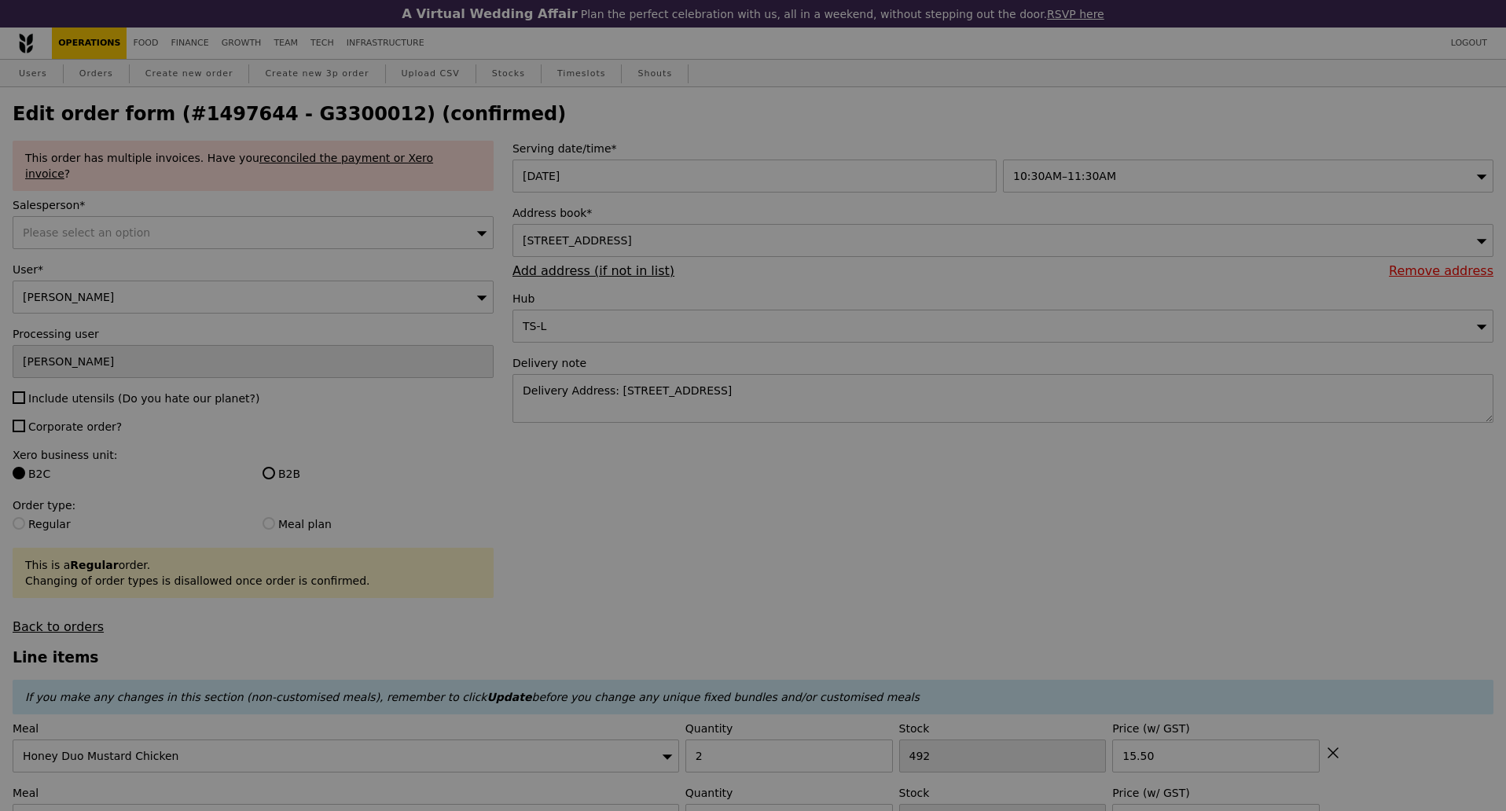
type input "Update"
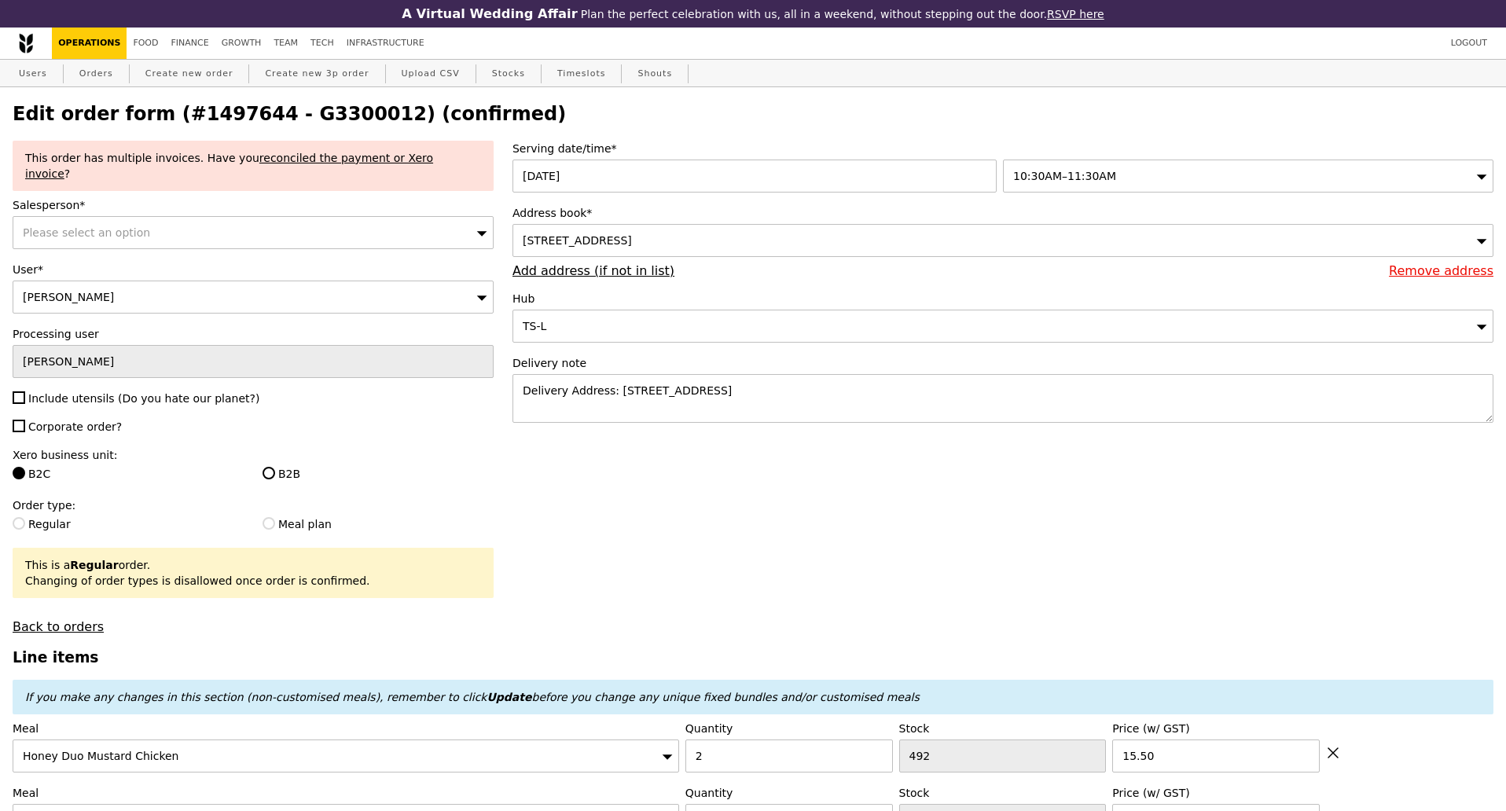
select select "100"
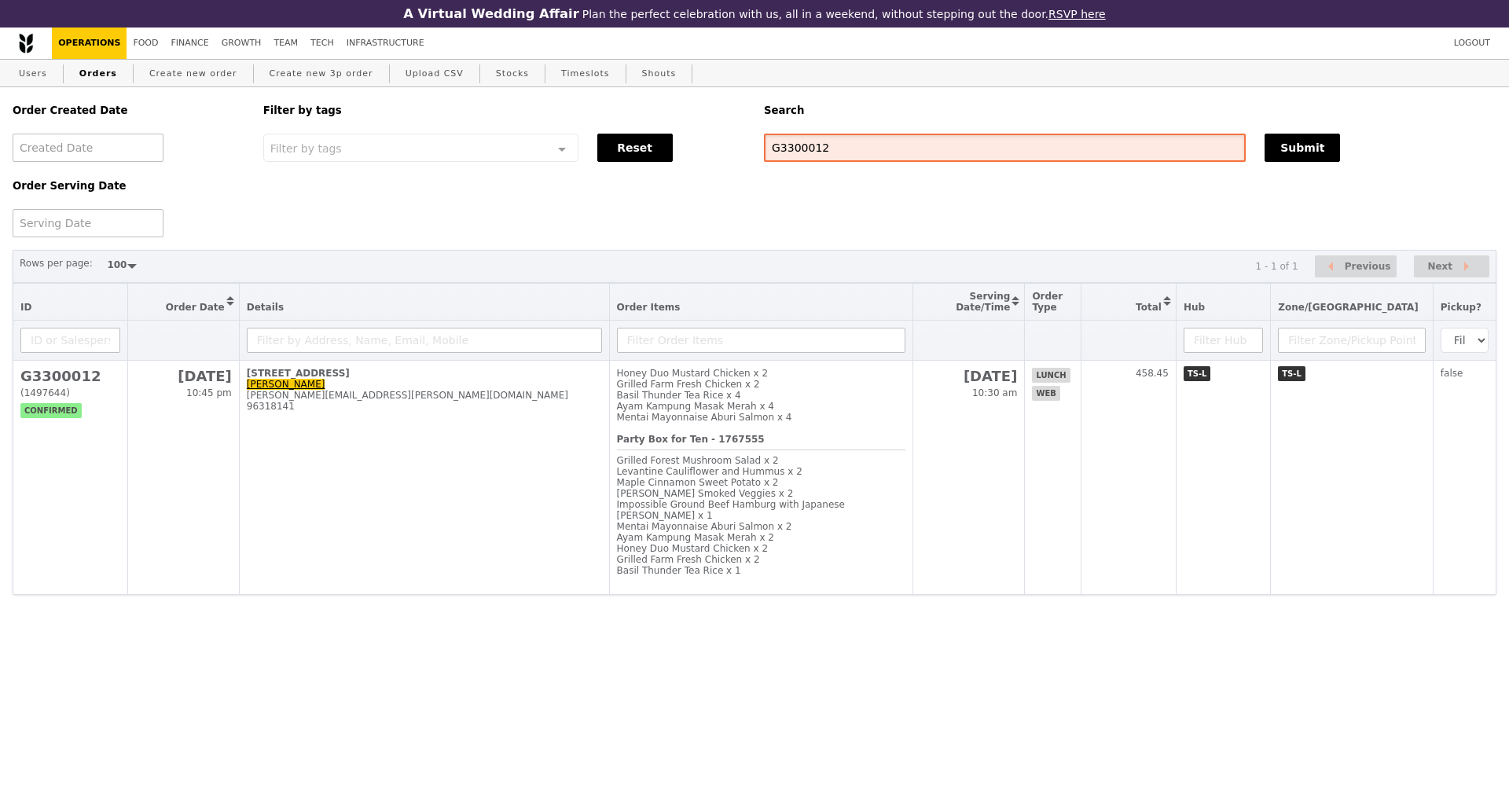
drag, startPoint x: 843, startPoint y: 151, endPoint x: 778, endPoint y: 142, distance: 65.8
click at [748, 144] on div "Order Created Date Order Serving Date Filter by tags Filter by tags Meal_Plan W…" at bounding box center [754, 162] width 1503 height 150
paste input "299188"
type input "G3299188"
click at [1336, 149] on button "Submit" at bounding box center [1302, 148] width 75 height 28
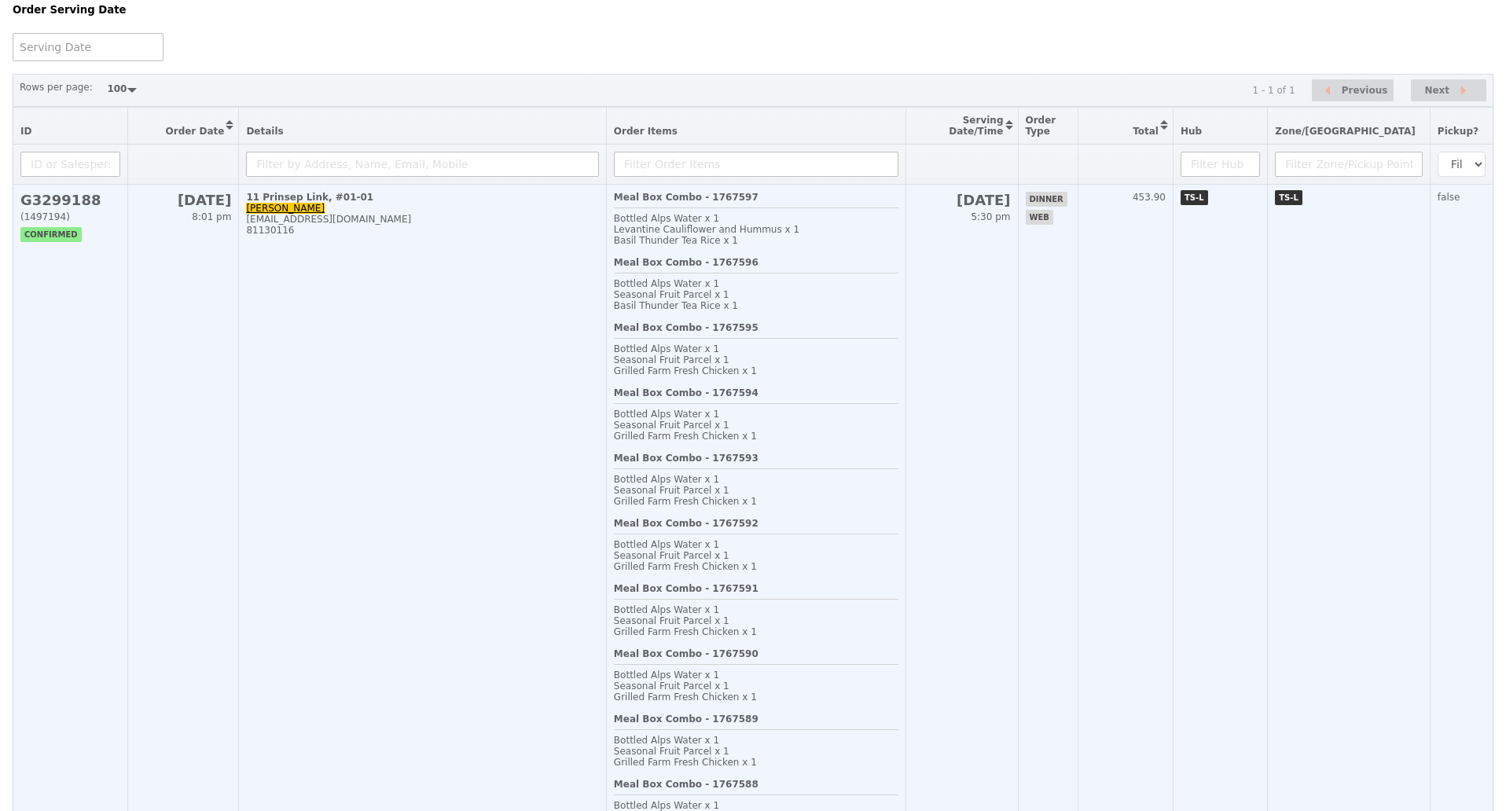
scroll to position [197, 0]
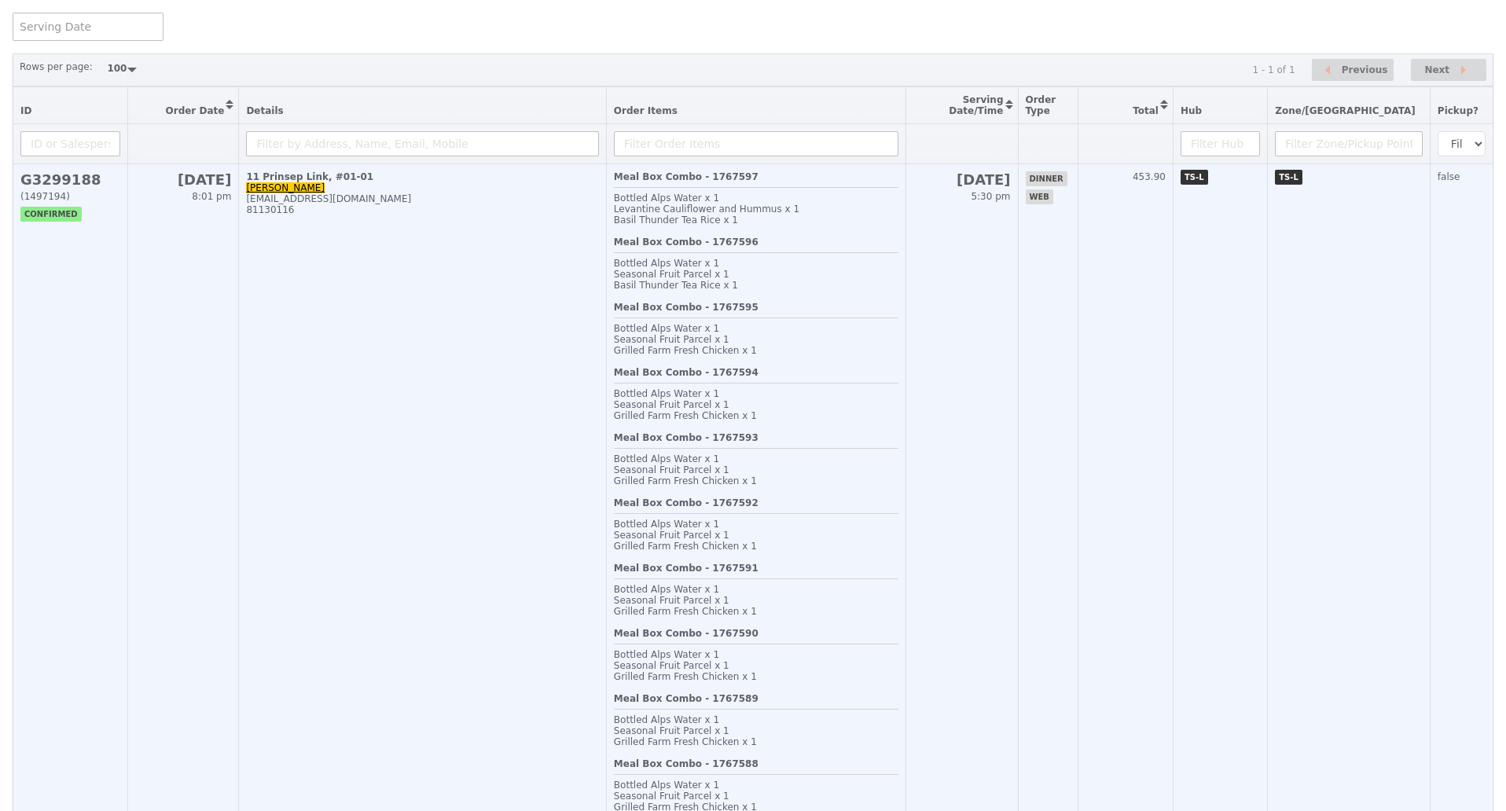
click at [505, 438] on td "11 Prinsep Link, #01-01 [PERSON_NAME] [PERSON_NAME][EMAIL_ADDRESS][DOMAIN_NAME]…" at bounding box center [422, 824] width 367 height 1320
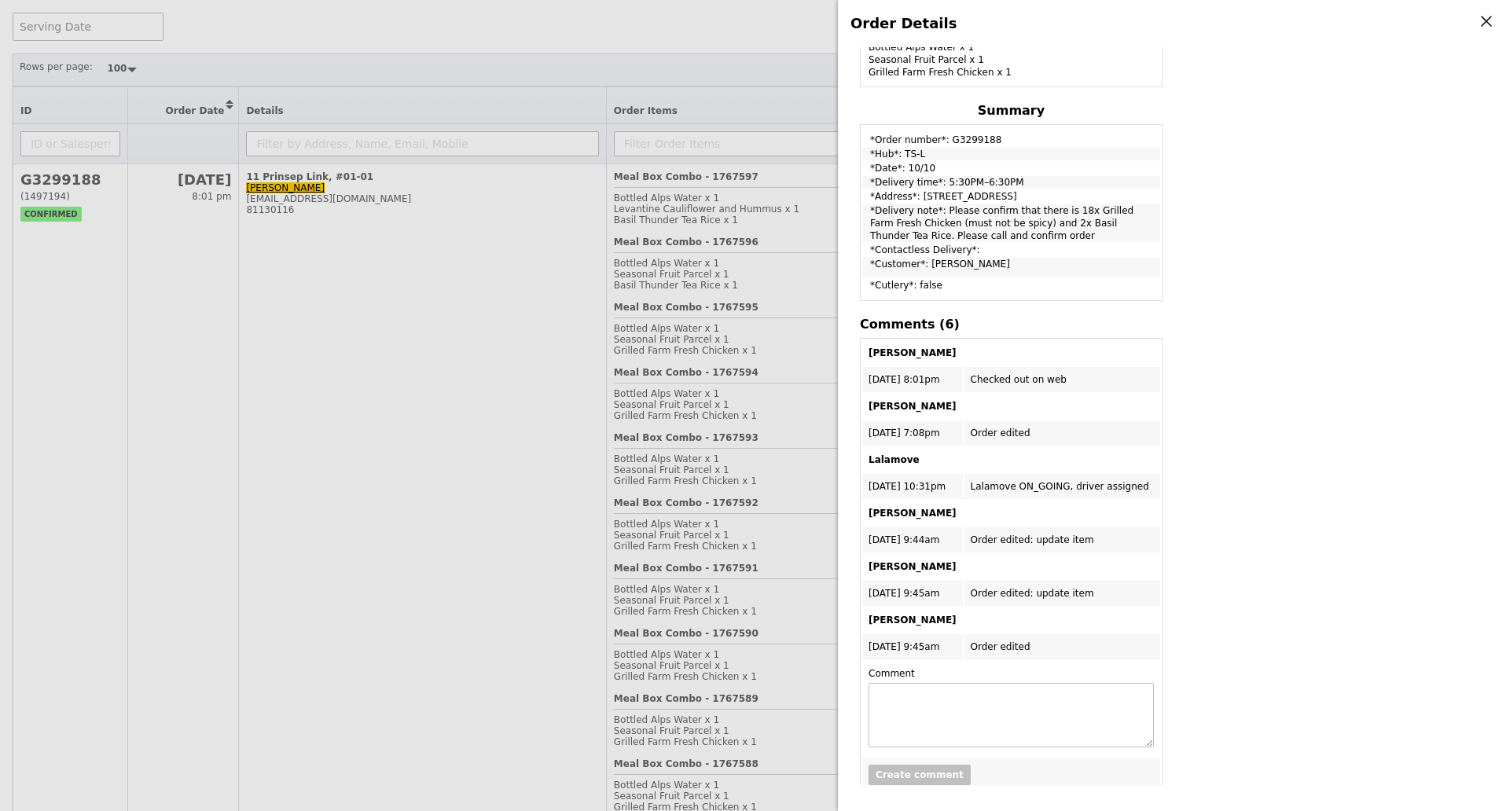
scroll to position [1943, 0]
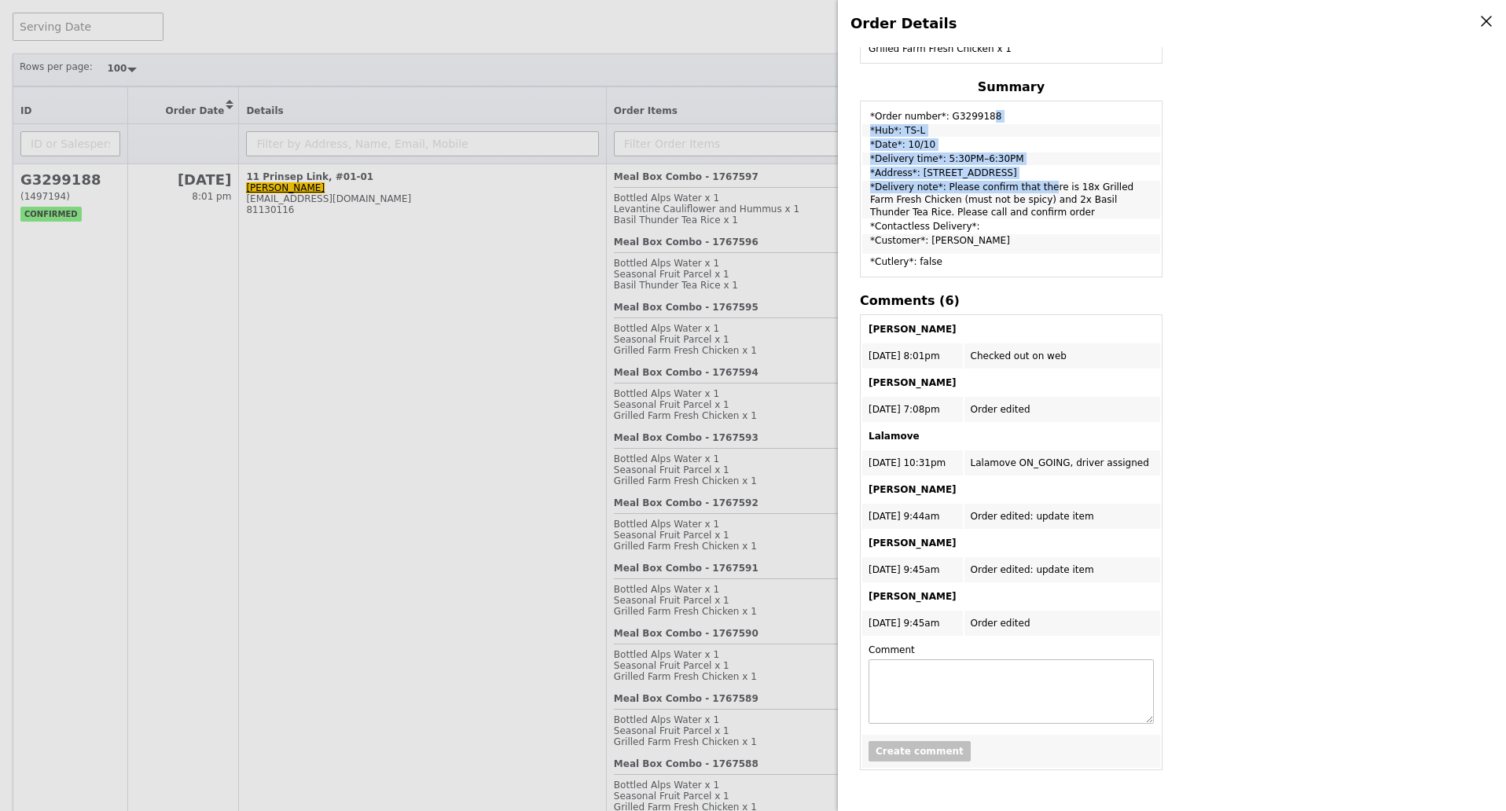
copy tbody "*Order number*: G3299188 *Hub*: TS-L *Date*: 10/10 *Delivery time*: 5:30PM–6:30…"
drag, startPoint x: 871, startPoint y: 101, endPoint x: 952, endPoint y: 190, distance: 120.8
click at [939, 171] on tbody "*Order number*: G3299188 *Hub*: TS-L *Date*: 10/10 *Delivery time*: 5:30PM–6:30…" at bounding box center [1011, 189] width 298 height 172
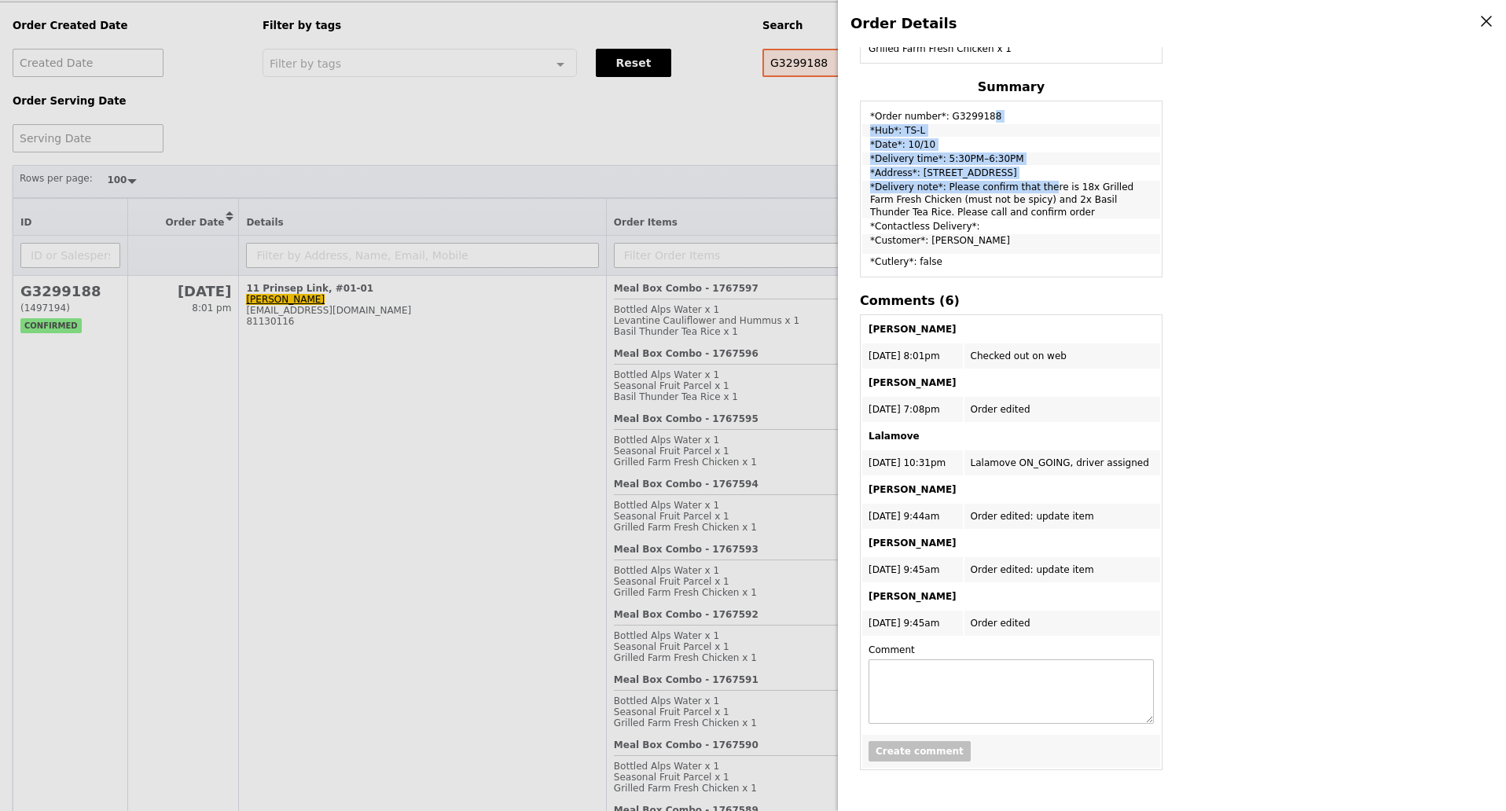
scroll to position [0, 0]
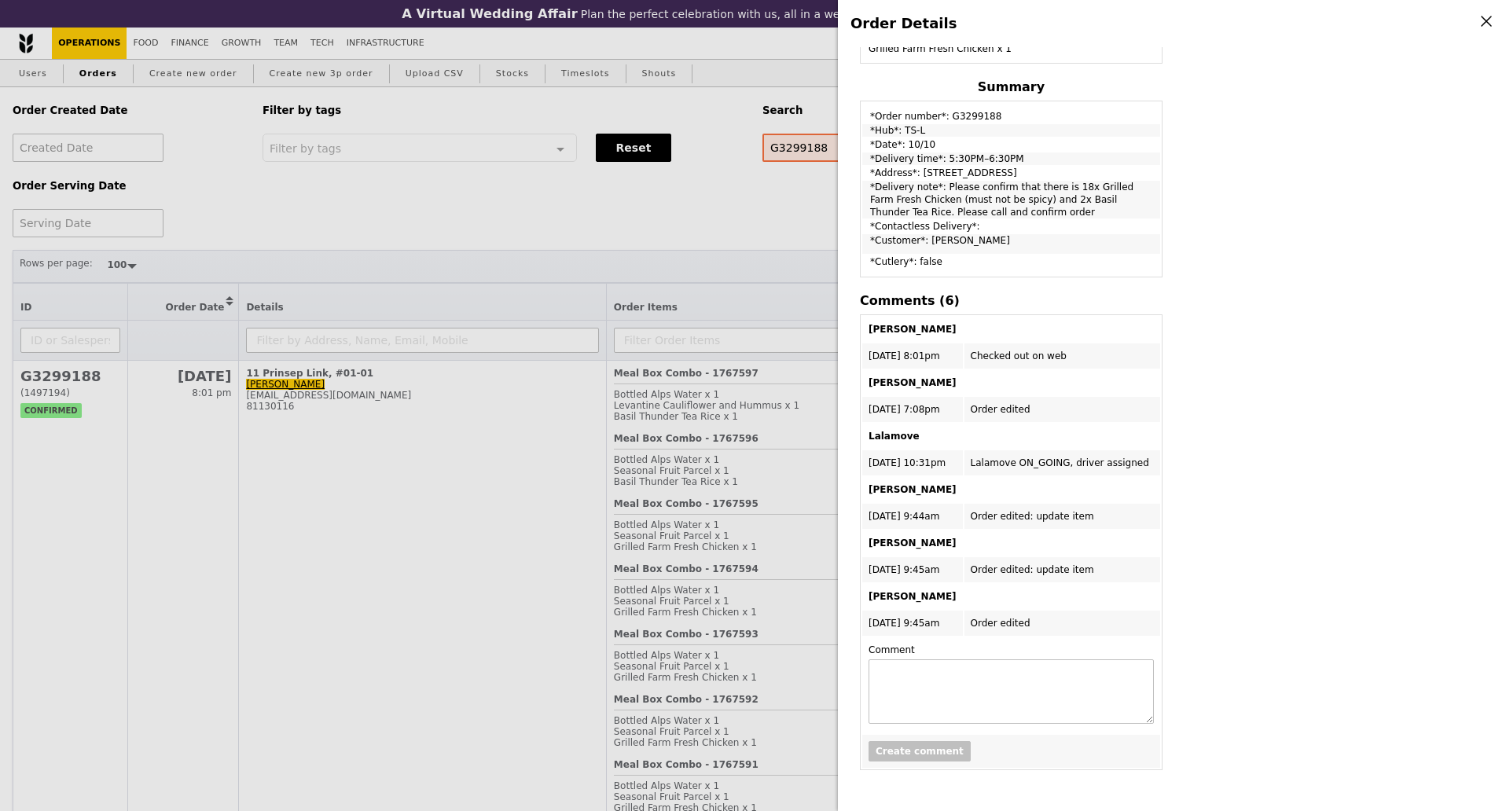
click at [40, 78] on div "Order Details Edit order Changelog Cancel Order ID G3299188 – View receipt | Pi…" at bounding box center [753, 405] width 1506 height 811
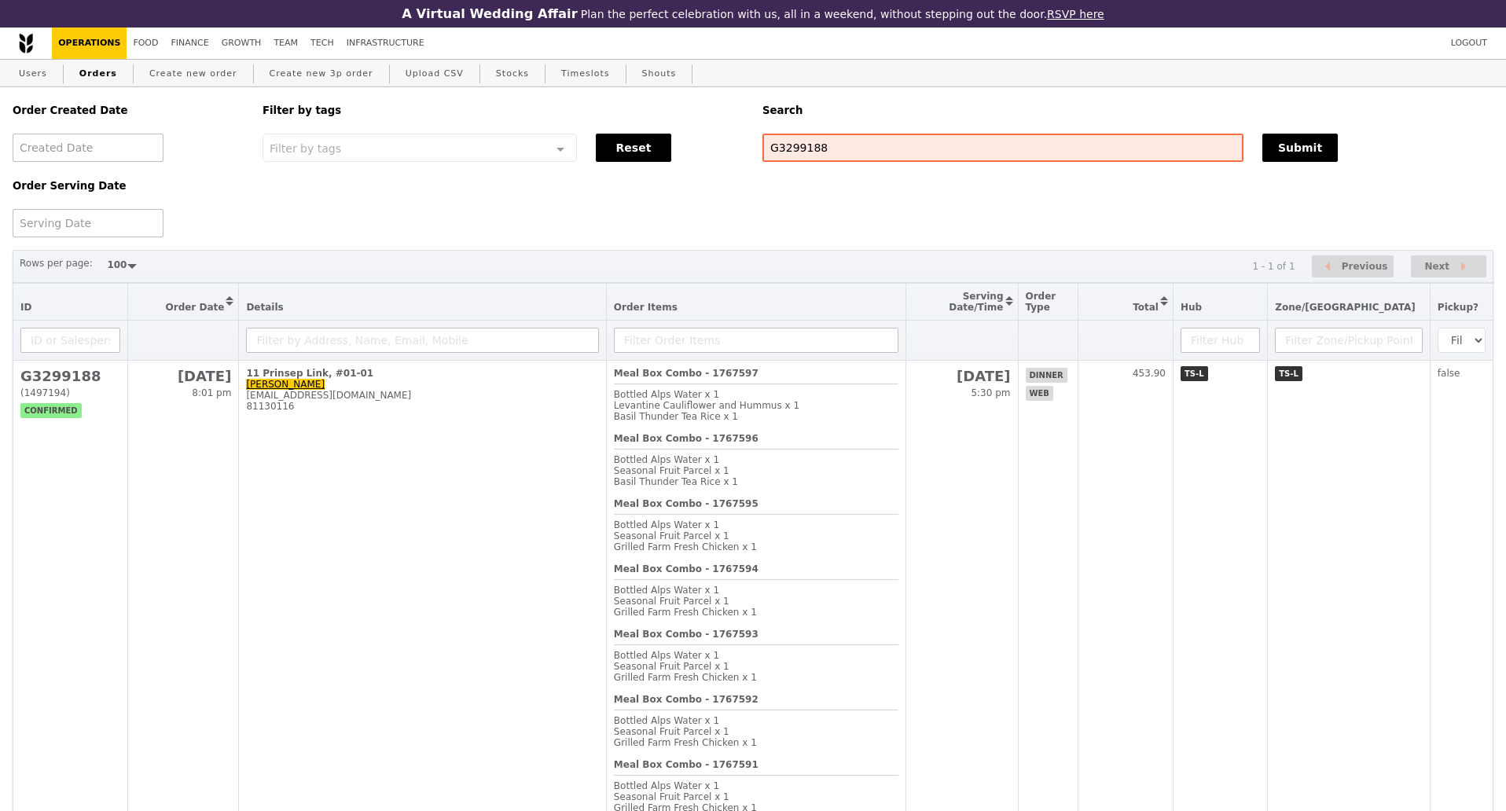
scroll to position [2009, 0]
click at [40, 78] on link "Users" at bounding box center [33, 74] width 41 height 28
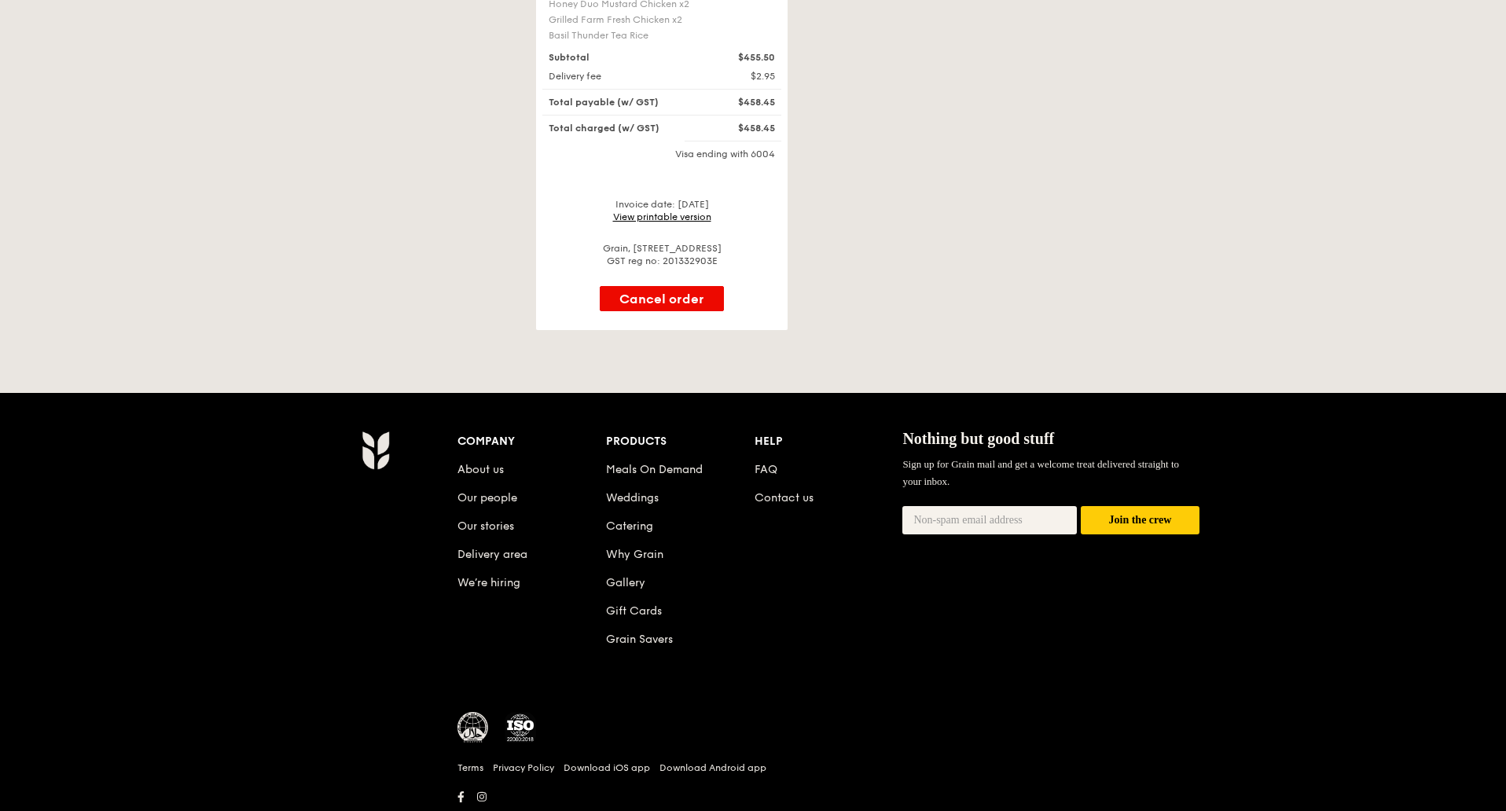
scroll to position [711, 0]
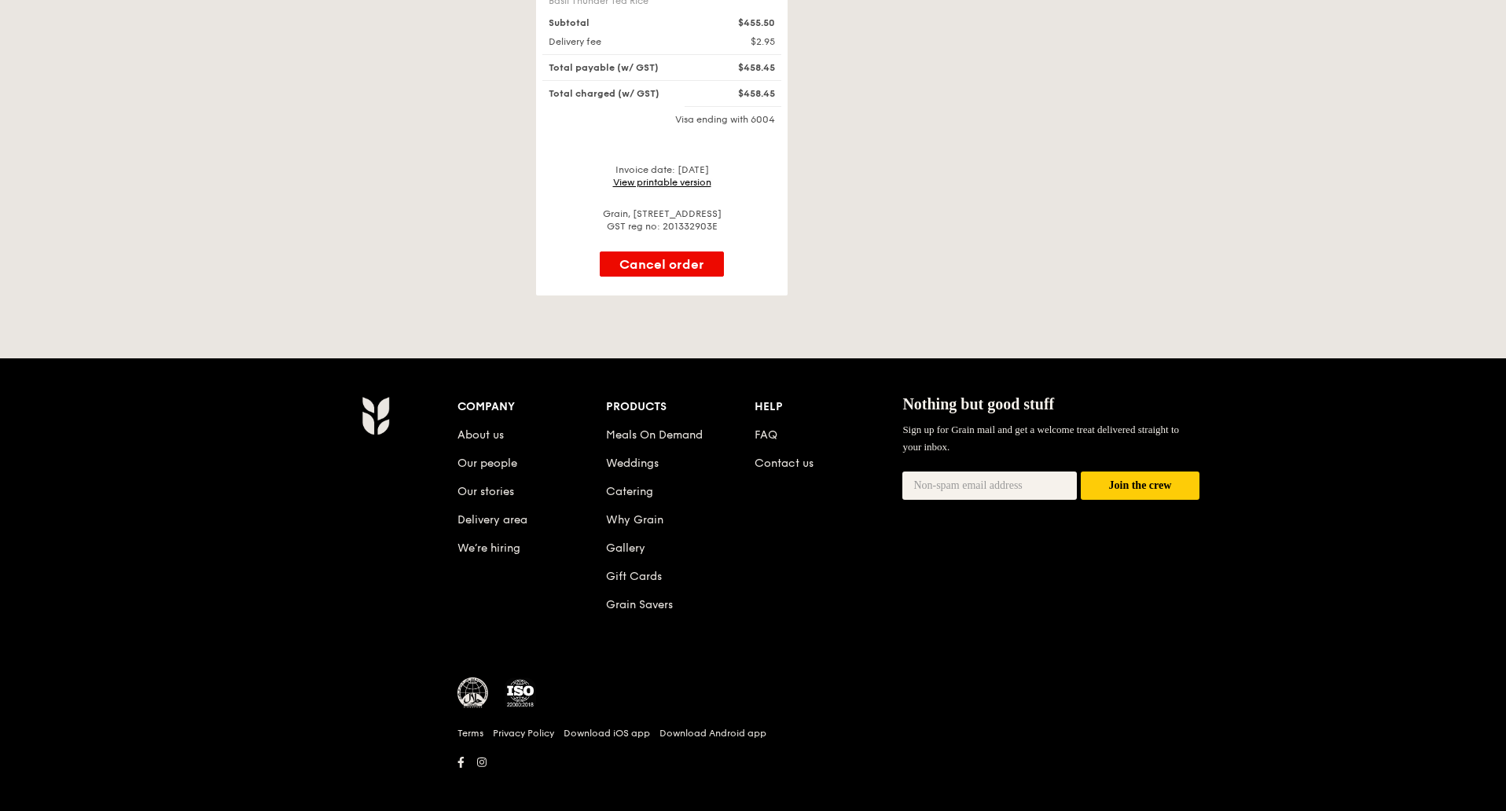
click at [680, 177] on link "View printable version" at bounding box center [662, 182] width 98 height 11
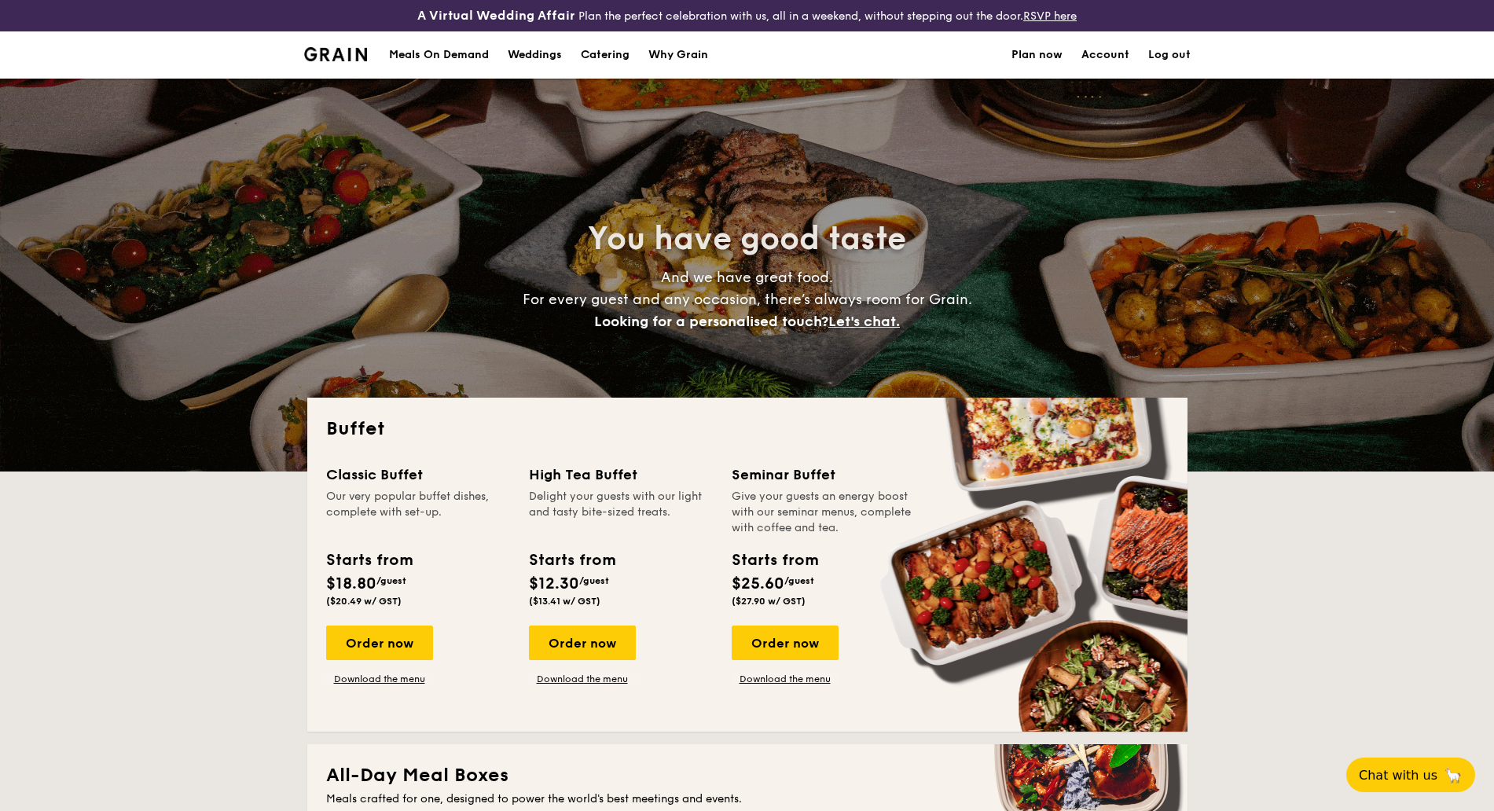
select select
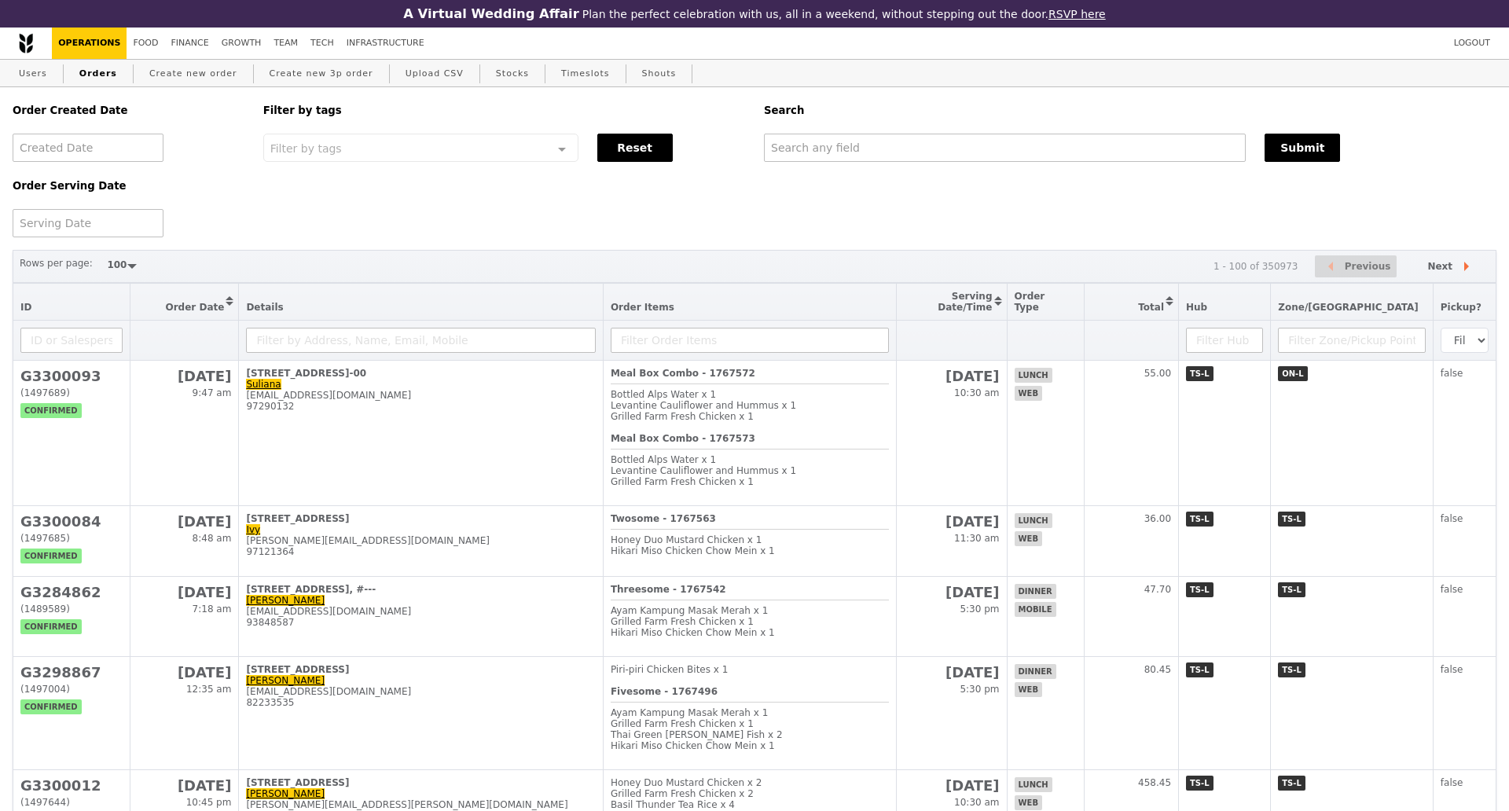
select select "100"
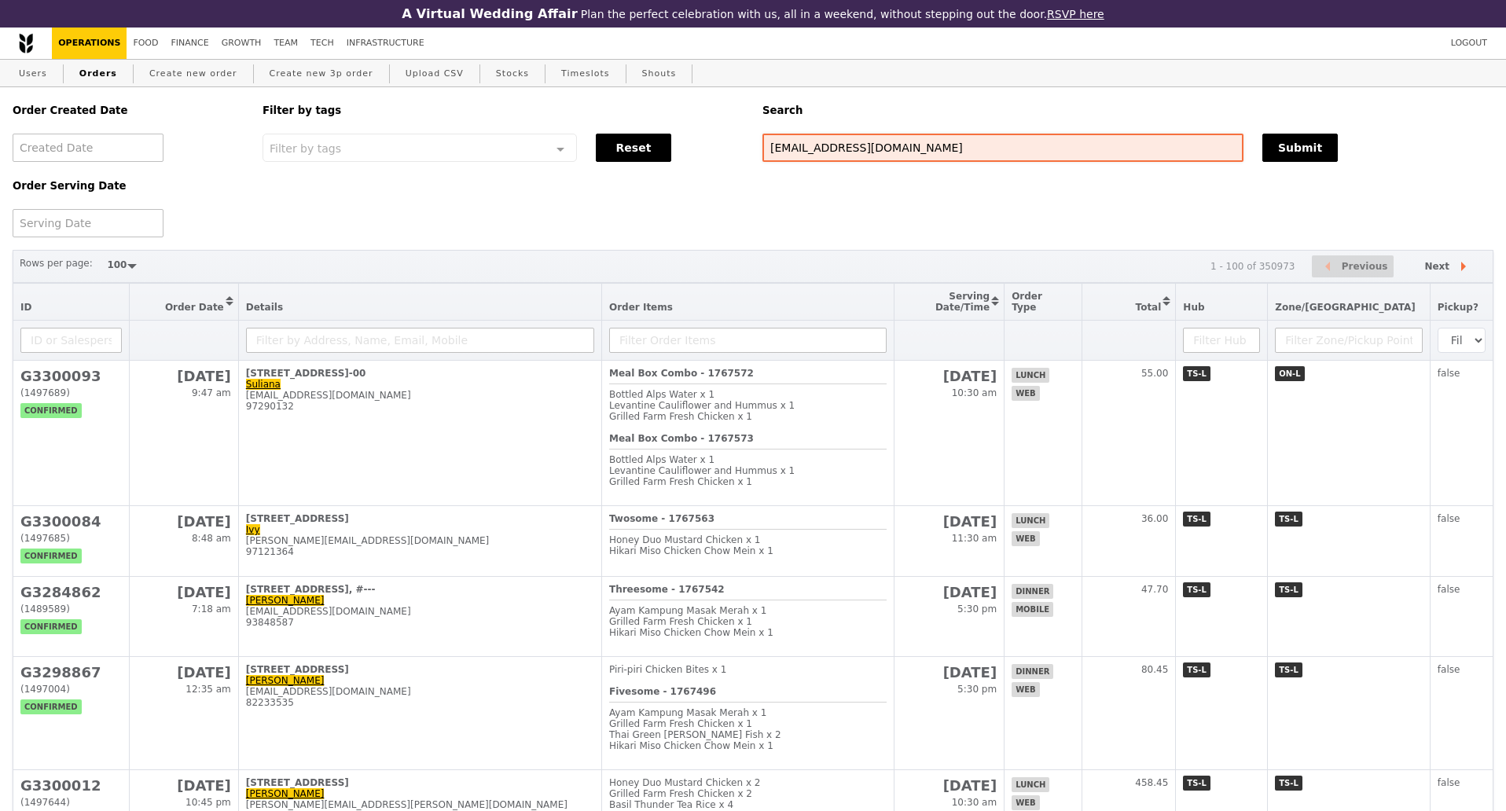
click at [794, 155] on input "[EMAIL_ADDRESS][DOMAIN_NAME]" at bounding box center [1002, 148] width 481 height 28
click at [1292, 150] on button "Submit" at bounding box center [1299, 148] width 75 height 28
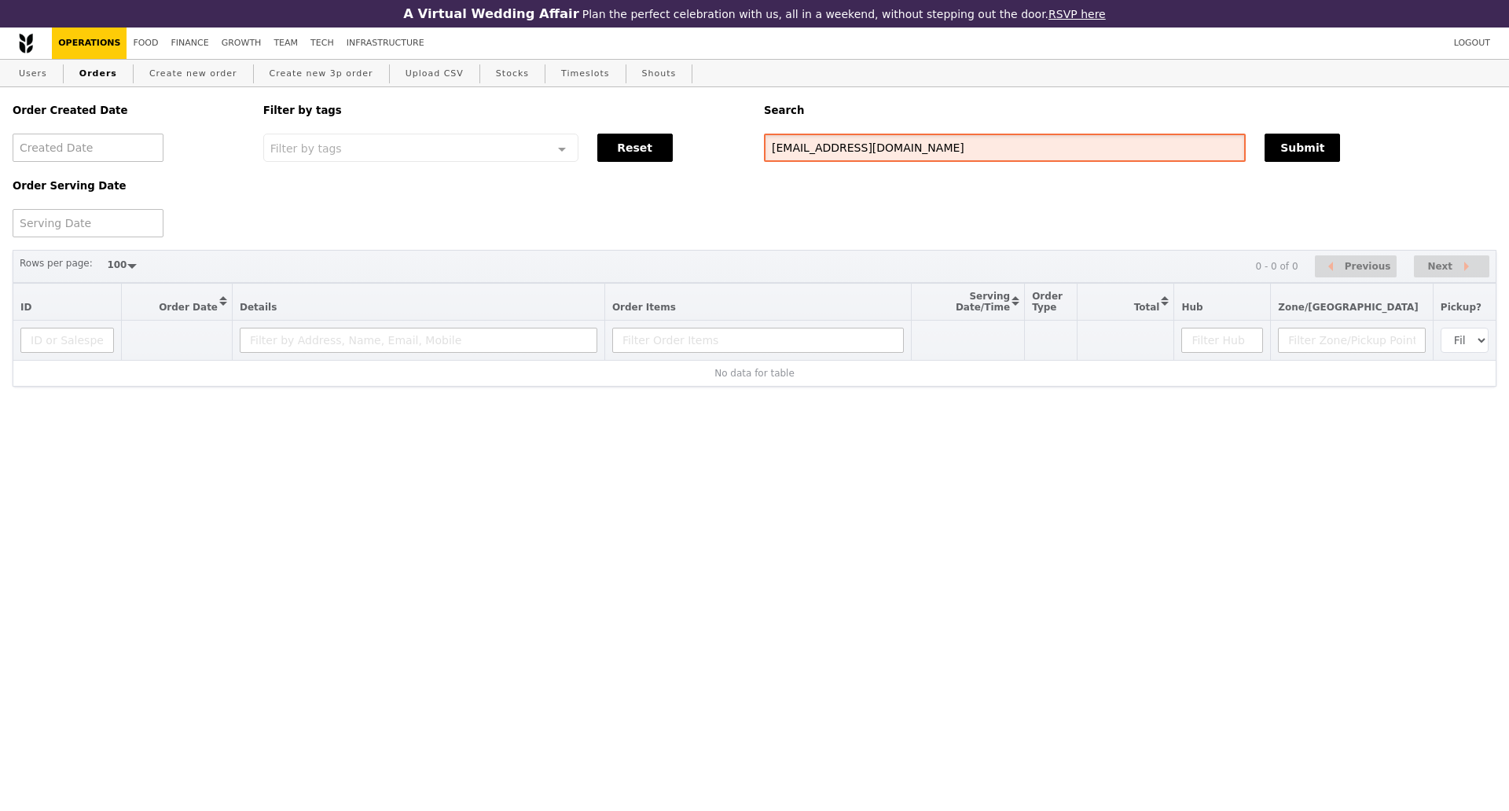
drag, startPoint x: 893, startPoint y: 156, endPoint x: 707, endPoint y: 156, distance: 185.5
click at [707, 156] on div "Order Created Date Order Serving Date Filter by tags Filter by tags Meal_Plan W…" at bounding box center [754, 162] width 1503 height 150
paste input "G3299188"
type input "G3299188"
click at [1291, 157] on button "Submit" at bounding box center [1302, 148] width 75 height 28
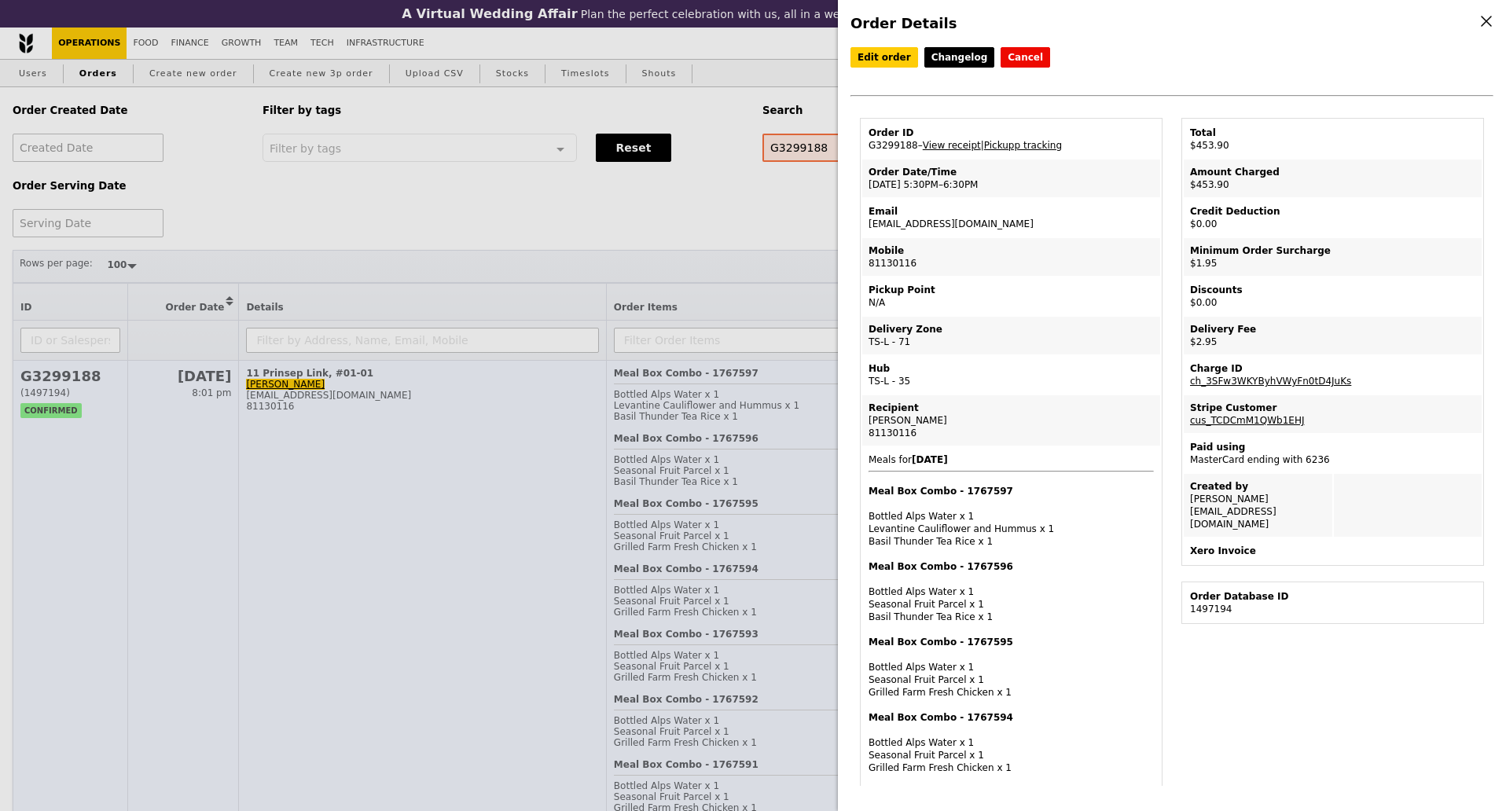
click at [50, 542] on div "Order Details Edit order Changelog Cancel Order ID G3299188 – View receipt | Pi…" at bounding box center [753, 405] width 1506 height 811
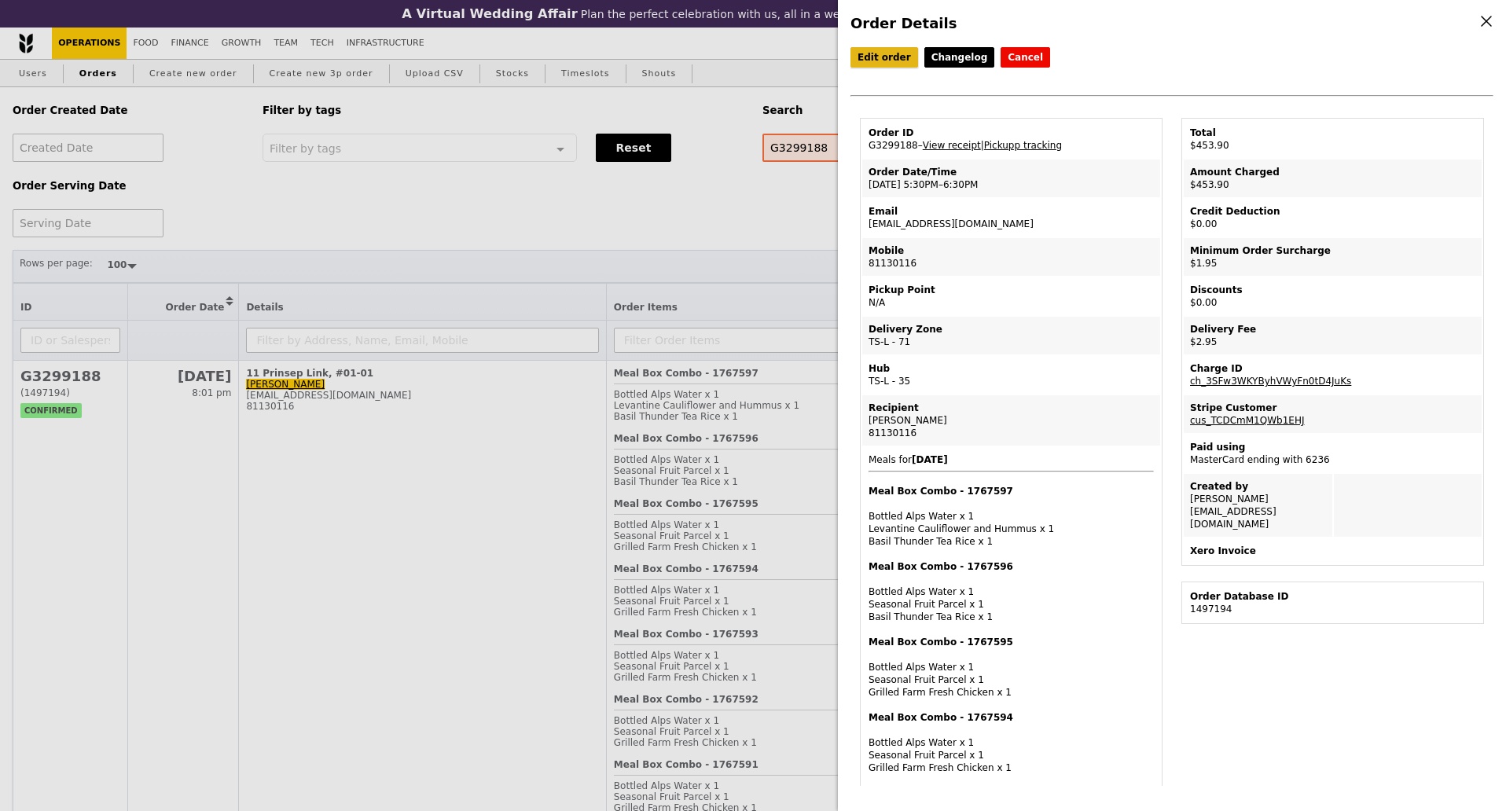
click at [880, 52] on link "Edit order" at bounding box center [885, 57] width 68 height 20
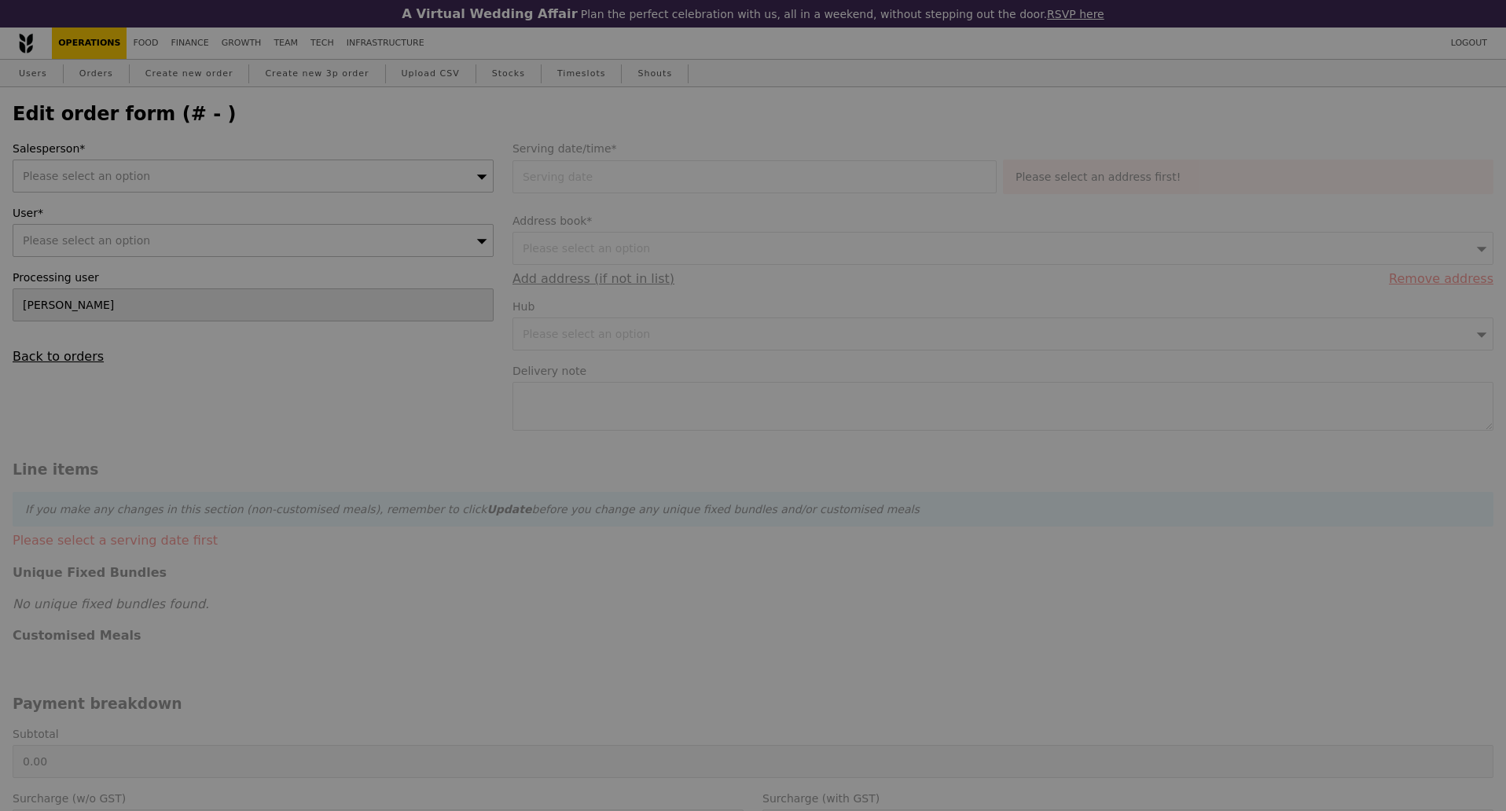
type input "10 Oct 2025"
type textarea "Please confirm that there is 18x Grilled Farm Fresh Chicken (must not be spicy)…"
type input "449.00"
type input "1.79"
type input "1.95"
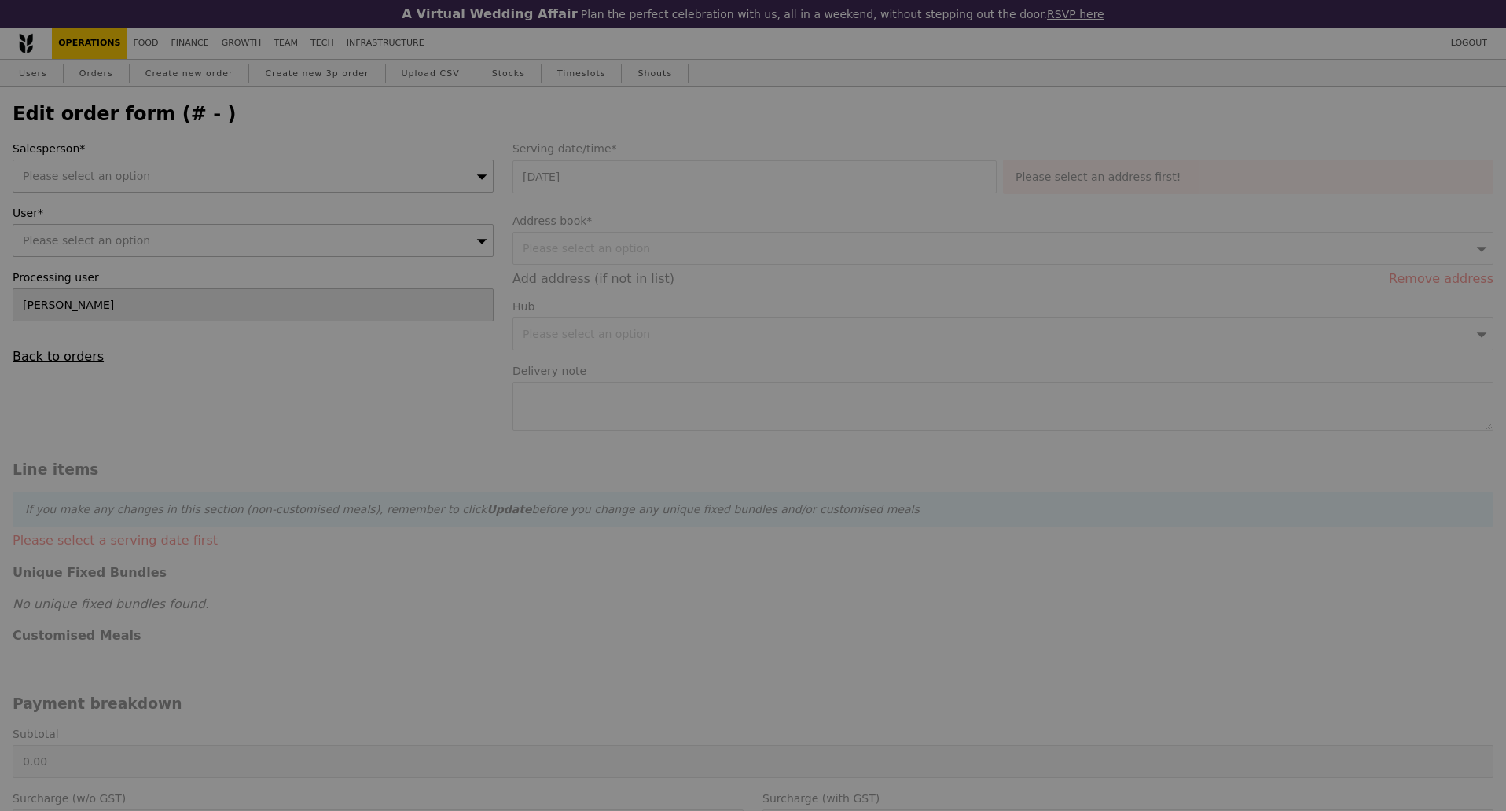
type input "2.71"
type input "2.95"
type input "453.90"
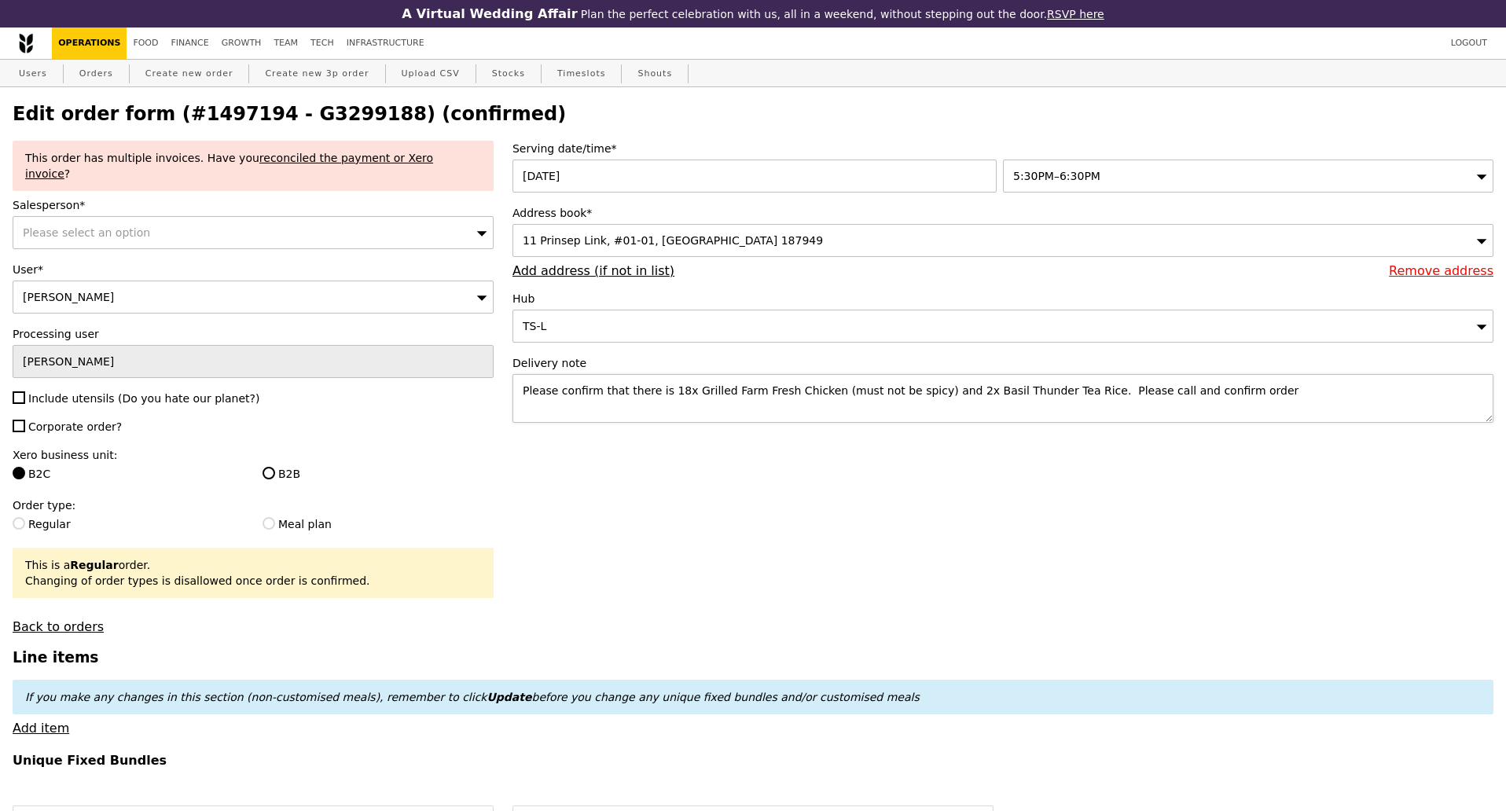
type input "Update"
click at [96, 82] on link "Orders" at bounding box center [96, 74] width 46 height 28
select select "100"
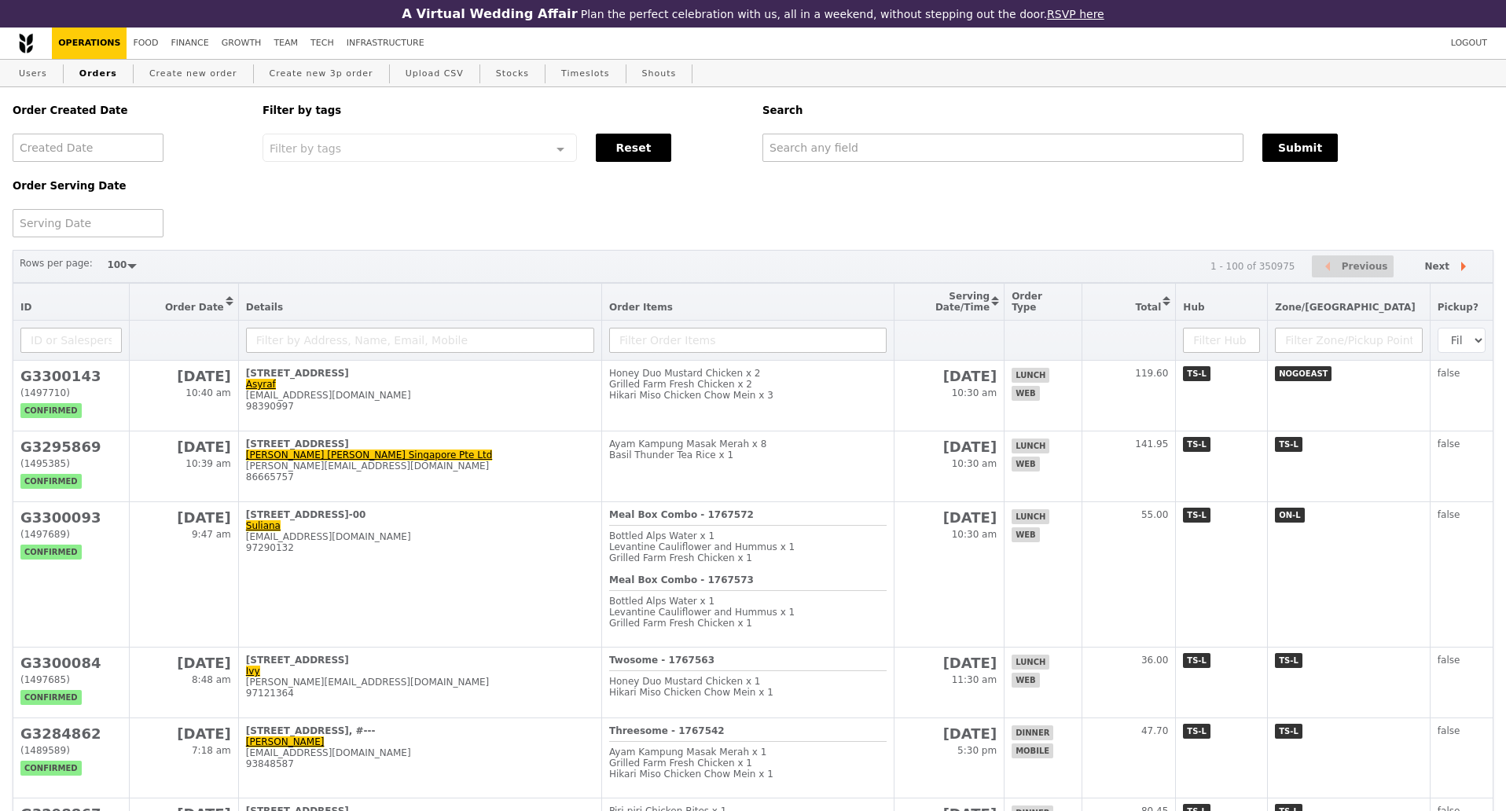
click at [1170, 213] on div "Order Created Date Order Serving Date Filter by tags Filter by tags Meal_Plan W…" at bounding box center [753, 162] width 1500 height 150
click at [836, 155] on input "text" at bounding box center [1002, 148] width 481 height 28
paste input "G3299188"
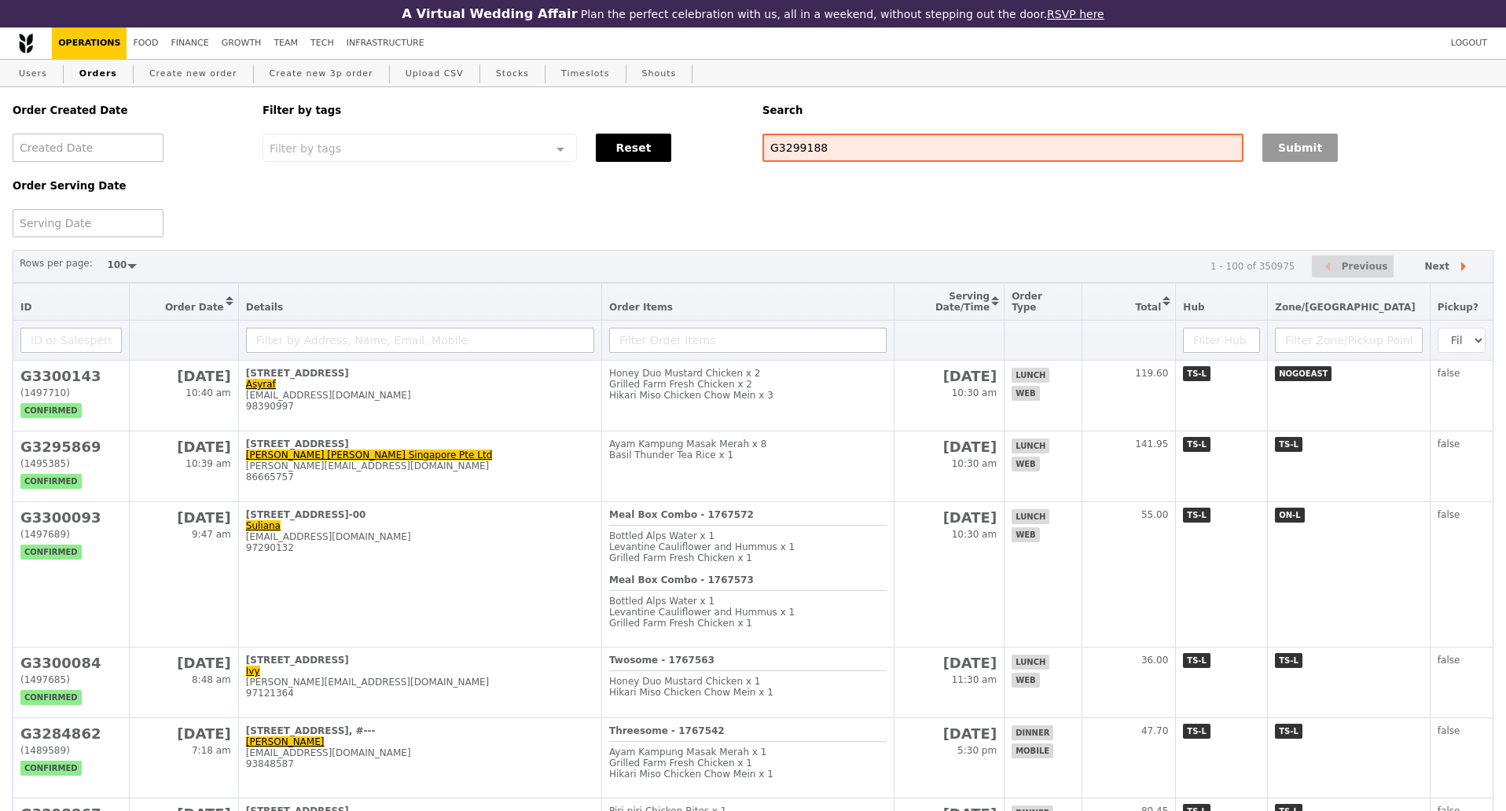
type input "G3299188"
click at [1284, 156] on button "Submit" at bounding box center [1299, 148] width 75 height 28
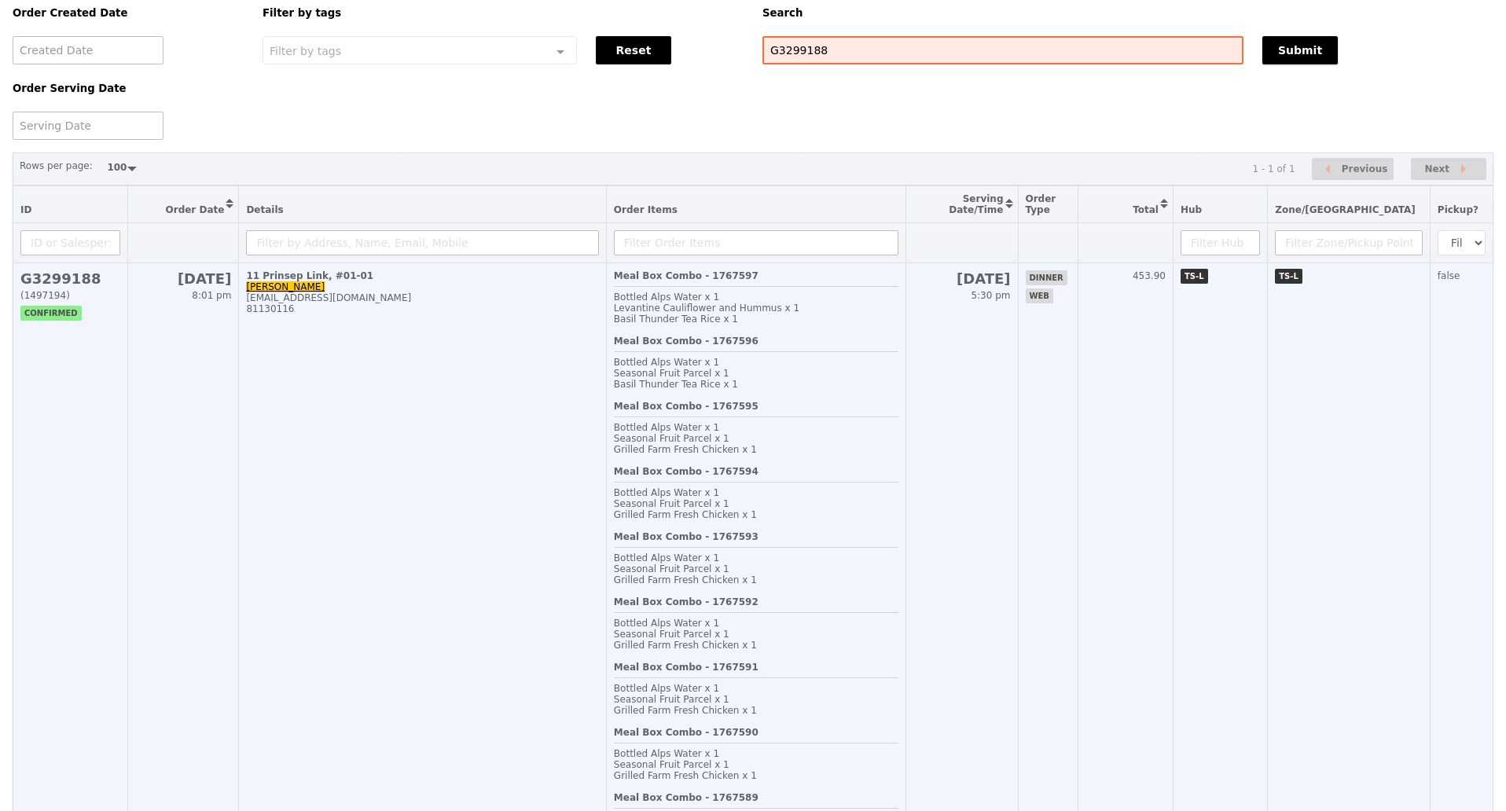
scroll to position [98, 0]
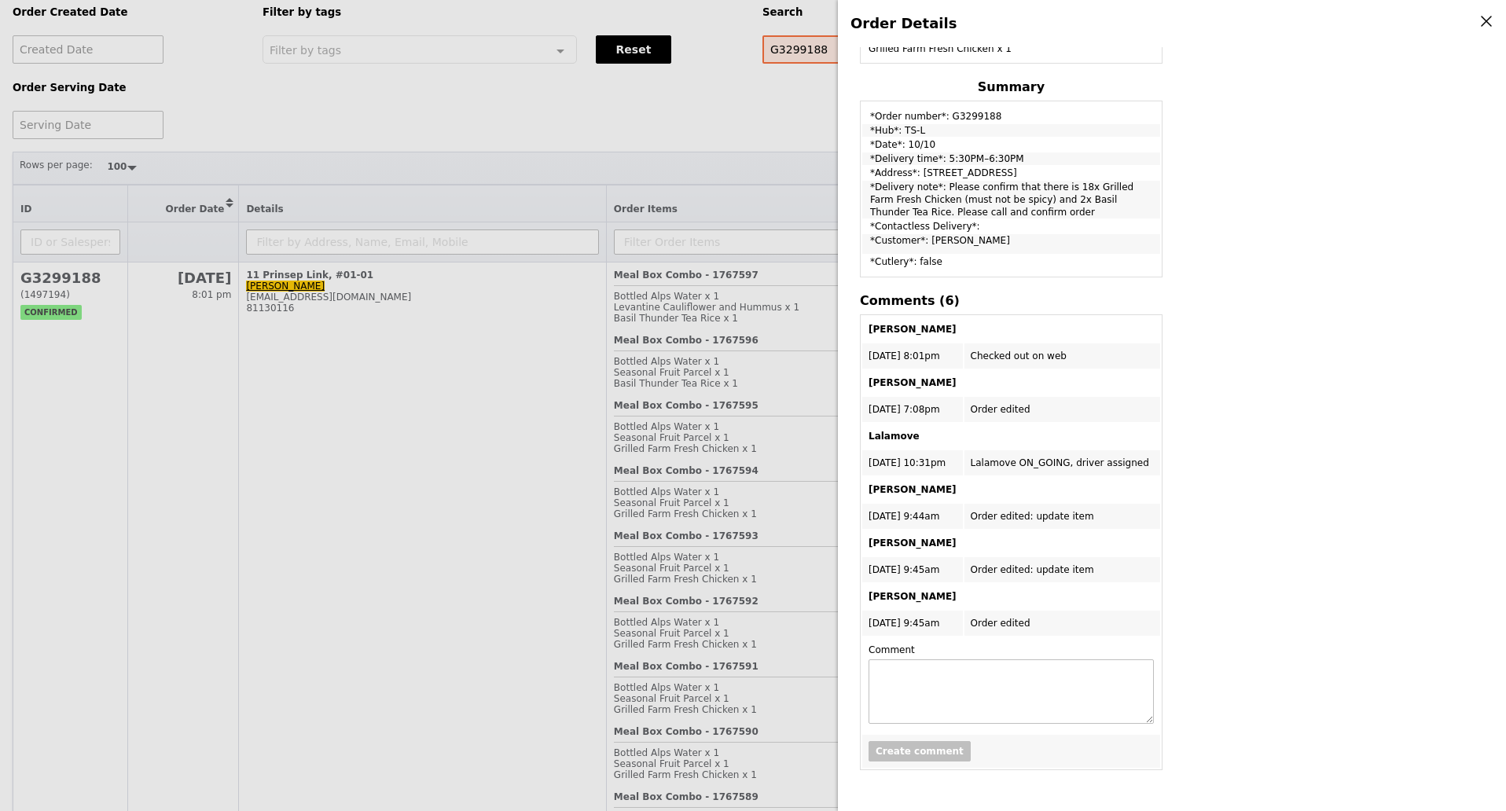
scroll to position [1845, 0]
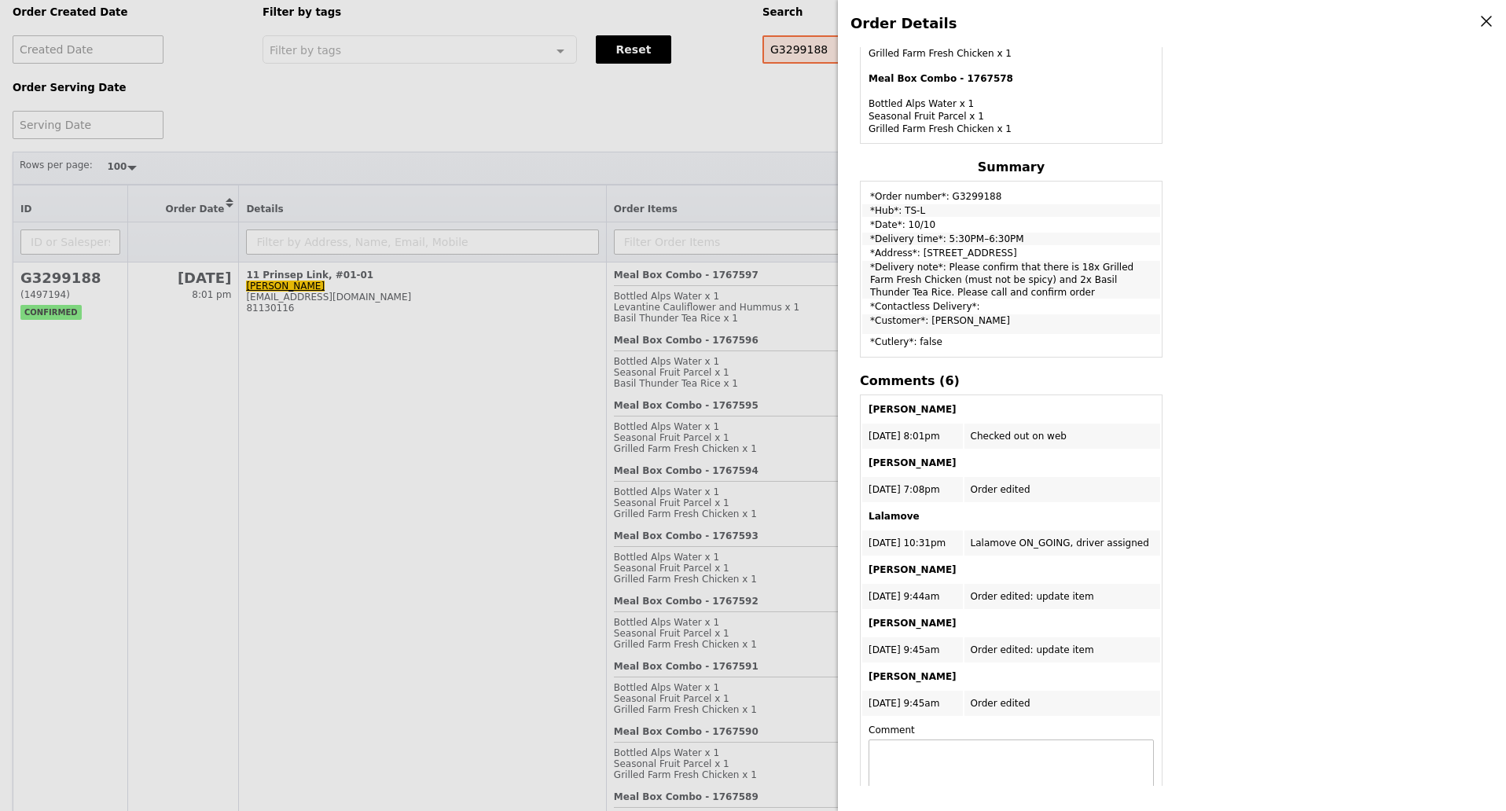
click at [1337, 381] on div "Edit order Changelog Cancel Order ID G3299188 – View receipt | Pickupp tracking…" at bounding box center [1172, 416] width 643 height 739
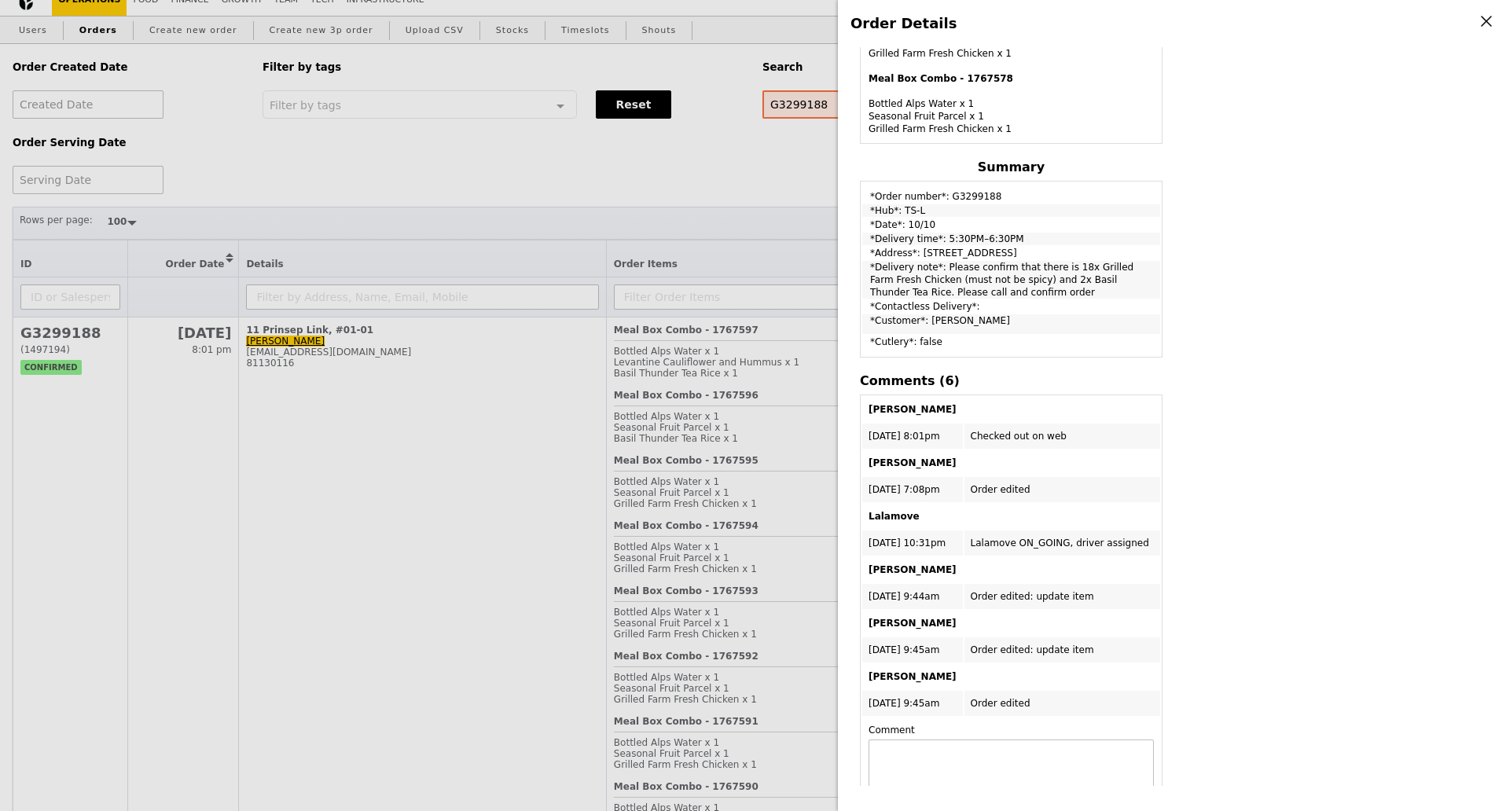
scroll to position [0, 0]
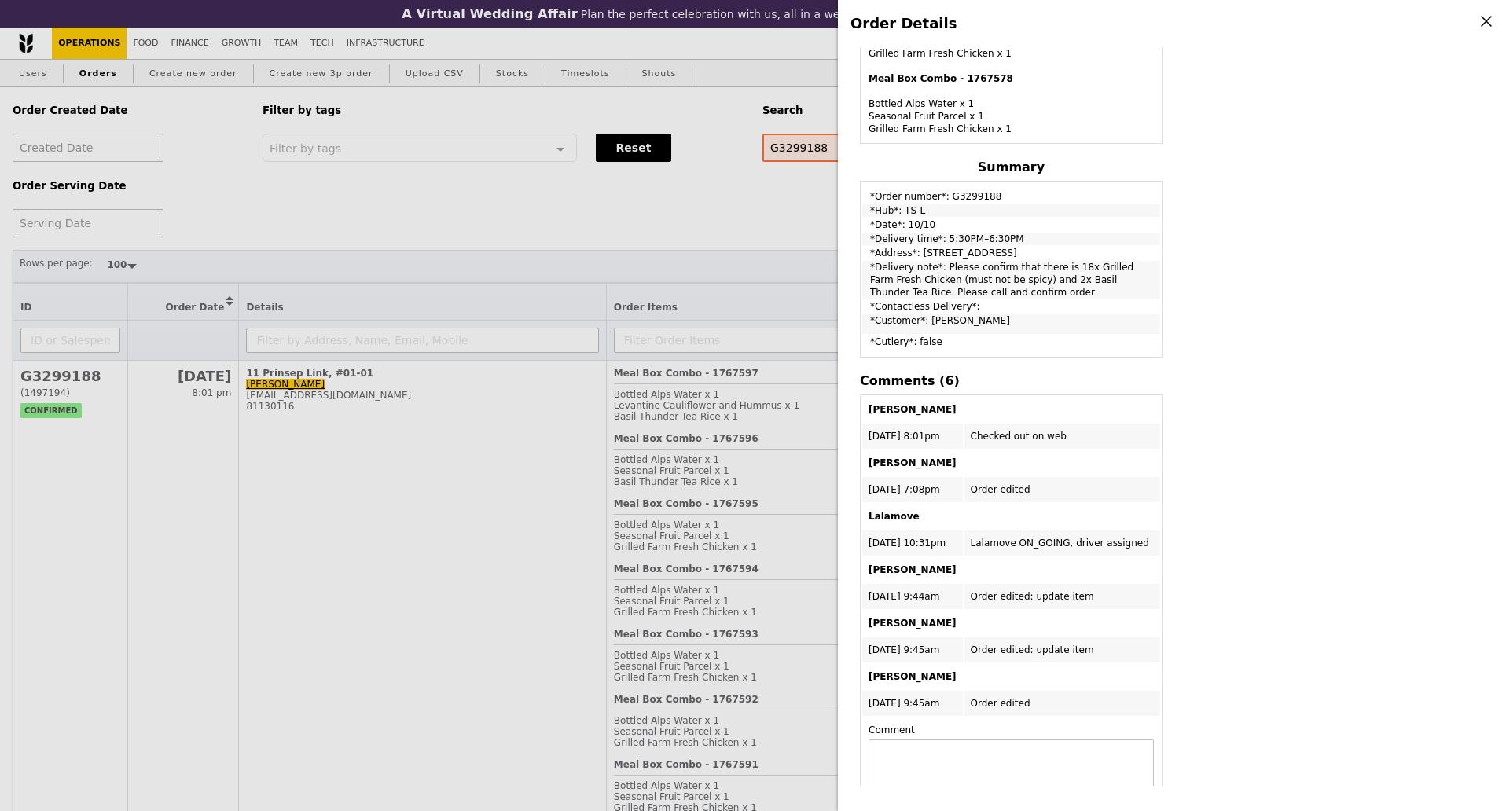
click at [646, 289] on div "Order Details Edit order Changelog Cancel Order ID G3299188 – View receipt | Pi…" at bounding box center [753, 405] width 1506 height 811
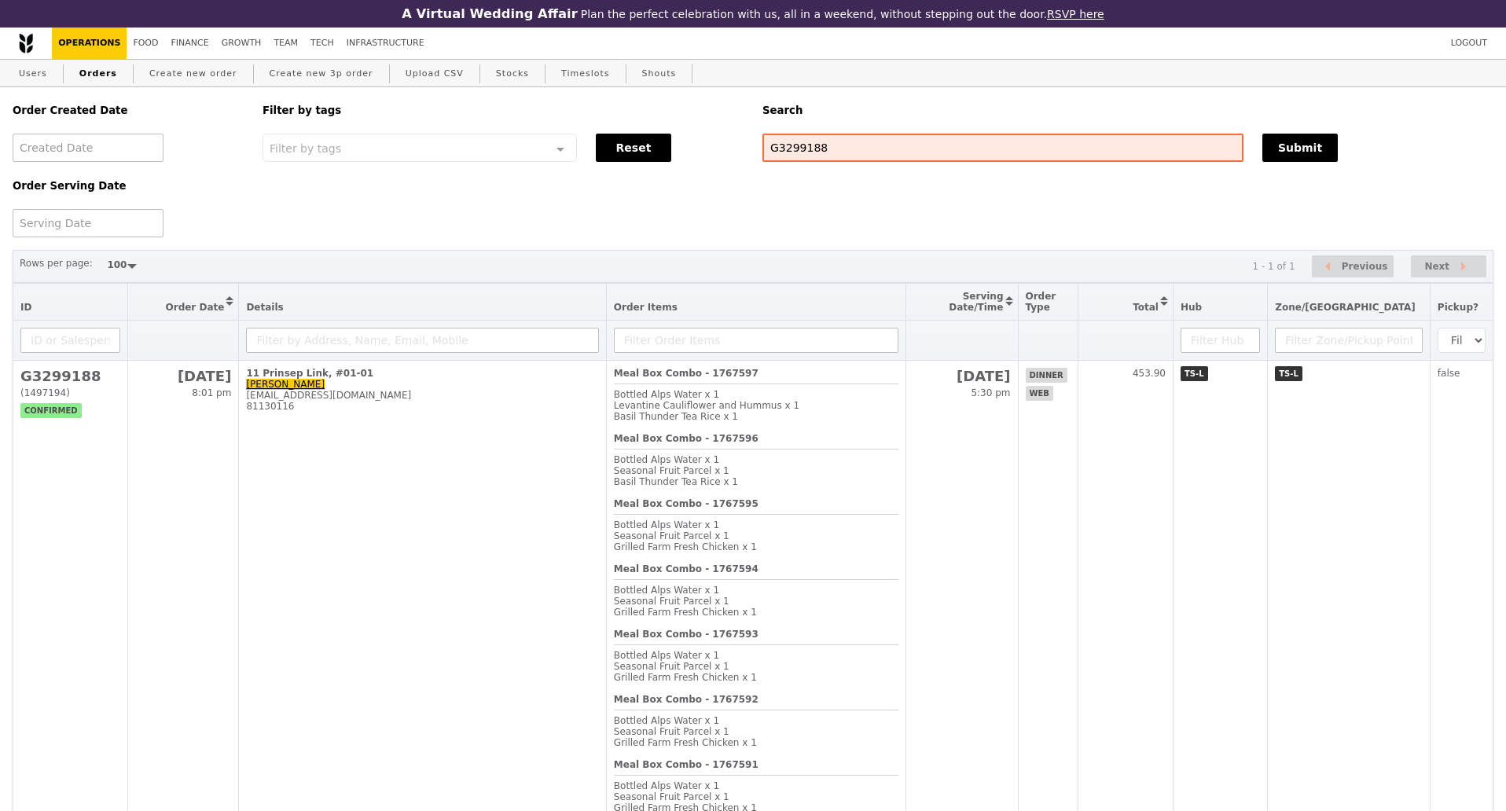
scroll to position [2351, 0]
click at [801, 154] on input "G3299188" at bounding box center [1002, 148] width 481 height 28
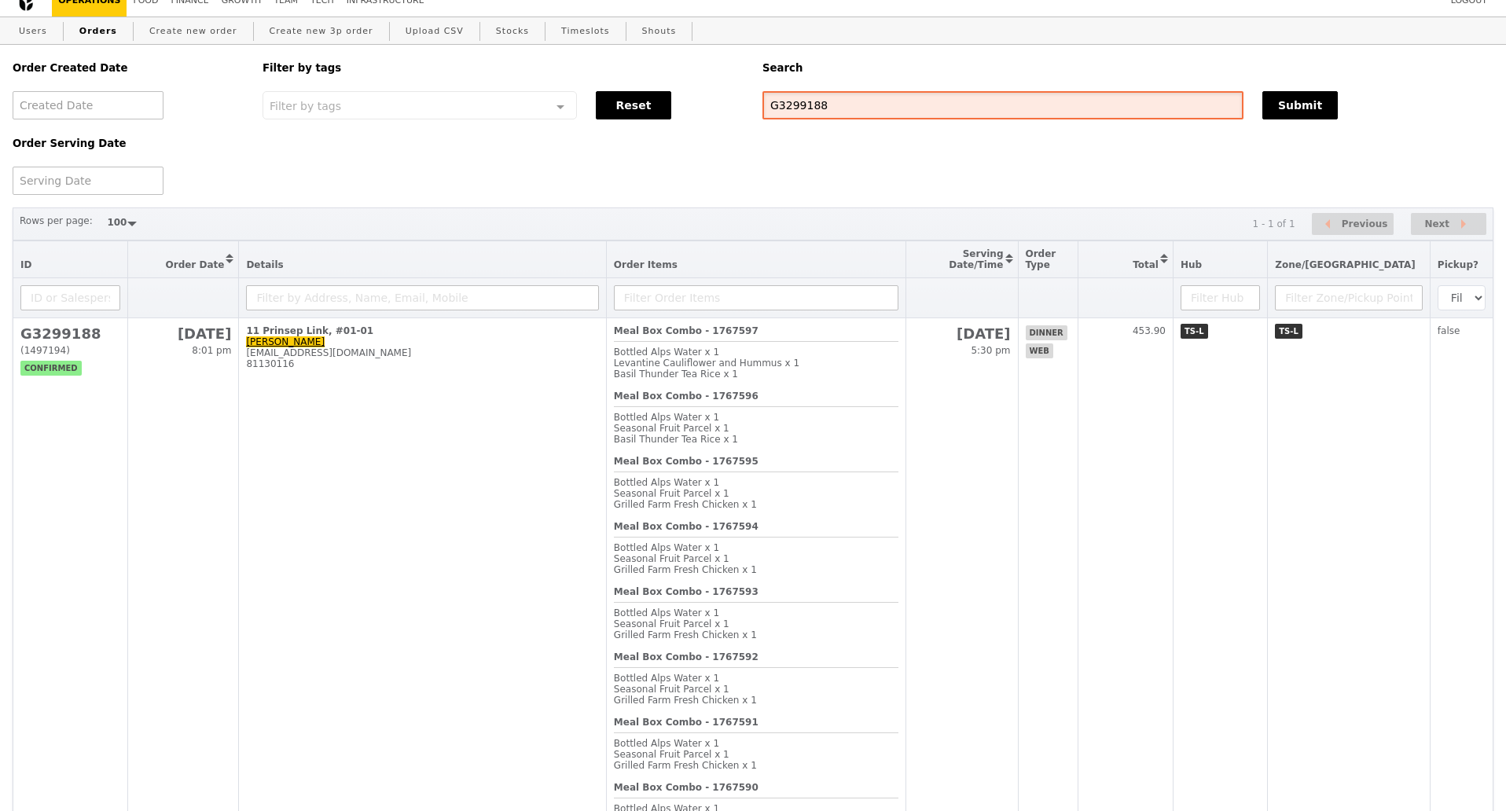
scroll to position [0, 0]
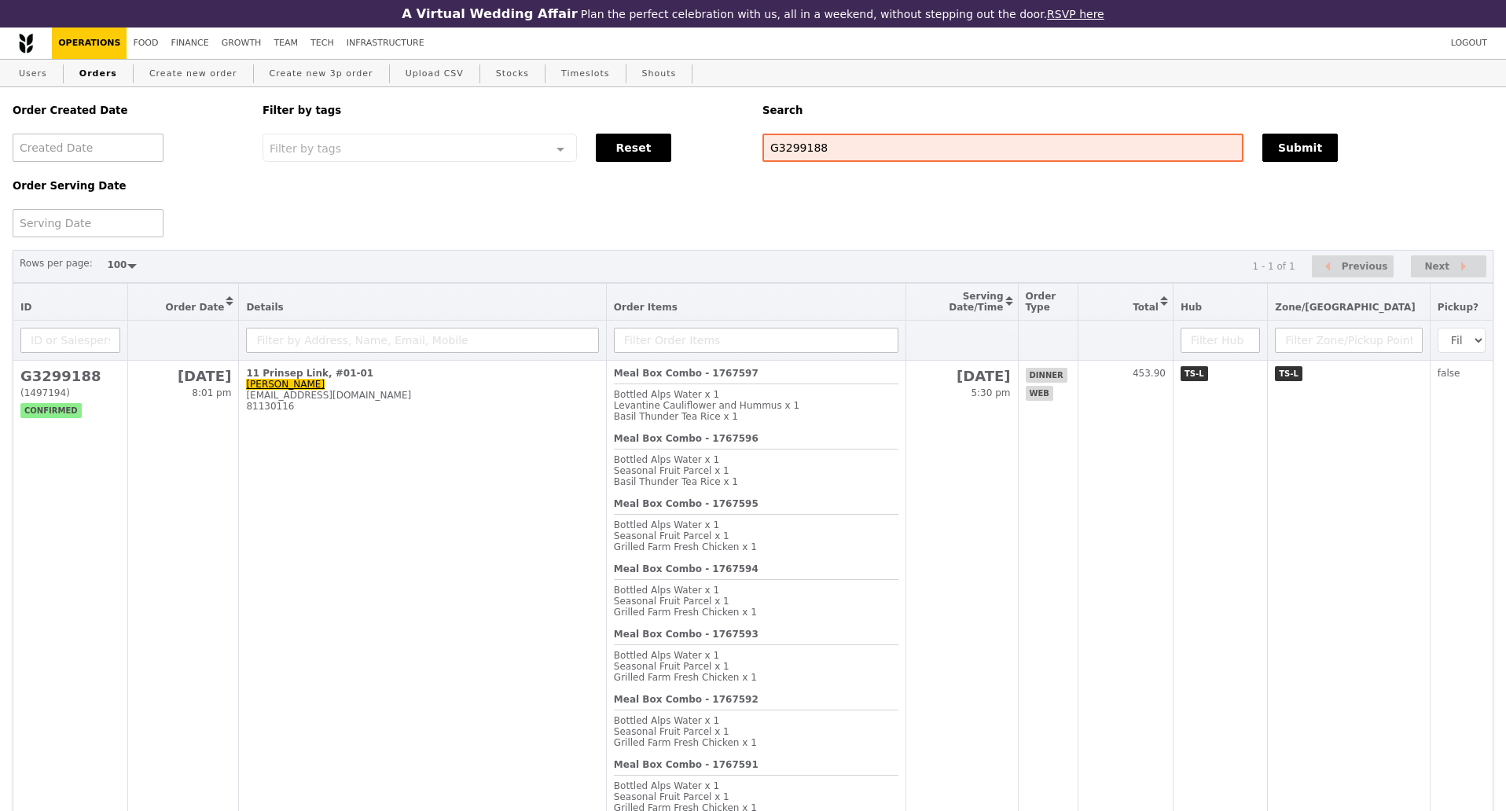
drag, startPoint x: 748, startPoint y: 219, endPoint x: 733, endPoint y: 215, distance: 15.3
click at [746, 217] on div "Order Created Date Order Serving Date Filter by tags Filter by tags Meal_Plan W…" at bounding box center [753, 162] width 1500 height 150
click at [37, 81] on link "Users" at bounding box center [33, 74] width 41 height 28
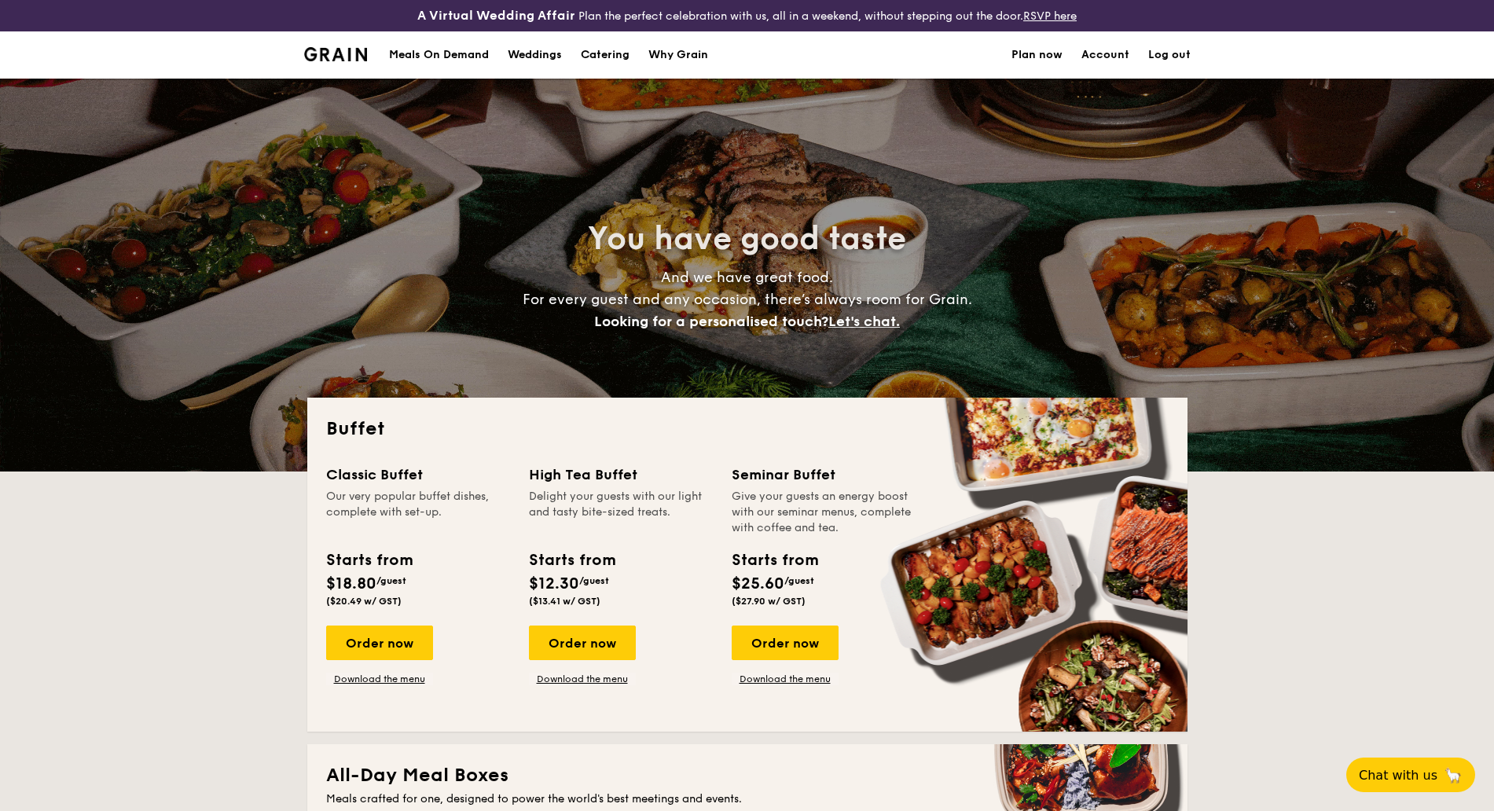
select select
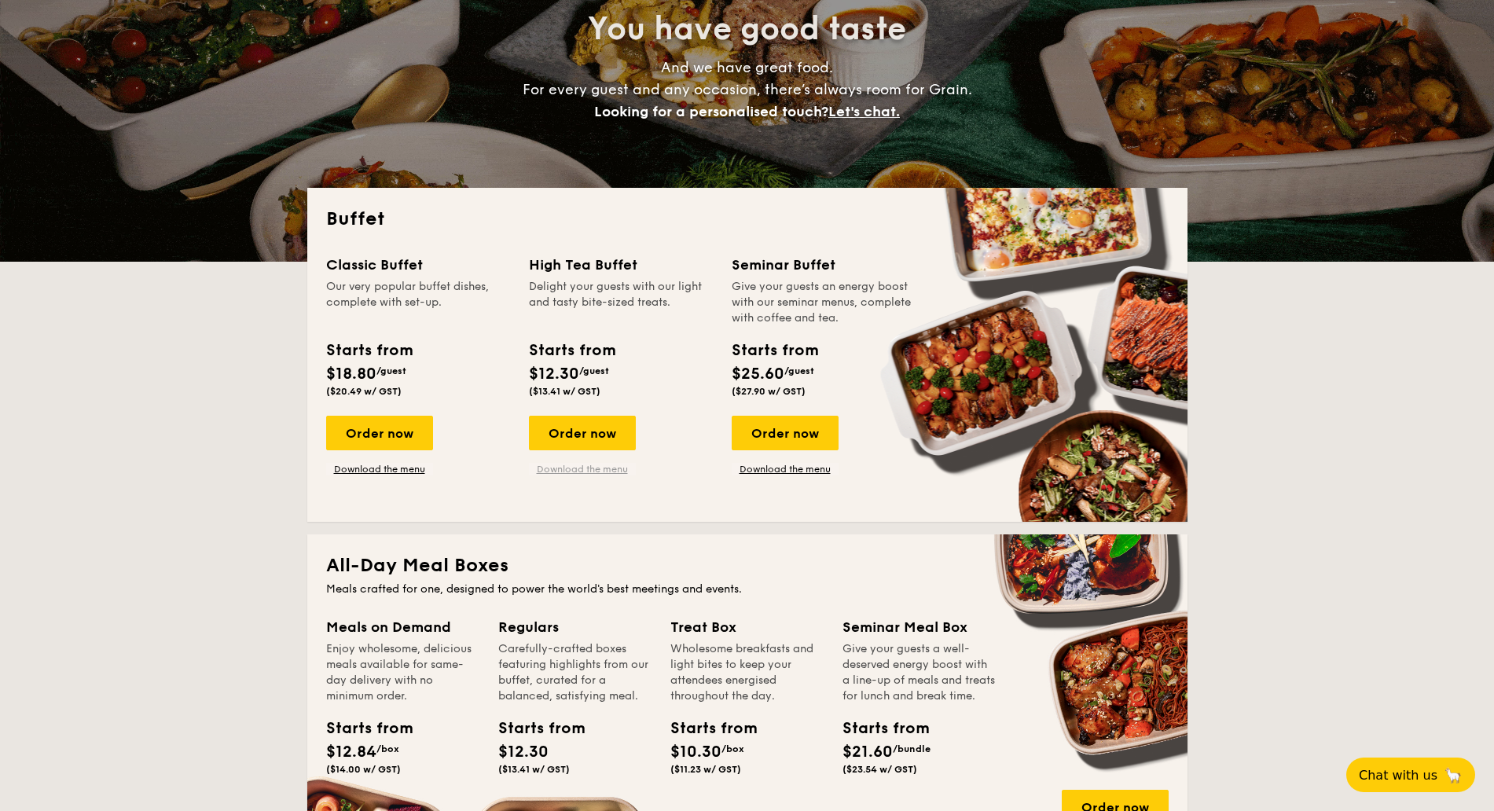
click at [557, 468] on link "Download the menu" at bounding box center [582, 469] width 107 height 13
